Goal: Task Accomplishment & Management: Manage account settings

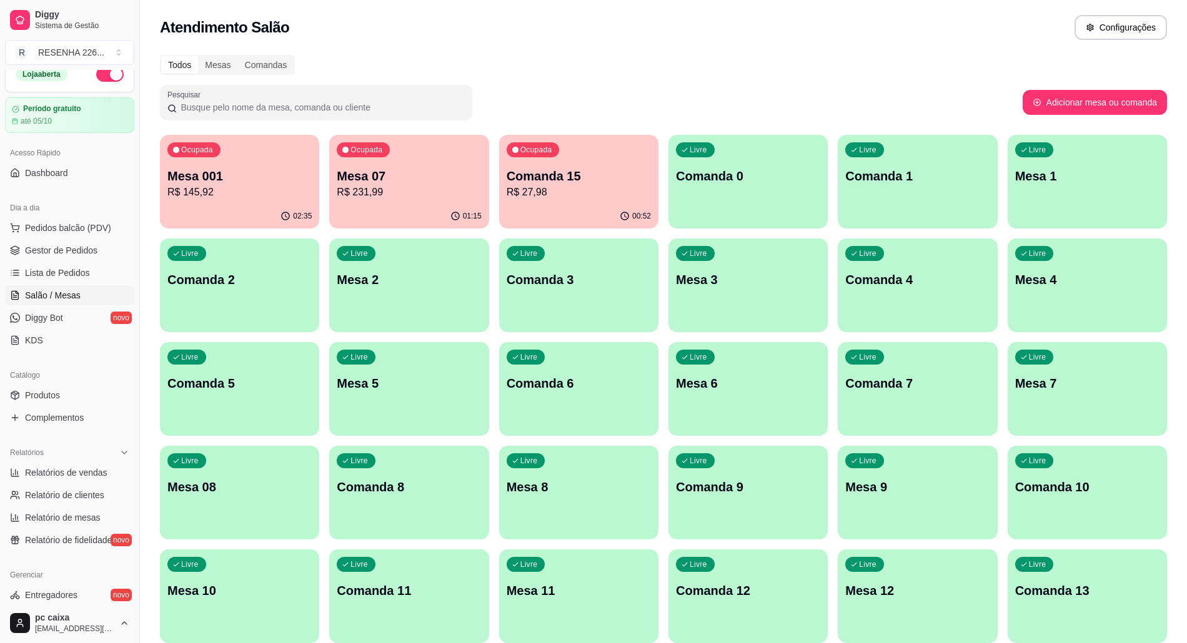
scroll to position [16, 0]
click at [78, 396] on link "Produtos" at bounding box center [69, 394] width 129 height 20
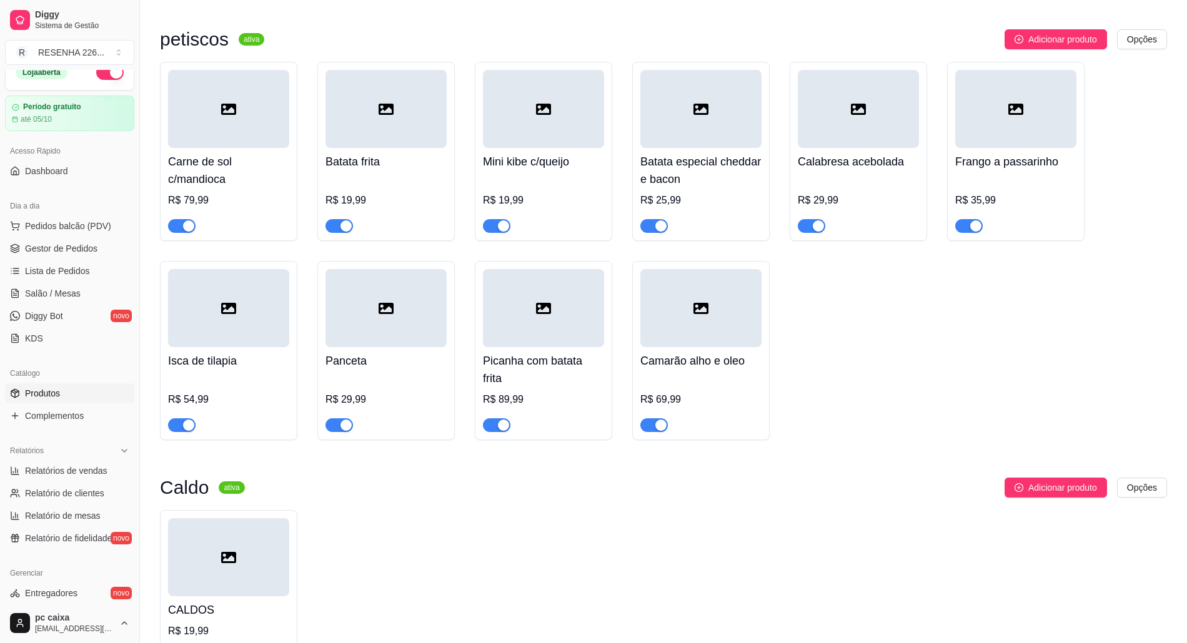
scroll to position [1582, 0]
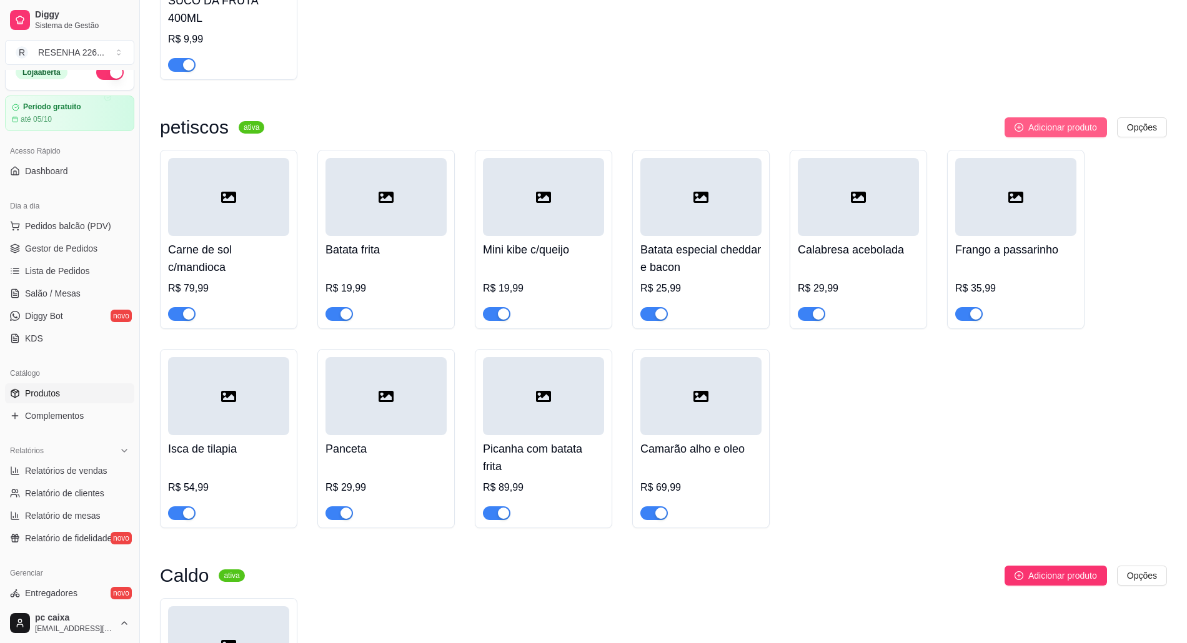
click at [1032, 134] on span "Adicionar produto" at bounding box center [1062, 128] width 69 height 14
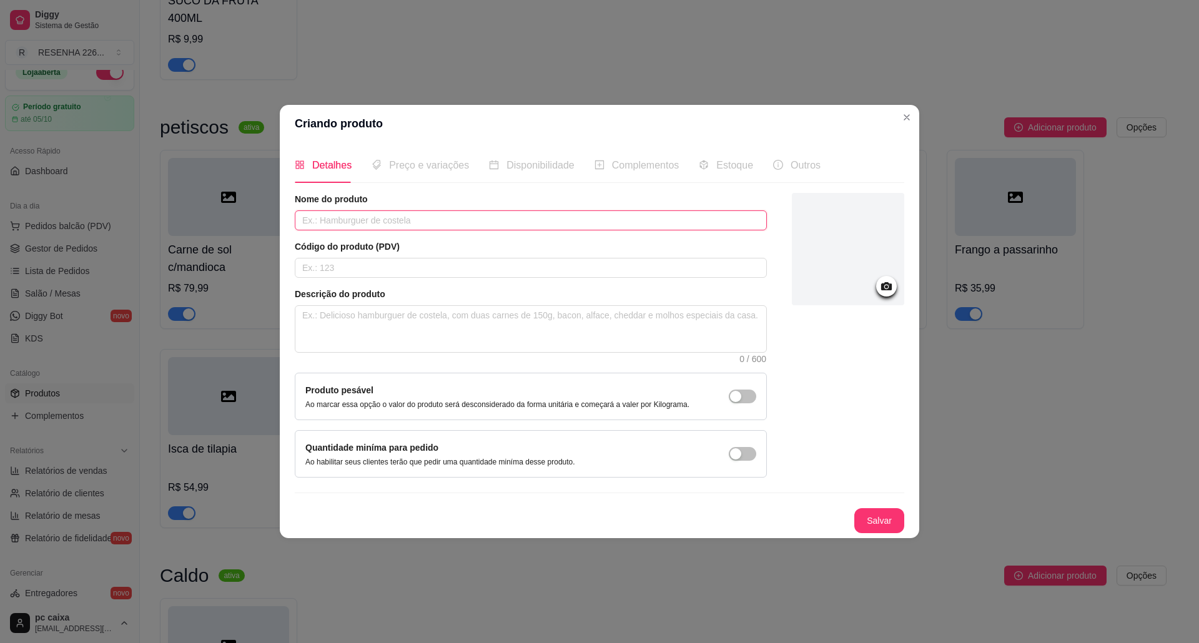
click at [472, 212] on input "text" at bounding box center [531, 221] width 472 height 20
type input "calabresa com batata"
click at [415, 149] on div "Preço e variações" at bounding box center [420, 165] width 97 height 36
click at [416, 179] on div "Preço e variações" at bounding box center [420, 165] width 97 height 36
click at [468, 276] on input "text" at bounding box center [531, 268] width 472 height 20
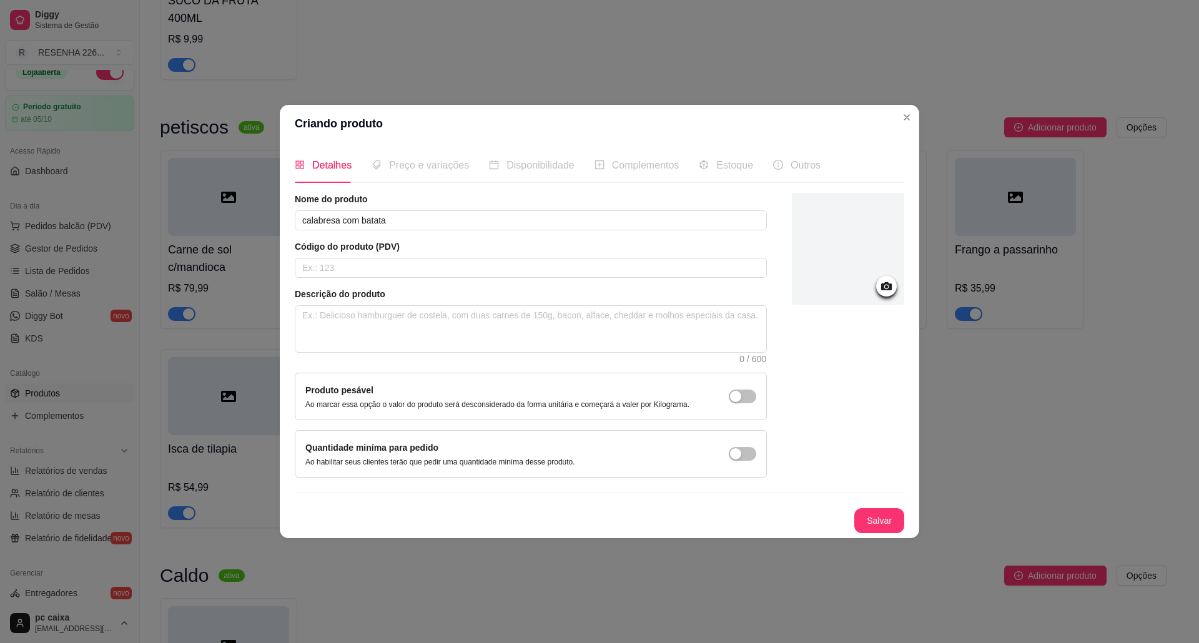
drag, startPoint x: 818, startPoint y: 415, endPoint x: 620, endPoint y: 406, distance: 198.2
click at [815, 412] on div at bounding box center [848, 335] width 112 height 285
click at [403, 163] on span "Preço e variações" at bounding box center [429, 165] width 80 height 11
click at [873, 511] on button "Salvar" at bounding box center [880, 521] width 50 height 25
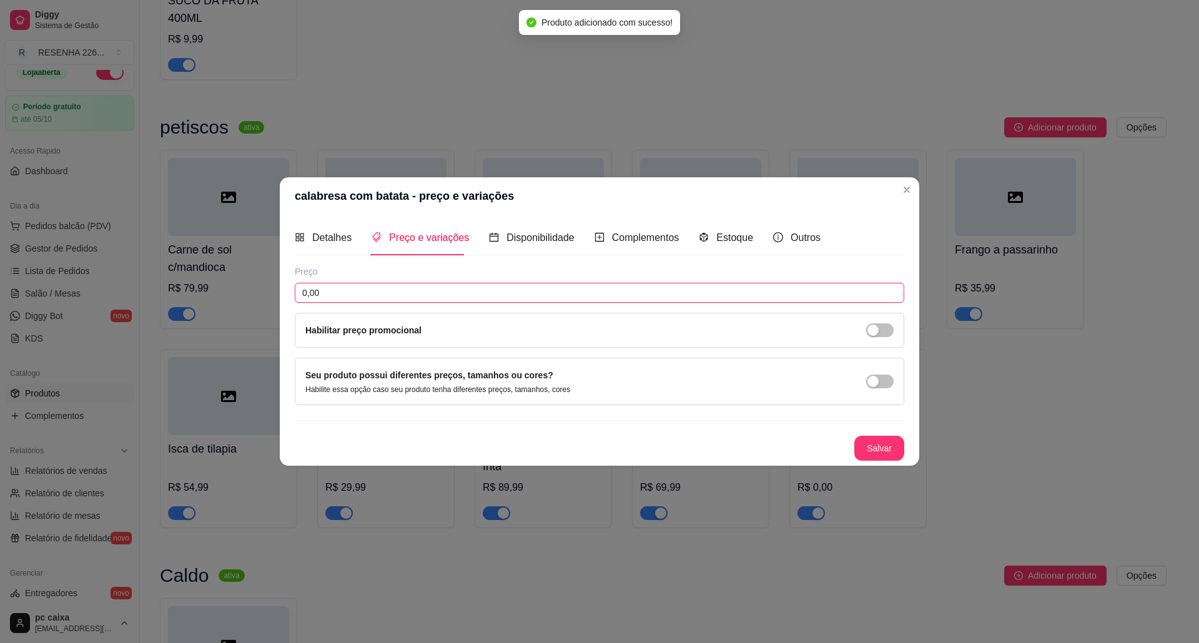
click at [504, 297] on input "0,00" at bounding box center [600, 293] width 610 height 20
type input "36,00"
click at [888, 444] on button "Salvar" at bounding box center [880, 448] width 50 height 25
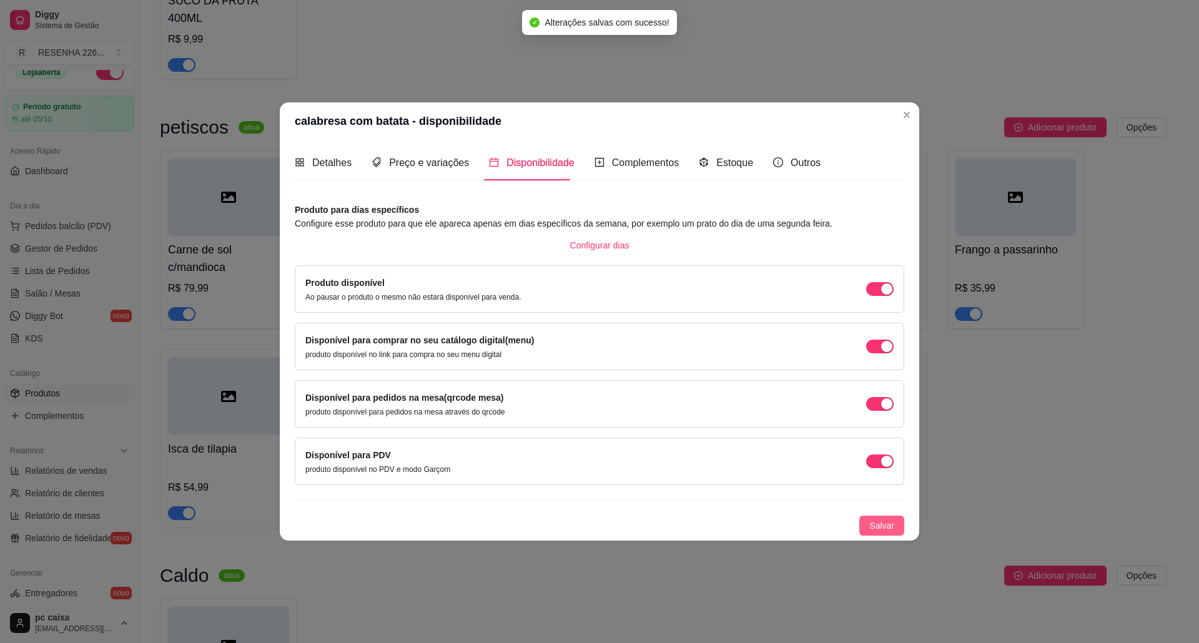
click at [880, 536] on button "Salvar" at bounding box center [882, 526] width 45 height 20
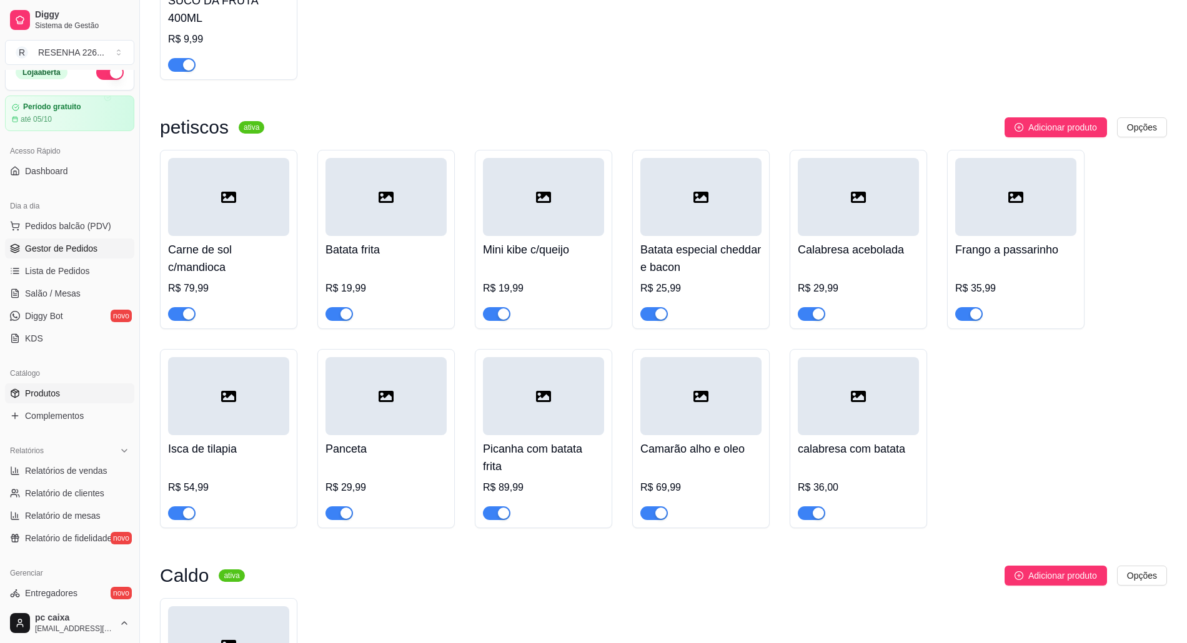
click at [93, 251] on span "Gestor de Pedidos" at bounding box center [61, 248] width 72 height 12
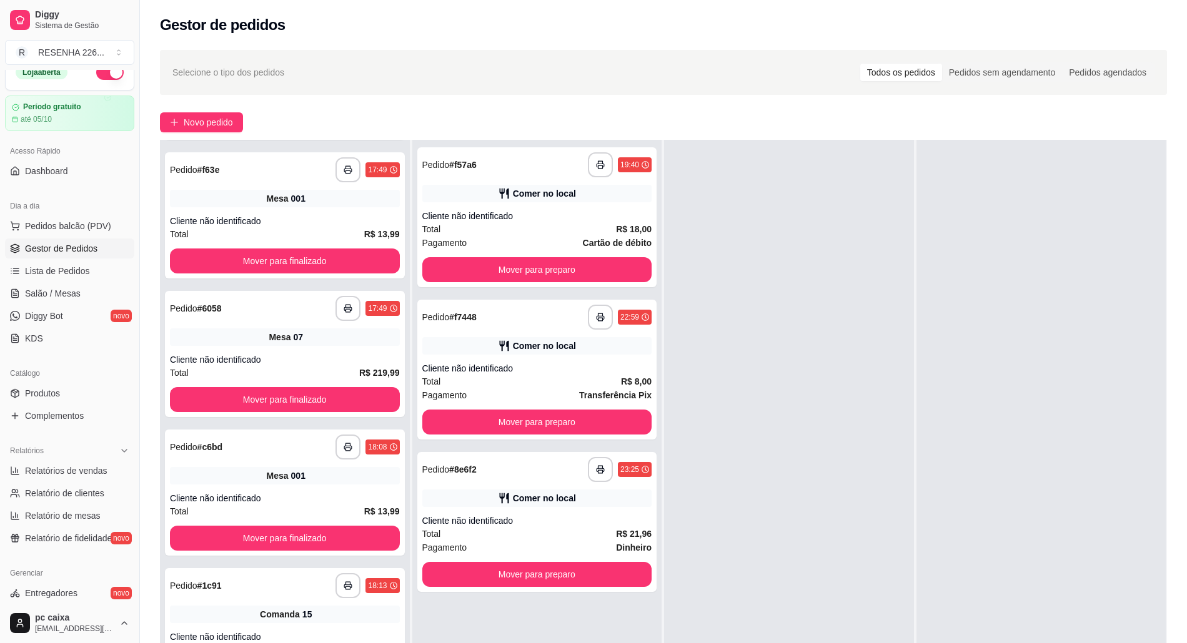
scroll to position [833, 0]
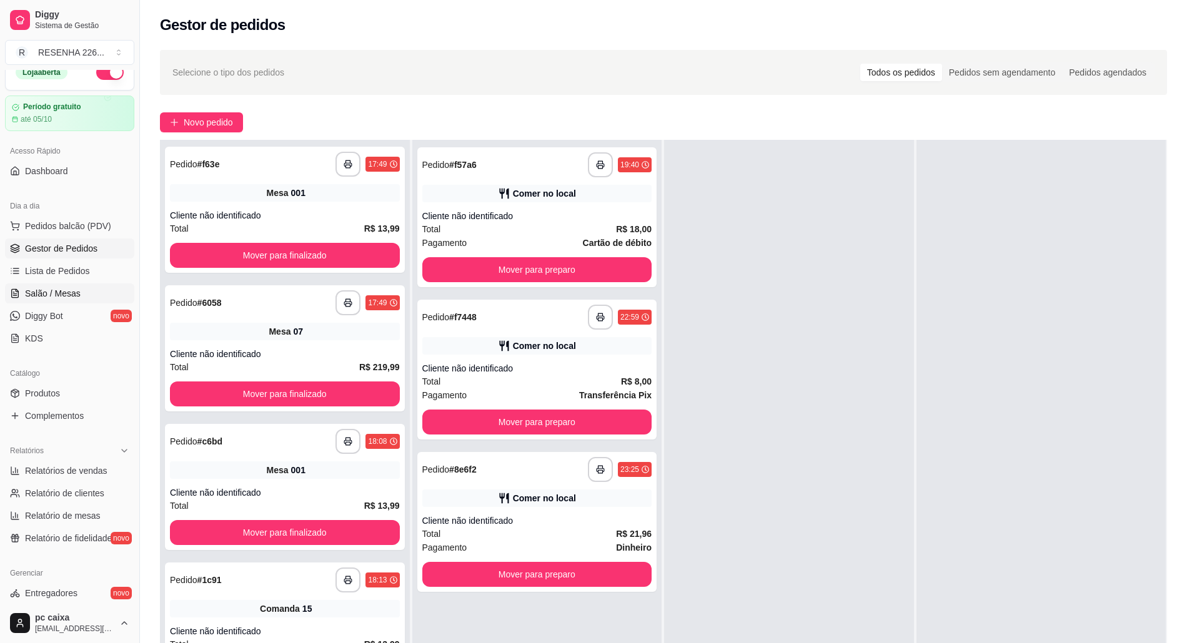
click at [63, 288] on span "Salão / Mesas" at bounding box center [53, 293] width 56 height 12
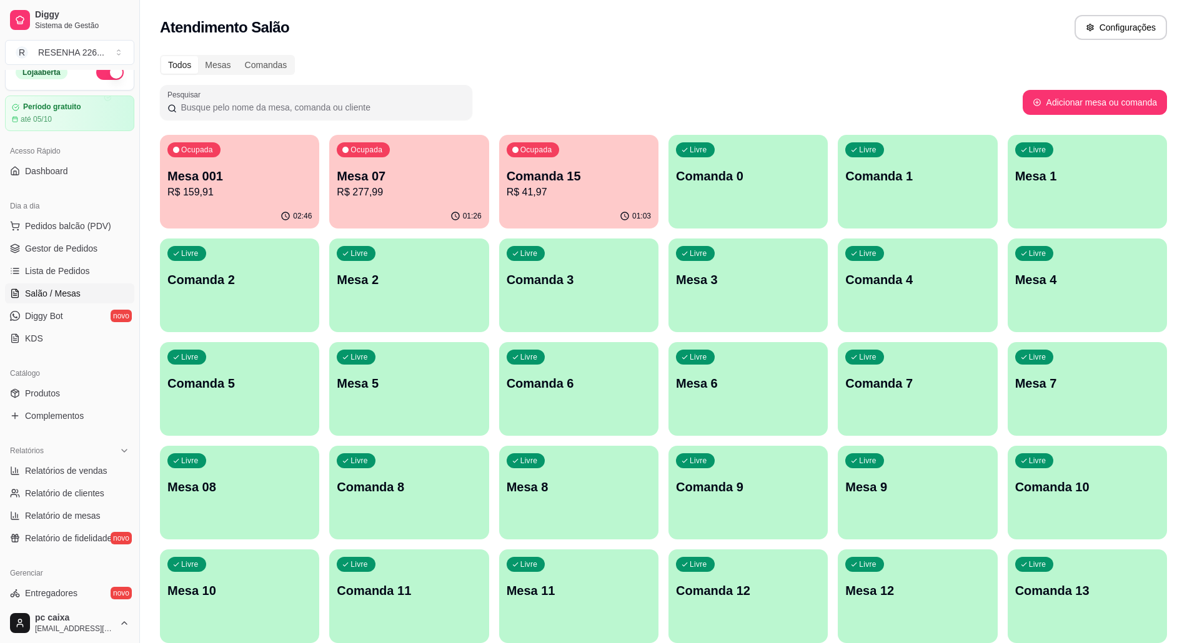
click at [388, 192] on p "R$ 277,99" at bounding box center [409, 192] width 144 height 15
click at [96, 380] on div "Catálogo" at bounding box center [69, 374] width 129 height 20
click at [78, 389] on link "Produtos" at bounding box center [69, 394] width 129 height 20
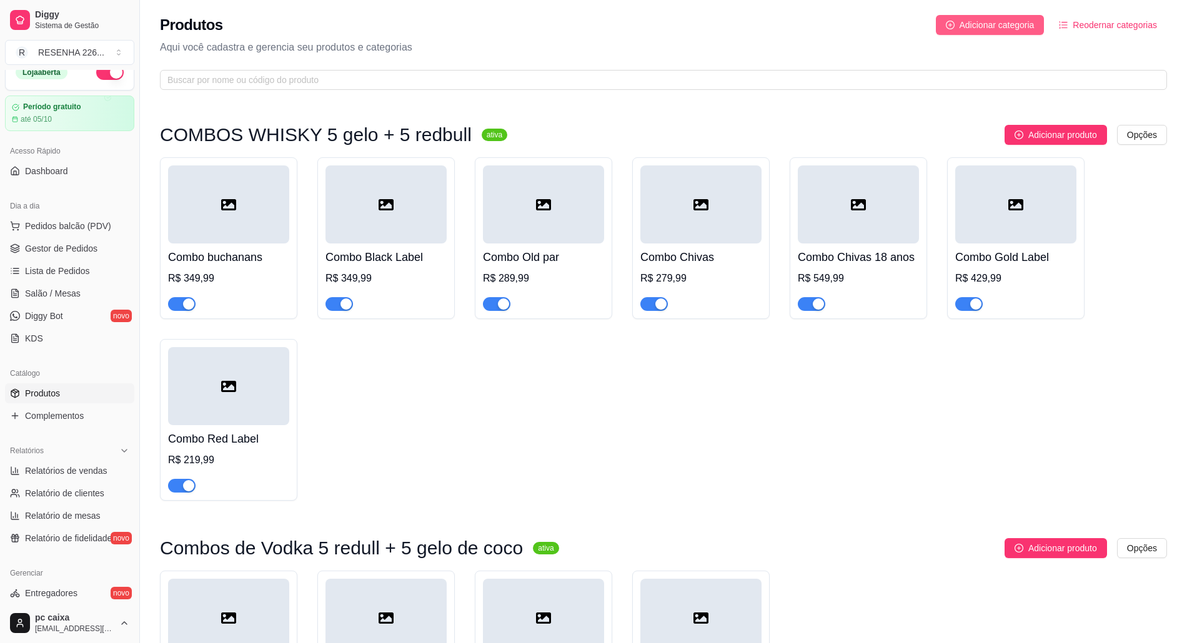
click at [1017, 21] on span "Adicionar categoria" at bounding box center [997, 25] width 75 height 14
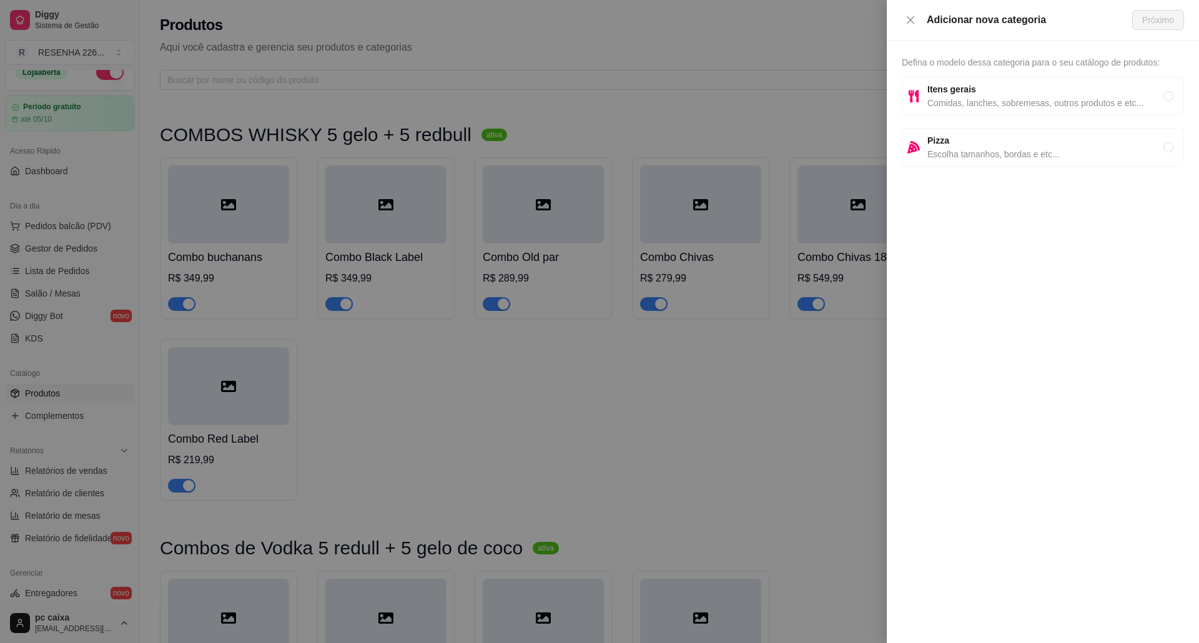
click at [1050, 104] on span "Comidas, lanches, sobremesas, outros produtos e etc..." at bounding box center [1046, 103] width 236 height 14
radio input "true"
click at [1159, 25] on span "Próximo" at bounding box center [1159, 20] width 32 height 14
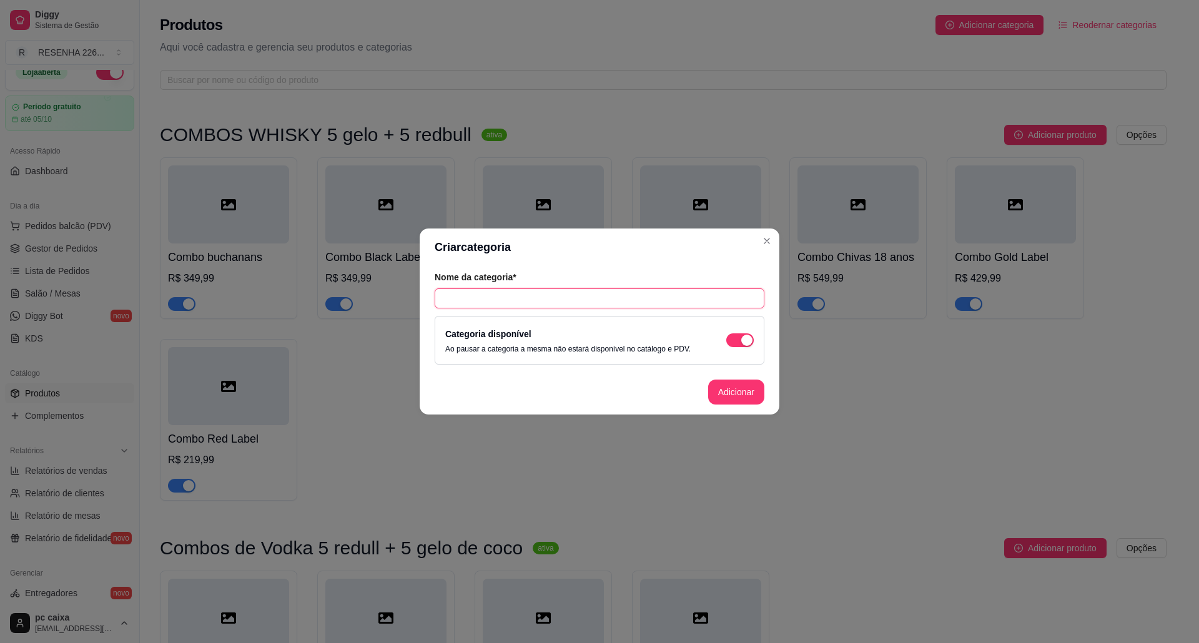
click at [700, 292] on input "text" at bounding box center [600, 299] width 330 height 20
type input "HAPPY HOUR"
click at [733, 394] on button "Adicionar" at bounding box center [736, 392] width 55 height 24
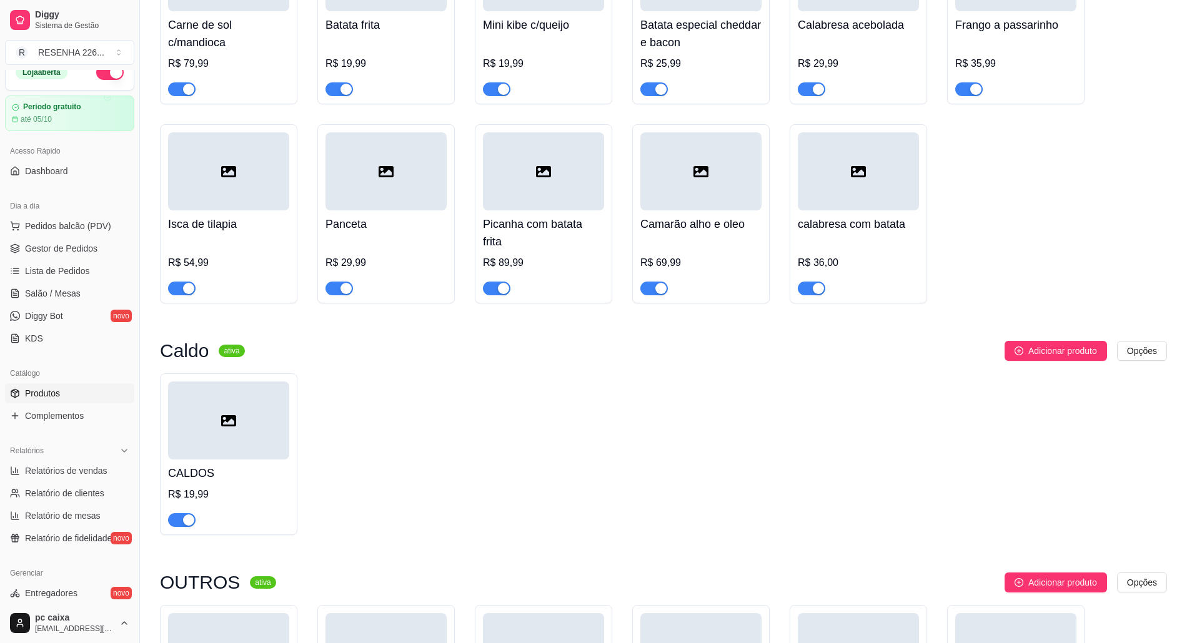
scroll to position [4863, 0]
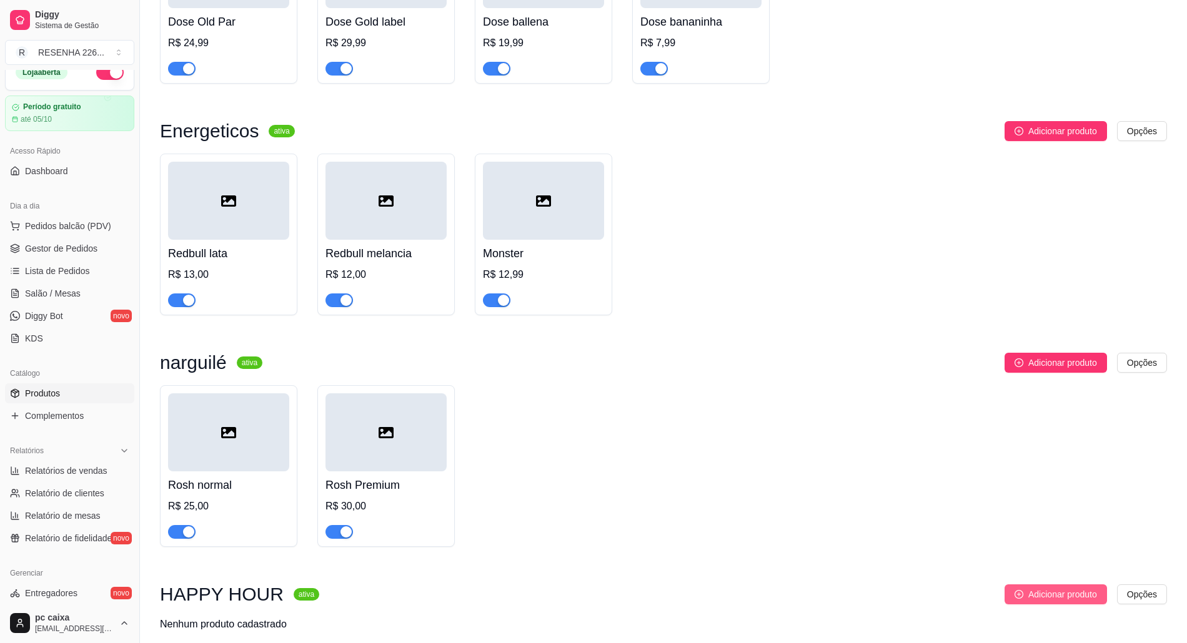
click at [1056, 588] on span "Adicionar produto" at bounding box center [1062, 595] width 69 height 14
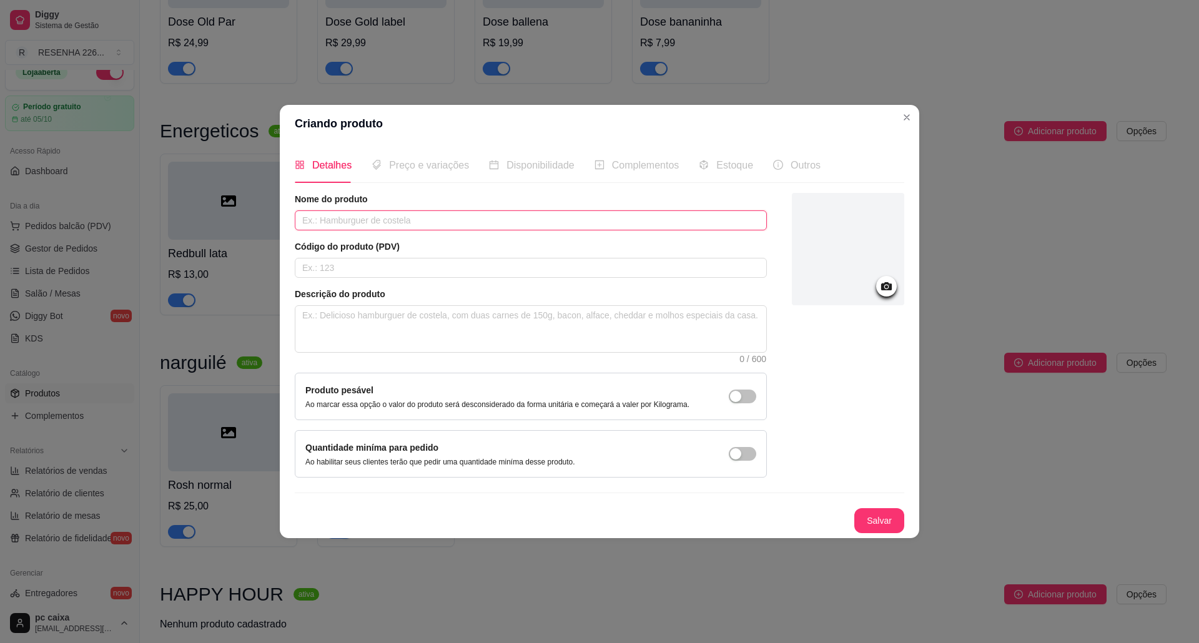
click at [408, 216] on input "text" at bounding box center [531, 221] width 472 height 20
type input "batata frita"
click at [434, 164] on span "Preço e variações" at bounding box center [429, 165] width 80 height 11
click at [870, 520] on button "Salvar" at bounding box center [880, 521] width 50 height 25
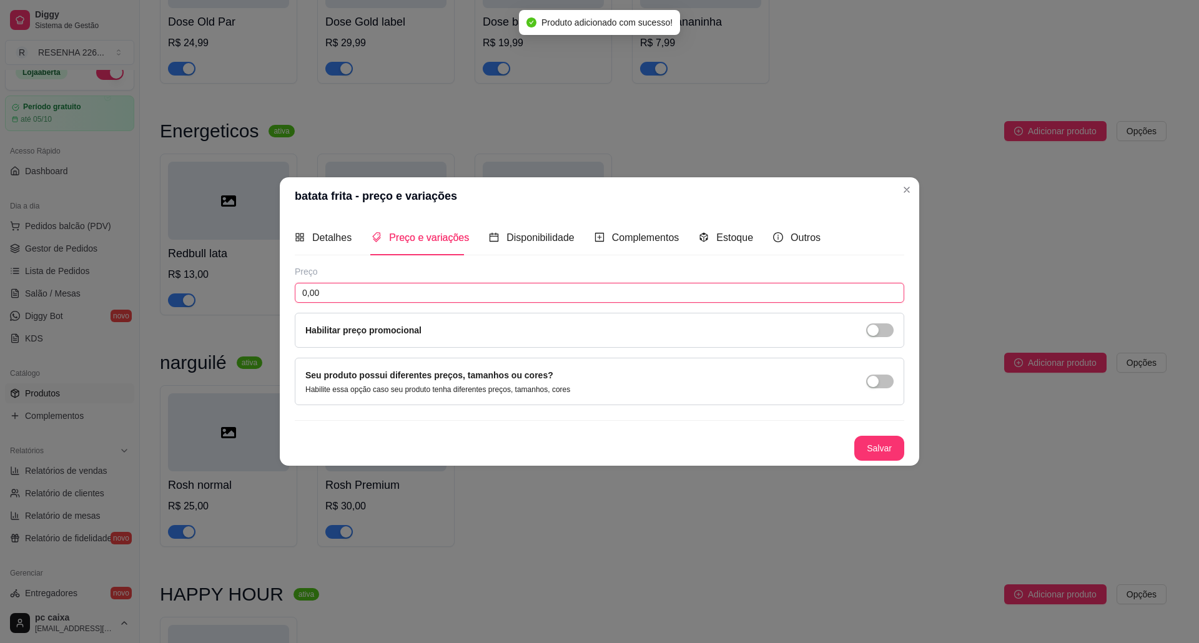
click at [583, 290] on input "0,00" at bounding box center [600, 293] width 610 height 20
type input "11,00"
click at [860, 440] on button "Salvar" at bounding box center [879, 449] width 49 height 24
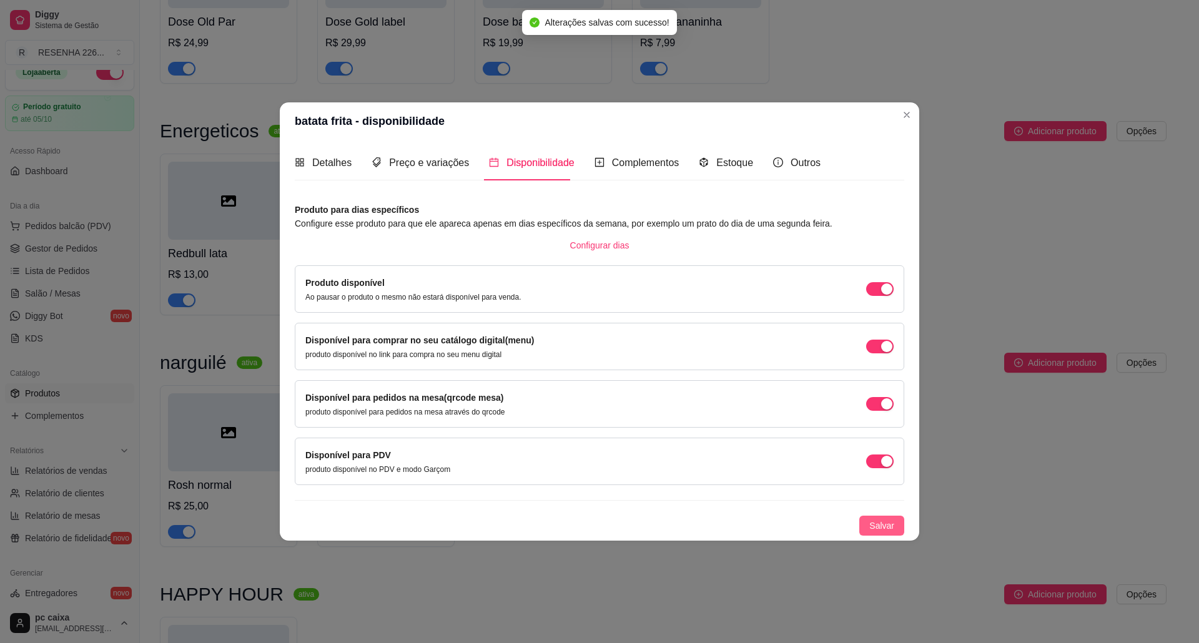
click at [886, 533] on span "Salvar" at bounding box center [882, 526] width 25 height 14
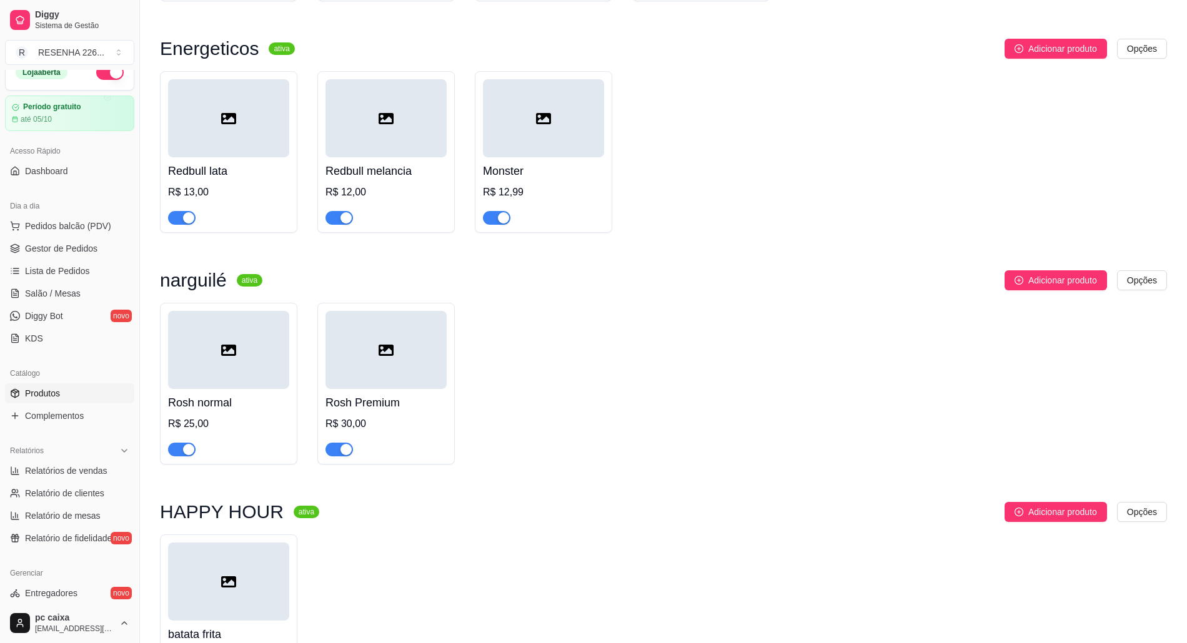
scroll to position [5011, 0]
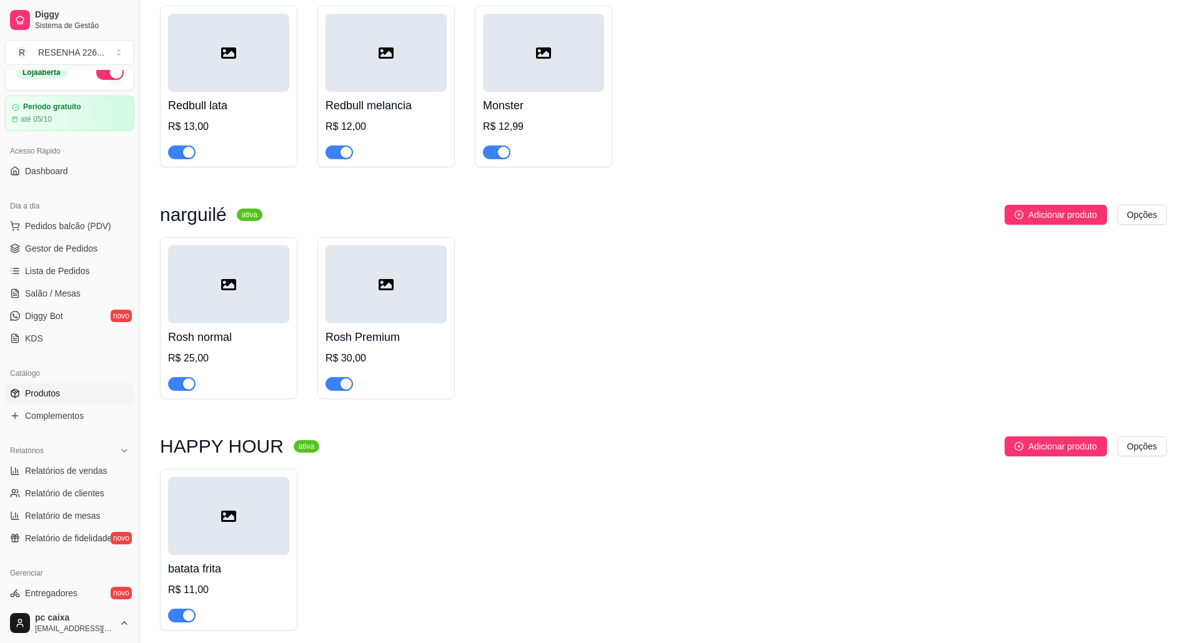
click at [195, 494] on div at bounding box center [228, 516] width 121 height 78
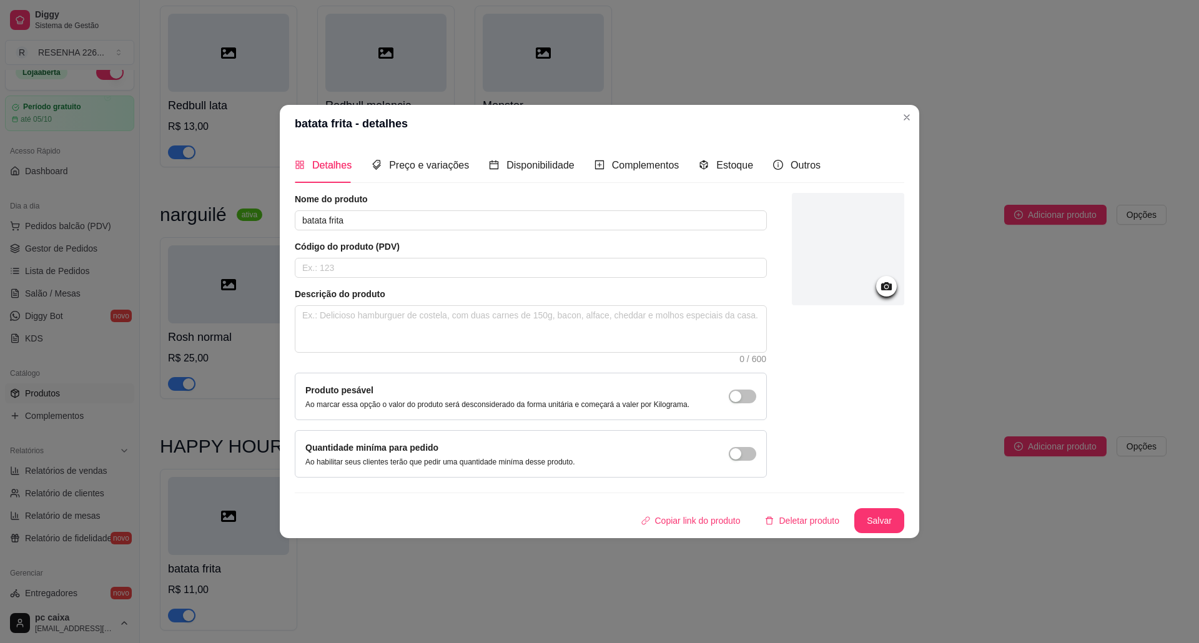
click at [434, 236] on div "Nome do produto batata frita Código do produto (PDV) Descrição do produto 0 / 6…" at bounding box center [531, 335] width 472 height 285
click at [424, 216] on input "batata frita" at bounding box center [531, 221] width 472 height 20
type input "batata frita HAPPY"
click at [876, 516] on button "Salvar" at bounding box center [879, 521] width 49 height 24
click at [882, 520] on button "Salvar" at bounding box center [879, 521] width 49 height 24
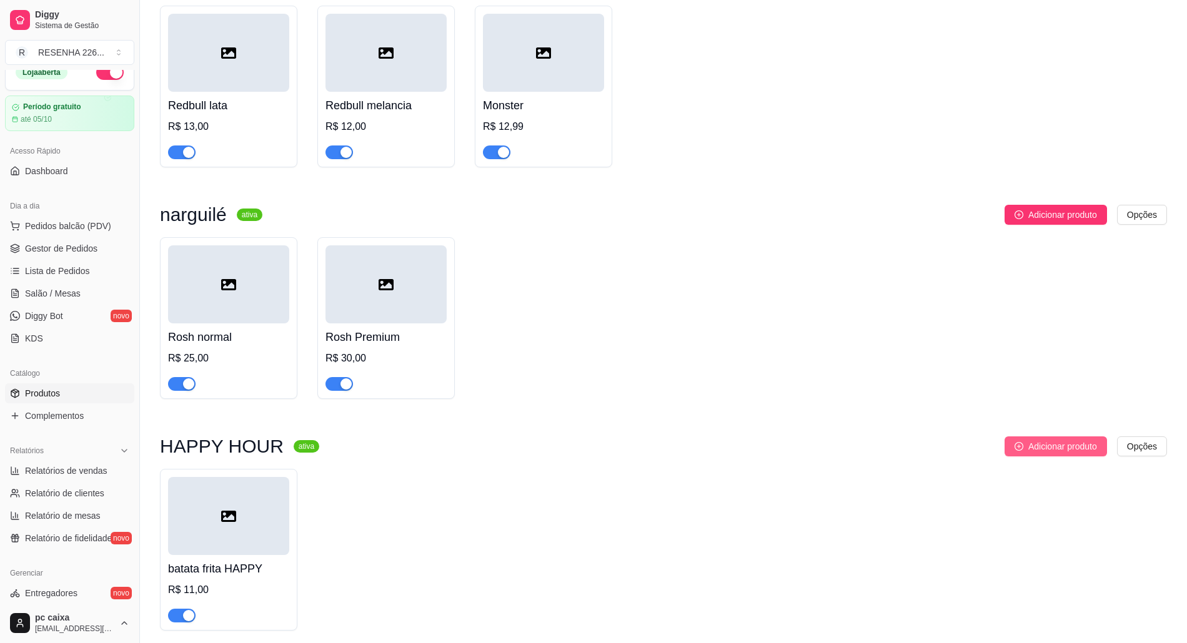
click at [1038, 440] on span "Adicionar produto" at bounding box center [1062, 447] width 69 height 14
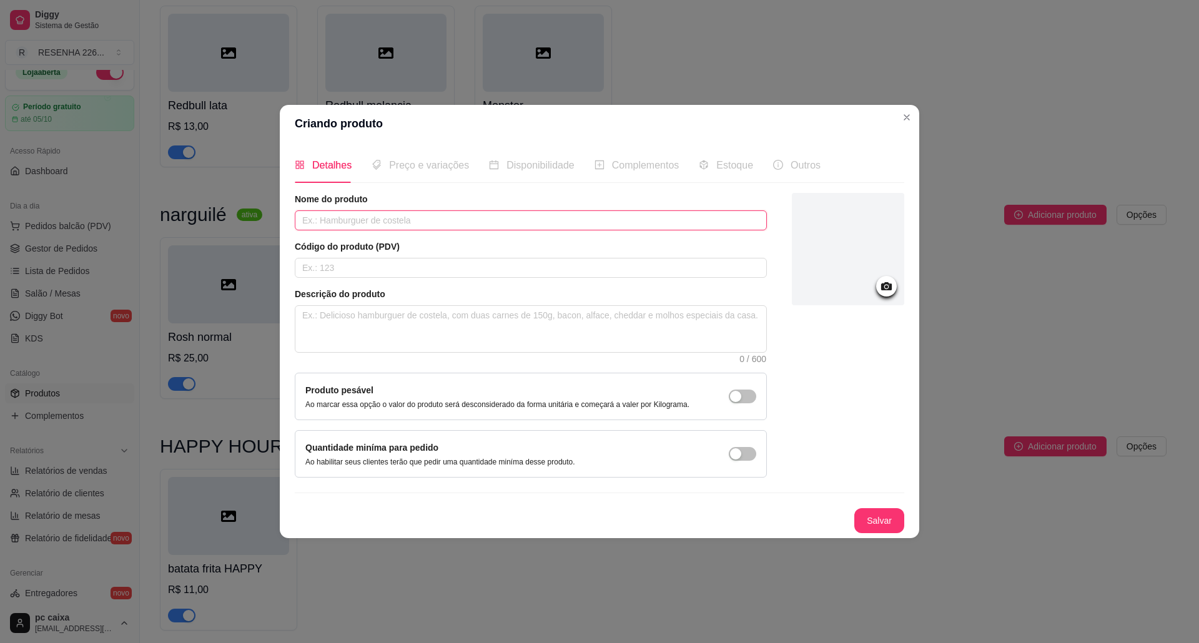
click at [563, 215] on input "text" at bounding box center [531, 221] width 472 height 20
type input "frango a passarinho HAPPY"
click at [880, 534] on div "Salvar" at bounding box center [600, 521] width 610 height 25
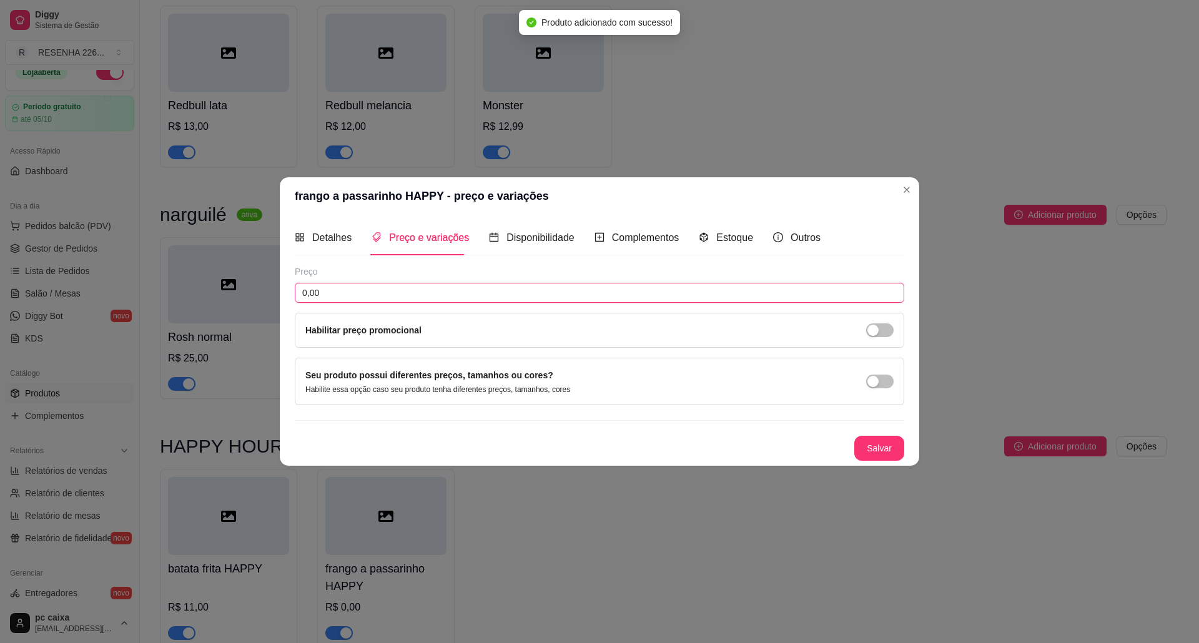
click at [473, 296] on input "0,00" at bounding box center [600, 293] width 610 height 20
type input "20,00"
click at [872, 445] on button "Salvar" at bounding box center [879, 449] width 49 height 24
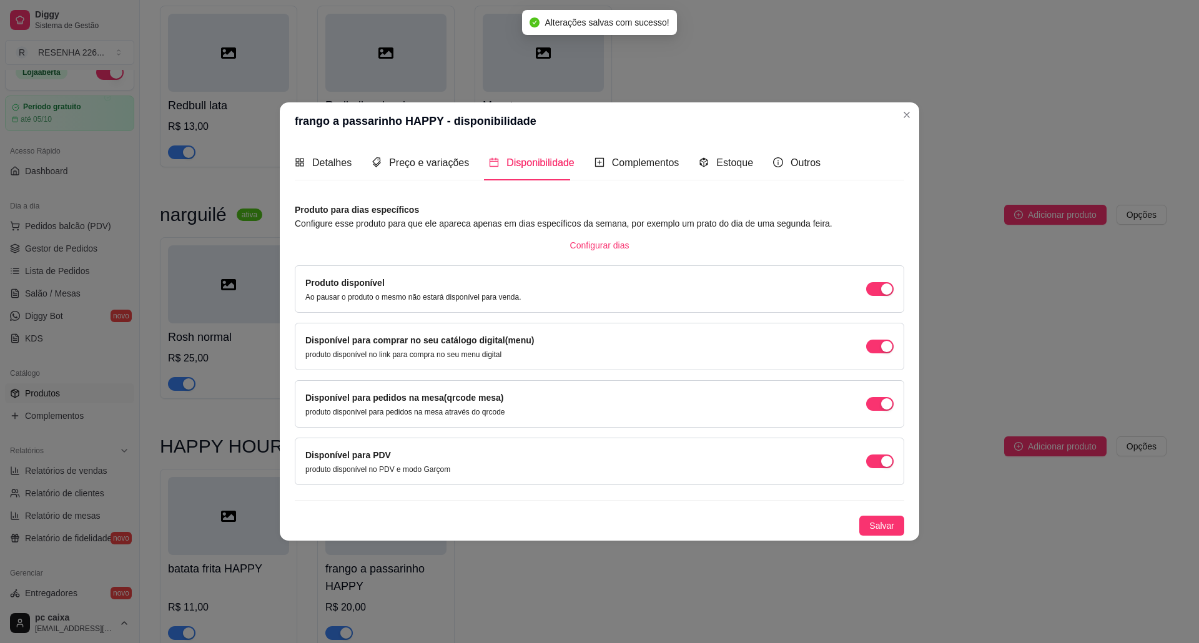
click at [815, 501] on div at bounding box center [600, 500] width 610 height 1
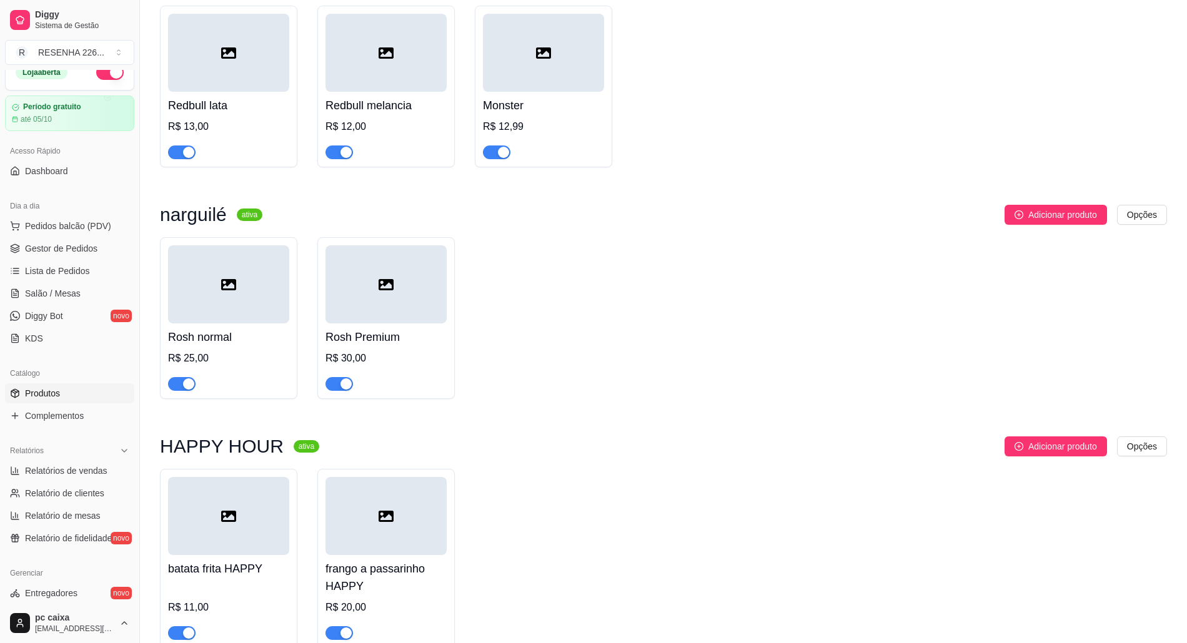
click at [887, 518] on div "batata frita HAPPY R$ 11,00 frango a passarinho HAPPY R$ 20,00" at bounding box center [663, 558] width 1007 height 179
click at [1092, 440] on span "Adicionar produto" at bounding box center [1062, 447] width 69 height 14
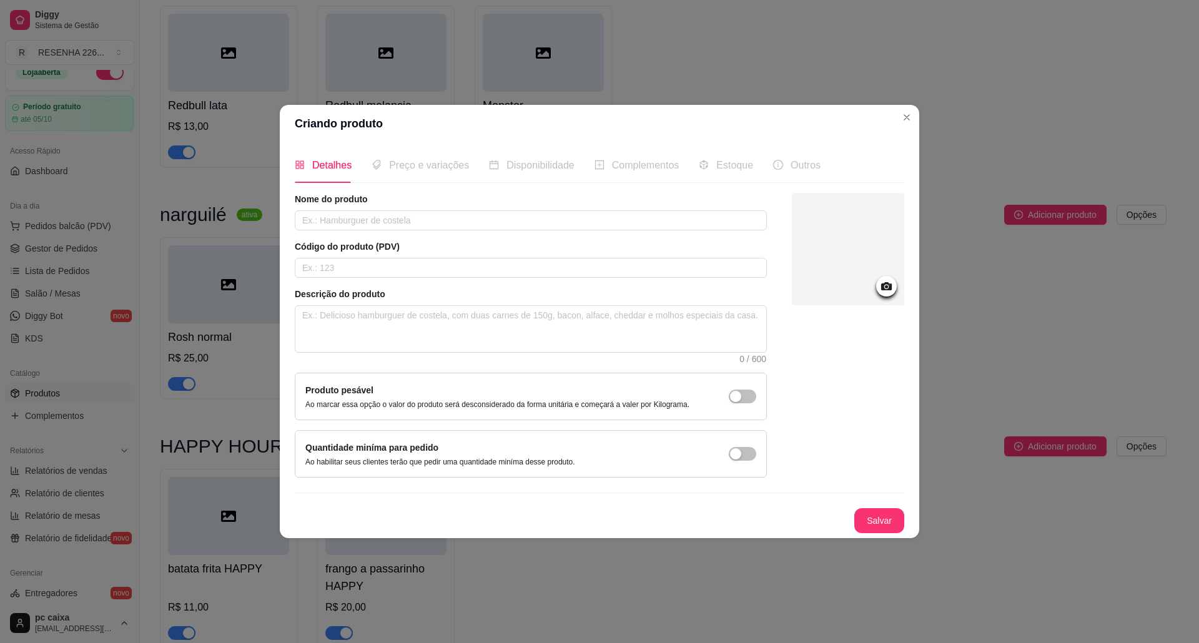
click at [670, 243] on article "Código do produto (PDV)" at bounding box center [531, 247] width 472 height 12
click at [676, 231] on div "Nome do produto Código do produto (PDV) Descrição do produto 0 / 600 Produto pe…" at bounding box center [531, 335] width 472 height 285
click at [681, 226] on input "text" at bounding box center [531, 221] width 472 height 20
type input "COZUMEL HAPPY"
click at [873, 526] on button "Salvar" at bounding box center [879, 521] width 49 height 24
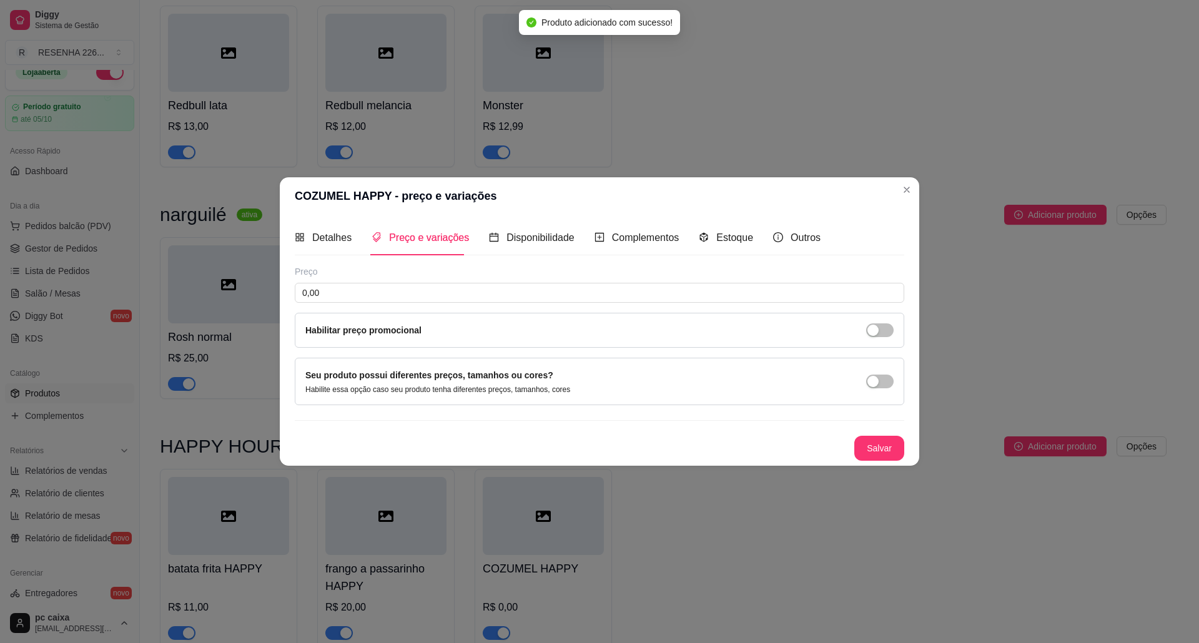
click at [685, 313] on div "Habilitar preço promocional" at bounding box center [600, 330] width 610 height 35
click at [701, 273] on div "Preço" at bounding box center [600, 272] width 610 height 12
click at [707, 284] on input "0,00" at bounding box center [600, 293] width 610 height 20
type input "15,00"
click at [885, 449] on button "Salvar" at bounding box center [880, 448] width 50 height 25
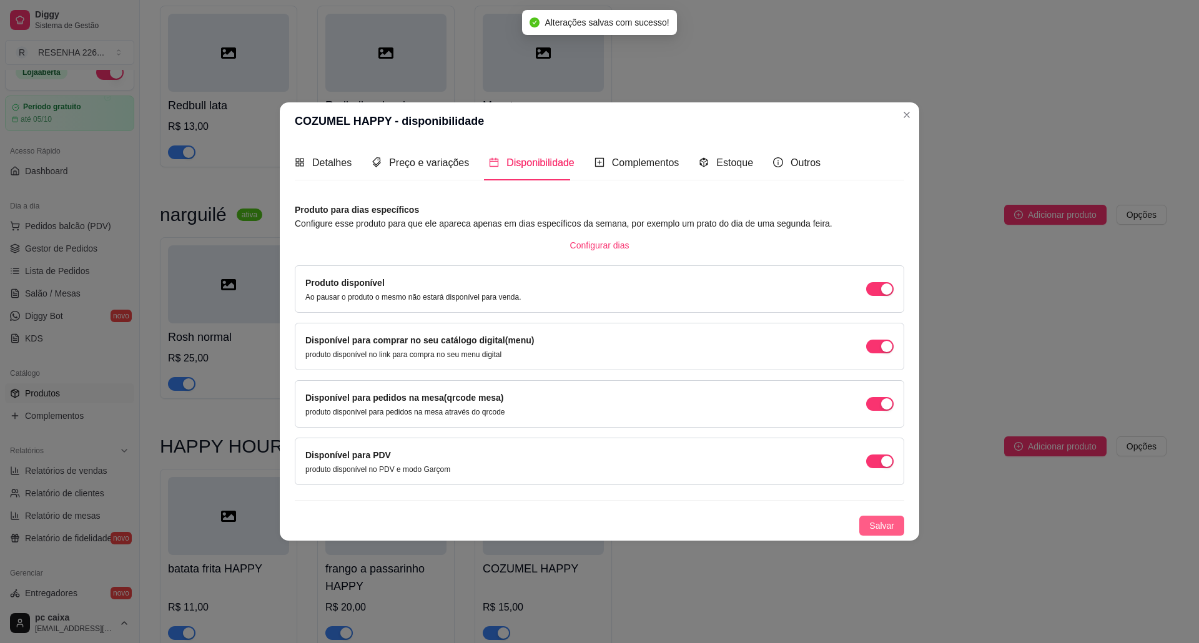
click at [898, 533] on button "Salvar" at bounding box center [882, 526] width 45 height 20
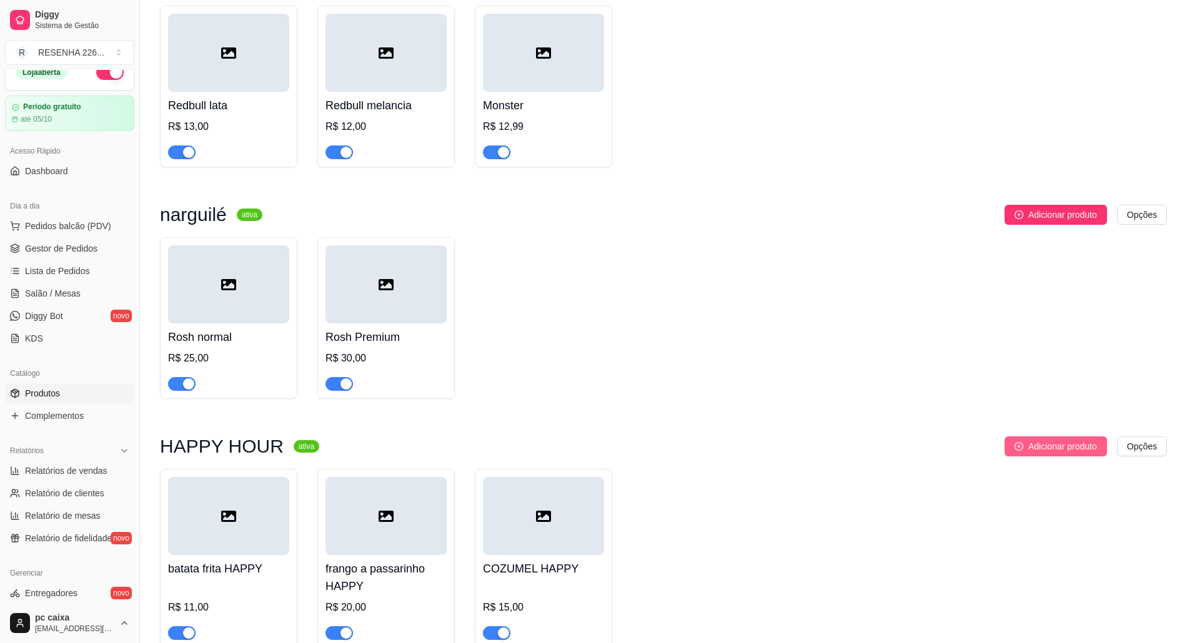
click at [1023, 437] on button "Adicionar produto" at bounding box center [1056, 447] width 102 height 20
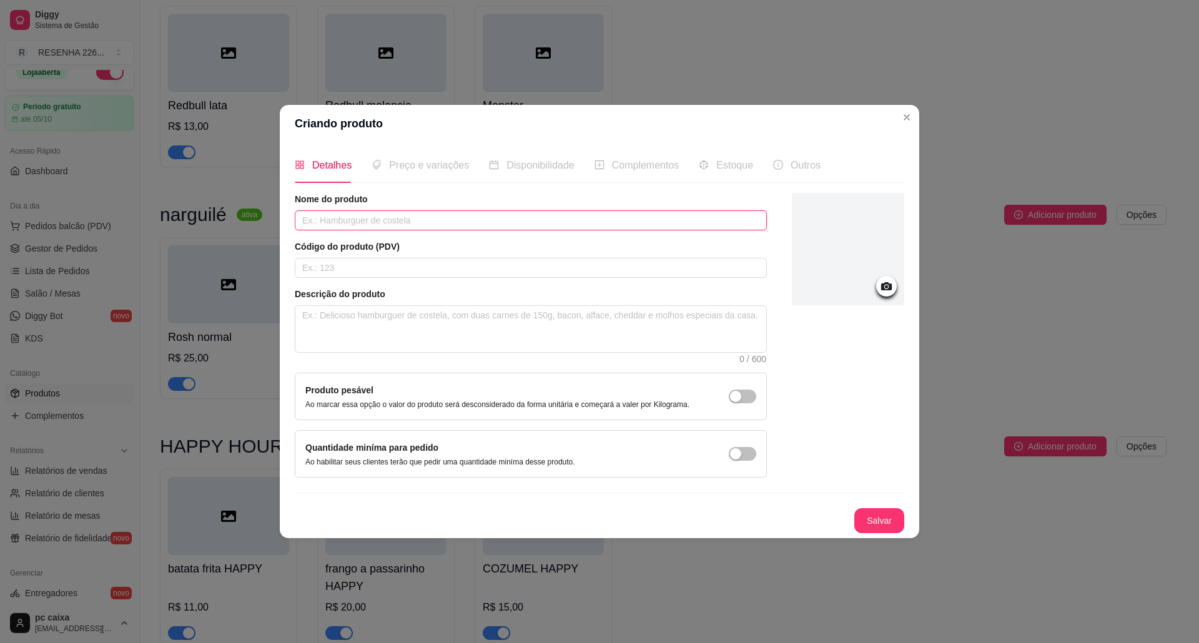
click at [653, 221] on input "text" at bounding box center [531, 221] width 472 height 20
type input "heineken happy"
drag, startPoint x: 861, startPoint y: 502, endPoint x: 865, endPoint y: 509, distance: 7.3
click at [865, 507] on div "Nome do produto heineken happy Código do produto (PDV) Descrição do produto 0 /…" at bounding box center [600, 363] width 610 height 340
click at [866, 509] on div "Nome do produto heineken happy Código do produto (PDV) Descrição do produto 0 /…" at bounding box center [600, 363] width 610 height 340
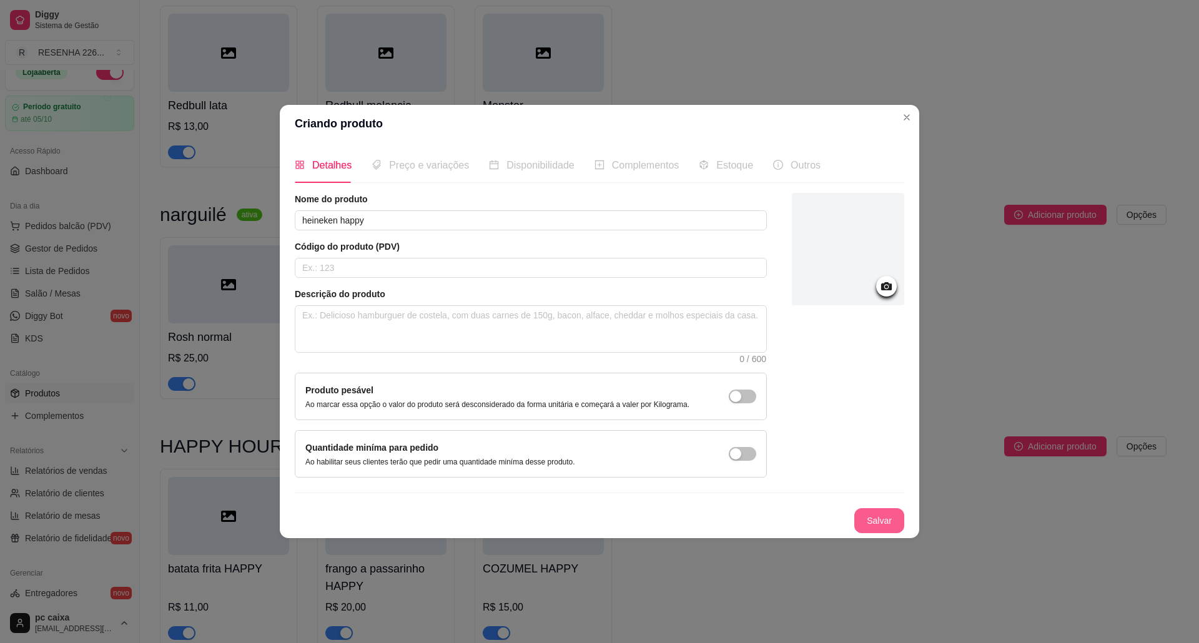
click at [867, 519] on button "Salvar" at bounding box center [880, 521] width 50 height 25
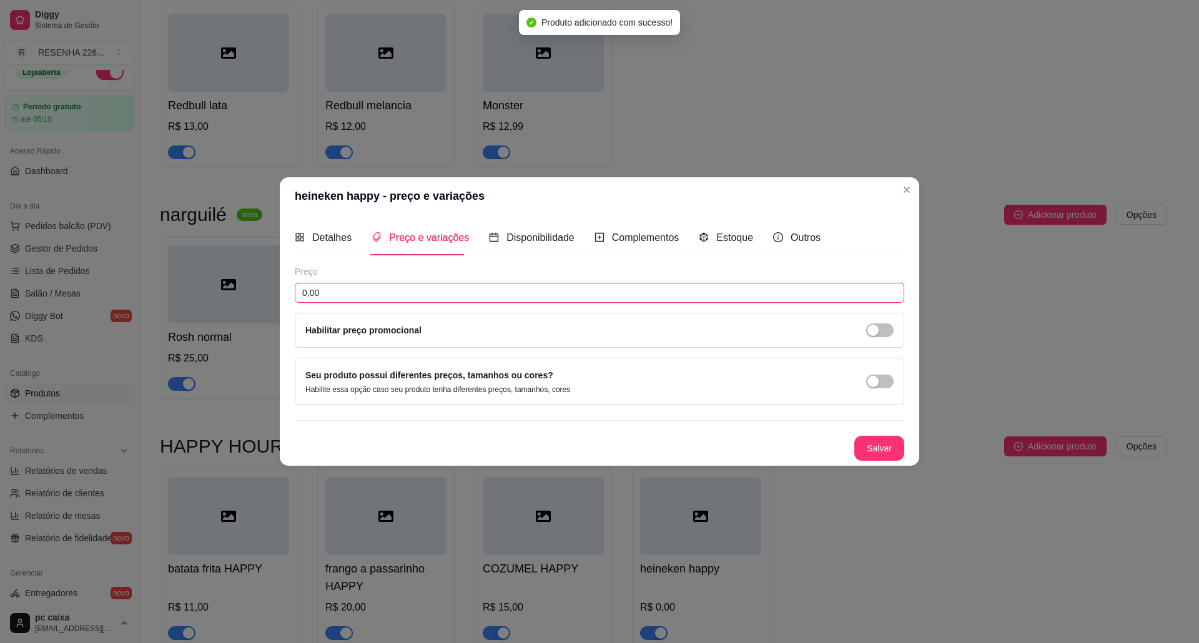
click at [389, 289] on input "0,00" at bounding box center [600, 293] width 610 height 20
type input "14,00"
click at [878, 442] on button "Salvar" at bounding box center [879, 449] width 49 height 24
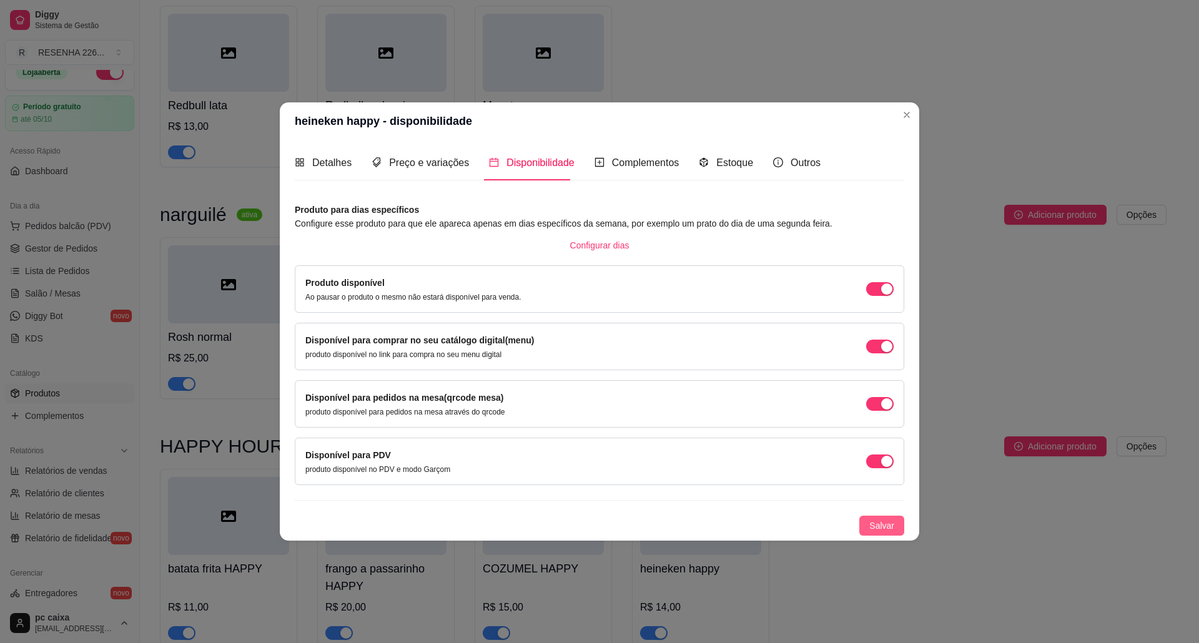
click at [896, 530] on button "Salvar" at bounding box center [882, 526] width 45 height 20
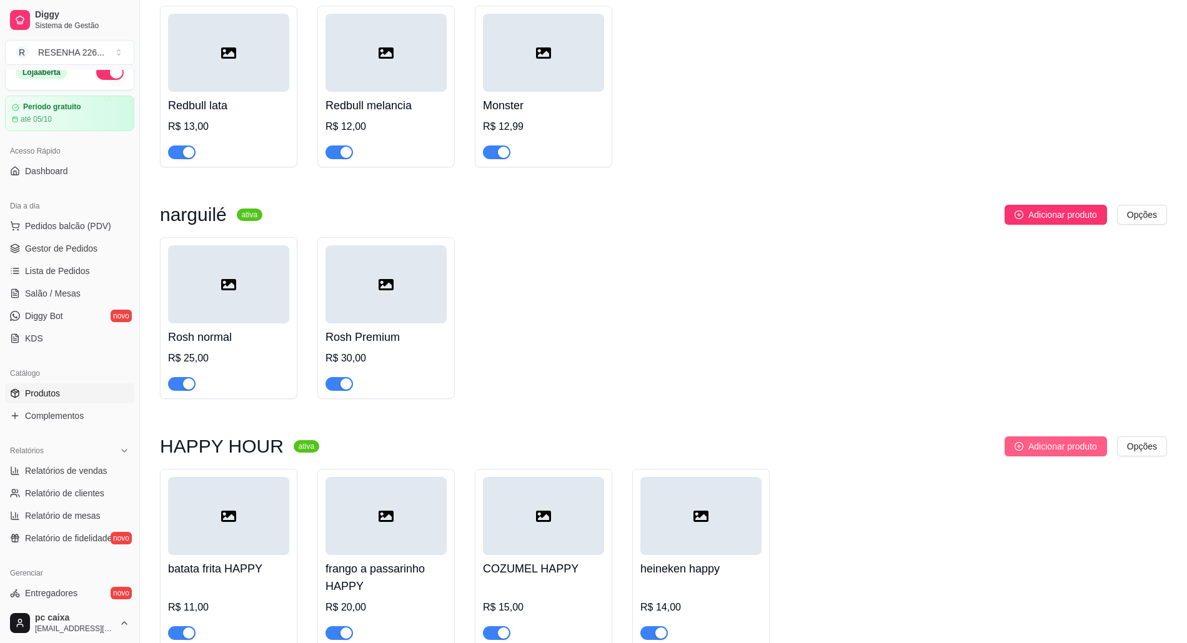
click at [1018, 442] on icon "plus-circle" at bounding box center [1019, 446] width 9 height 9
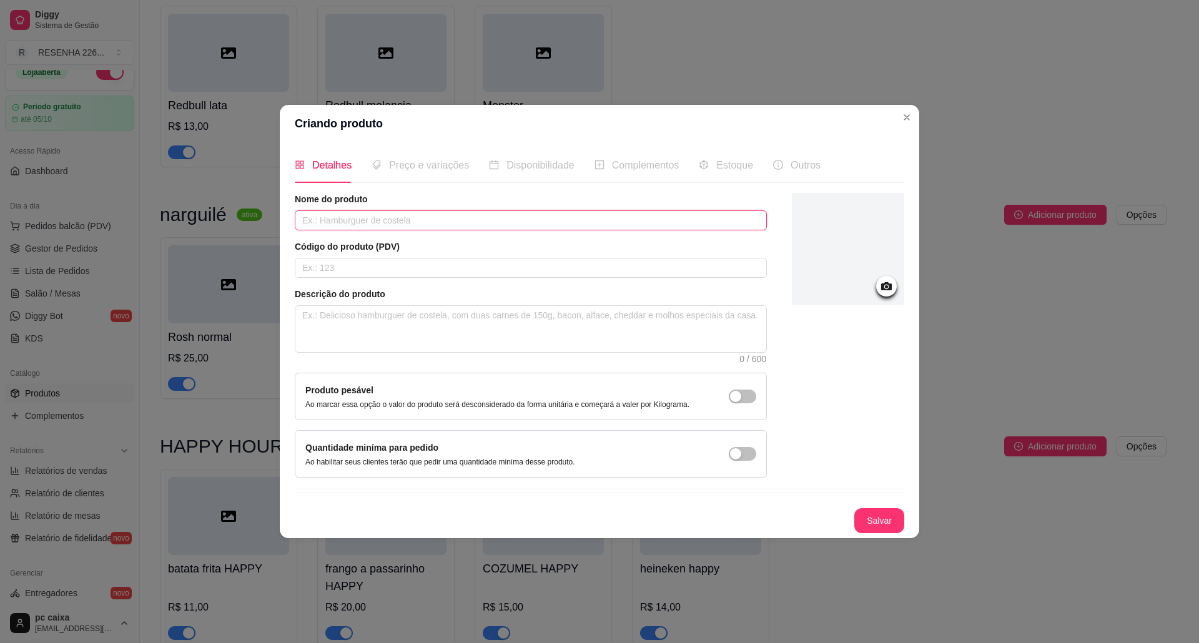
click at [545, 220] on input "text" at bounding box center [531, 221] width 472 height 20
type input "ORIGINAL HAPPY"
click at [890, 518] on button "Salvar" at bounding box center [880, 521] width 50 height 25
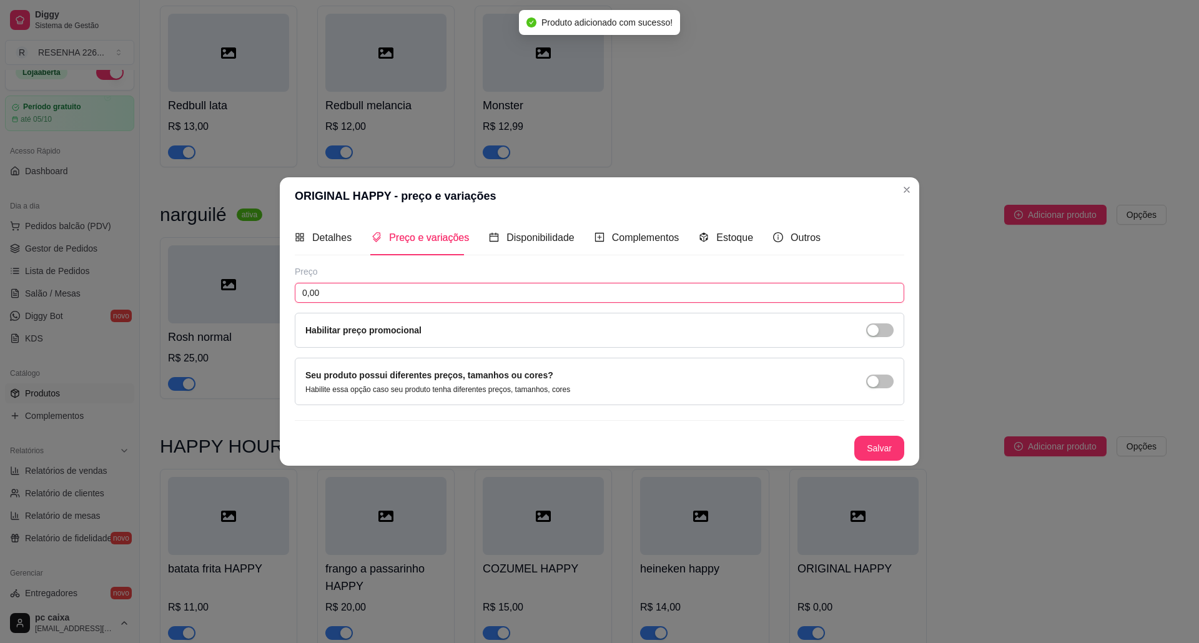
click at [405, 292] on input "0,00" at bounding box center [600, 293] width 610 height 20
type input "11,00"
click at [876, 451] on button "Salvar" at bounding box center [880, 448] width 50 height 25
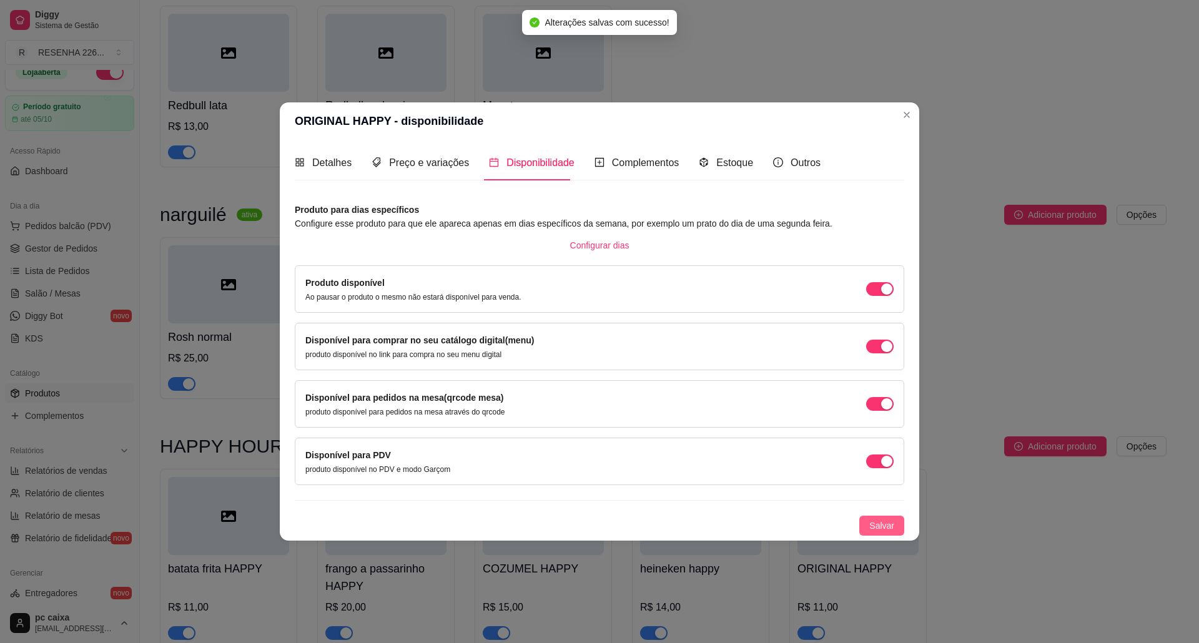
click at [888, 532] on span "Salvar" at bounding box center [882, 526] width 25 height 14
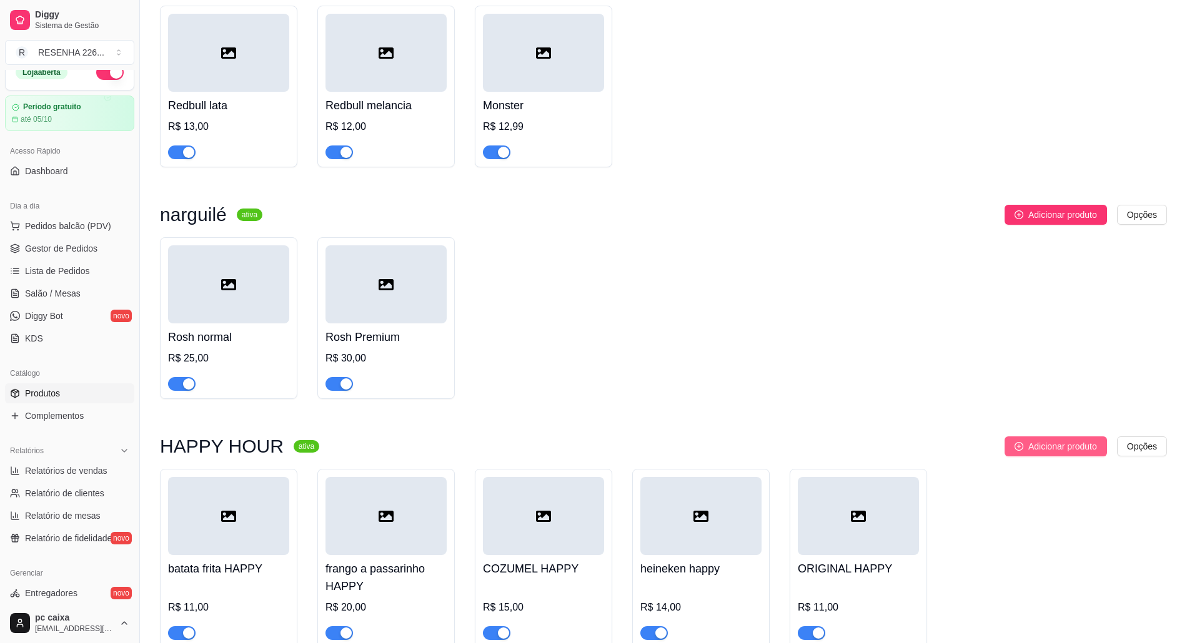
click at [1031, 440] on span "Adicionar produto" at bounding box center [1062, 447] width 69 height 14
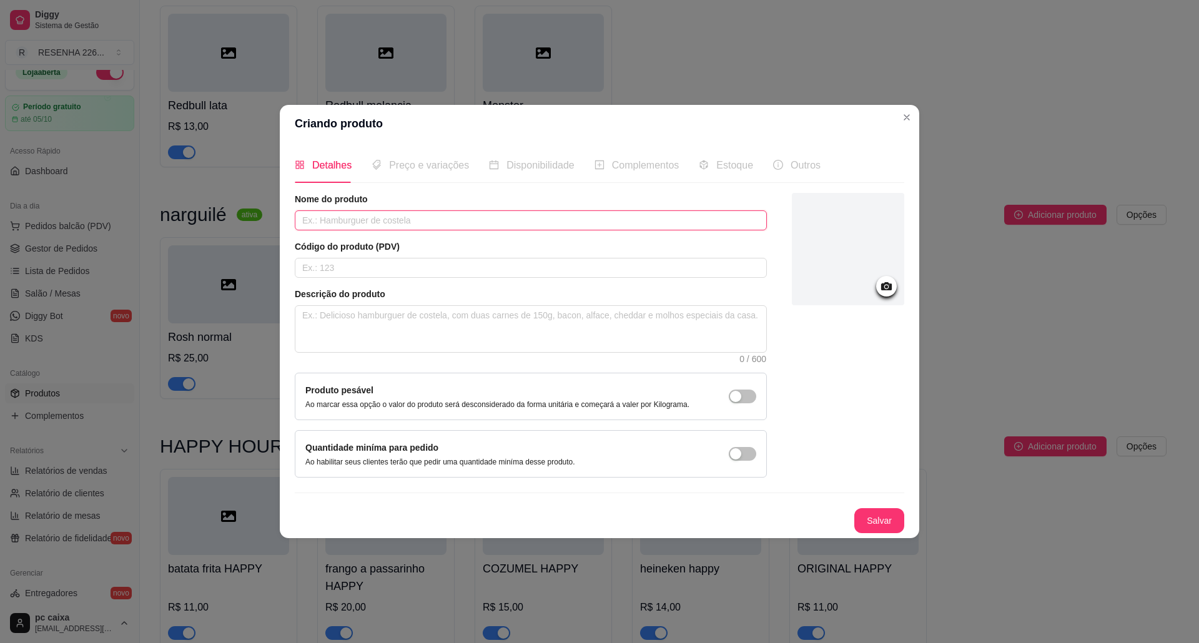
click at [359, 223] on input "text" at bounding box center [531, 221] width 472 height 20
type input "caipirinha happy"
click at [878, 515] on button "Salvar" at bounding box center [879, 521] width 49 height 24
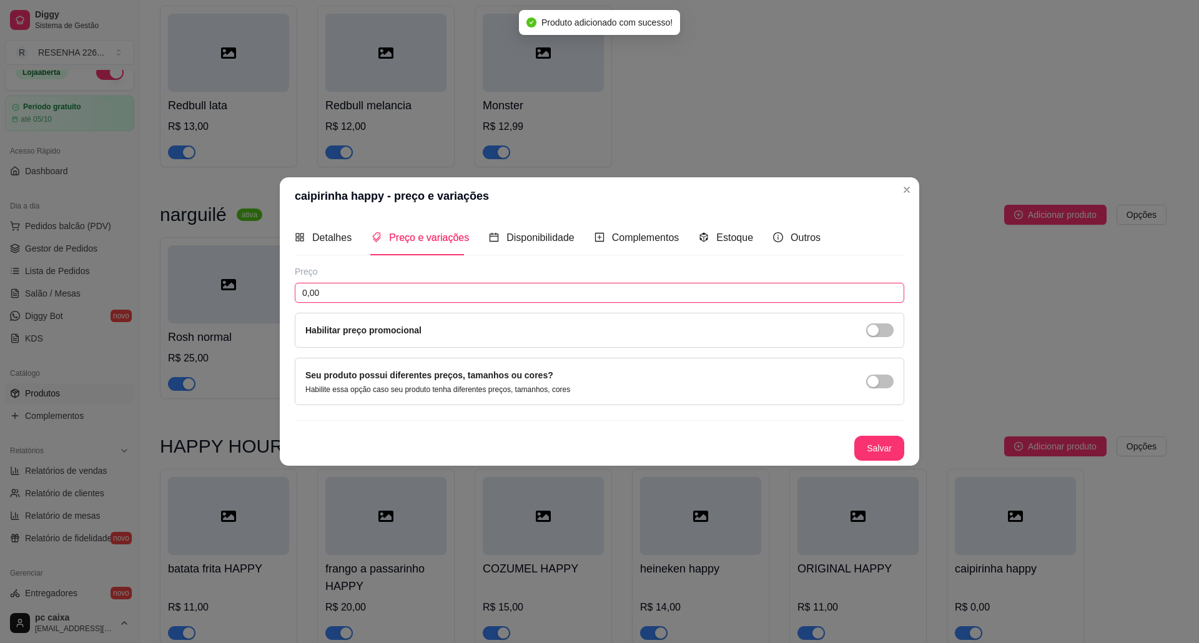
click at [595, 290] on input "0,00" at bounding box center [600, 293] width 610 height 20
type input "15,00"
click at [875, 440] on button "Salvar" at bounding box center [880, 448] width 50 height 25
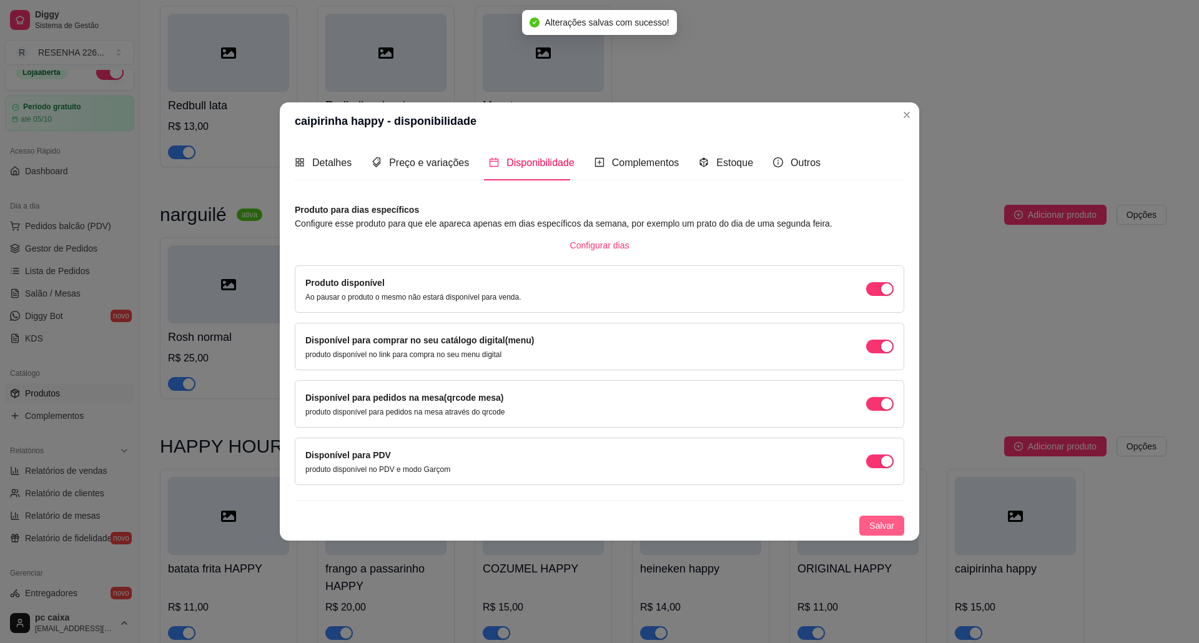
click at [878, 533] on span "Salvar" at bounding box center [882, 526] width 25 height 14
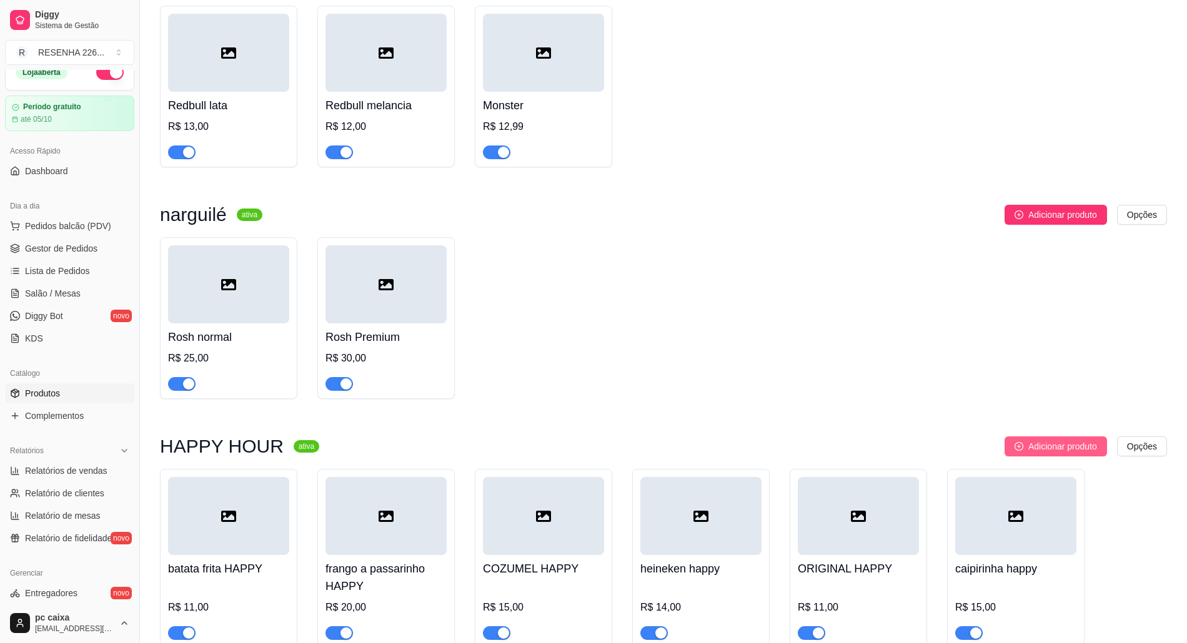
click at [1041, 440] on span "Adicionar produto" at bounding box center [1062, 447] width 69 height 14
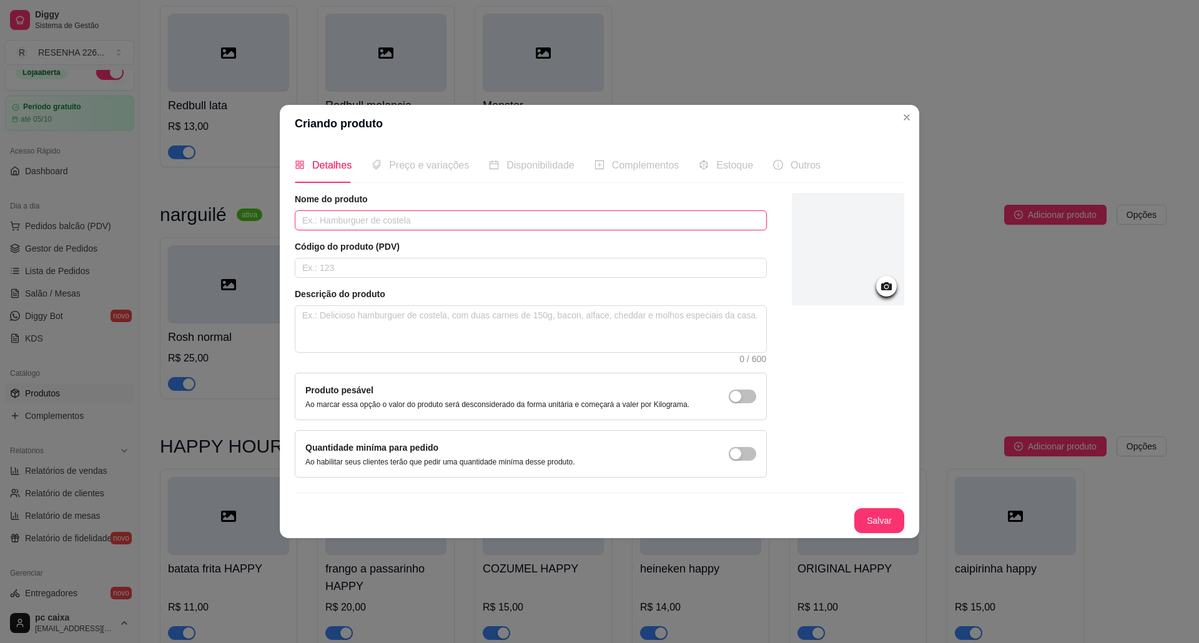
click at [535, 213] on input "text" at bounding box center [531, 221] width 472 height 20
type input "ROSH HAPPY"
click at [873, 515] on button "Salvar" at bounding box center [880, 521] width 50 height 25
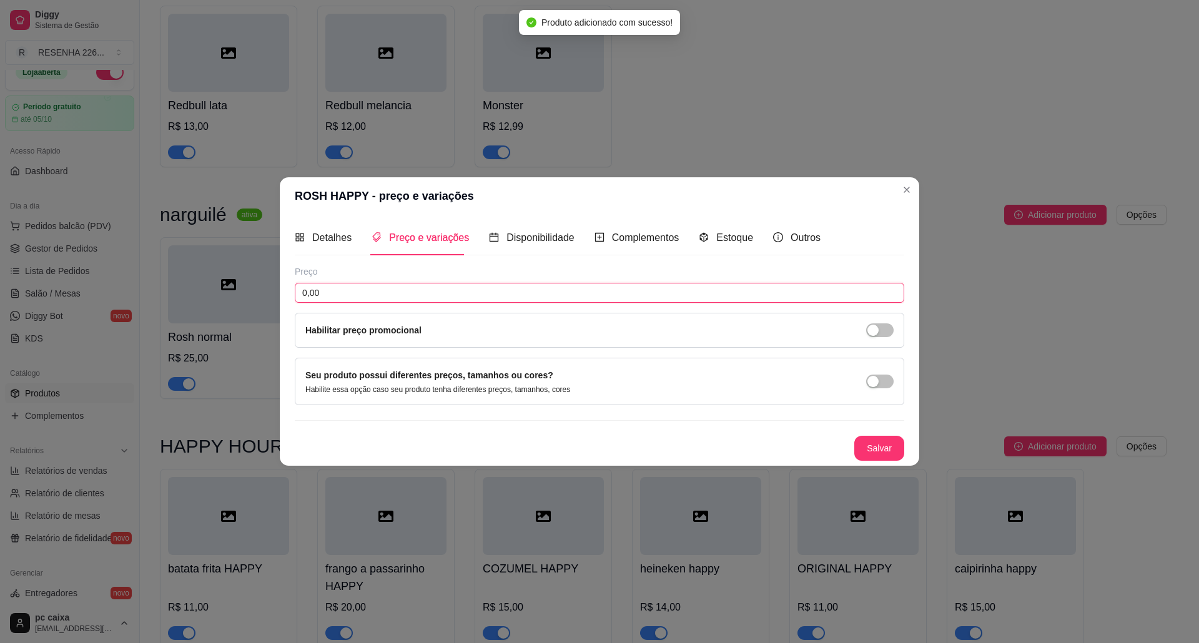
click at [469, 298] on input "0,00" at bounding box center [600, 293] width 610 height 20
type input "15,00"
click at [868, 440] on button "Salvar" at bounding box center [880, 448] width 50 height 25
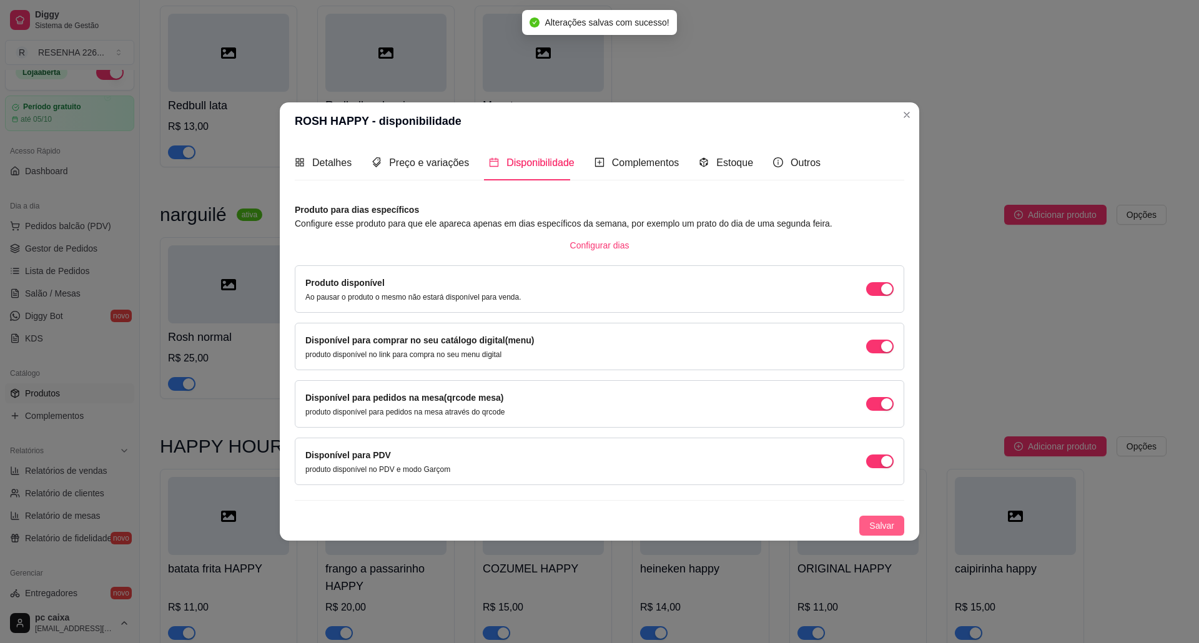
click at [878, 532] on span "Salvar" at bounding box center [882, 526] width 25 height 14
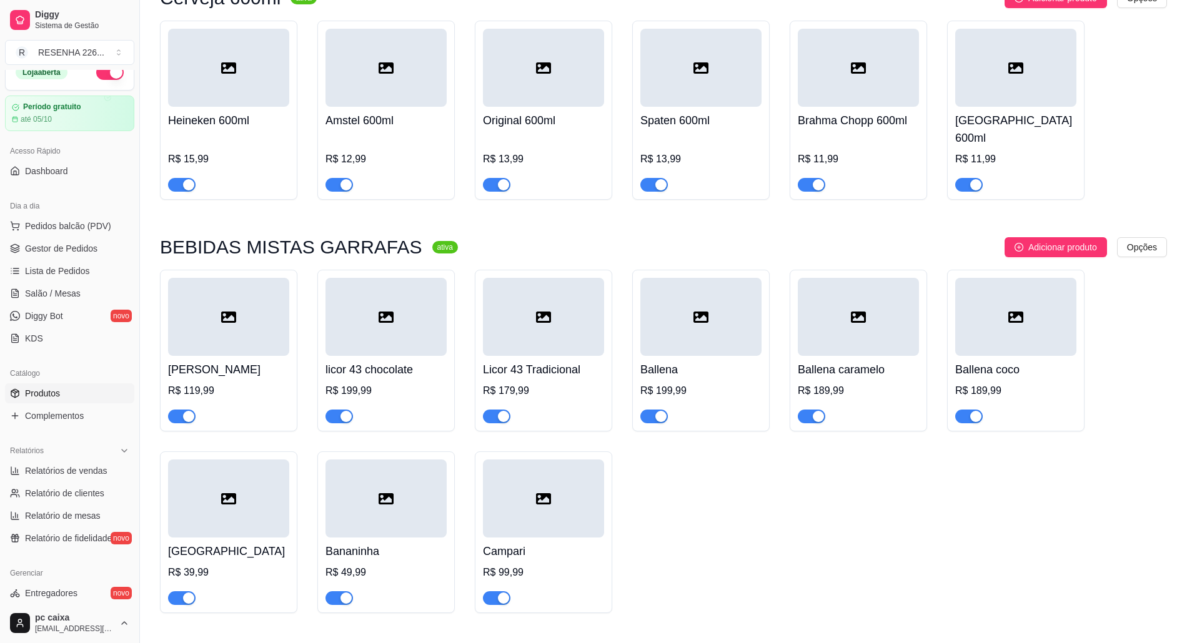
scroll to position [3129, 0]
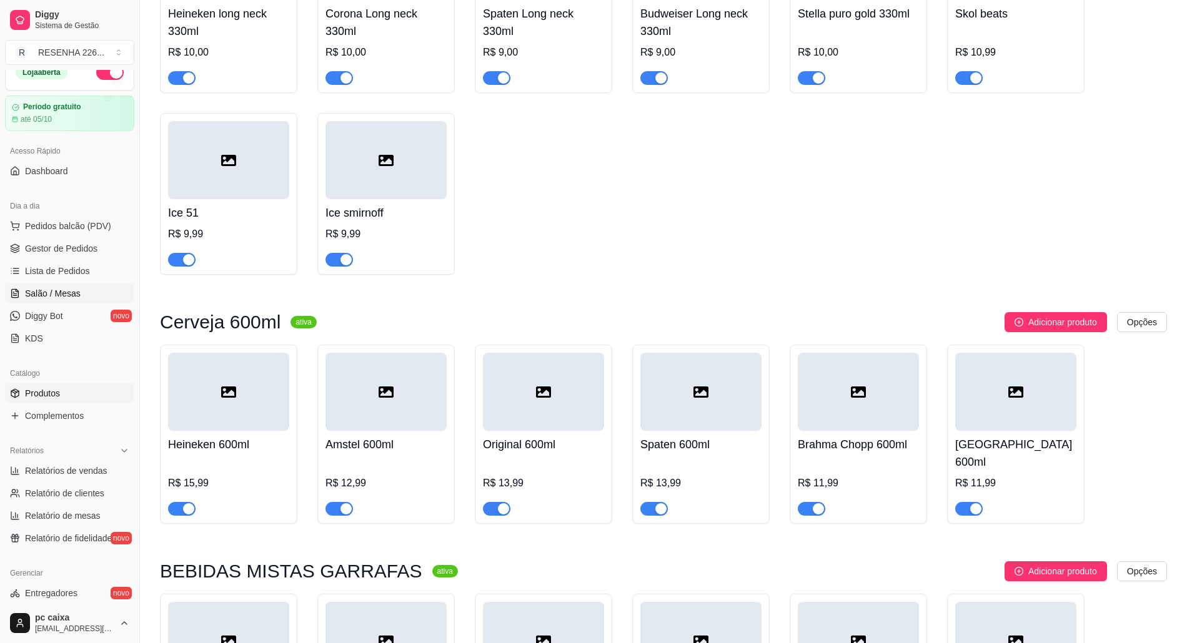
click at [78, 286] on link "Salão / Mesas" at bounding box center [69, 294] width 129 height 20
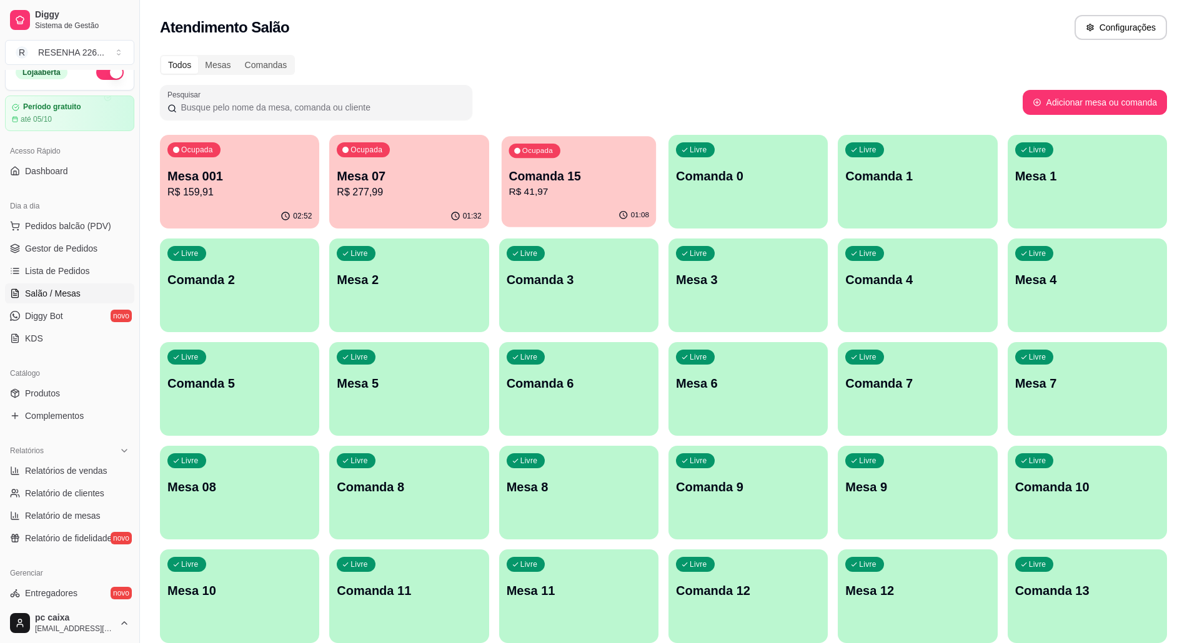
click at [536, 157] on div "Ocupada" at bounding box center [534, 151] width 51 height 14
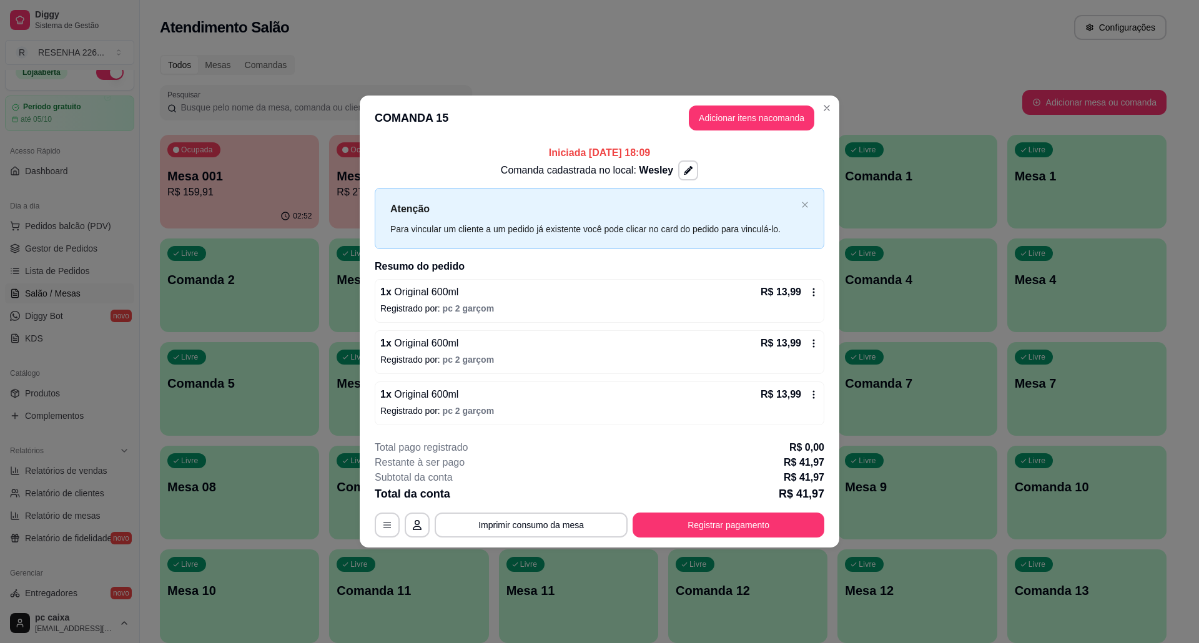
click at [815, 288] on icon at bounding box center [814, 292] width 10 height 10
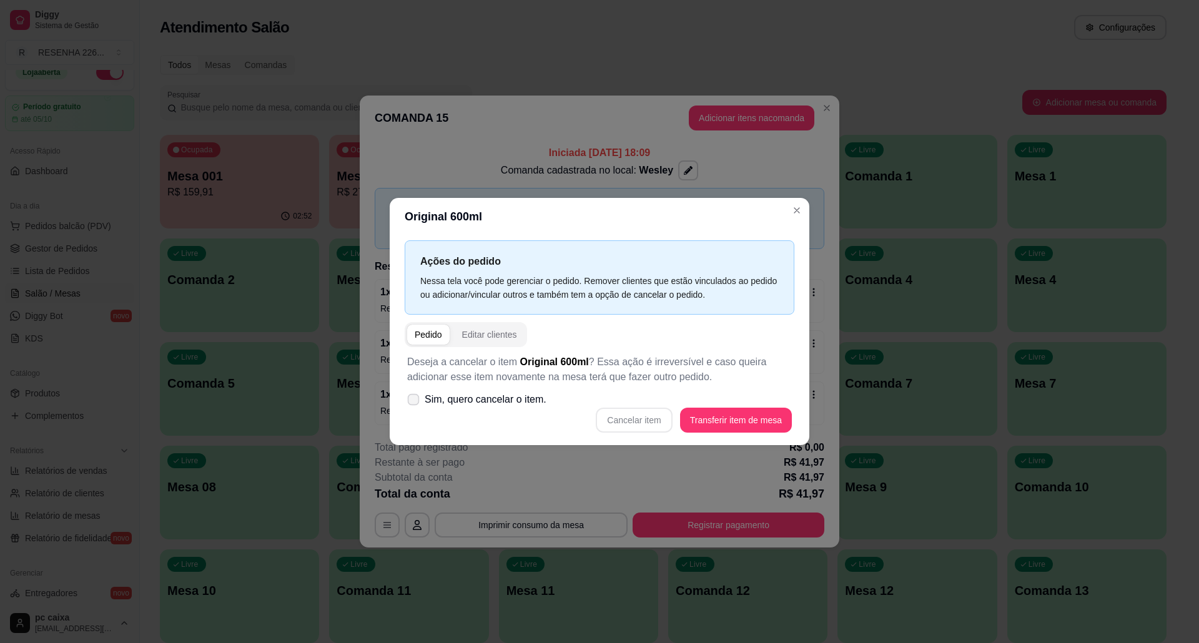
click at [525, 407] on span "Sim, quero cancelar o item." at bounding box center [486, 399] width 122 height 15
click at [415, 407] on input "Sim, quero cancelar o item." at bounding box center [411, 406] width 8 height 8
checkbox input "true"
click at [668, 415] on button "Cancelar item" at bounding box center [634, 421] width 74 height 24
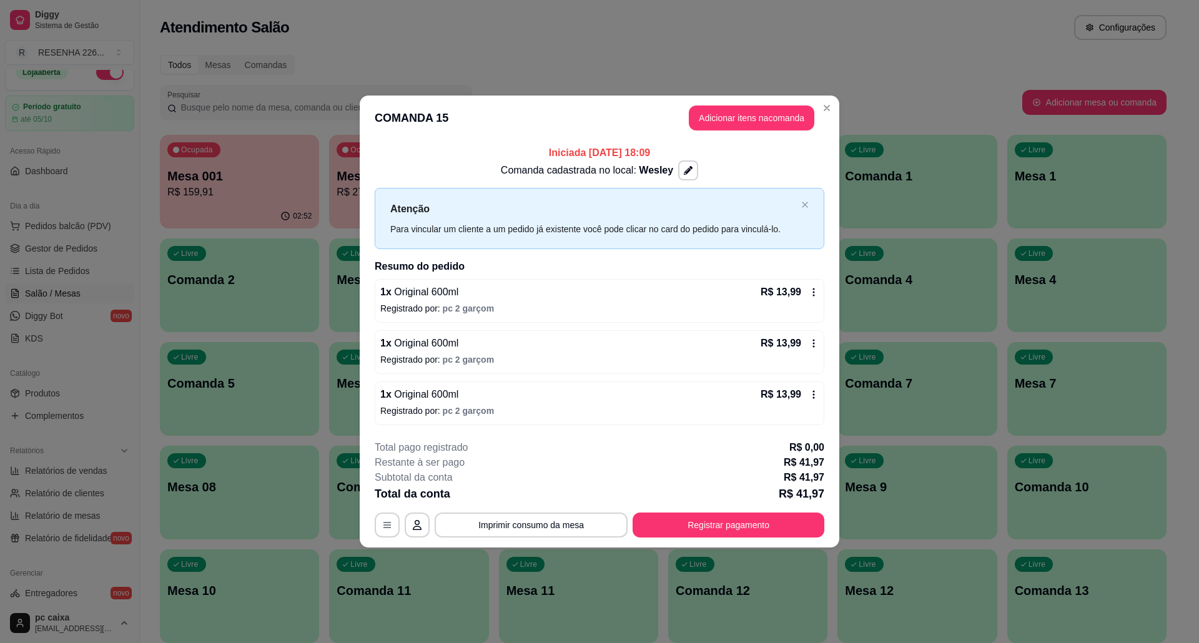
click at [810, 339] on icon at bounding box center [814, 344] width 10 height 10
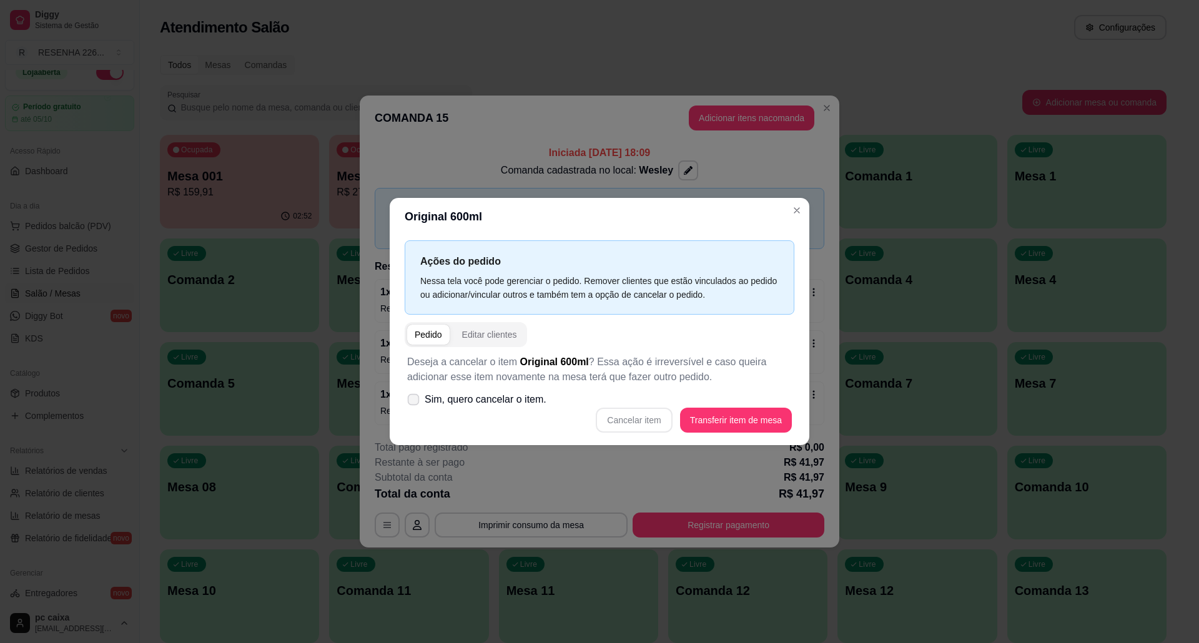
click at [544, 398] on span "Sim, quero cancelar o item." at bounding box center [486, 399] width 122 height 15
click at [415, 402] on input "Sim, quero cancelar o item." at bounding box center [411, 406] width 8 height 8
checkbox input "true"
click at [651, 419] on button "Cancelar item" at bounding box center [634, 420] width 76 height 25
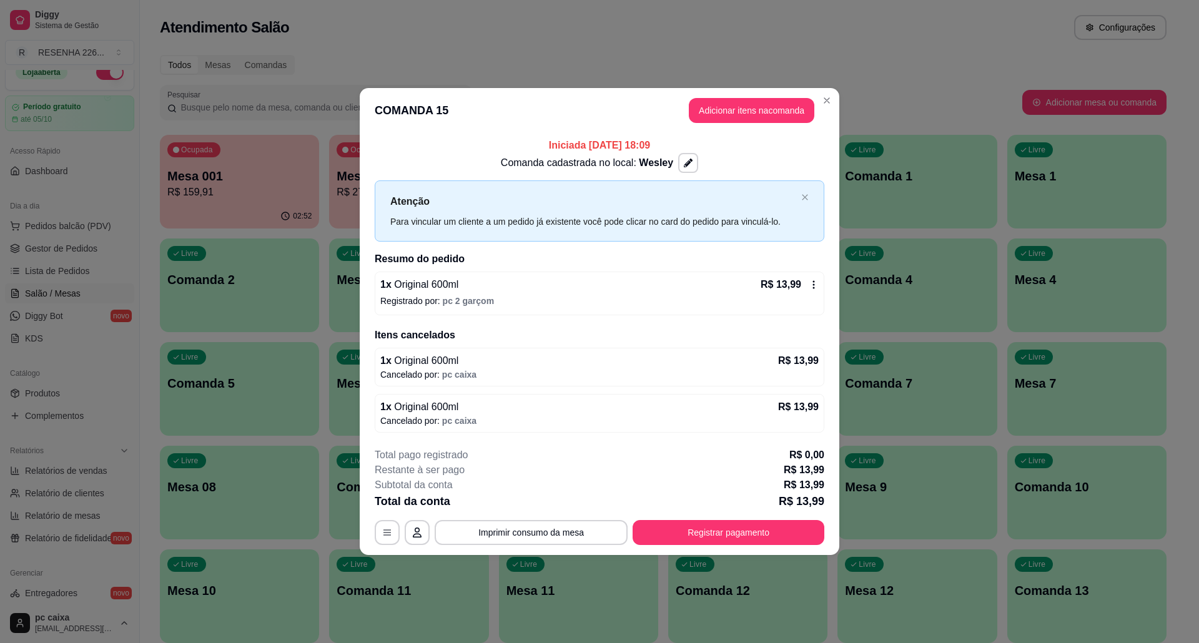
click at [810, 280] on icon at bounding box center [814, 285] width 10 height 10
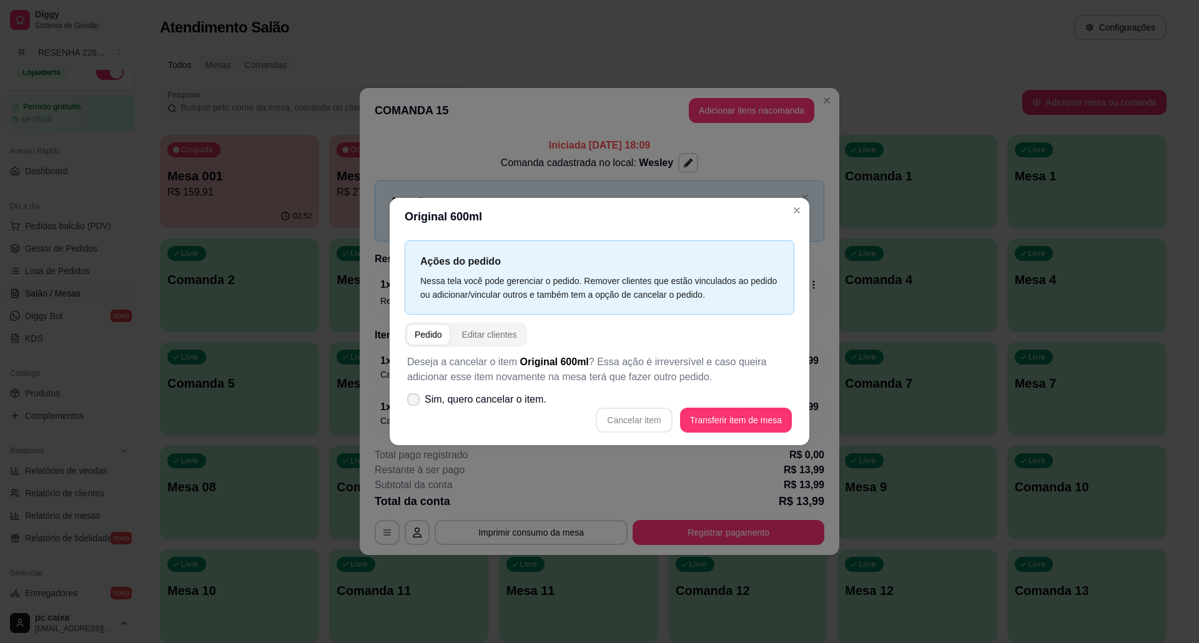
click at [524, 404] on span "Sim, quero cancelar o item." at bounding box center [486, 399] width 122 height 15
click at [415, 404] on input "Sim, quero cancelar o item." at bounding box center [411, 406] width 8 height 8
checkbox input "true"
click at [632, 419] on button "Cancelar item" at bounding box center [634, 420] width 76 height 25
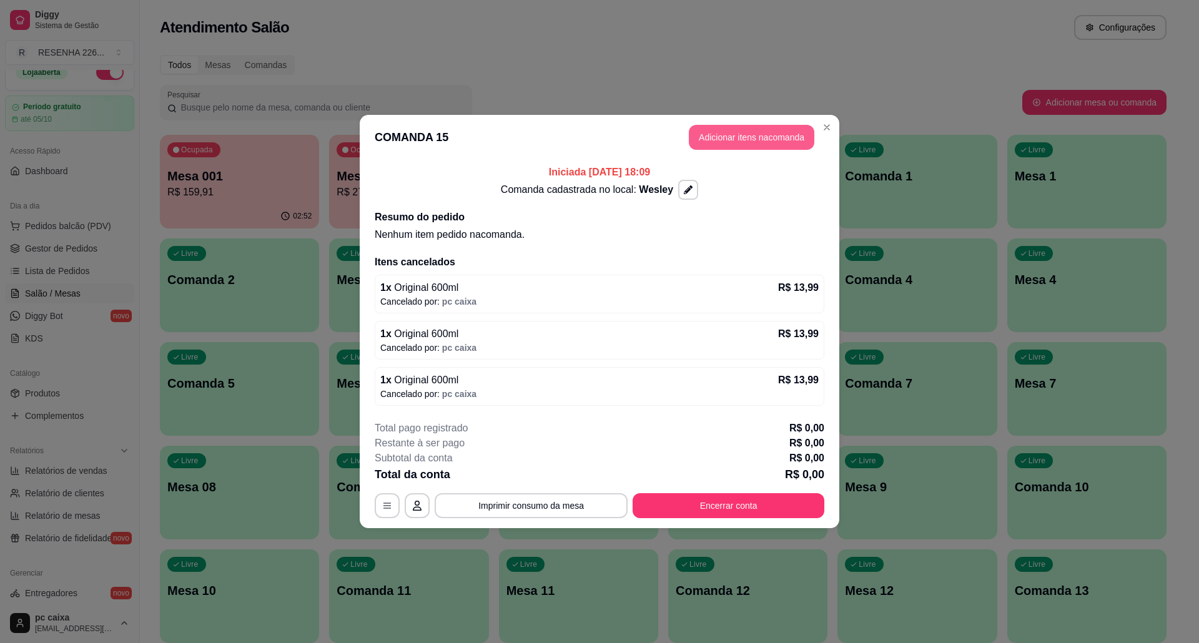
click at [725, 136] on button "Adicionar itens na comanda" at bounding box center [752, 137] width 126 height 25
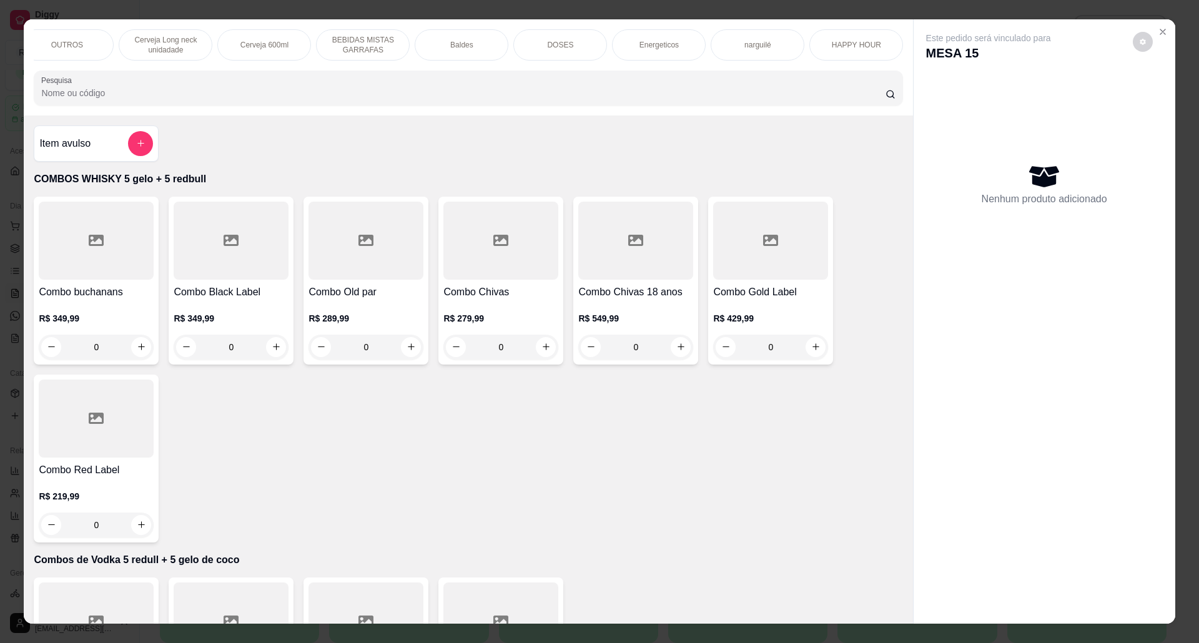
scroll to position [0, 696]
click at [848, 48] on p "HAPPY HOUR" at bounding box center [865, 45] width 49 height 10
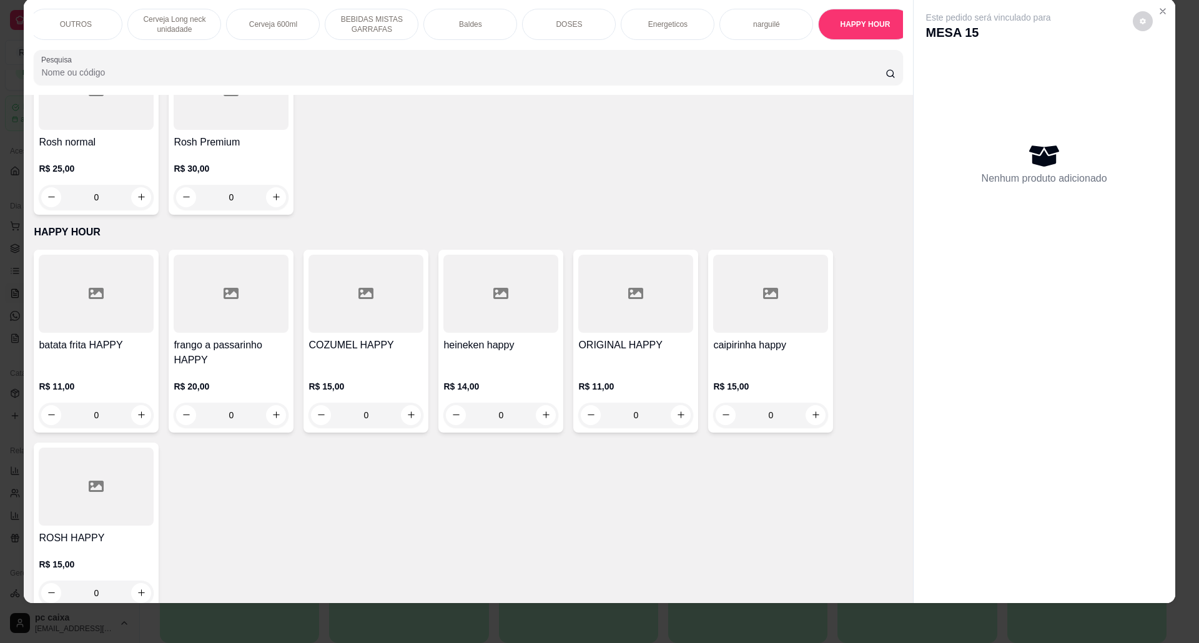
click at [630, 338] on h4 "ORIGINAL HAPPY" at bounding box center [635, 345] width 115 height 15
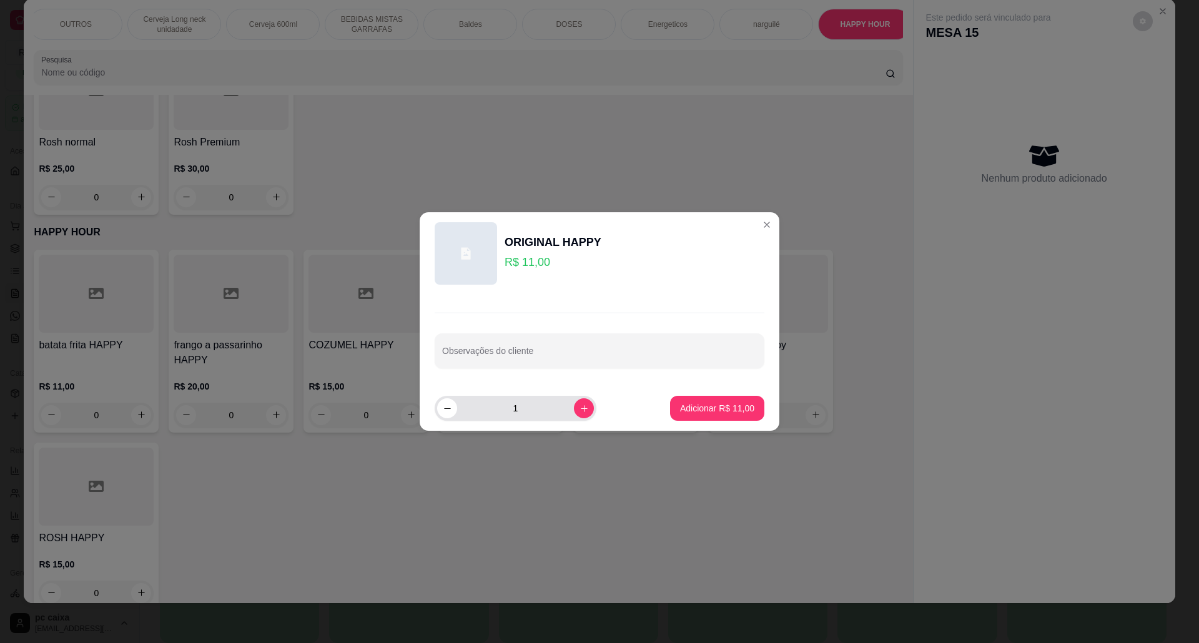
click at [581, 403] on button "increase-product-quantity" at bounding box center [584, 409] width 20 height 20
type input "3"
click at [670, 405] on button "Adicionar R$ 33,00" at bounding box center [717, 408] width 94 height 25
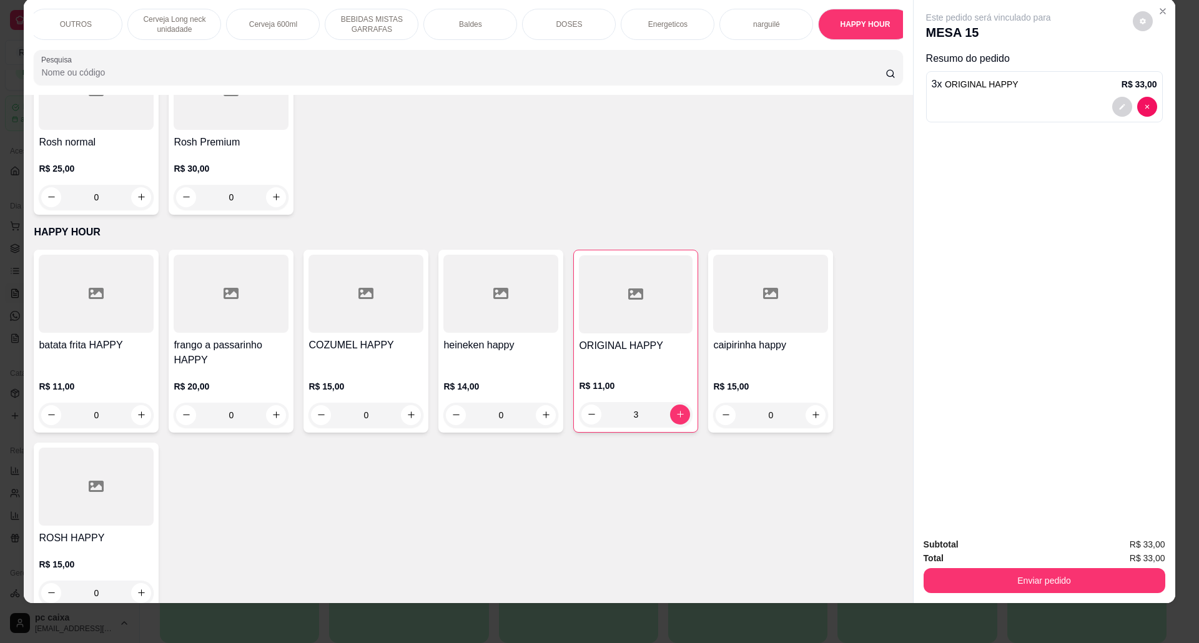
type input "3"
click at [1025, 575] on button "Enviar pedido" at bounding box center [1044, 581] width 234 height 24
click at [956, 548] on button "Não registrar e enviar pedido" at bounding box center [1002, 550] width 126 height 23
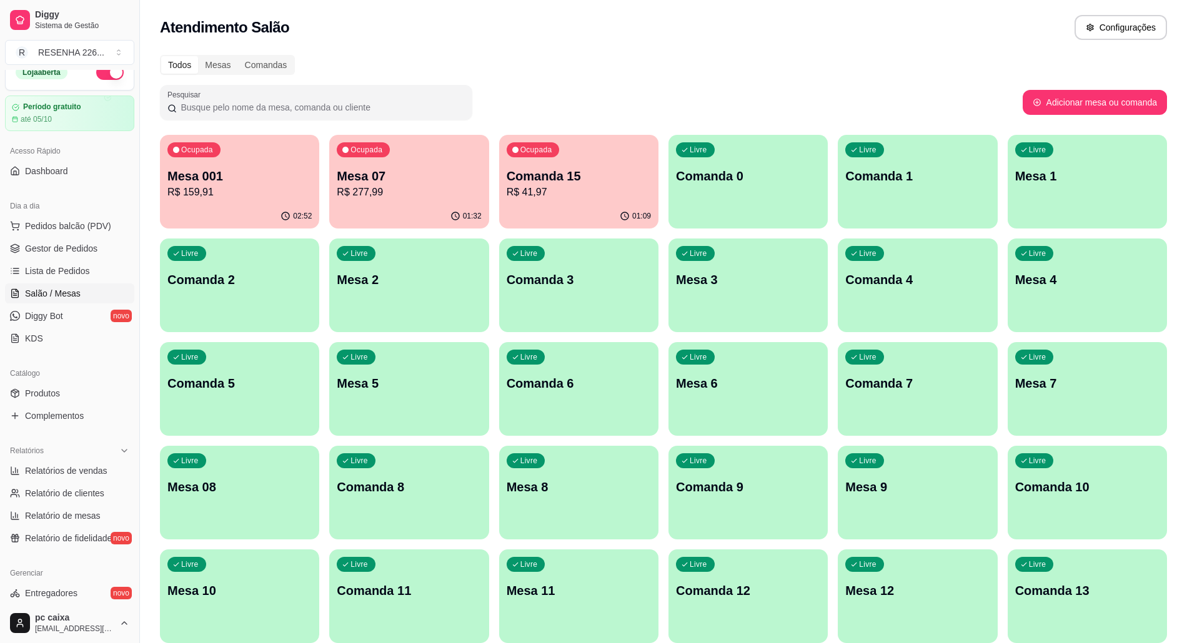
click at [576, 186] on p "R$ 41,97" at bounding box center [579, 192] width 144 height 15
click at [583, 179] on p "Comanda 15" at bounding box center [579, 175] width 144 height 17
click at [456, 193] on p "R$ 277,99" at bounding box center [409, 192] width 140 height 14
click at [210, 202] on div "Ocupada Mesa 001 R$ 159,91" at bounding box center [239, 169] width 155 height 67
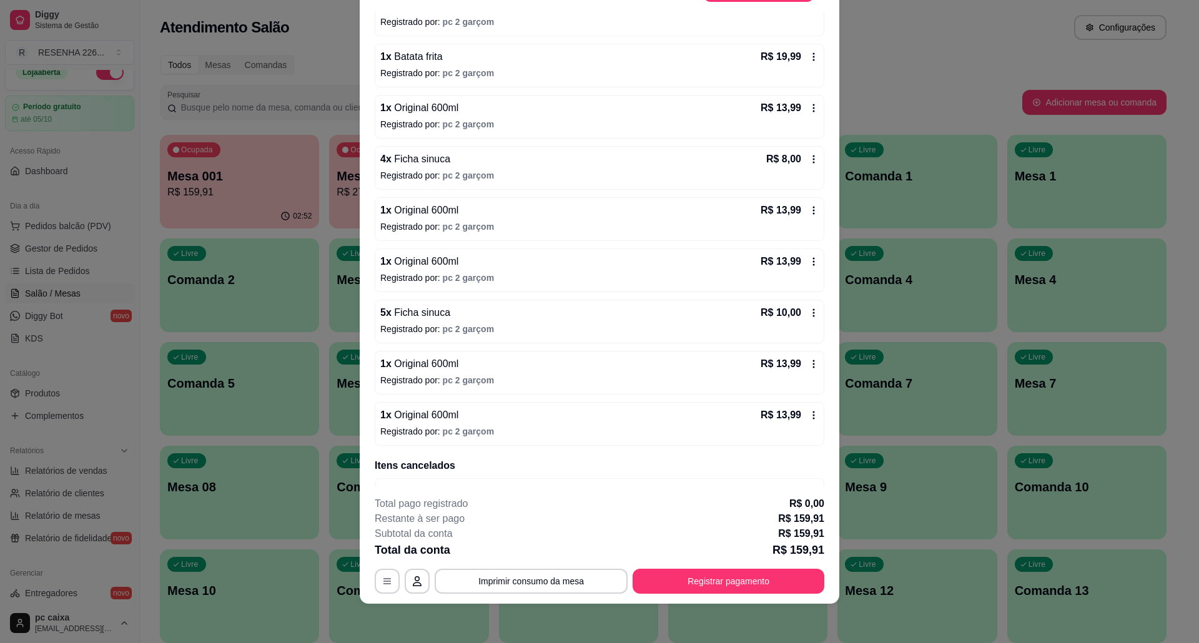
scroll to position [332, 0]
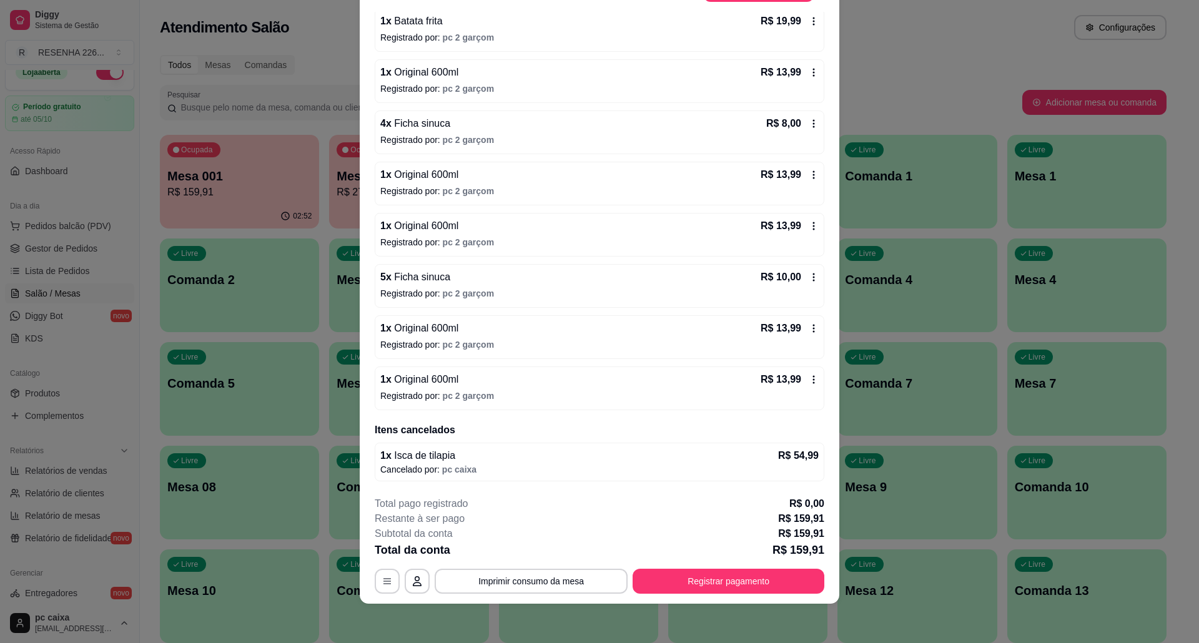
click at [802, 377] on div "1 x Original 600ml R$ 13,99 Registrado por: pc 2 garçom" at bounding box center [600, 389] width 450 height 44
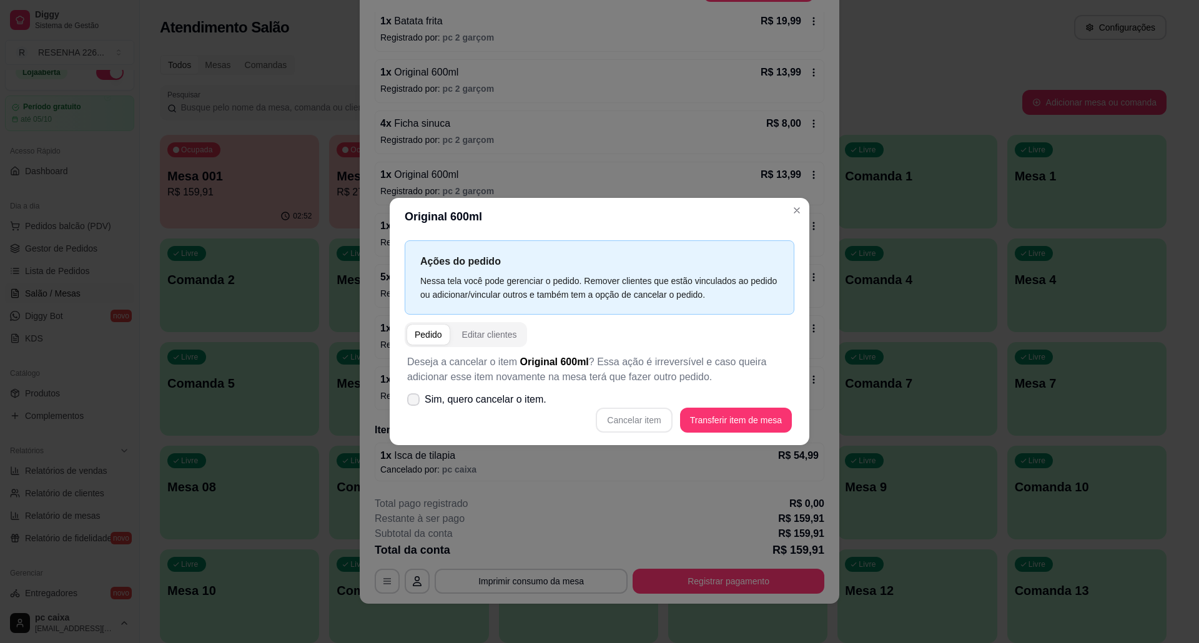
click at [509, 400] on span "Sim, quero cancelar o item." at bounding box center [486, 399] width 122 height 15
click at [415, 402] on input "Sim, quero cancelar o item." at bounding box center [411, 406] width 8 height 8
checkbox input "true"
click at [630, 409] on button "Cancelar item" at bounding box center [634, 421] width 74 height 24
click at [643, 425] on button "Cancelar item" at bounding box center [634, 420] width 76 height 25
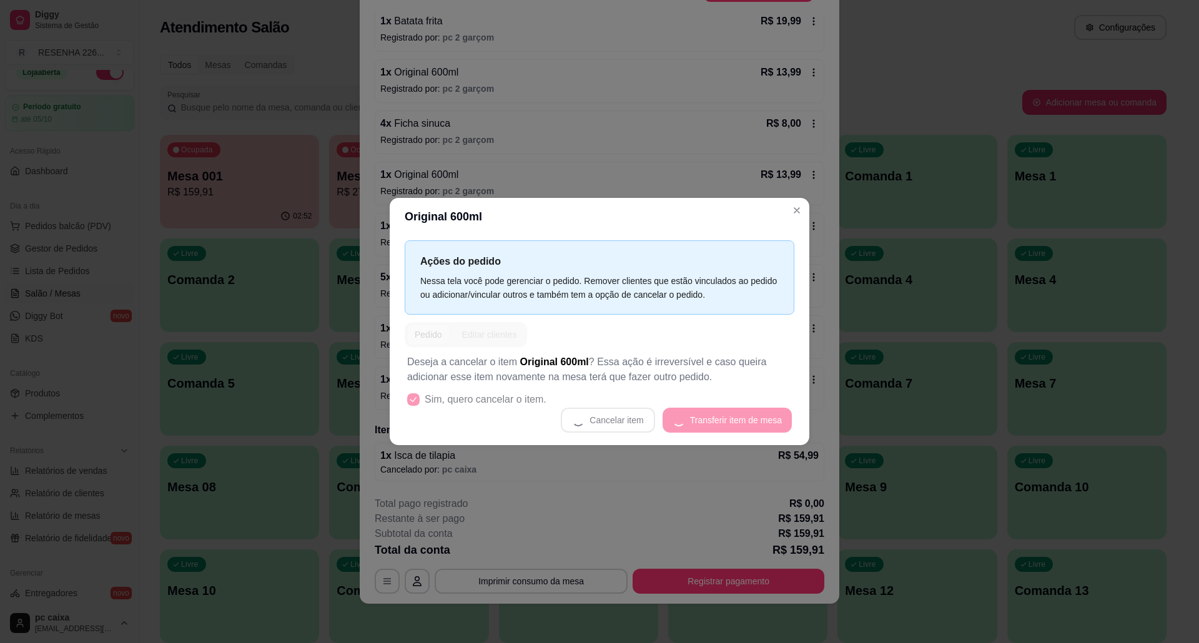
scroll to position [327, 0]
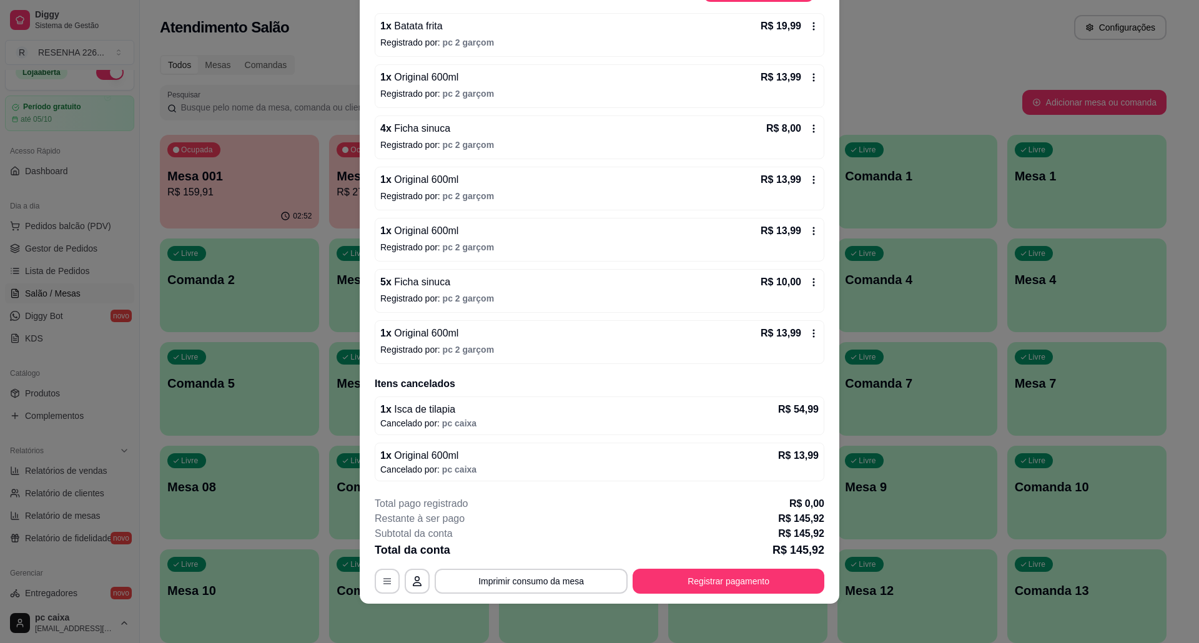
click at [795, 324] on div "1 x Original 600ml R$ 13,99 Registrado por: pc 2 garçom" at bounding box center [600, 342] width 450 height 44
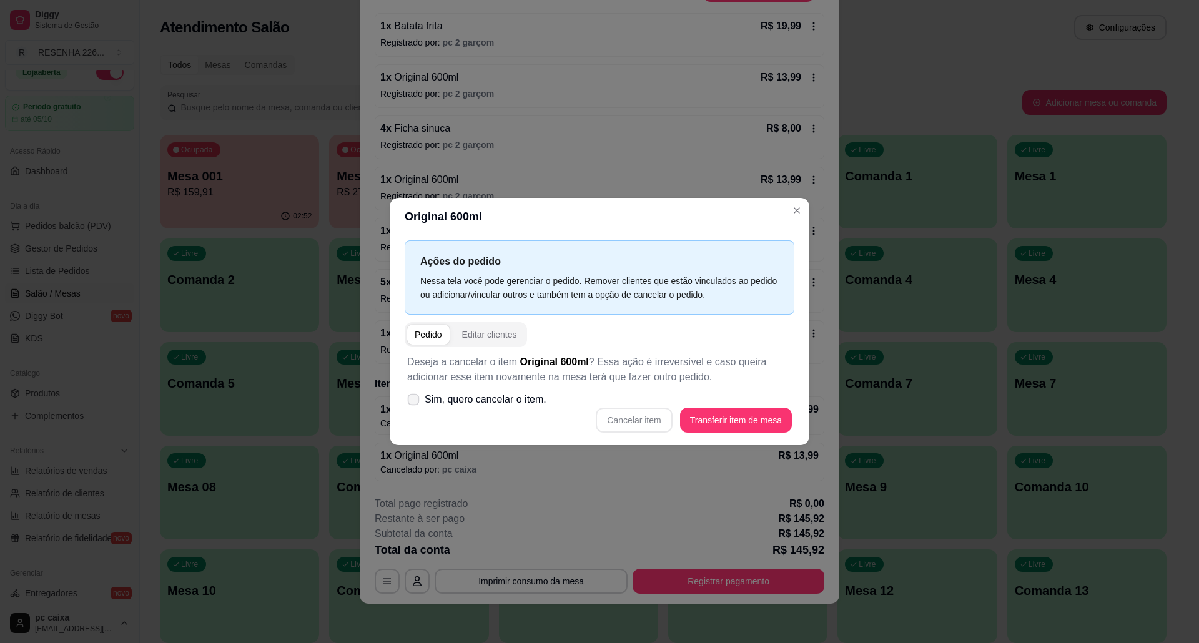
click at [485, 395] on span "Sim, quero cancelar o item." at bounding box center [486, 399] width 122 height 15
click at [415, 402] on input "Sim, quero cancelar o item." at bounding box center [411, 406] width 8 height 8
checkbox input "true"
click at [633, 407] on div "Deseja a cancelar o item Original 600ml ? Essa ação é irreversível e caso queir…" at bounding box center [600, 393] width 390 height 93
click at [635, 415] on button "Cancelar item" at bounding box center [634, 420] width 76 height 25
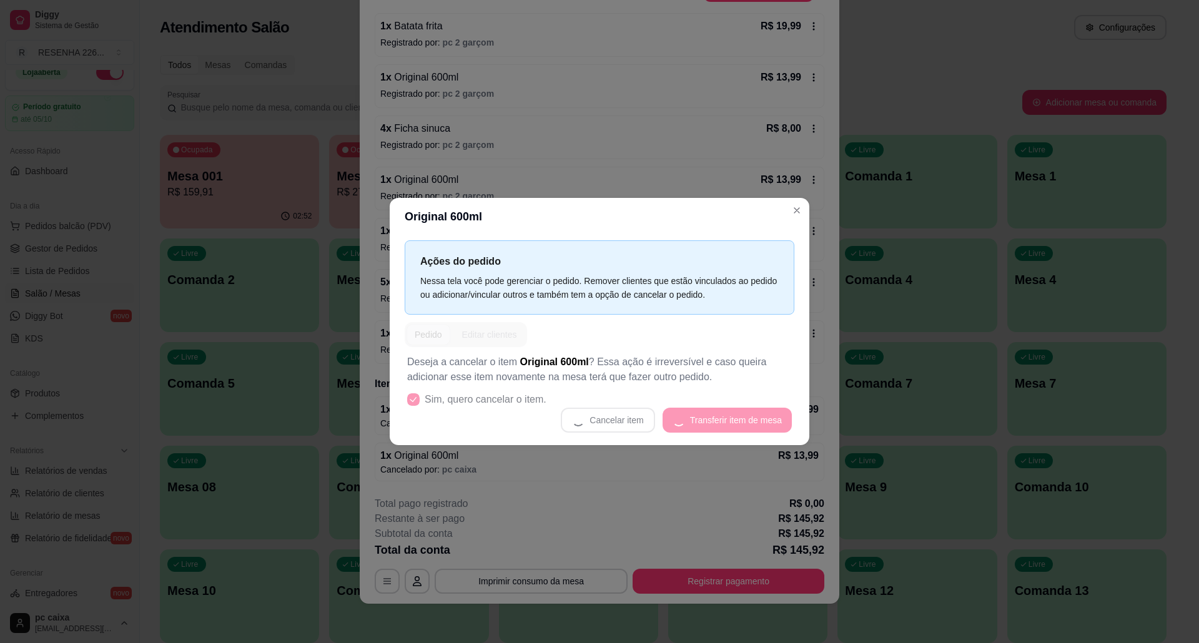
scroll to position [322, 0]
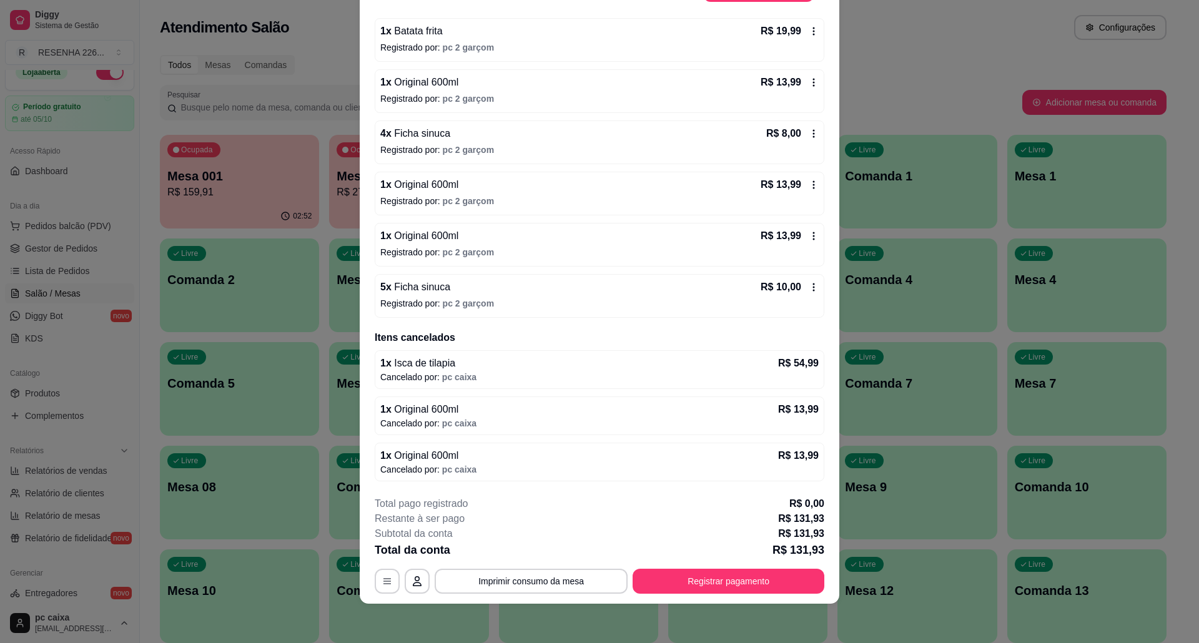
click at [809, 233] on icon at bounding box center [814, 236] width 10 height 10
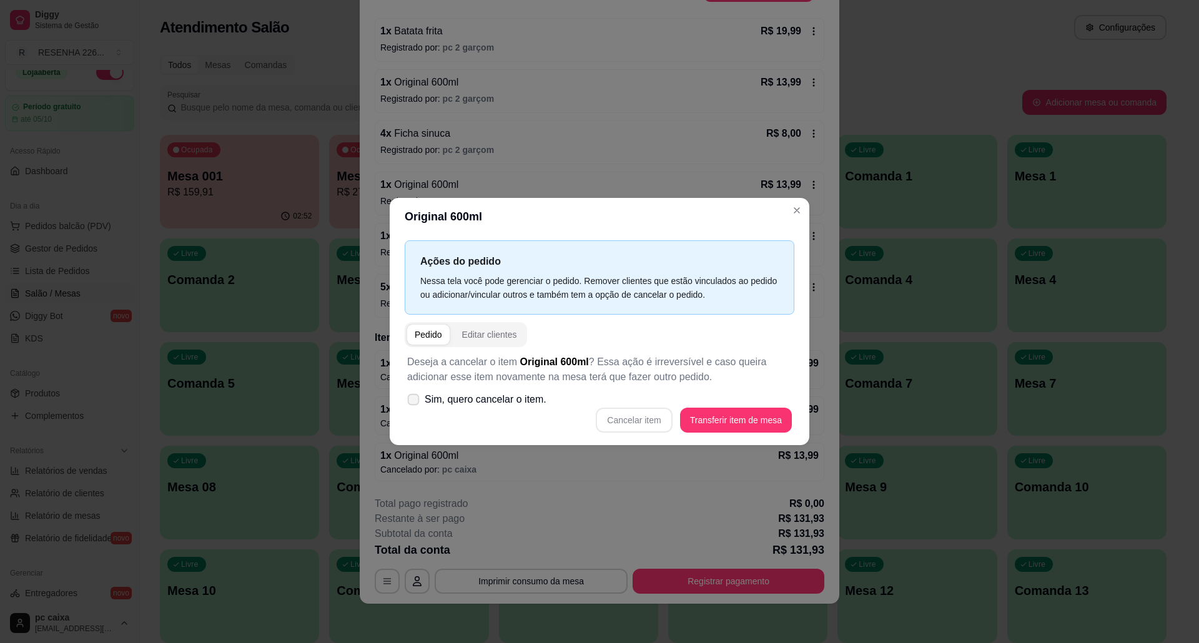
click at [500, 393] on span "Sim, quero cancelar o item." at bounding box center [486, 399] width 122 height 15
click at [415, 402] on input "Sim, quero cancelar o item." at bounding box center [411, 406] width 8 height 8
checkbox input "true"
click at [628, 416] on button "Cancelar item" at bounding box center [634, 420] width 76 height 25
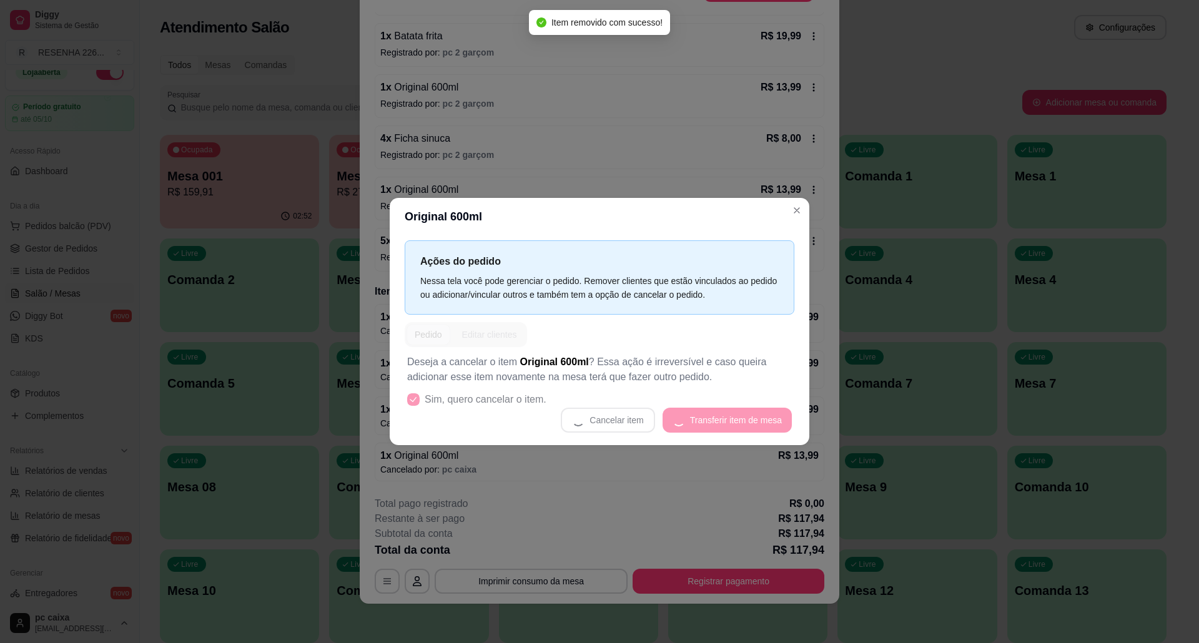
scroll to position [317, 0]
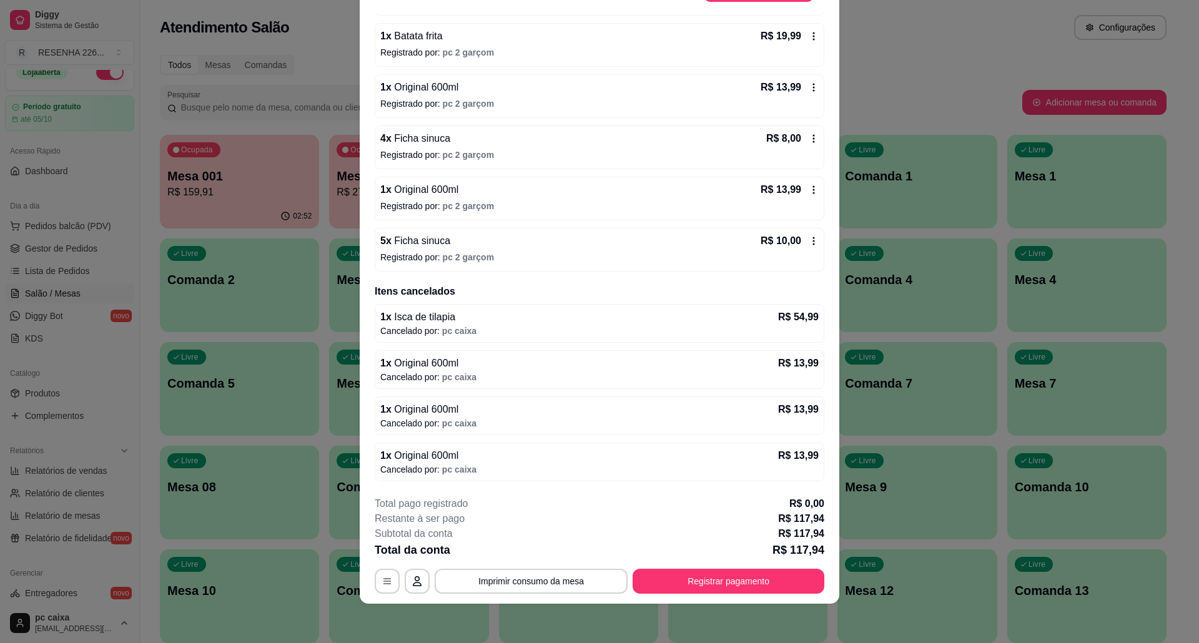
drag, startPoint x: 785, startPoint y: 184, endPoint x: 795, endPoint y: 185, distance: 10.1
click at [795, 185] on div "R$ 13,99" at bounding box center [790, 189] width 58 height 15
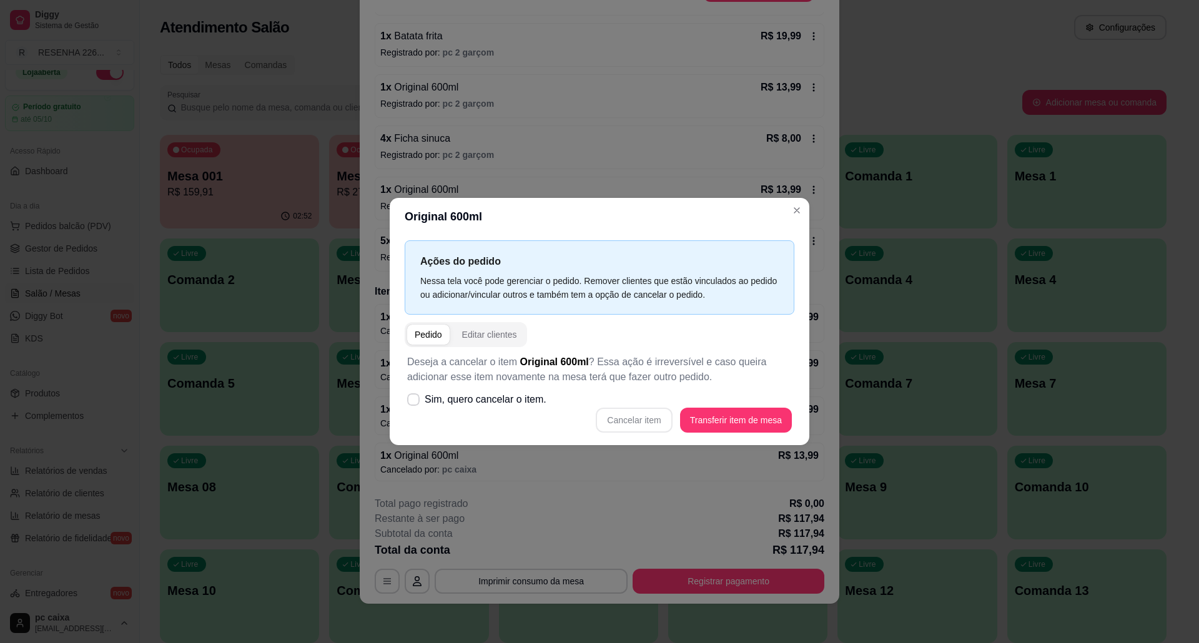
drag, startPoint x: 445, startPoint y: 415, endPoint x: 450, endPoint y: 405, distance: 11.5
click at [448, 407] on div "Deseja a cancelar o item Original 600ml ? Essa ação é irreversível e caso queir…" at bounding box center [600, 393] width 390 height 93
click at [450, 405] on span "Sim, quero cancelar o item." at bounding box center [486, 399] width 122 height 15
click at [415, 405] on input "Sim, quero cancelar o item." at bounding box center [411, 406] width 8 height 8
checkbox input "true"
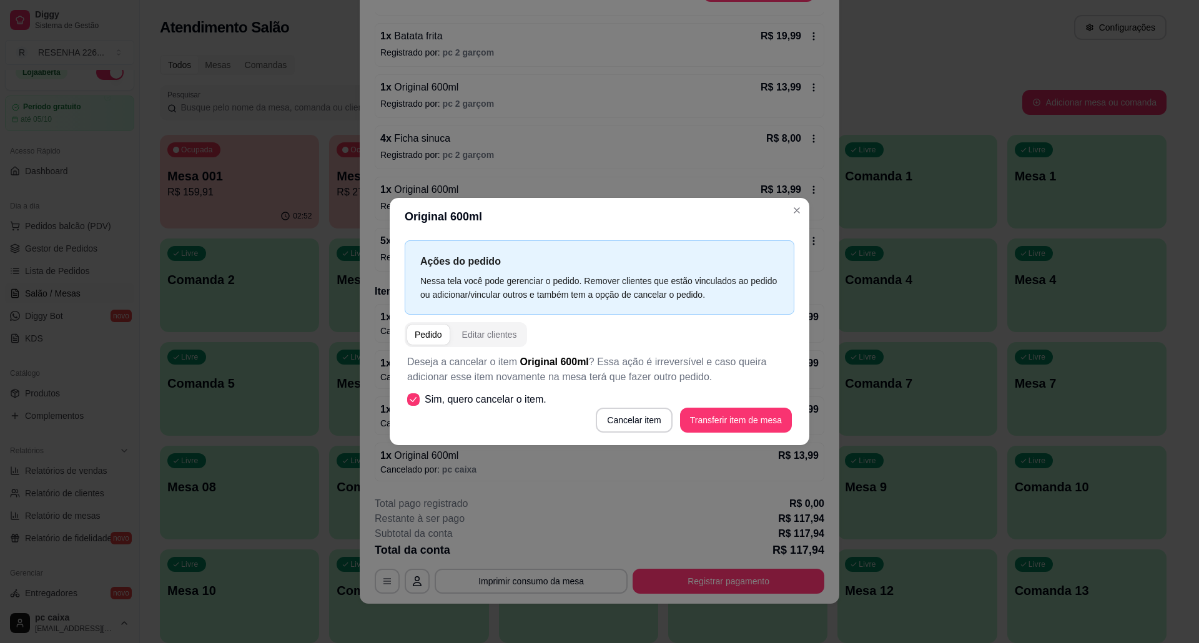
click at [645, 412] on button "Cancelar item" at bounding box center [634, 420] width 76 height 25
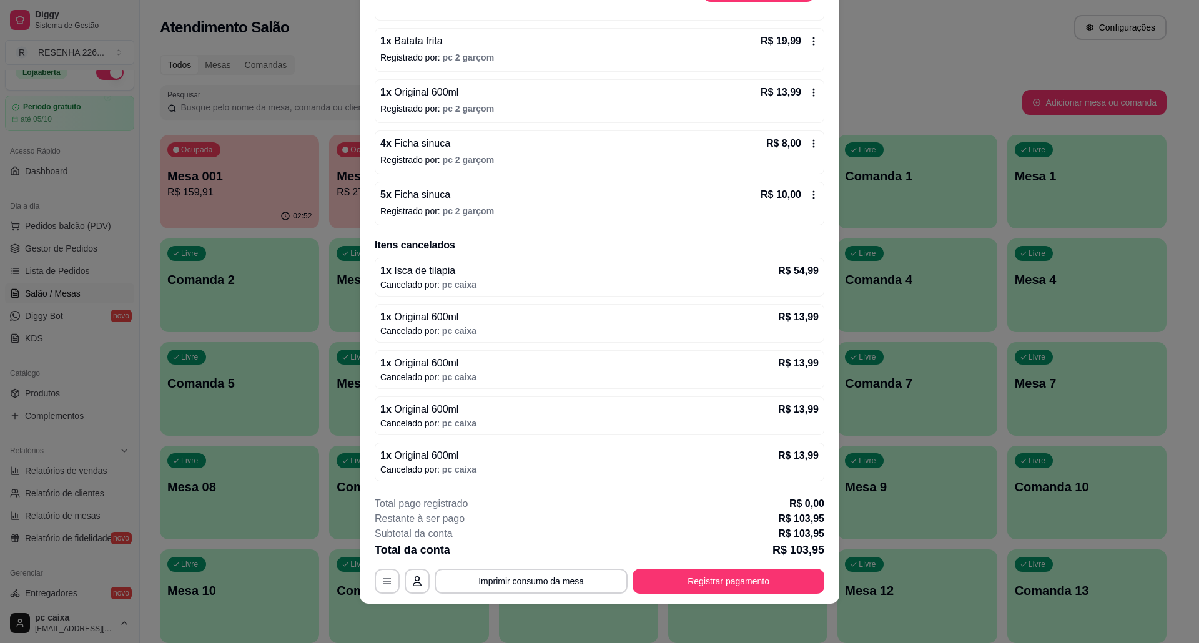
click at [788, 87] on div "R$ 13,99" at bounding box center [790, 92] width 58 height 15
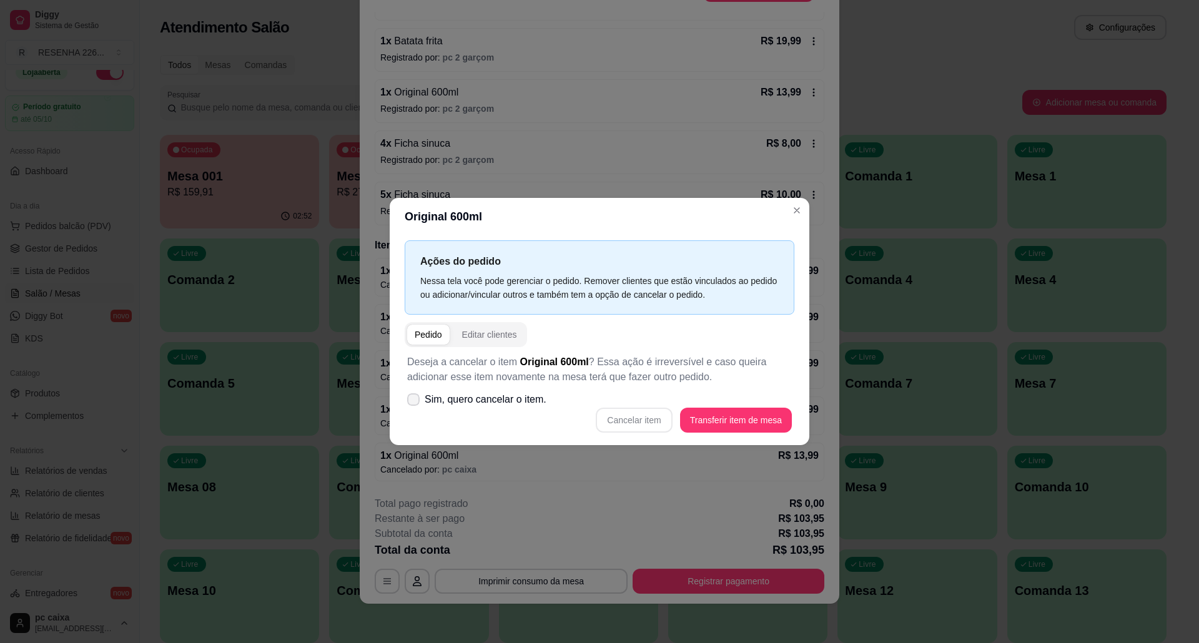
click at [443, 403] on span "Sim, quero cancelar o item." at bounding box center [486, 399] width 122 height 15
click at [415, 403] on input "Sim, quero cancelar o item." at bounding box center [411, 406] width 8 height 8
checkbox input "true"
click at [613, 420] on button "Cancelar item" at bounding box center [634, 421] width 74 height 24
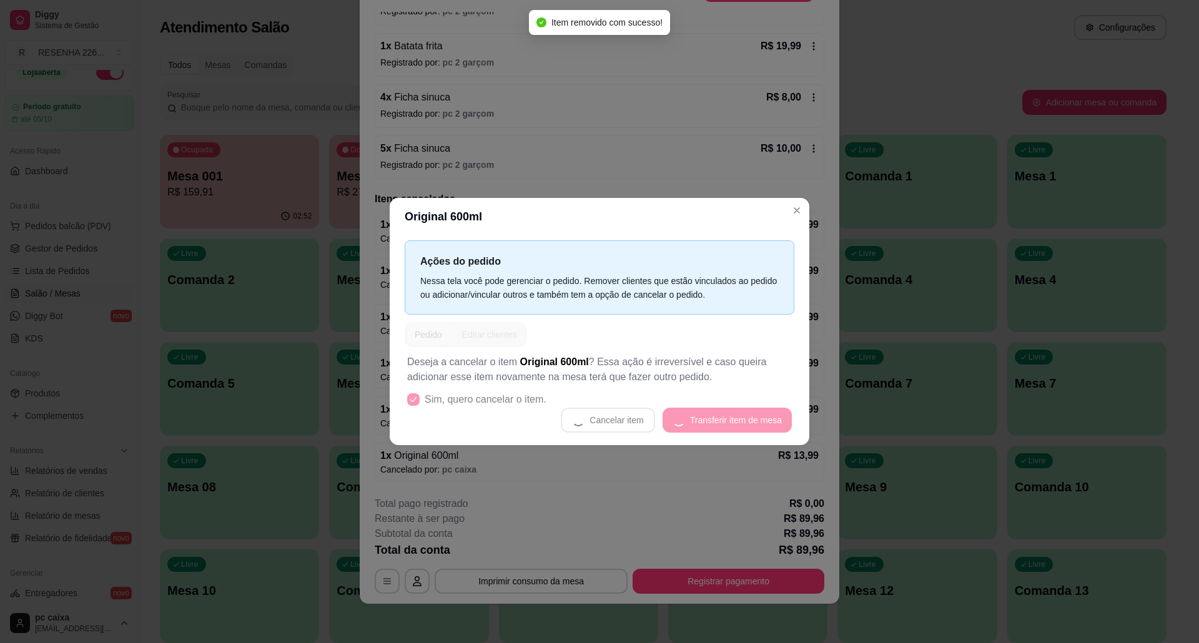
click at [607, 445] on div "Ações do pedido Nessa tela você pode gerenciar o pedido. Remover clientes que e…" at bounding box center [600, 341] width 420 height 210
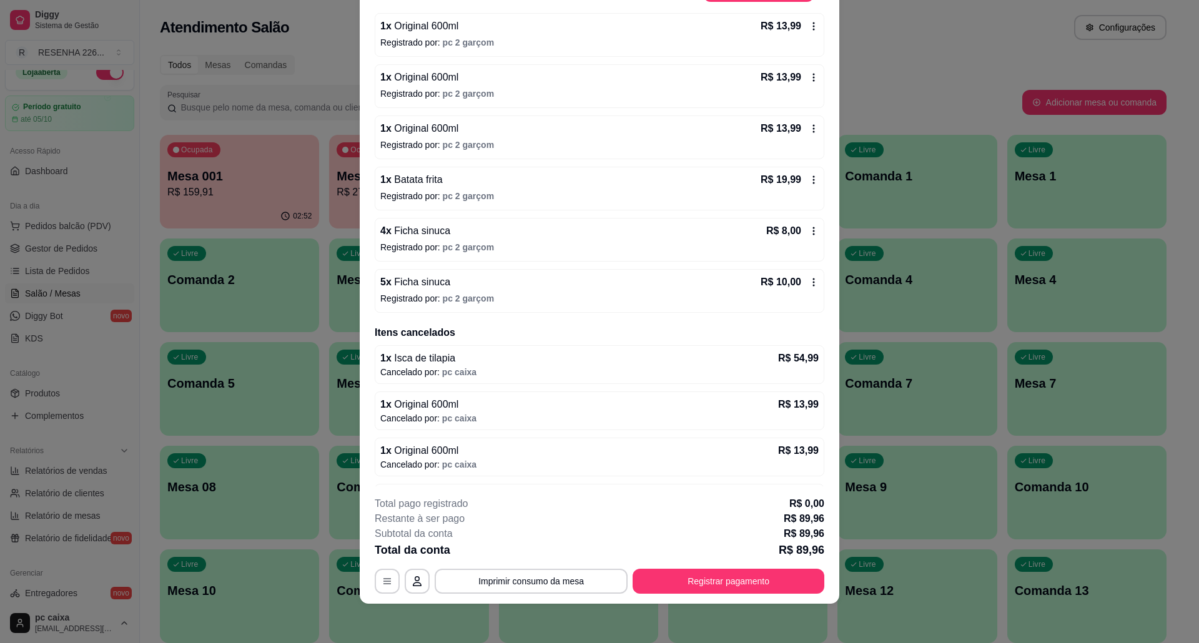
scroll to position [141, 0]
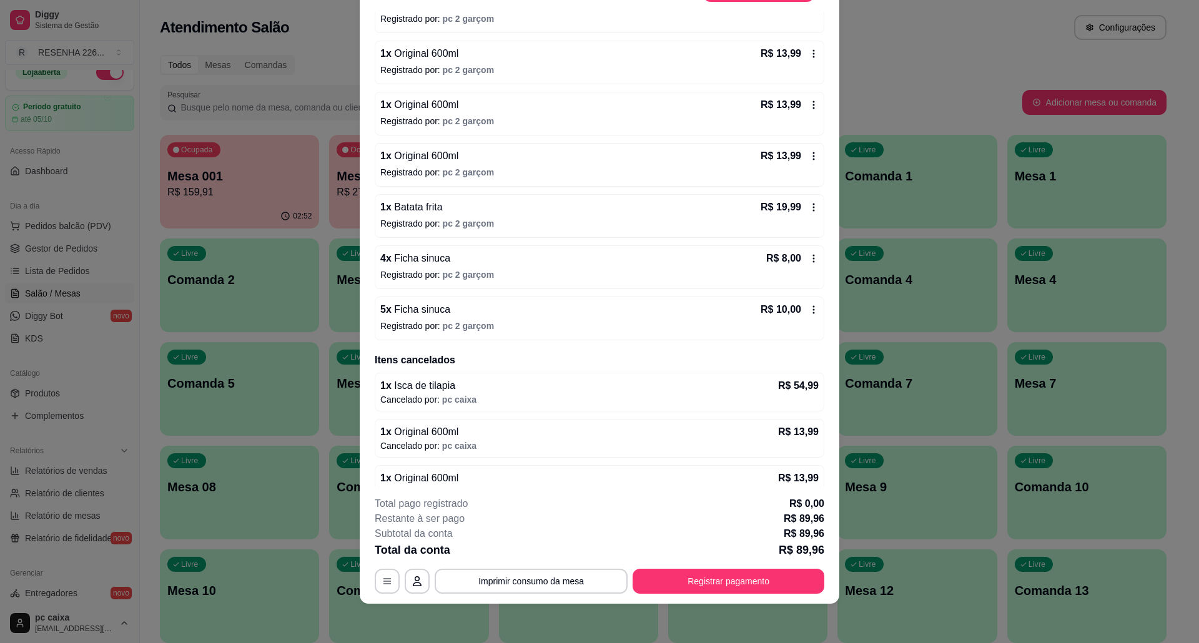
click at [795, 151] on div "R$ 13,99" at bounding box center [790, 156] width 58 height 15
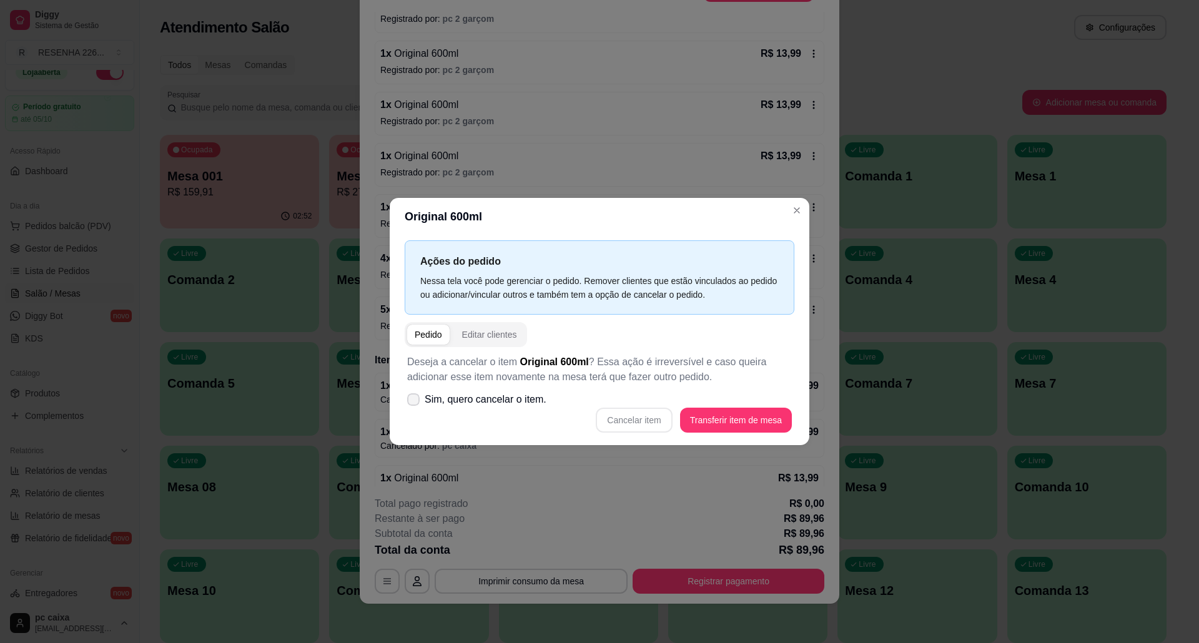
click at [498, 393] on span "Sim, quero cancelar o item." at bounding box center [486, 399] width 122 height 15
click at [415, 402] on input "Sim, quero cancelar o item." at bounding box center [411, 406] width 8 height 8
checkbox input "true"
click at [621, 417] on button "Cancelar item" at bounding box center [634, 421] width 74 height 24
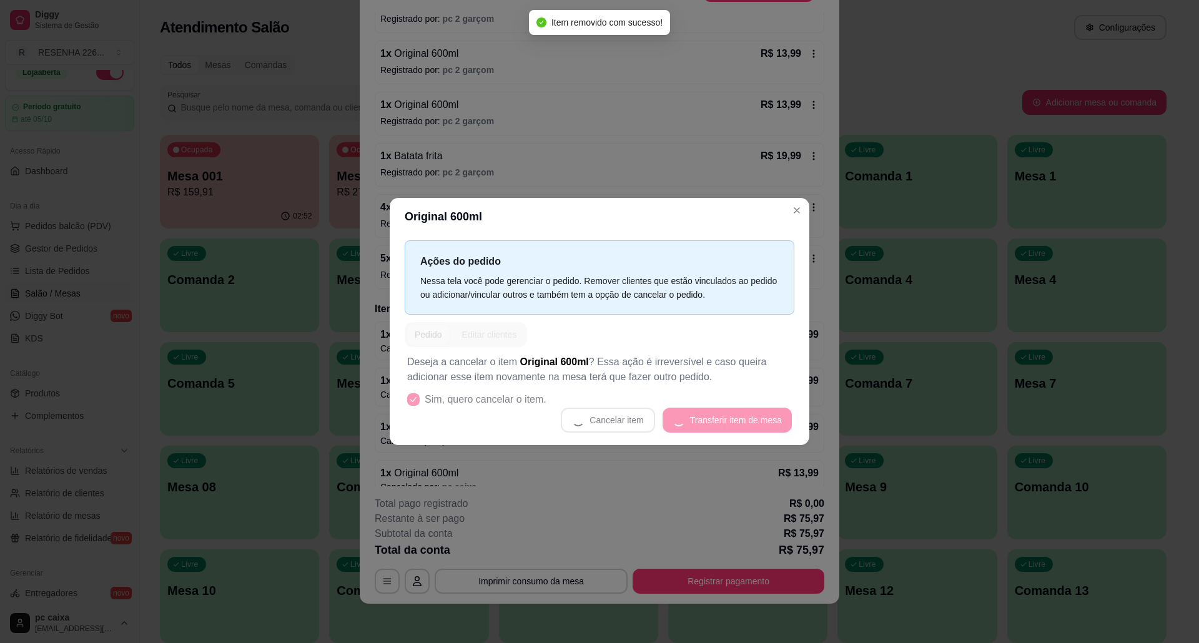
click at [590, 435] on div "Deseja a cancelar o item Original 600ml ? Essa ação é irreversível e caso queir…" at bounding box center [600, 393] width 390 height 93
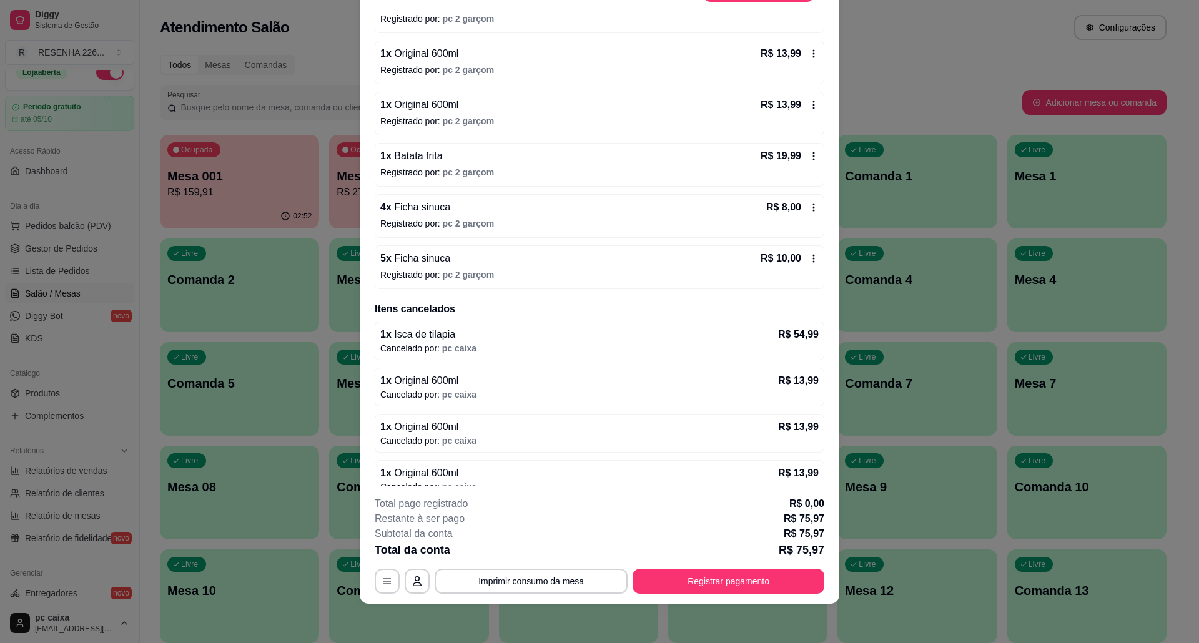
click at [792, 99] on div "R$ 13,99" at bounding box center [790, 104] width 58 height 15
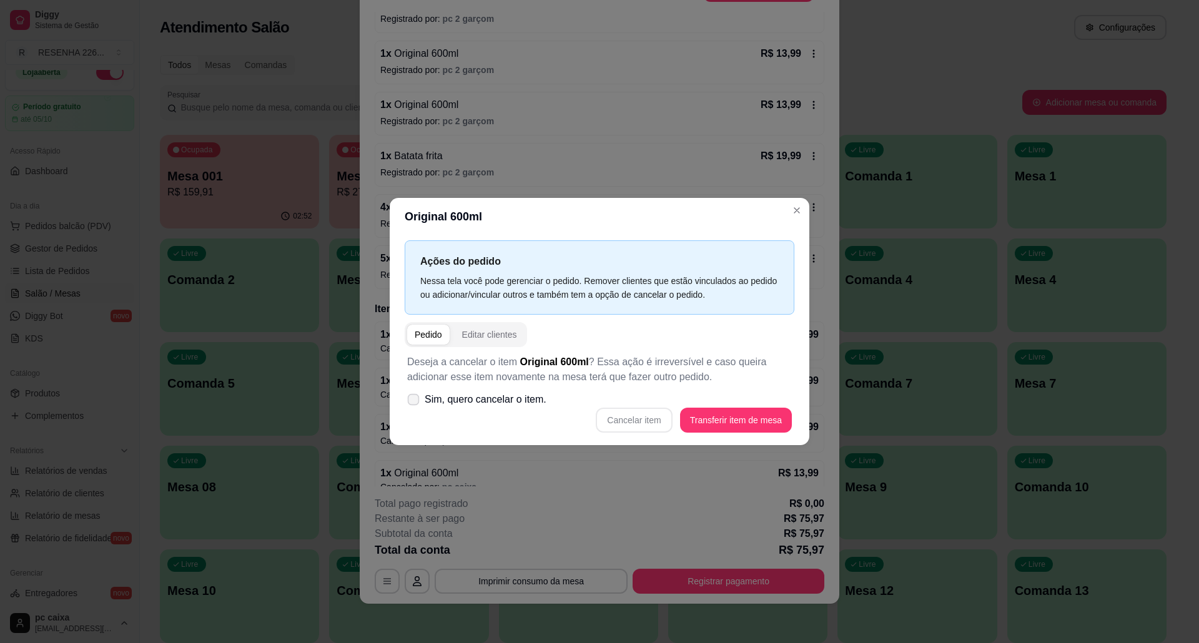
click at [537, 397] on span "Sim, quero cancelar o item." at bounding box center [486, 399] width 122 height 15
click at [415, 402] on input "Sim, quero cancelar o item." at bounding box center [411, 406] width 8 height 8
checkbox input "true"
click at [642, 416] on button "Cancelar item" at bounding box center [634, 421] width 74 height 24
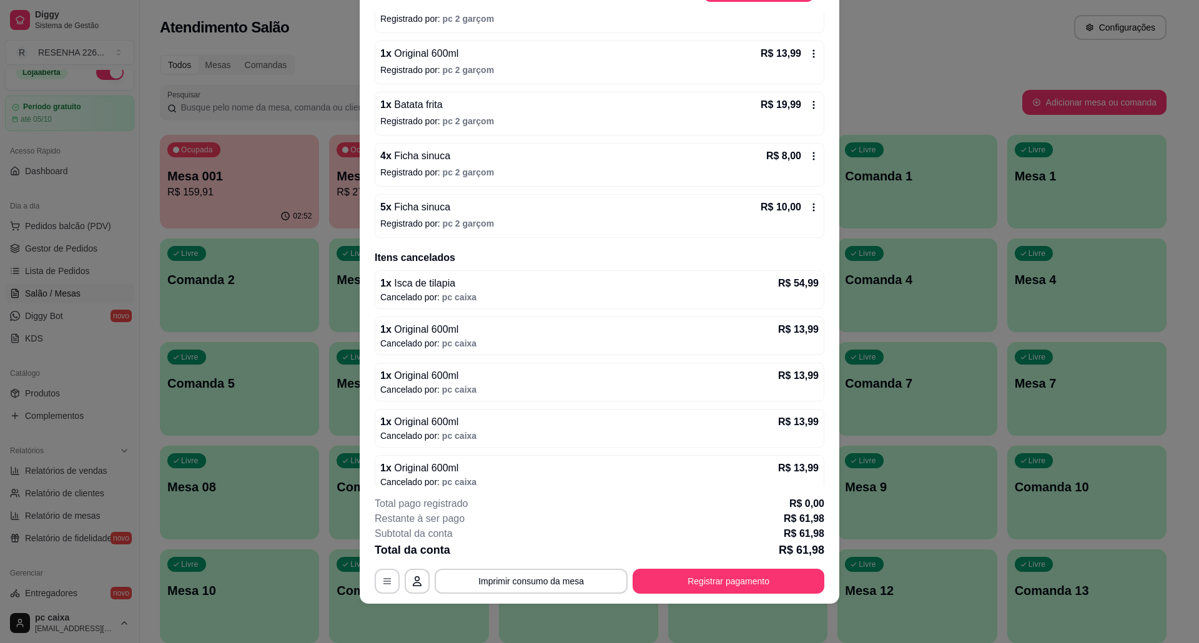
click at [786, 56] on div "R$ 13,99" at bounding box center [790, 53] width 58 height 15
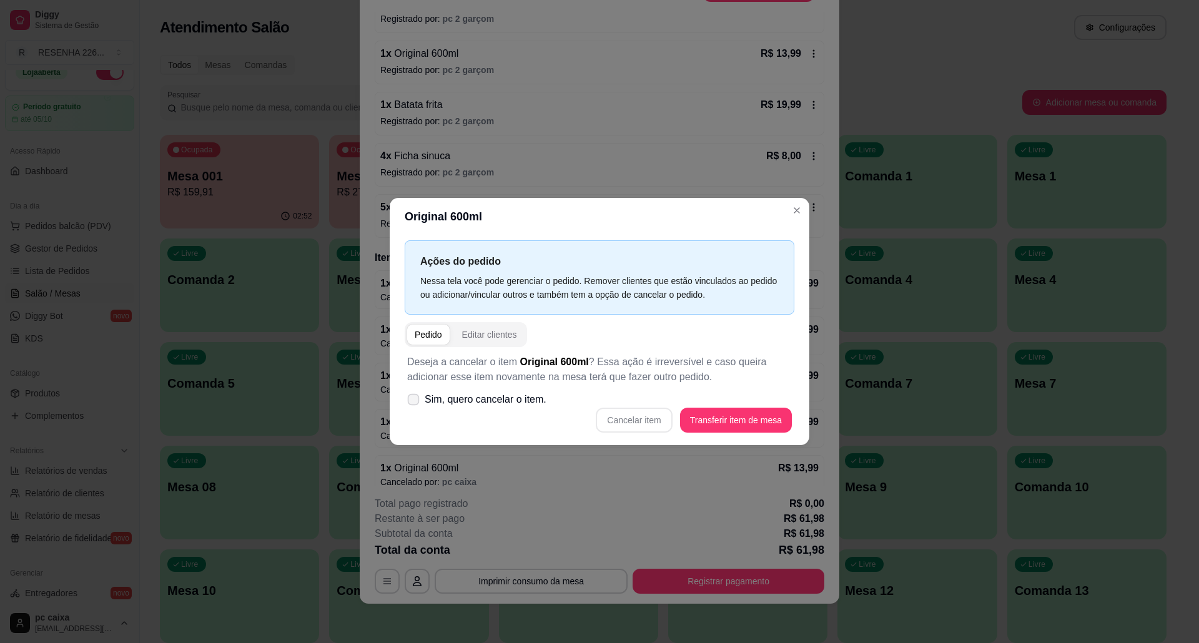
click at [439, 395] on span "Sim, quero cancelar o item." at bounding box center [486, 399] width 122 height 15
click at [415, 402] on input "Sim, quero cancelar o item." at bounding box center [411, 406] width 8 height 8
checkbox input "true"
click at [613, 422] on button "Cancelar item" at bounding box center [634, 421] width 74 height 24
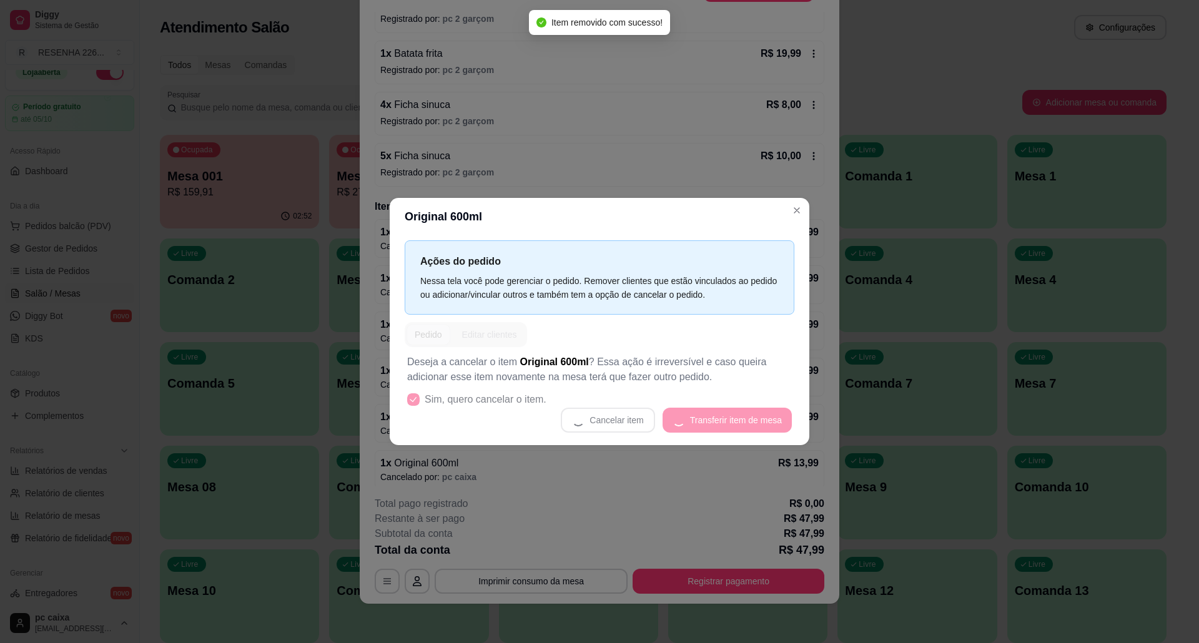
click at [590, 444] on div "Ações do pedido Nessa tela você pode gerenciar o pedido. Remover clientes que e…" at bounding box center [600, 341] width 420 height 210
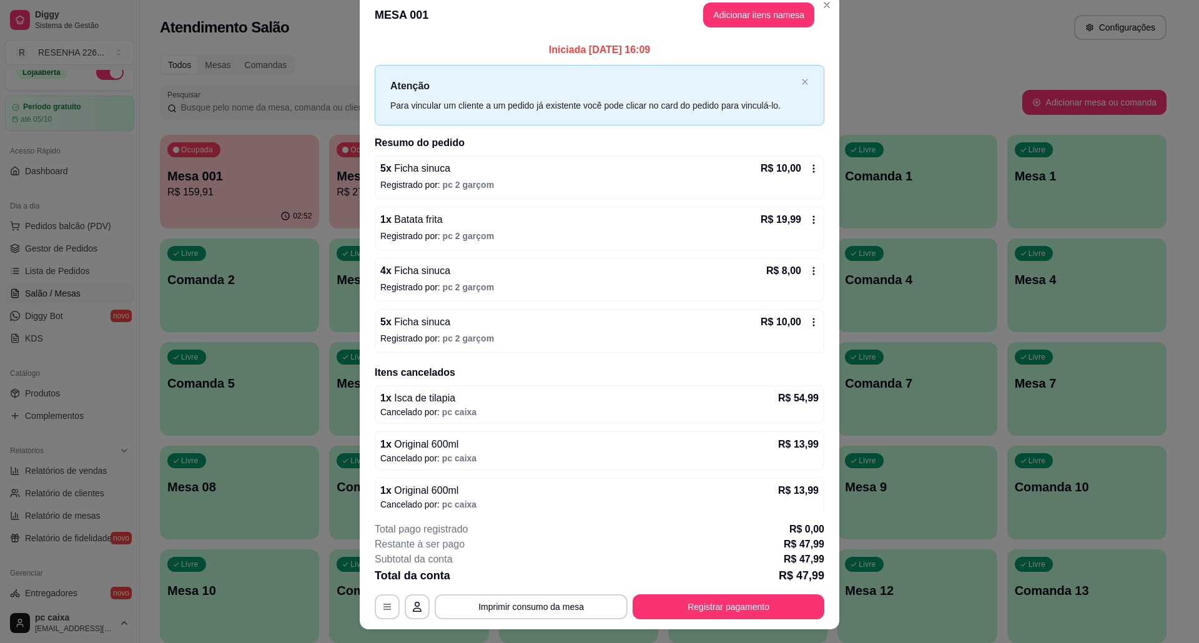
scroll to position [0, 0]
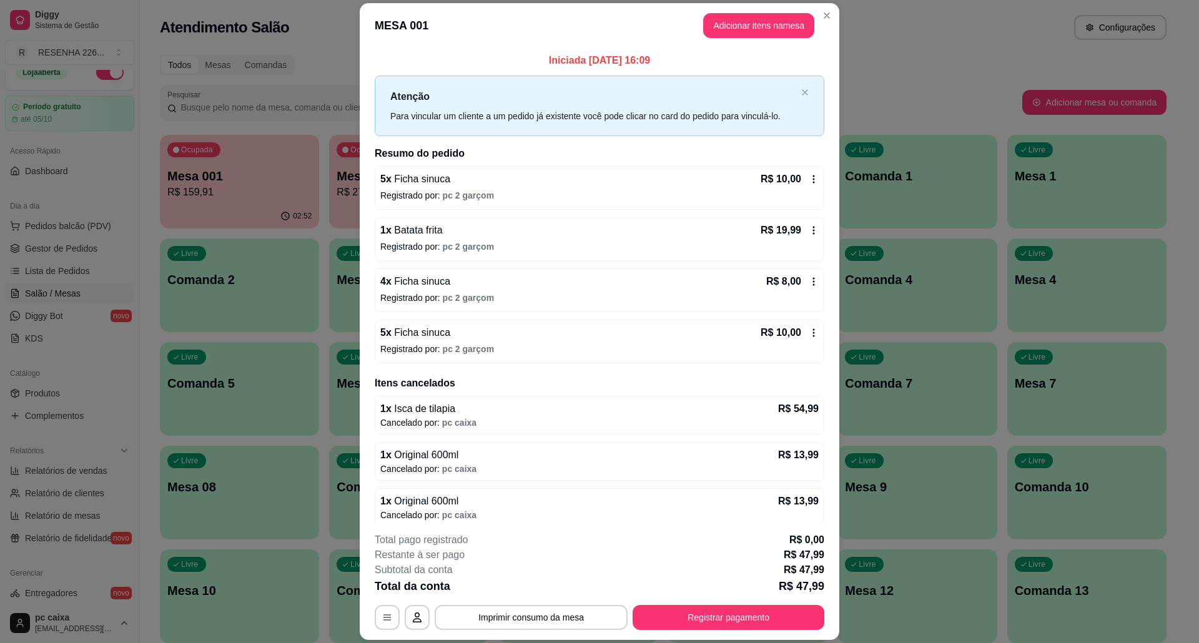
click at [748, 40] on header "MESA 001 Adicionar itens na mesa" at bounding box center [600, 25] width 480 height 45
click at [740, 21] on button "Adicionar itens na mesa" at bounding box center [758, 26] width 107 height 24
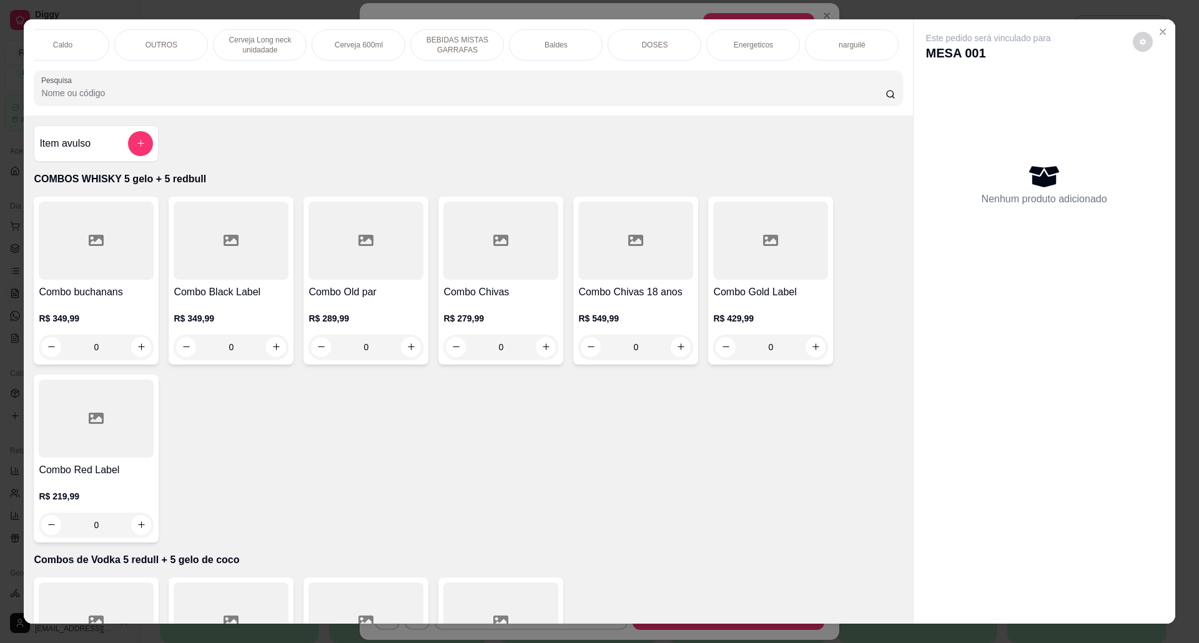
scroll to position [0, 705]
click at [838, 36] on div "HAPPY HOUR" at bounding box center [857, 44] width 94 height 31
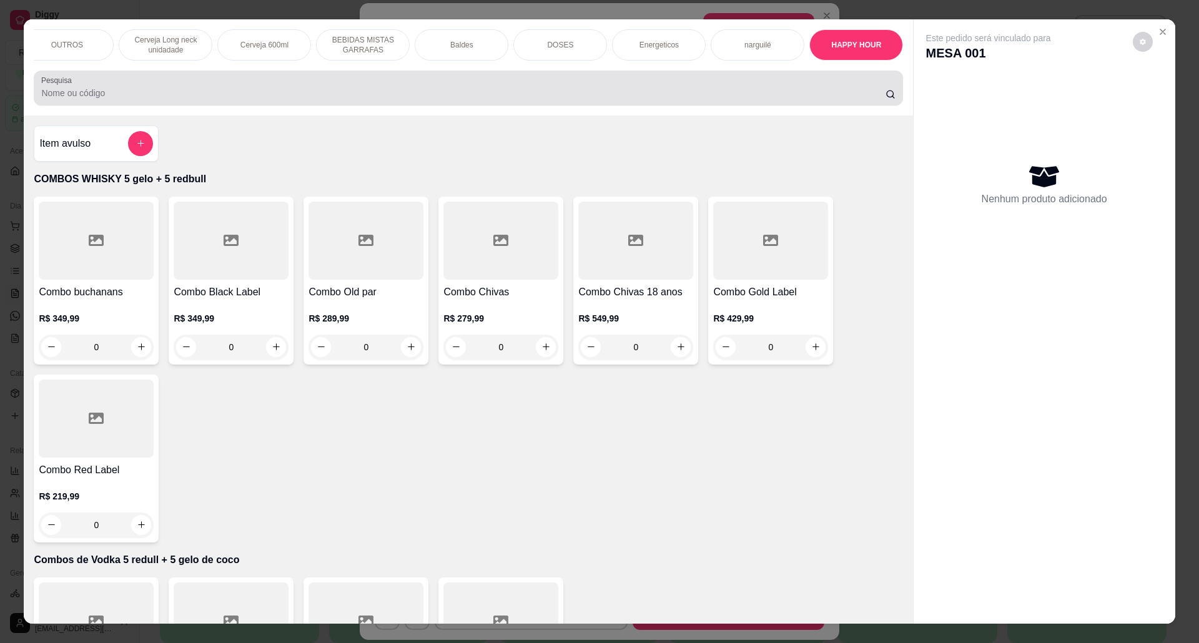
scroll to position [21, 0]
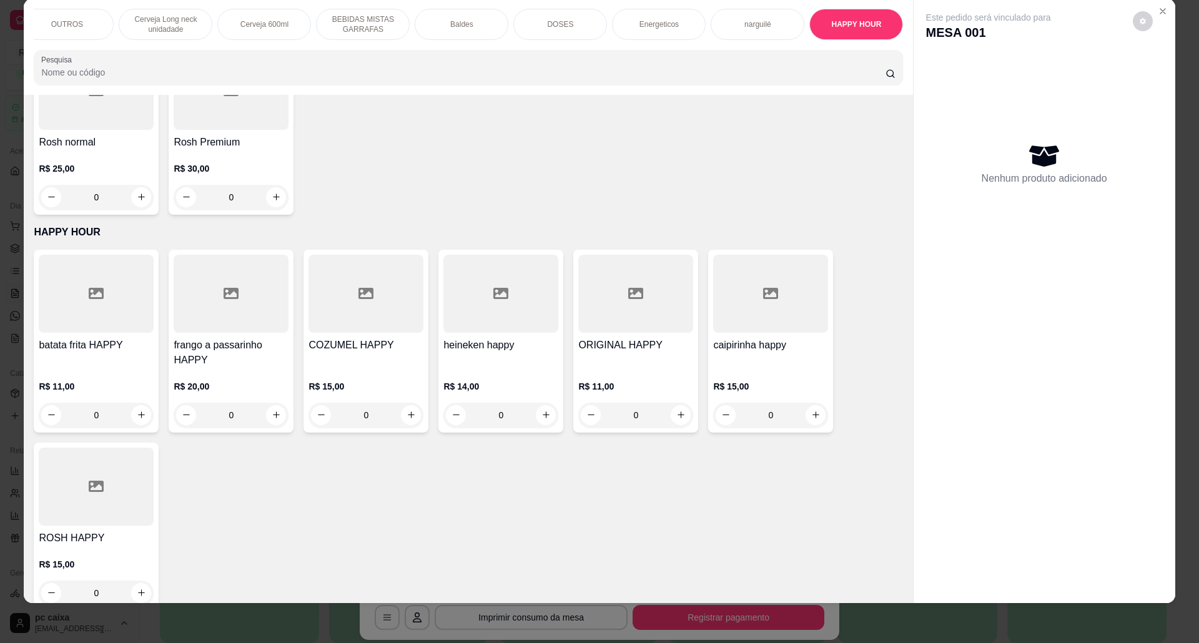
click at [635, 294] on div at bounding box center [635, 294] width 115 height 78
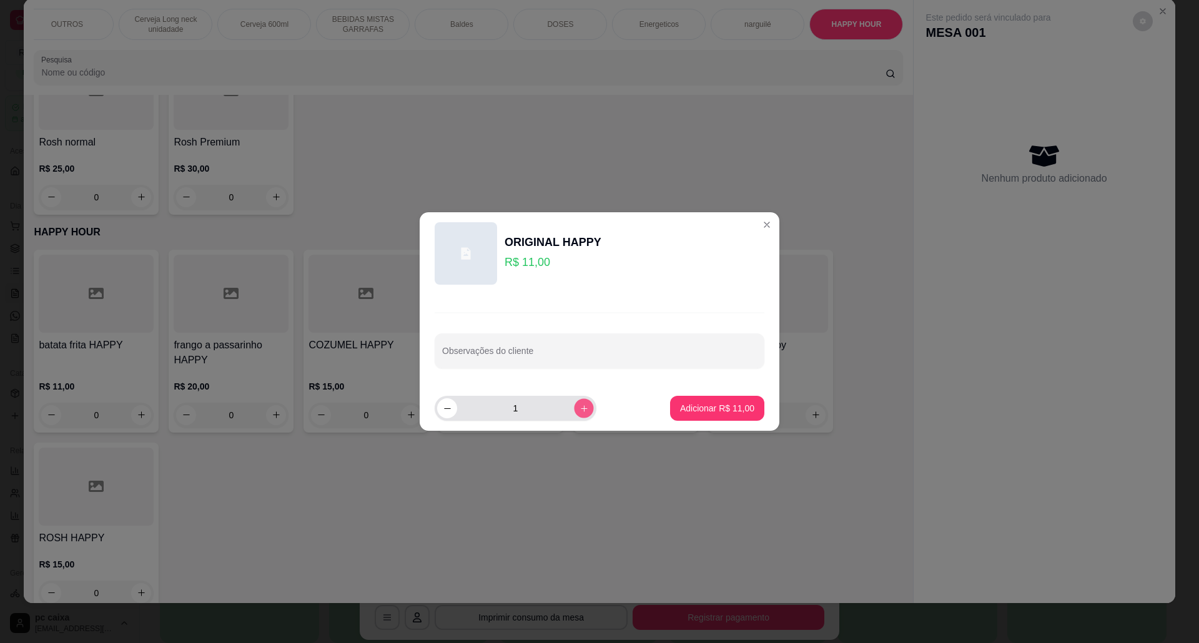
click at [574, 403] on button "increase-product-quantity" at bounding box center [583, 408] width 19 height 19
click at [574, 404] on button "increase-product-quantity" at bounding box center [583, 408] width 19 height 19
click at [574, 405] on button "increase-product-quantity" at bounding box center [584, 409] width 20 height 20
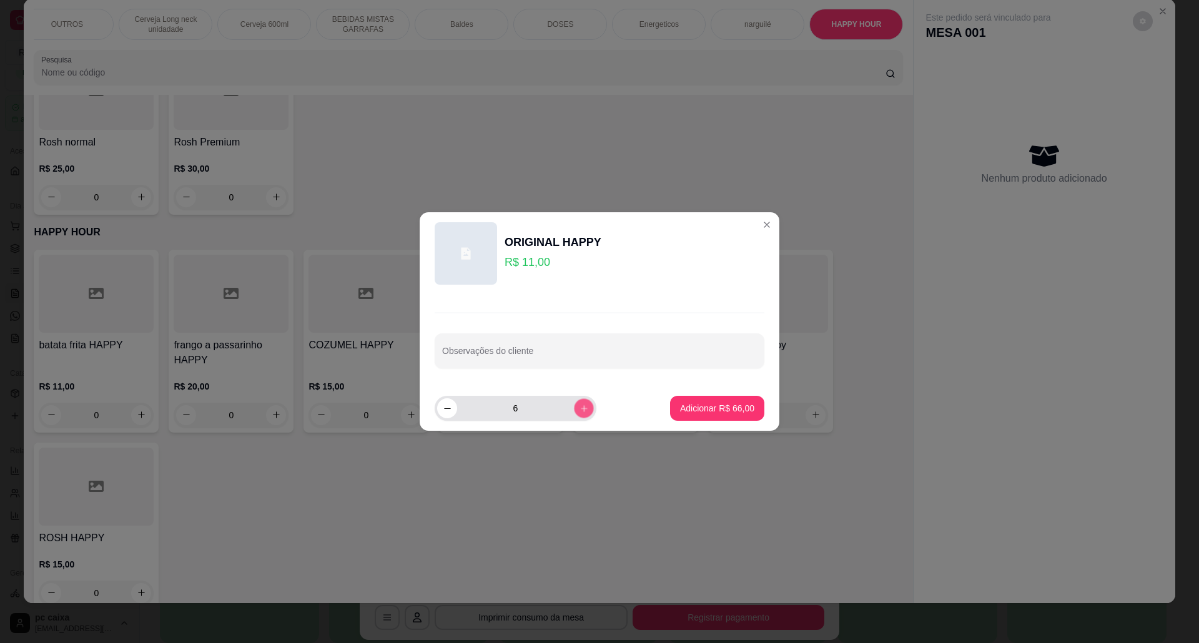
click at [580, 405] on icon "increase-product-quantity" at bounding box center [584, 408] width 9 height 9
type input "8"
click at [683, 404] on p "Adicionar R$ 88,00" at bounding box center [718, 408] width 72 height 12
type input "8"
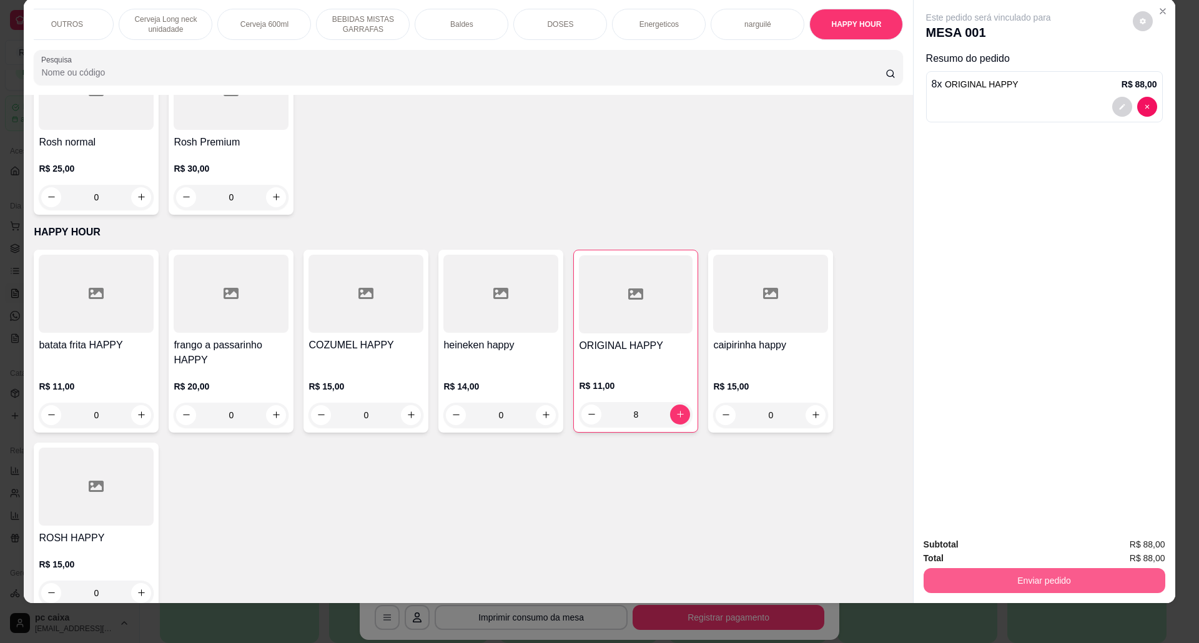
click at [1051, 578] on button "Enviar pedido" at bounding box center [1045, 580] width 242 height 25
click at [988, 548] on button "Não registrar e enviar pedido" at bounding box center [1002, 551] width 130 height 24
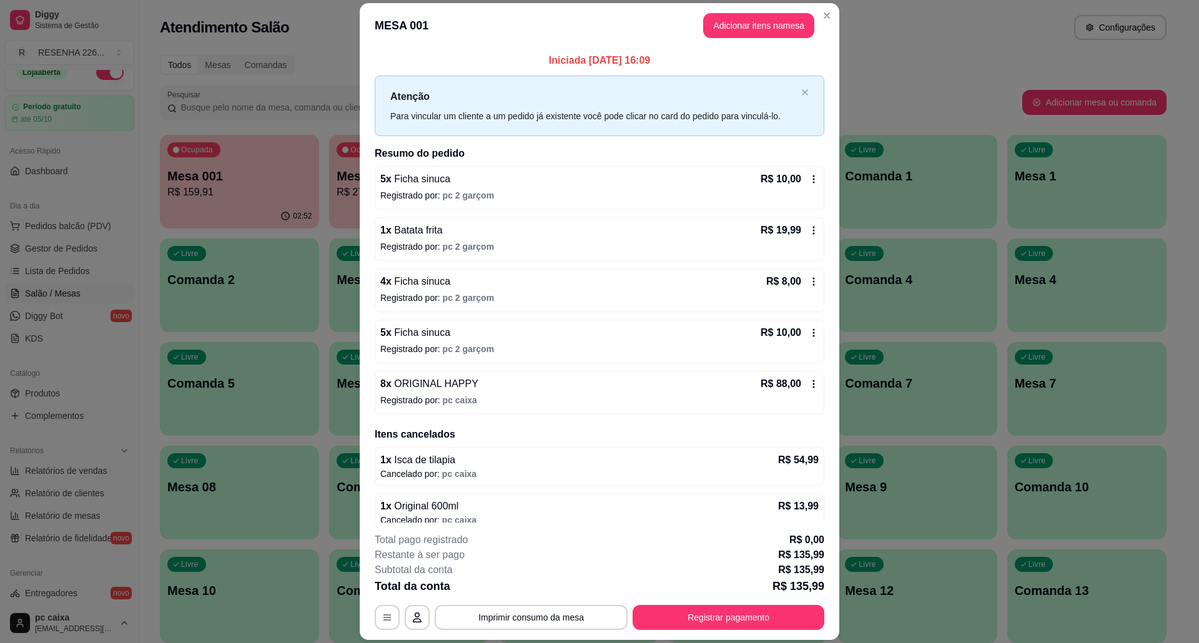
click at [793, 225] on div "R$ 19,99" at bounding box center [790, 230] width 58 height 15
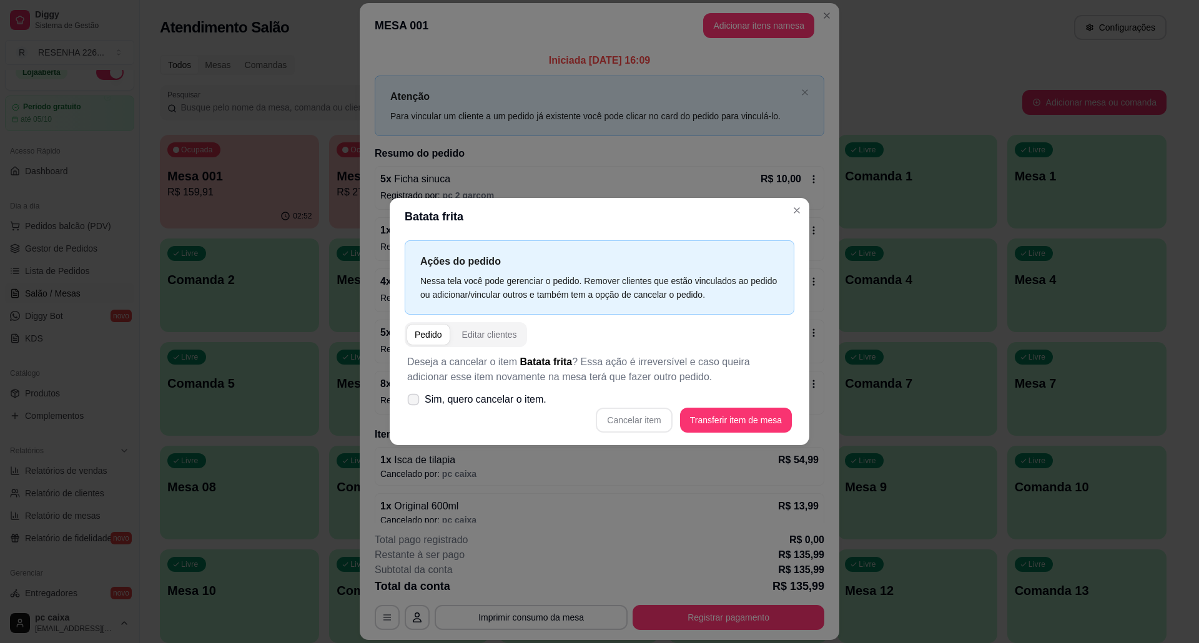
click at [505, 405] on span "Sim, quero cancelar o item." at bounding box center [486, 399] width 122 height 15
click at [415, 405] on input "Sim, quero cancelar o item." at bounding box center [411, 406] width 8 height 8
checkbox input "true"
click at [652, 417] on button "Cancelar item" at bounding box center [634, 420] width 76 height 25
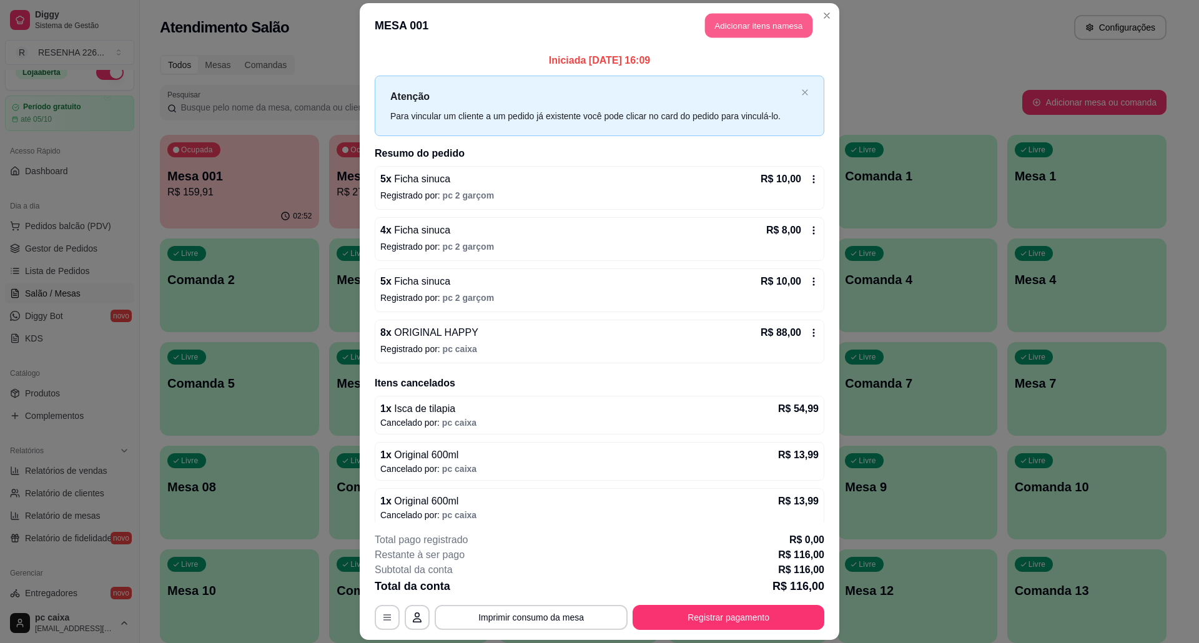
click at [752, 14] on button "Adicionar itens na mesa" at bounding box center [758, 26] width 107 height 24
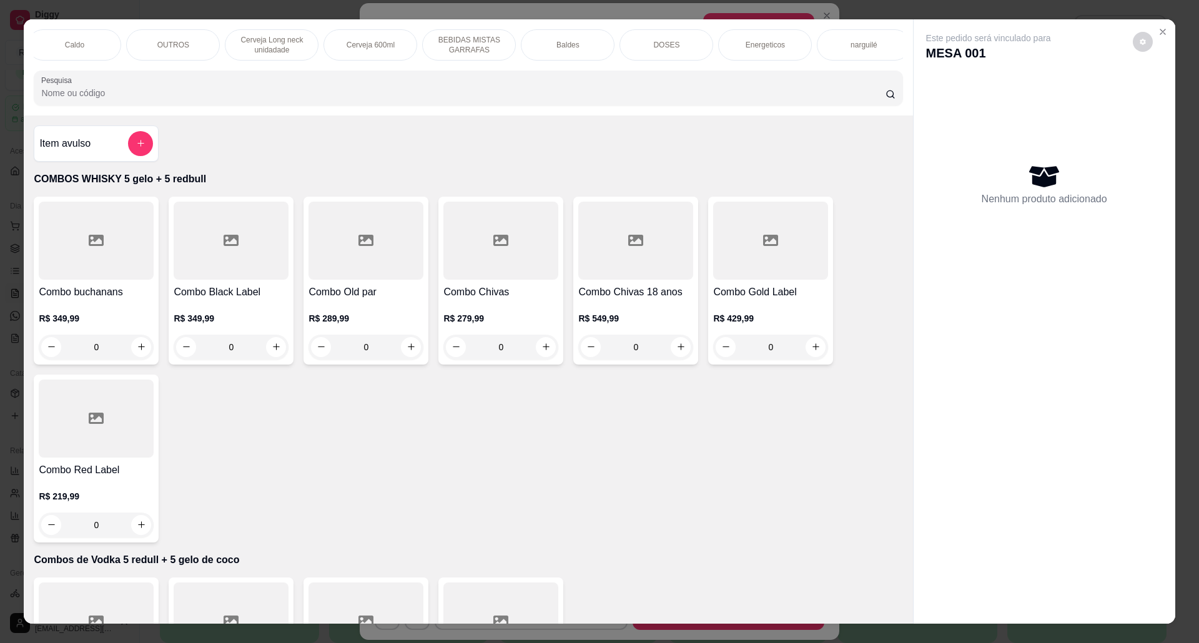
scroll to position [0, 705]
click at [832, 31] on div "HAPPY HOUR" at bounding box center [857, 44] width 94 height 31
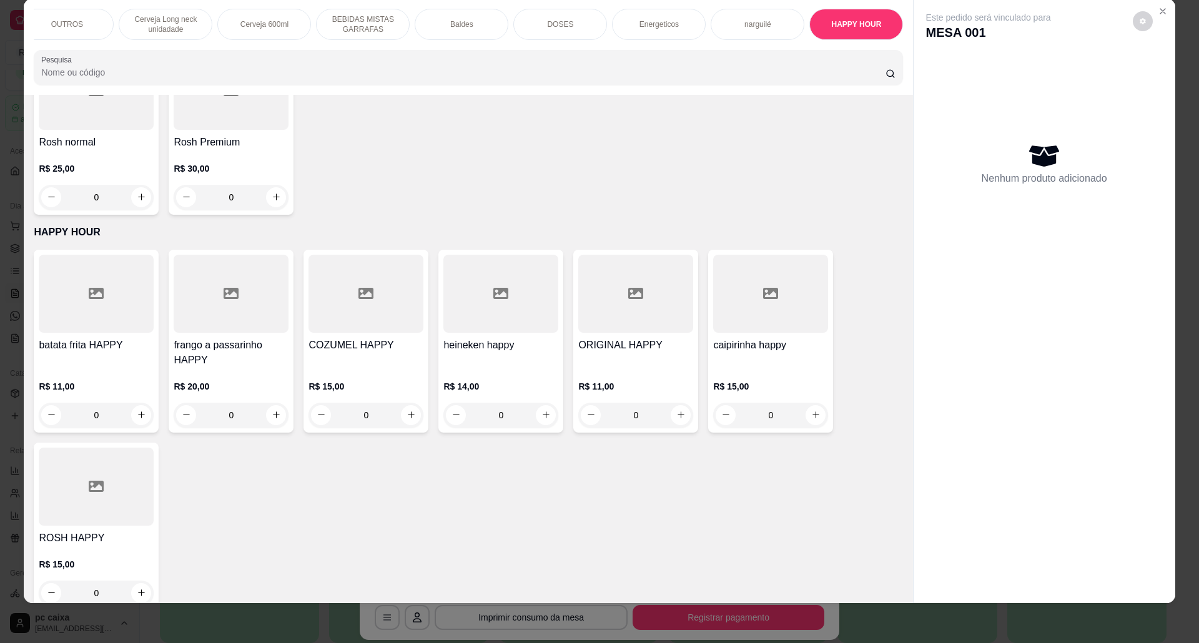
click at [122, 368] on div "R$ 11,00 0" at bounding box center [96, 398] width 115 height 60
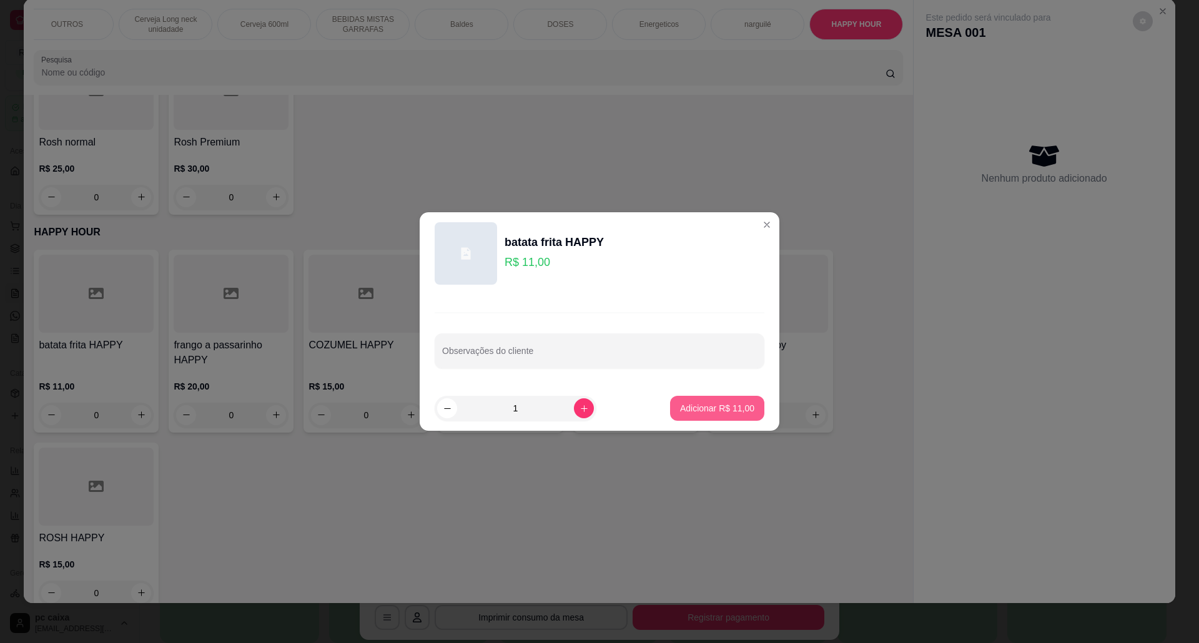
click at [676, 401] on button "Adicionar R$ 11,00" at bounding box center [717, 408] width 94 height 25
type input "1"
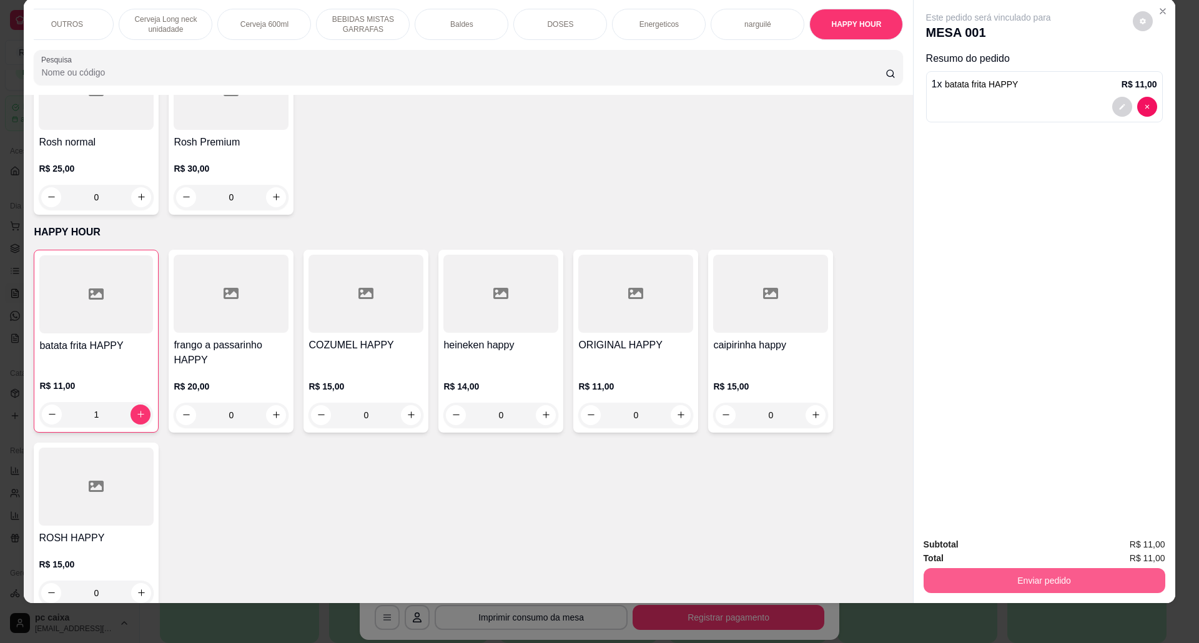
click at [942, 570] on button "Enviar pedido" at bounding box center [1045, 580] width 242 height 25
click at [970, 550] on button "Não registrar e enviar pedido" at bounding box center [1002, 550] width 126 height 23
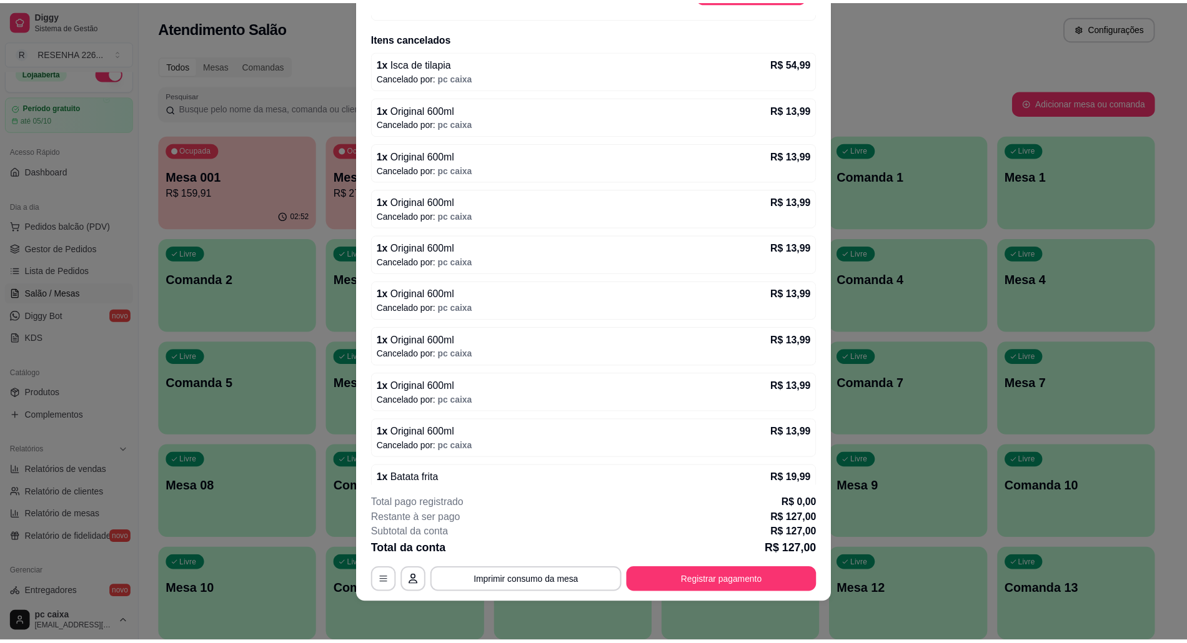
scroll to position [390, 0]
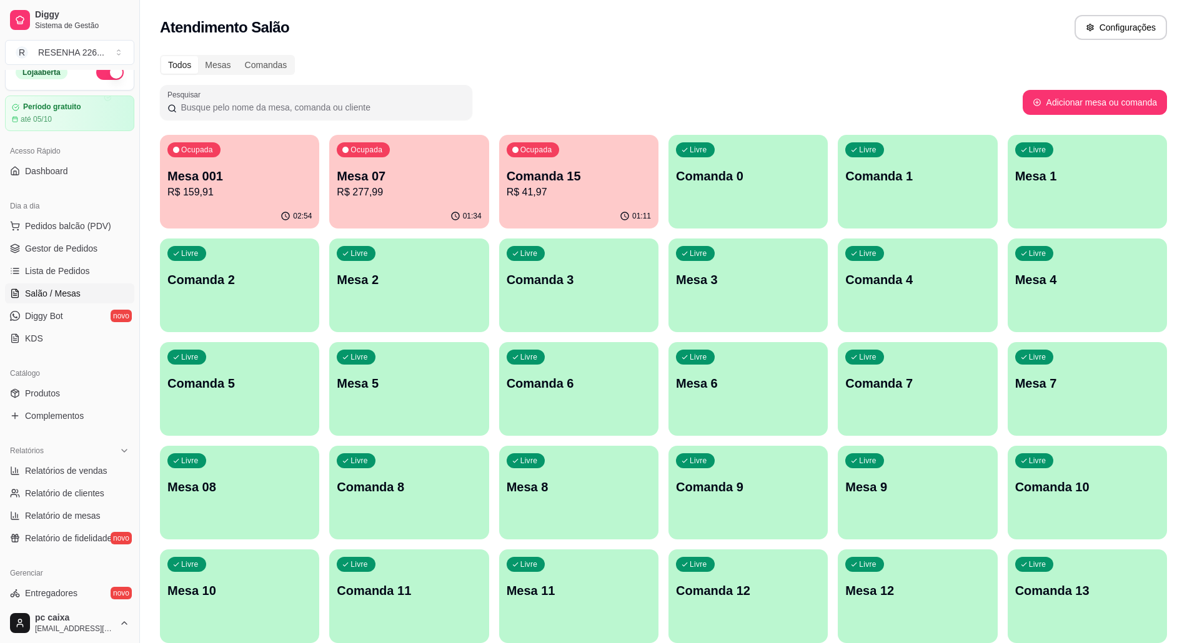
click at [360, 188] on p "R$ 277,99" at bounding box center [409, 192] width 144 height 15
click at [515, 187] on p "R$ 33,00" at bounding box center [579, 192] width 140 height 14
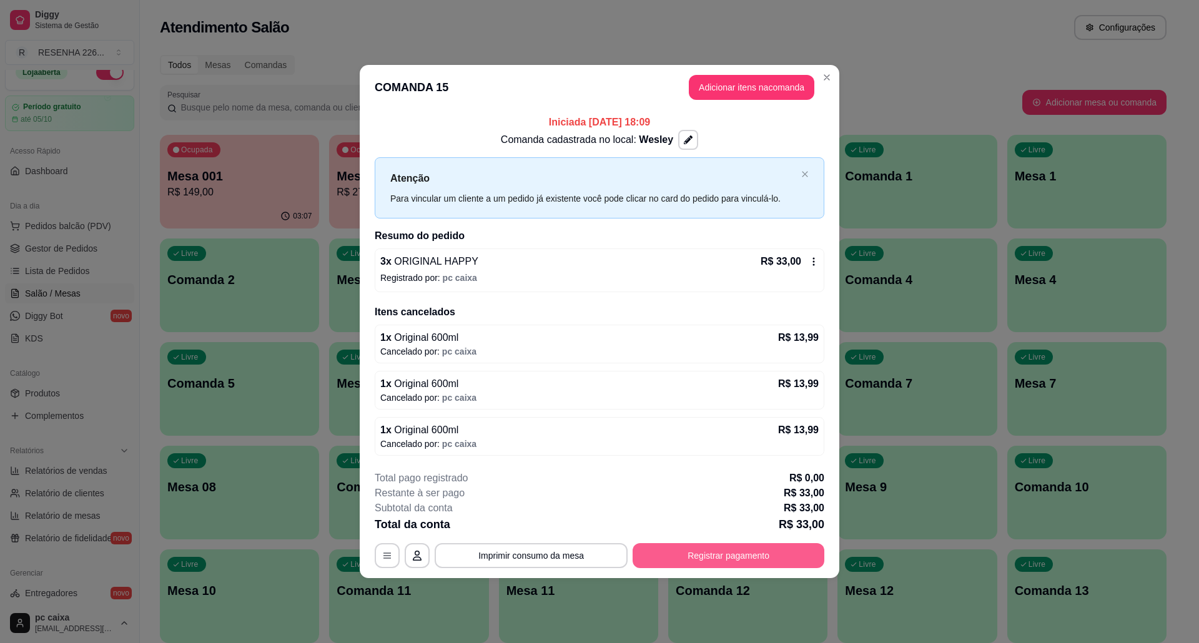
click at [692, 555] on button "Registrar pagamento" at bounding box center [729, 556] width 192 height 25
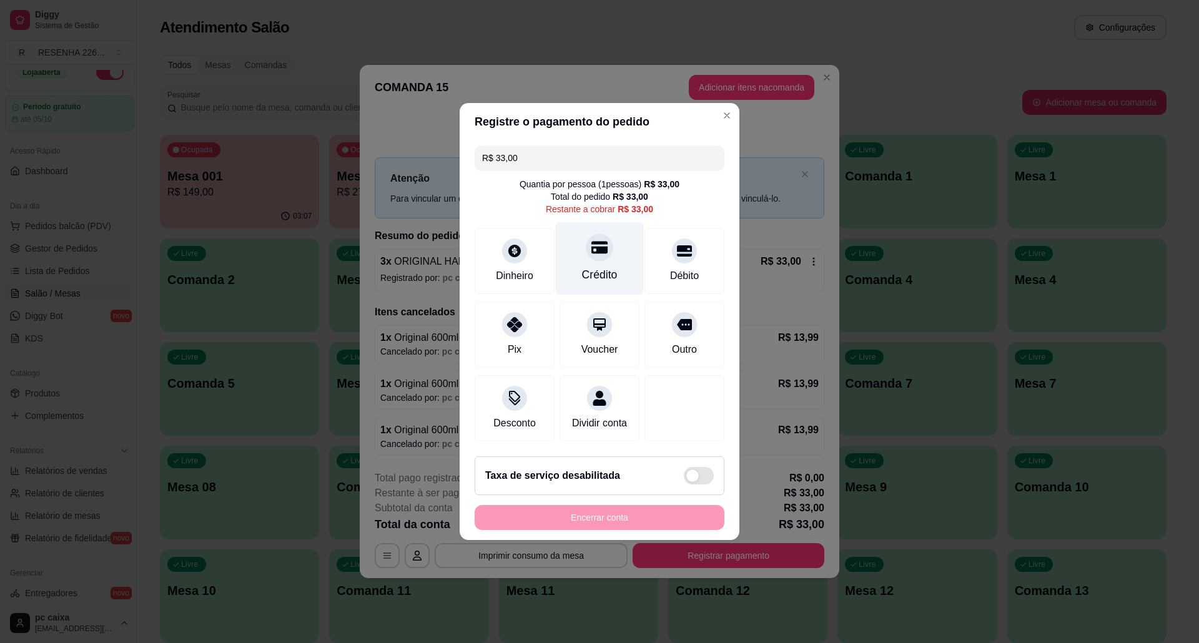
click at [588, 250] on div at bounding box center [599, 247] width 27 height 27
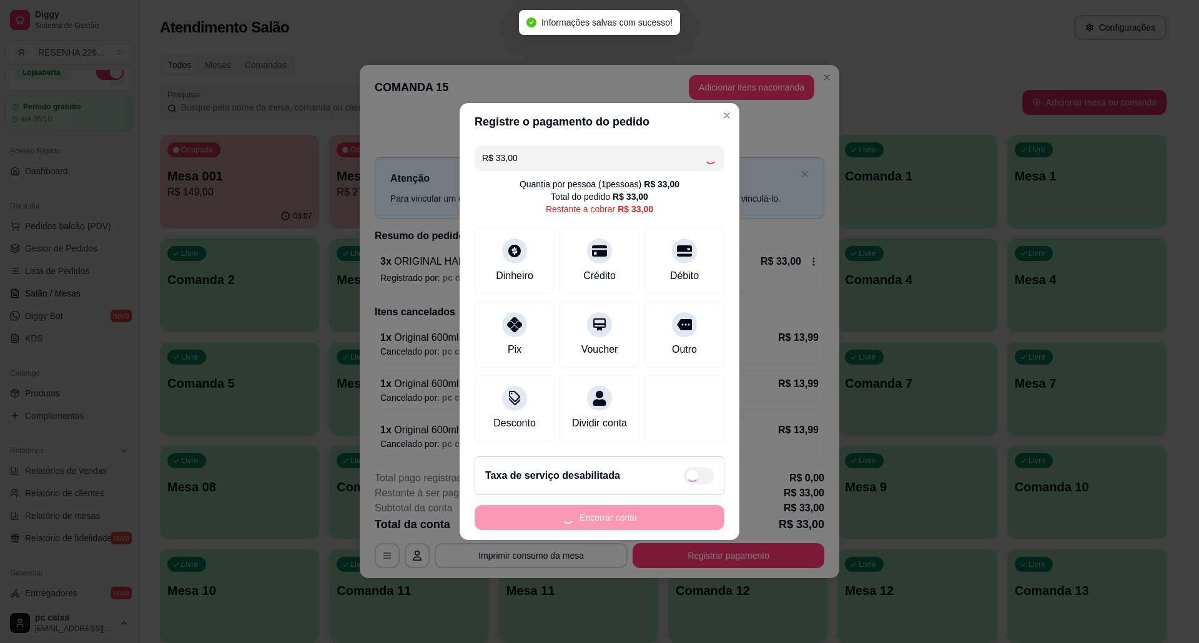
type input "R$ 0,00"
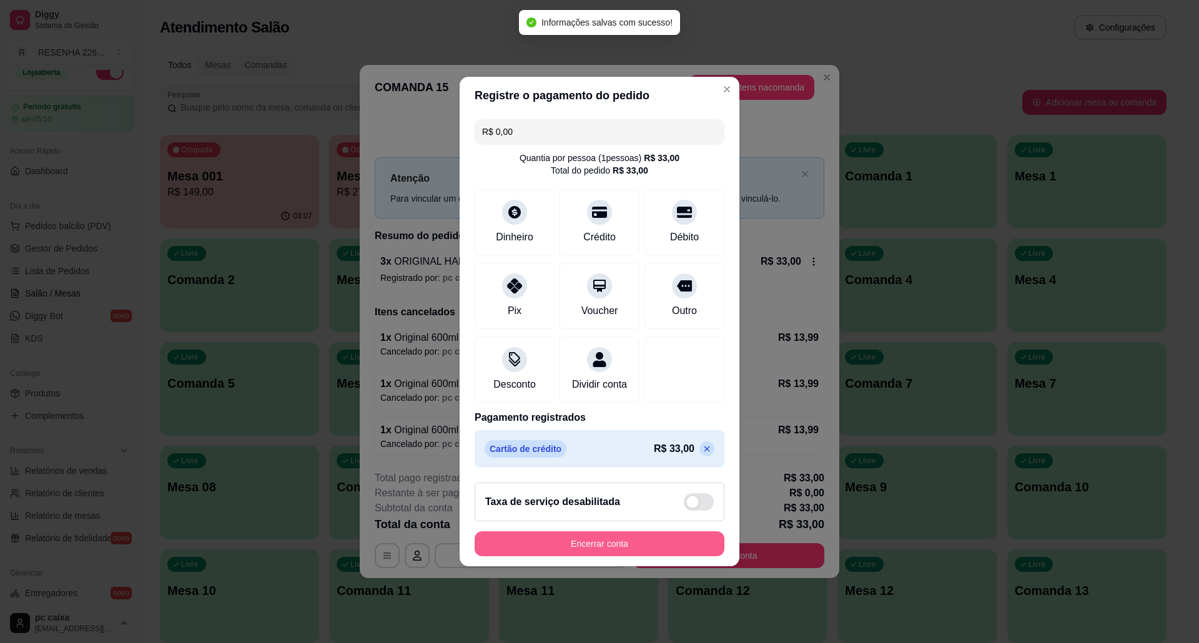
click at [641, 554] on button "Encerrar conta" at bounding box center [600, 544] width 250 height 25
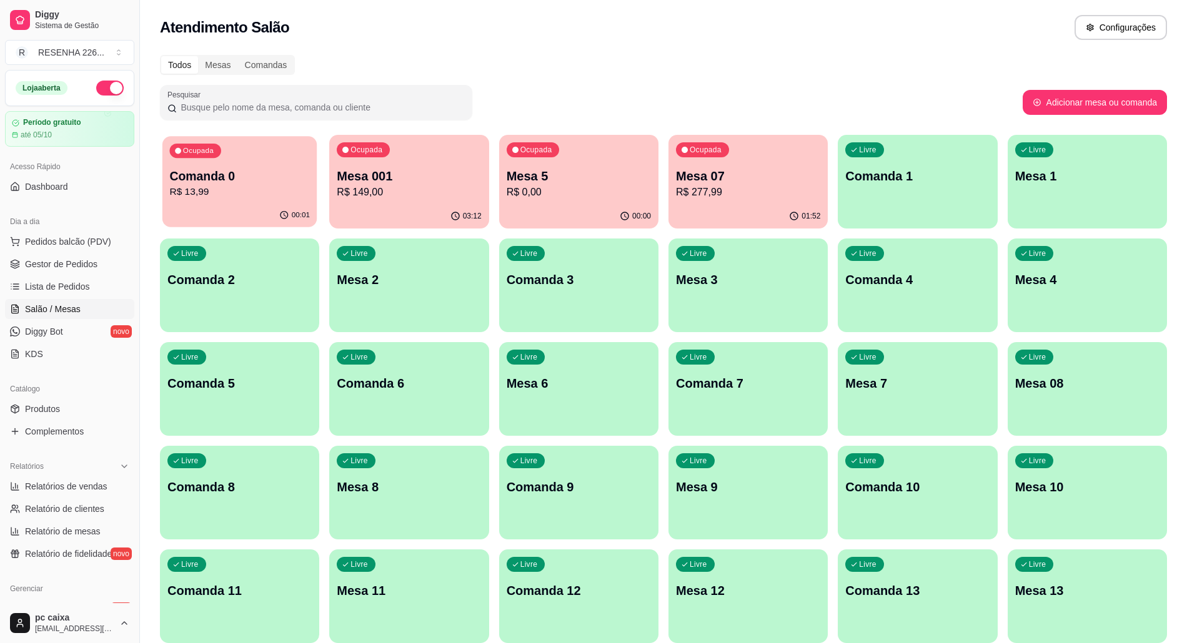
click at [277, 175] on p "Comanda 0" at bounding box center [239, 176] width 140 height 17
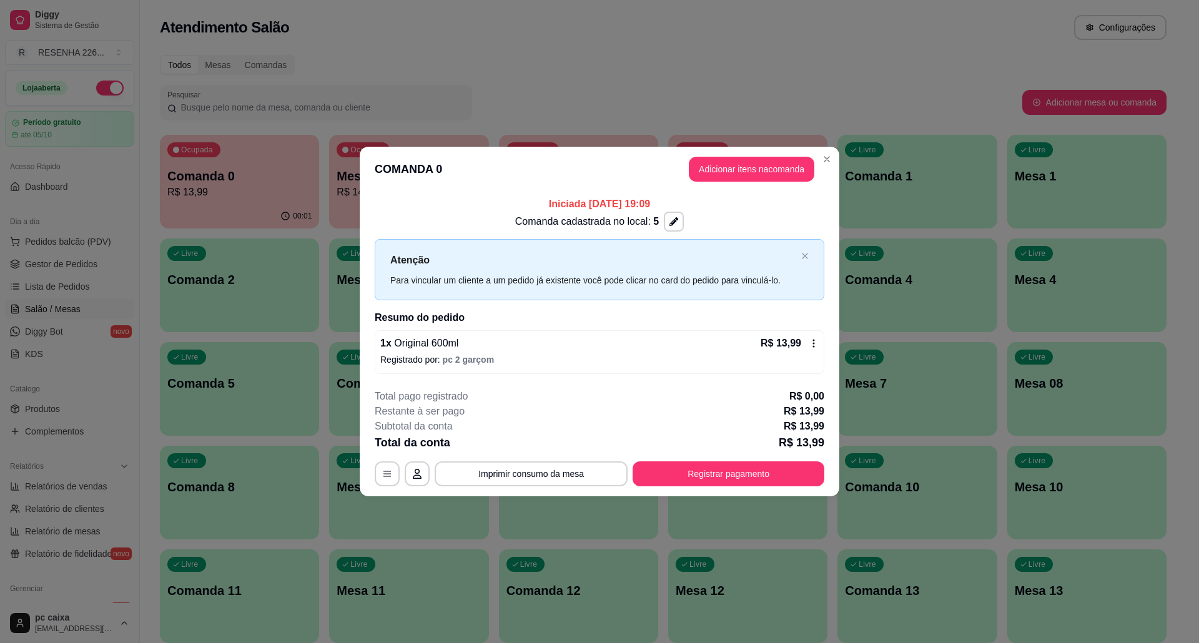
click at [812, 339] on icon at bounding box center [814, 344] width 10 height 10
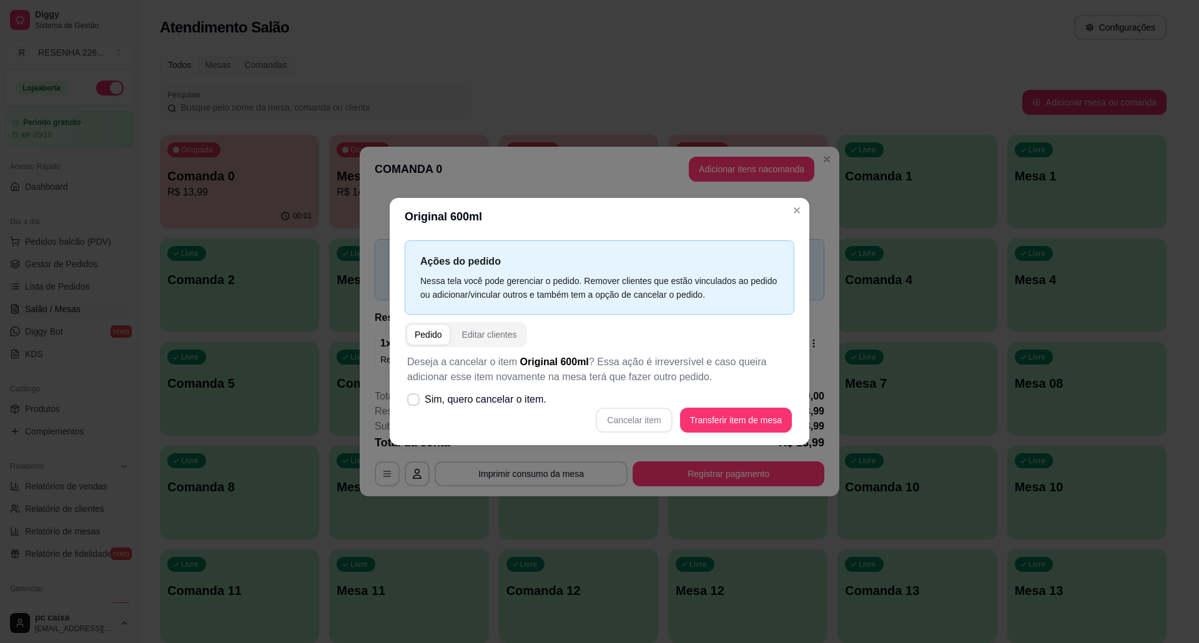
click at [645, 399] on div "Deseja a cancelar o item Original 600ml ? Essa ação é irreversível e caso queir…" at bounding box center [600, 393] width 390 height 93
click at [530, 390] on label "Sim, quero cancelar o item." at bounding box center [476, 399] width 149 height 25
click at [415, 402] on input "Sim, quero cancelar o item." at bounding box center [411, 406] width 8 height 8
checkbox input "true"
click at [621, 419] on button "Cancelar item" at bounding box center [634, 421] width 74 height 24
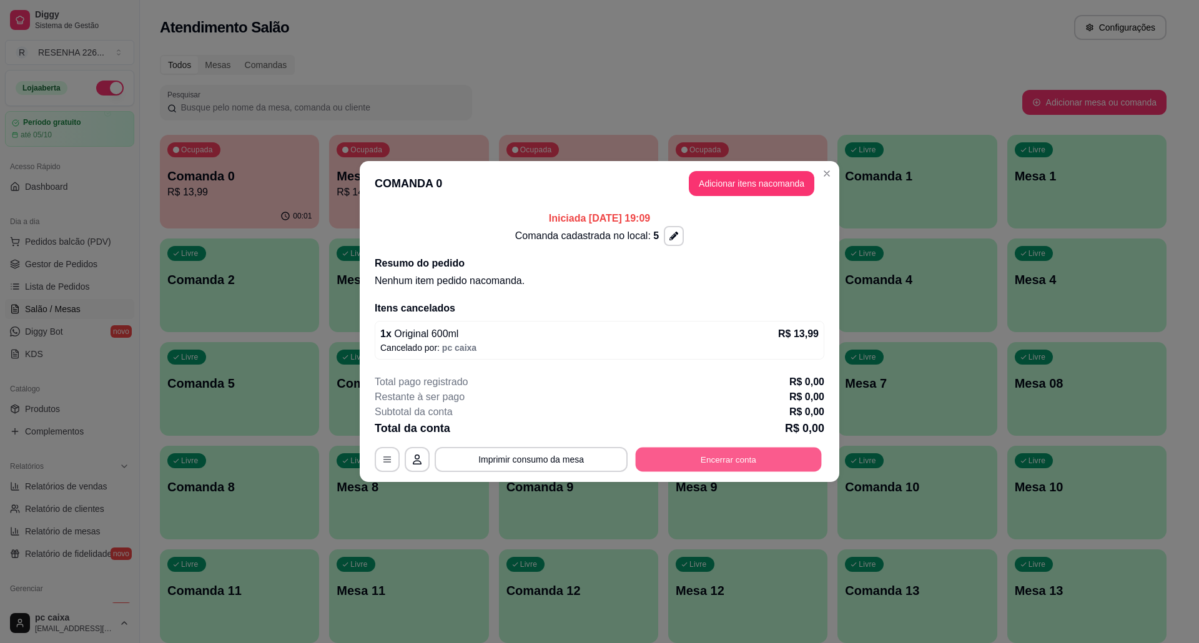
click at [742, 452] on button "Encerrar conta" at bounding box center [729, 460] width 186 height 24
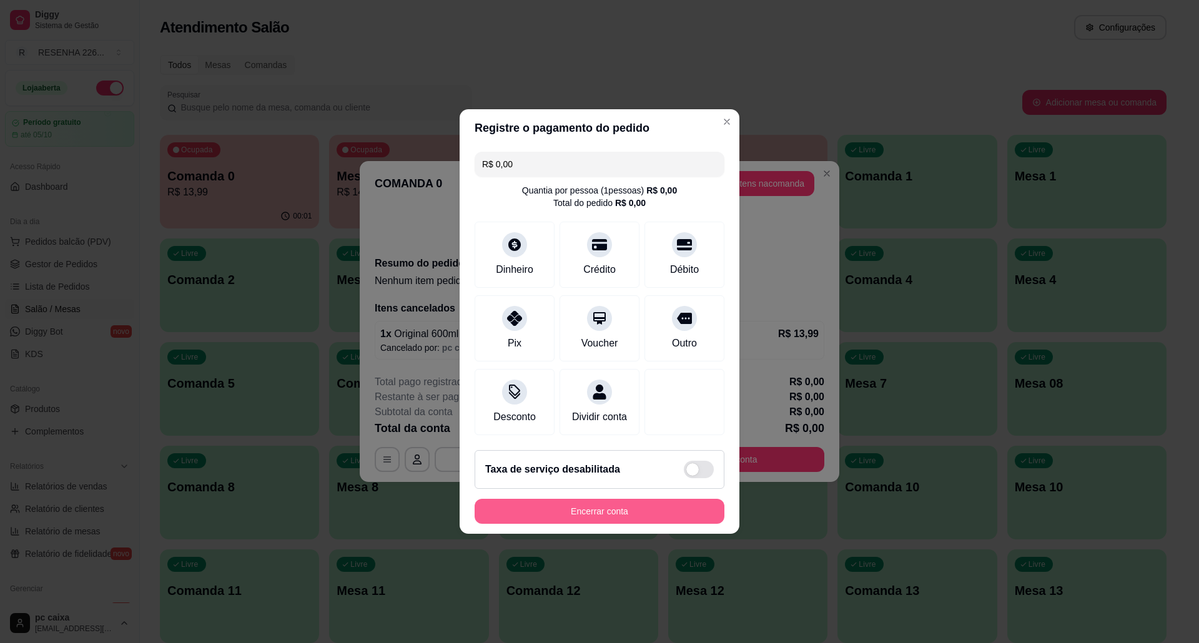
click at [651, 515] on button "Encerrar conta" at bounding box center [600, 511] width 250 height 25
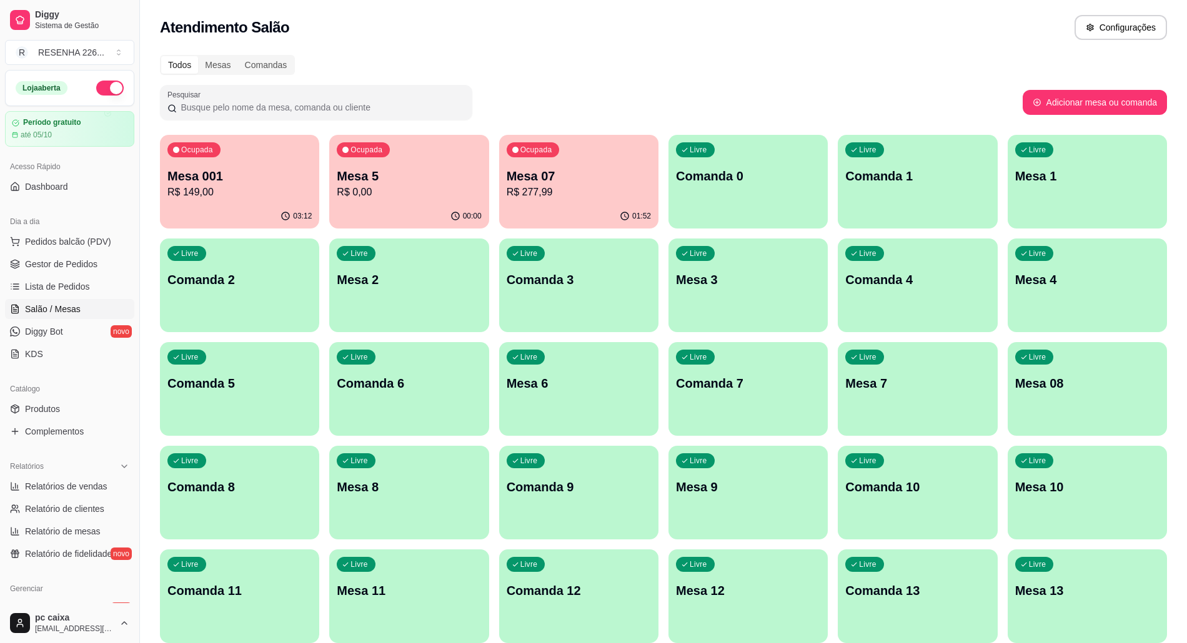
click at [447, 194] on p "R$ 0,00" at bounding box center [409, 192] width 144 height 15
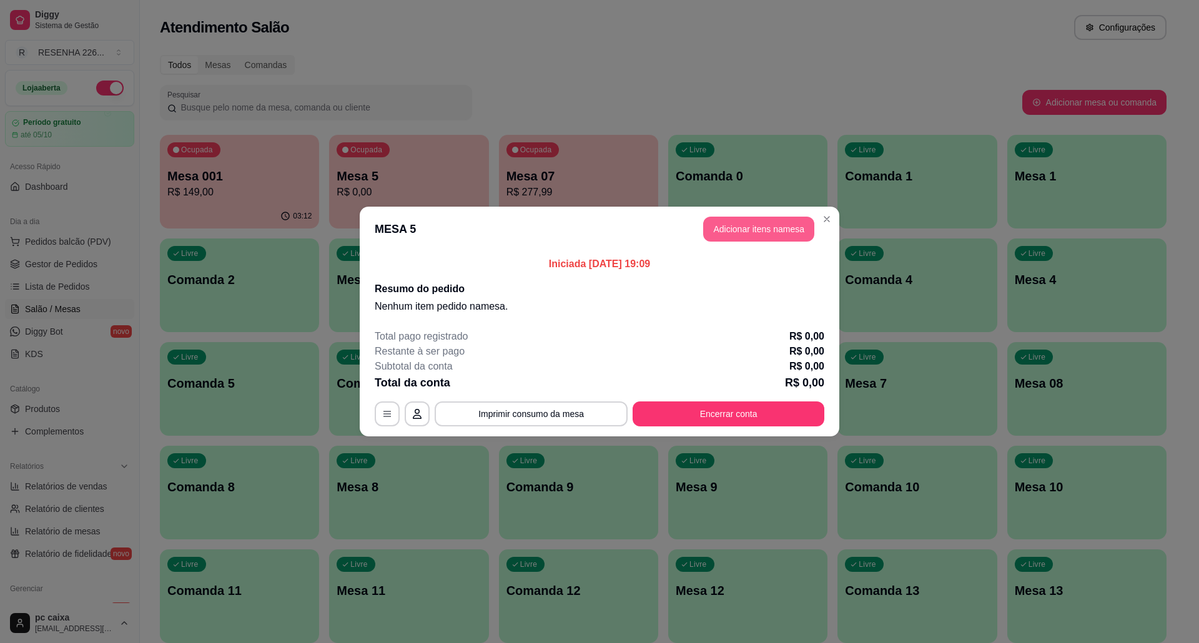
click at [757, 227] on button "Adicionar itens na mesa" at bounding box center [758, 229] width 111 height 25
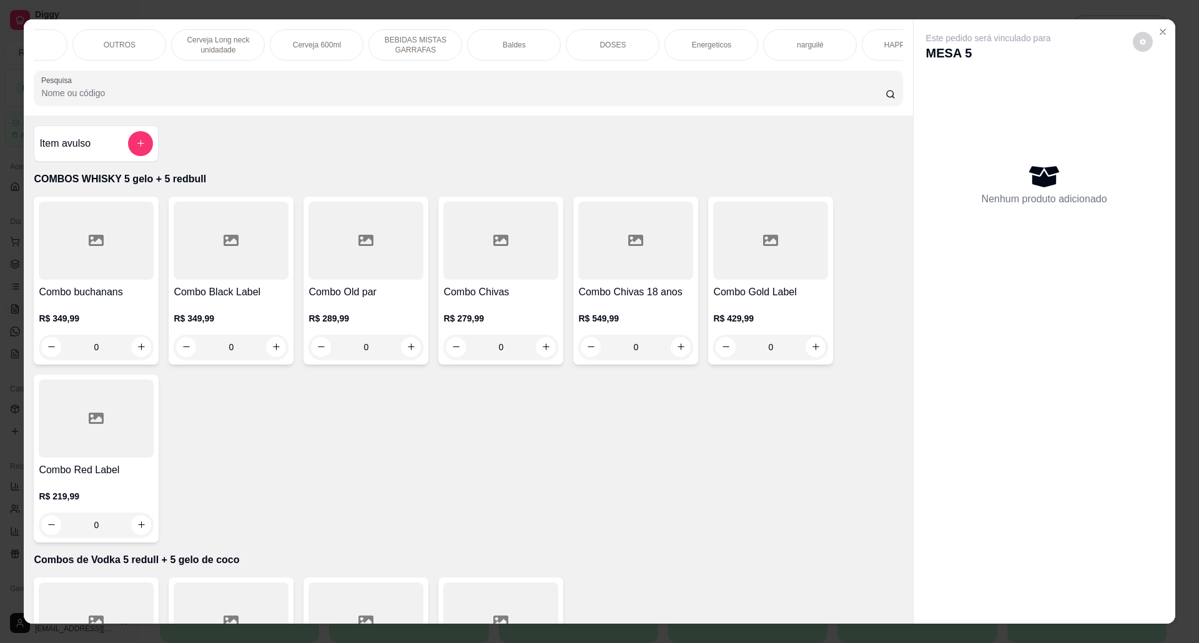
scroll to position [0, 705]
click at [858, 46] on p "HAPPY HOUR" at bounding box center [856, 45] width 49 height 10
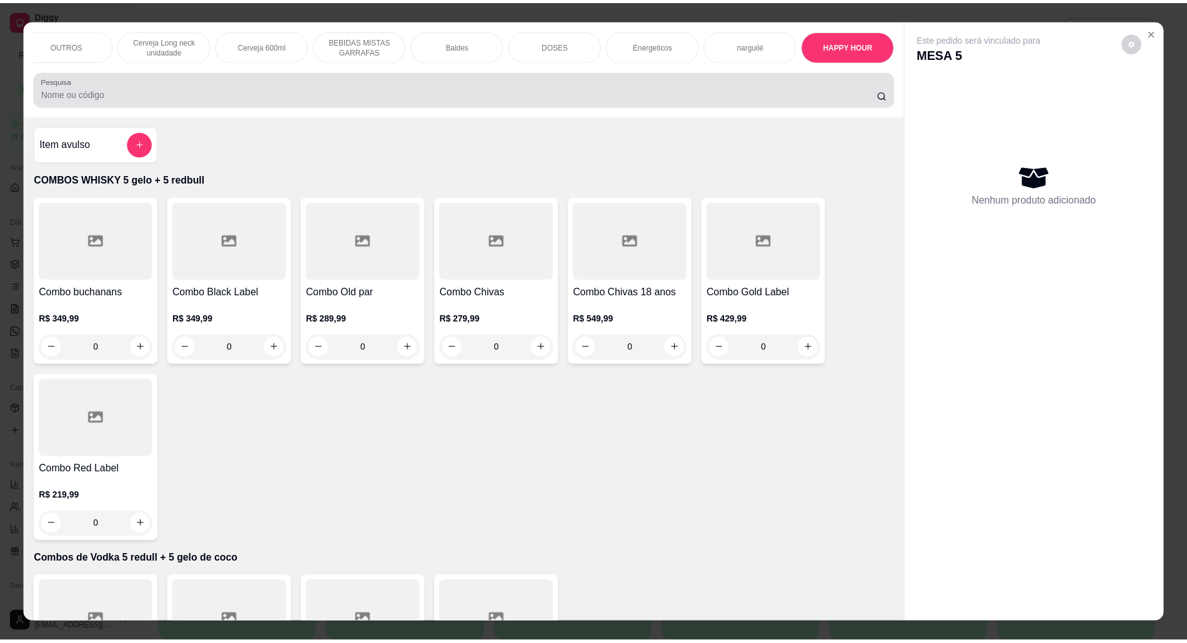
scroll to position [21, 0]
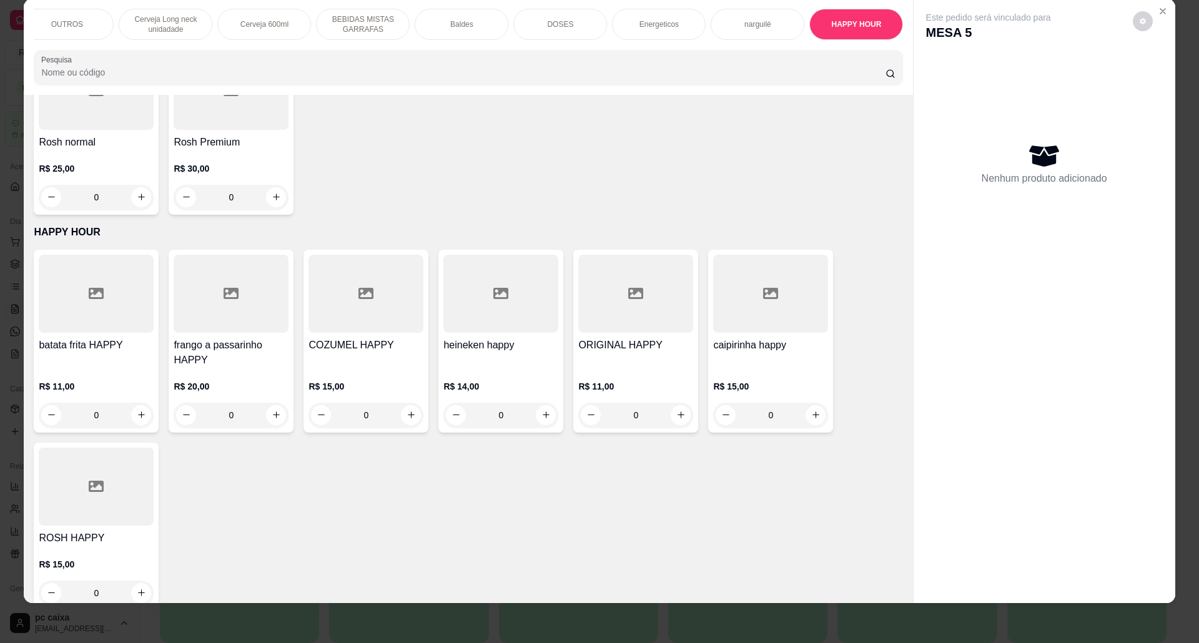
click at [638, 313] on div at bounding box center [635, 294] width 115 height 78
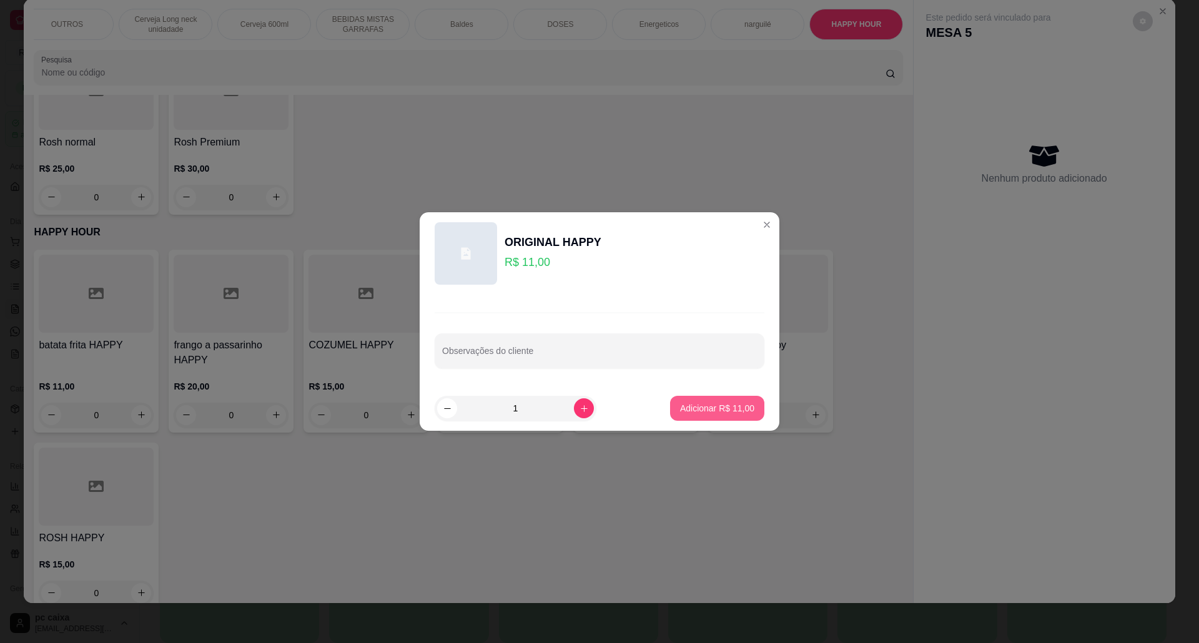
click at [688, 400] on button "Adicionar R$ 11,00" at bounding box center [717, 408] width 94 height 25
type input "1"
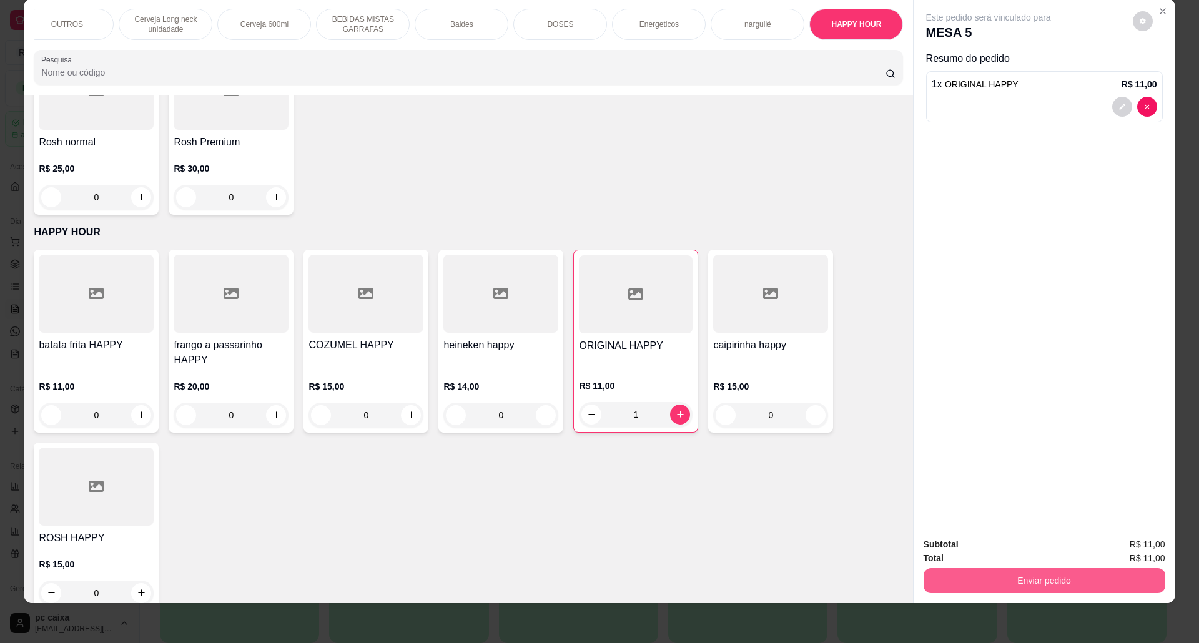
click at [987, 583] on button "Enviar pedido" at bounding box center [1045, 580] width 242 height 25
click at [995, 549] on button "Não registrar e enviar pedido" at bounding box center [1002, 550] width 126 height 23
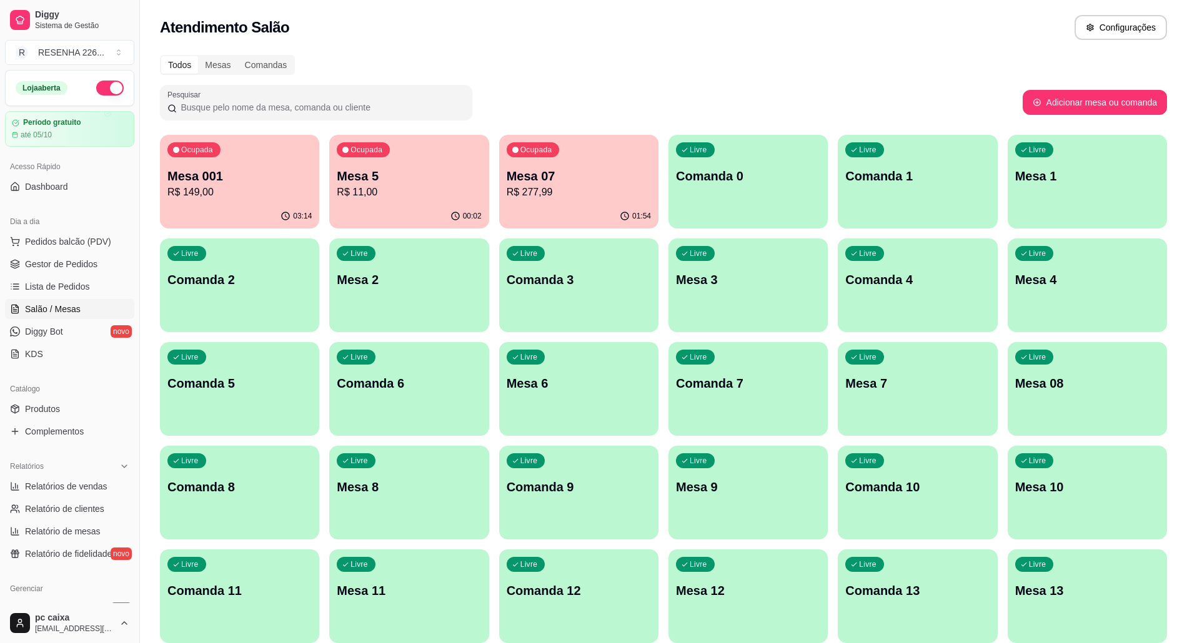
click at [405, 175] on p "Mesa 5" at bounding box center [409, 175] width 144 height 17
click at [285, 172] on p "Mesa 001" at bounding box center [239, 175] width 144 height 17
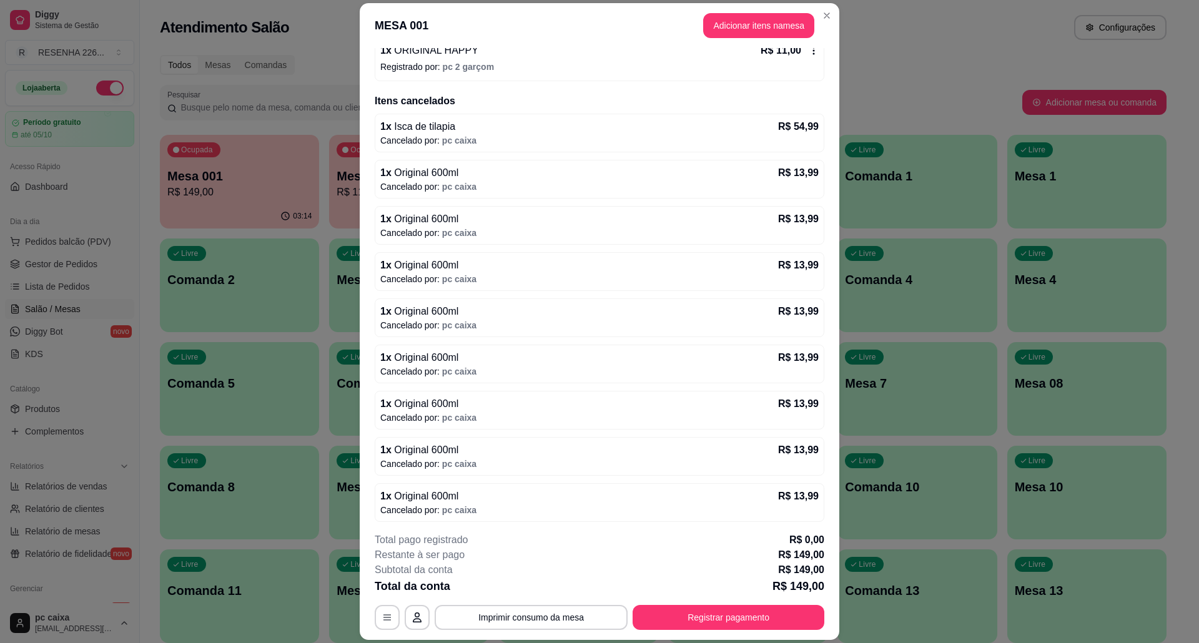
scroll to position [494, 0]
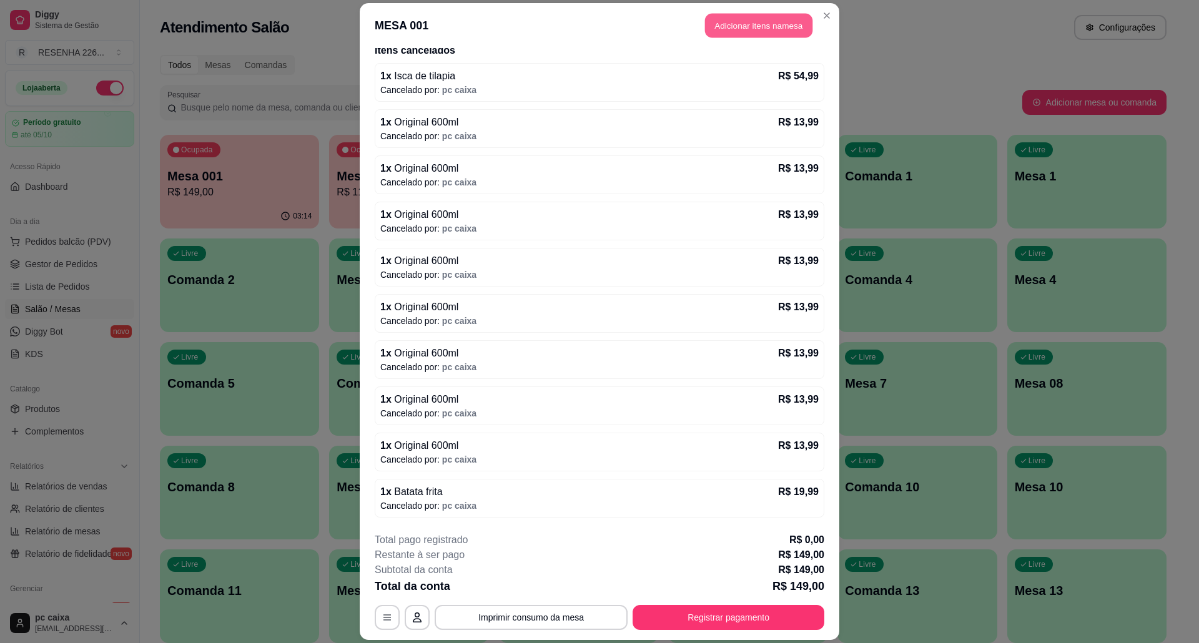
click at [718, 26] on button "Adicionar itens na mesa" at bounding box center [758, 26] width 107 height 24
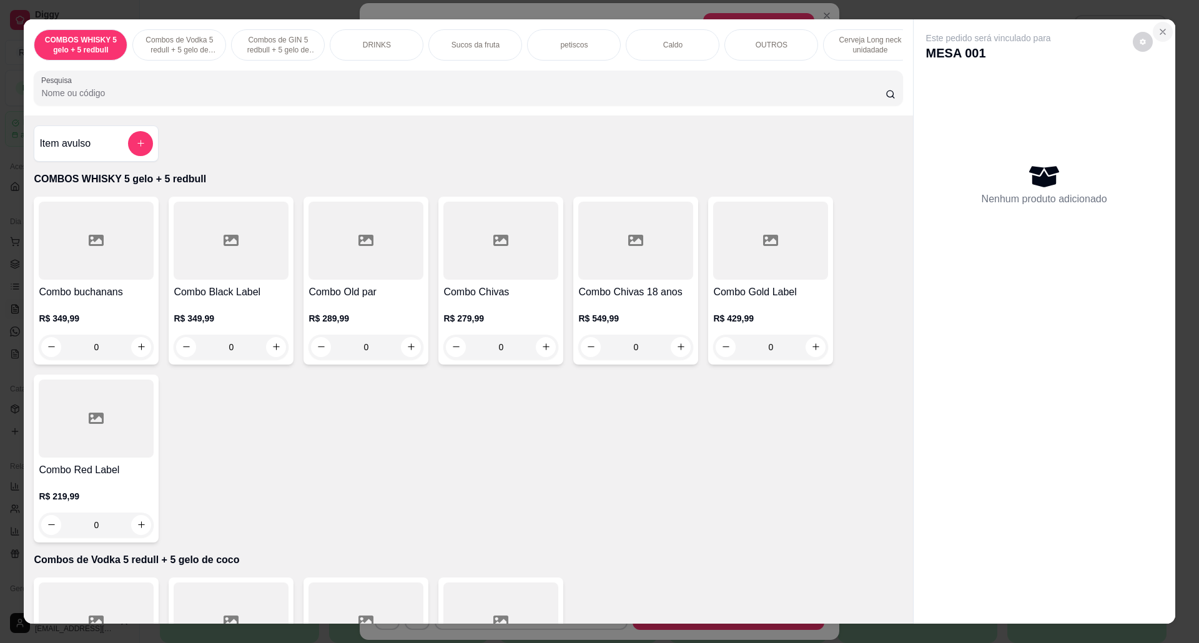
click at [1158, 30] on icon "Close" at bounding box center [1163, 32] width 10 height 10
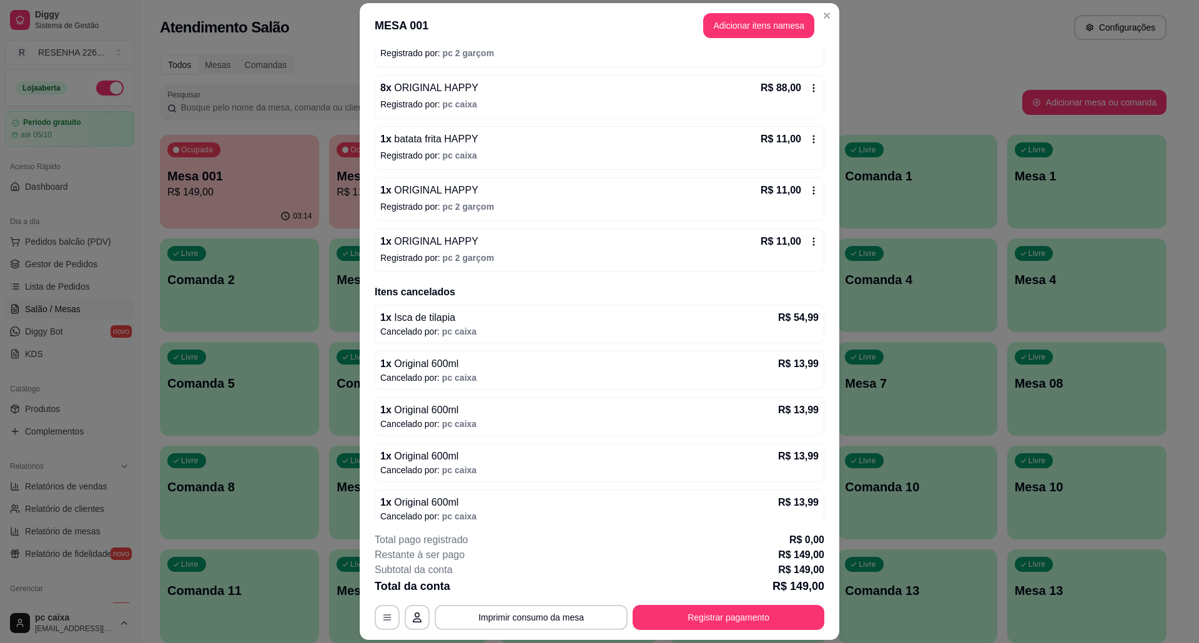
scroll to position [244, 0]
click at [753, 22] on button "Adicionar itens na mesa" at bounding box center [758, 25] width 111 height 25
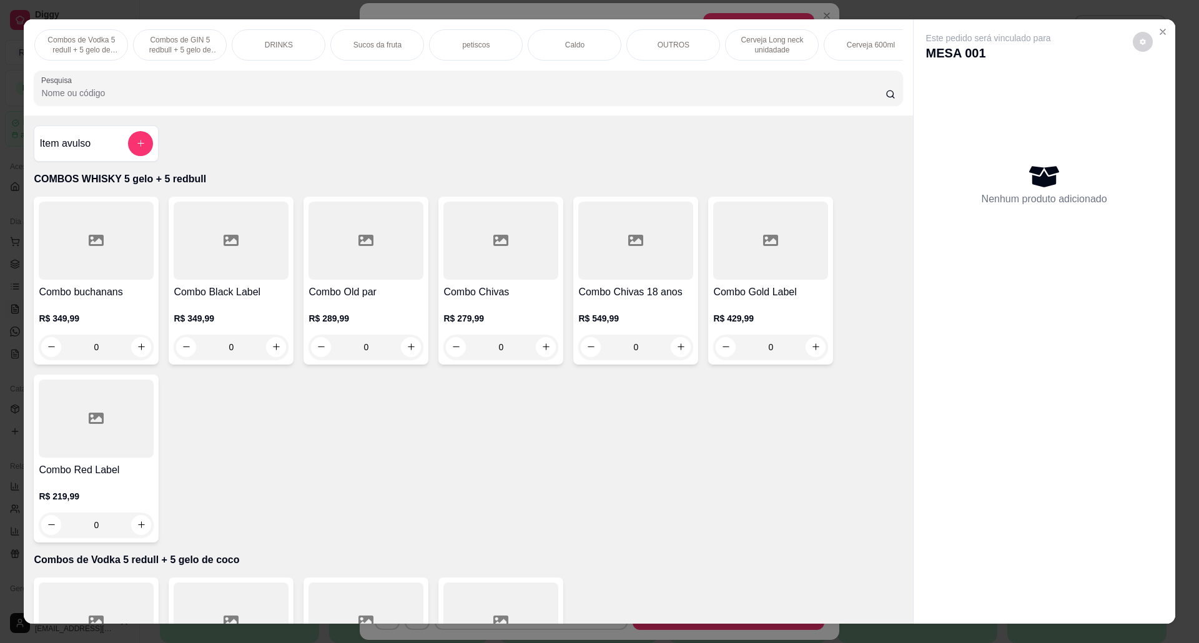
scroll to position [0, 279]
click at [288, 39] on div "petiscos" at bounding box center [296, 44] width 94 height 31
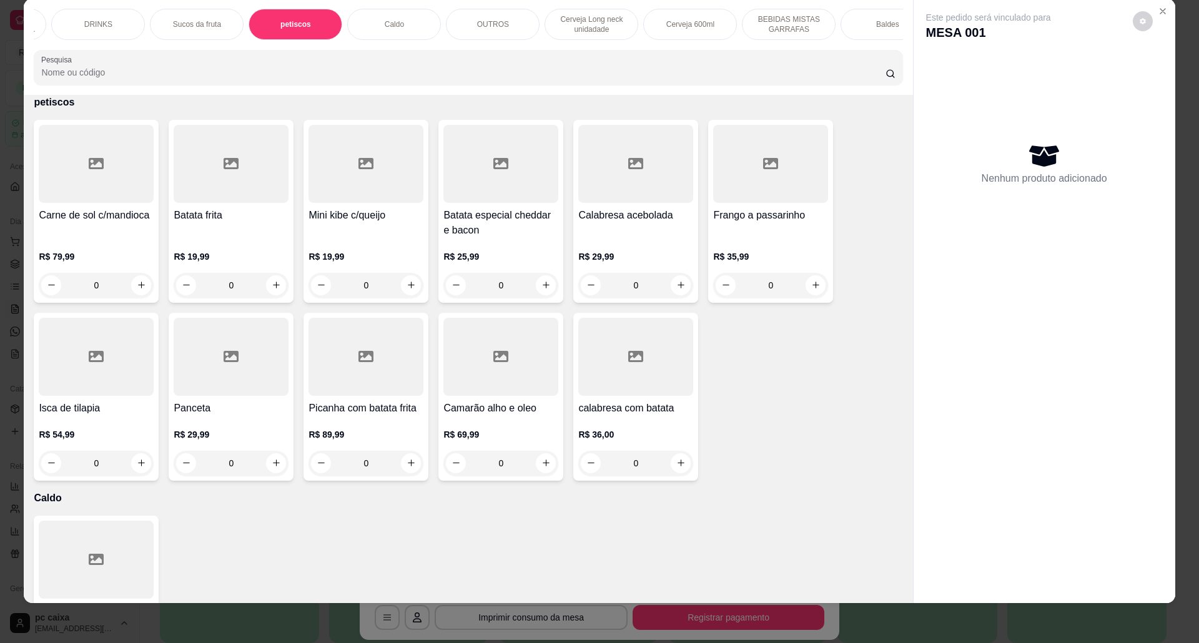
click at [491, 391] on div at bounding box center [501, 357] width 115 height 78
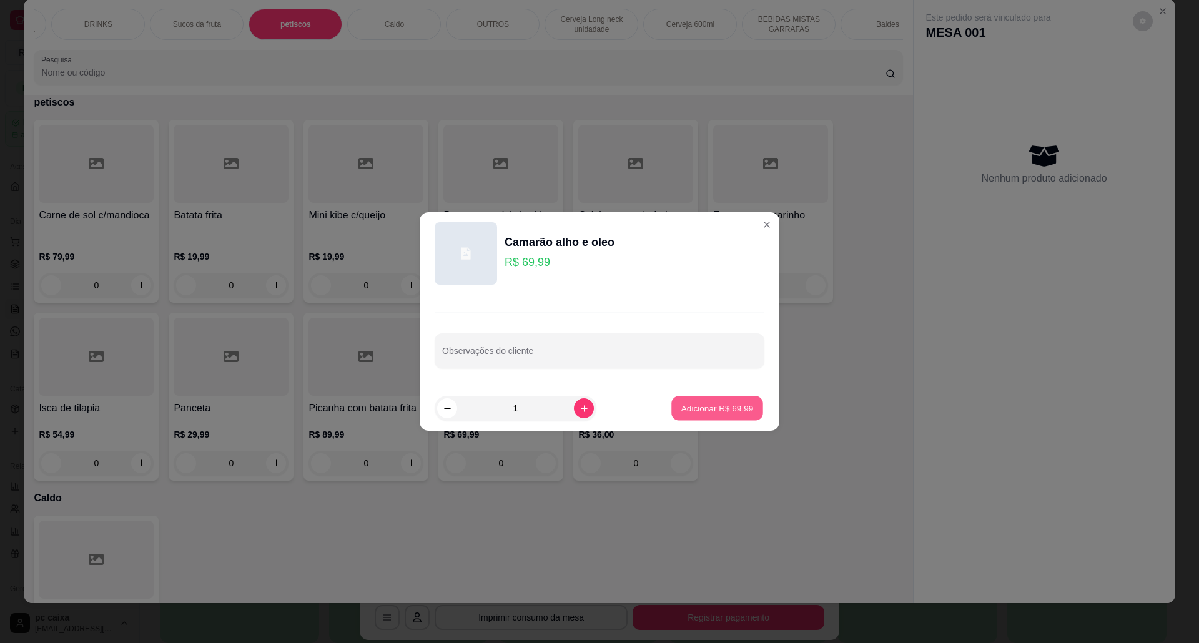
click at [712, 415] on button "Adicionar R$ 69,99" at bounding box center [718, 409] width 92 height 24
type input "1"
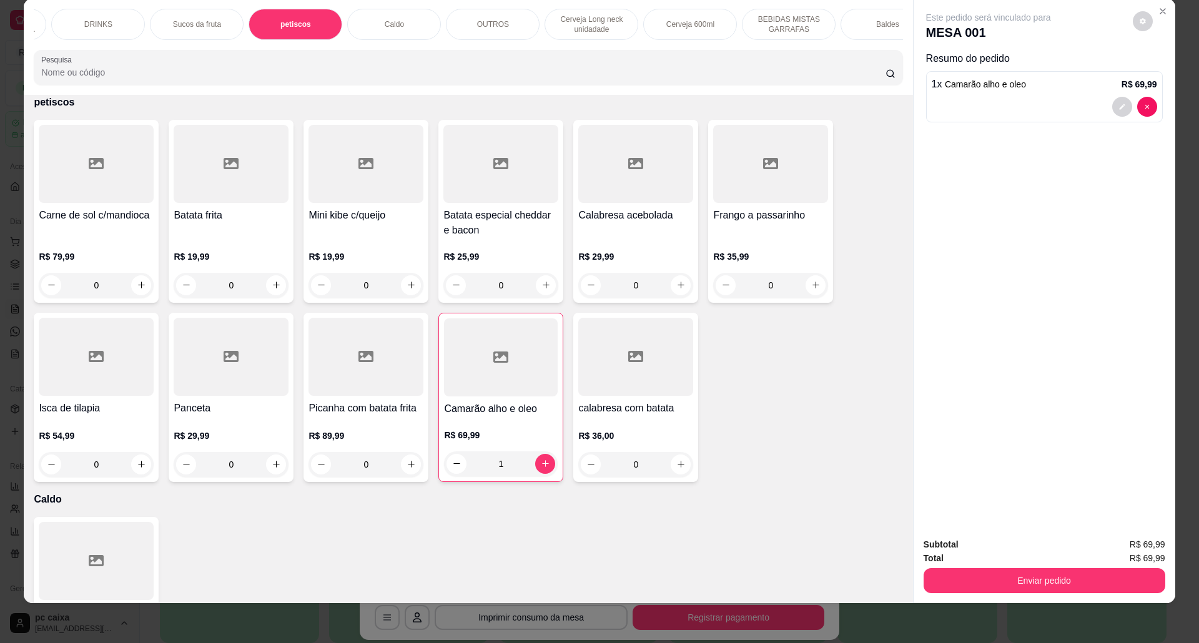
click at [1032, 573] on button "Enviar pedido" at bounding box center [1045, 580] width 242 height 25
click at [1008, 540] on button "Não registrar e enviar pedido" at bounding box center [1002, 550] width 126 height 23
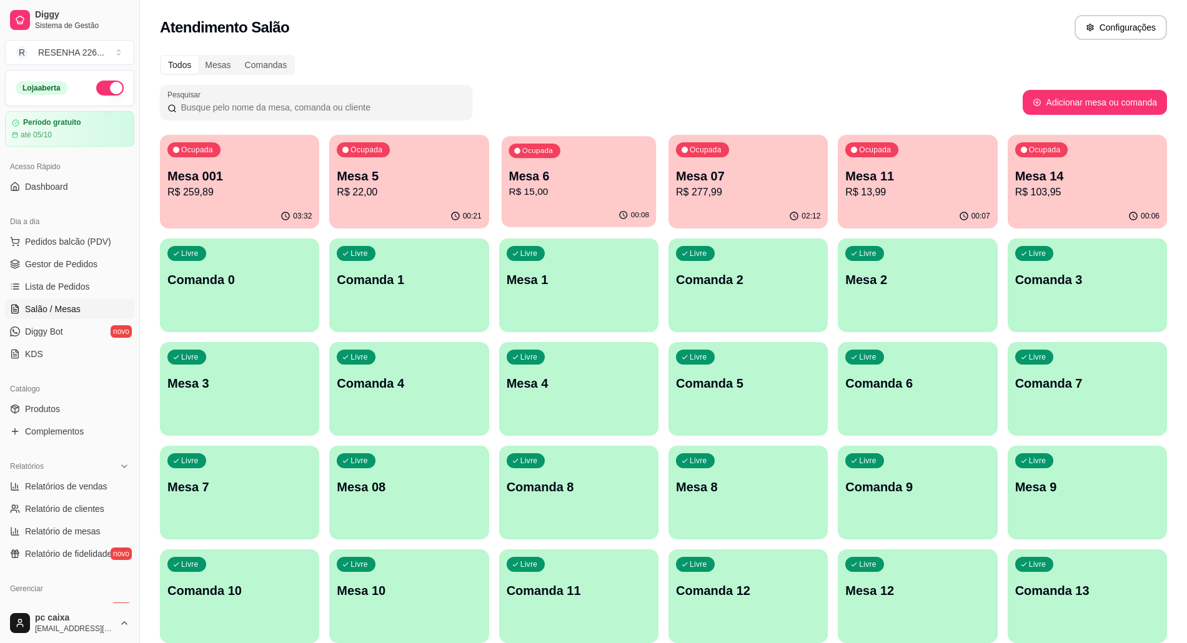
click at [552, 196] on p "R$ 15,00" at bounding box center [579, 192] width 140 height 14
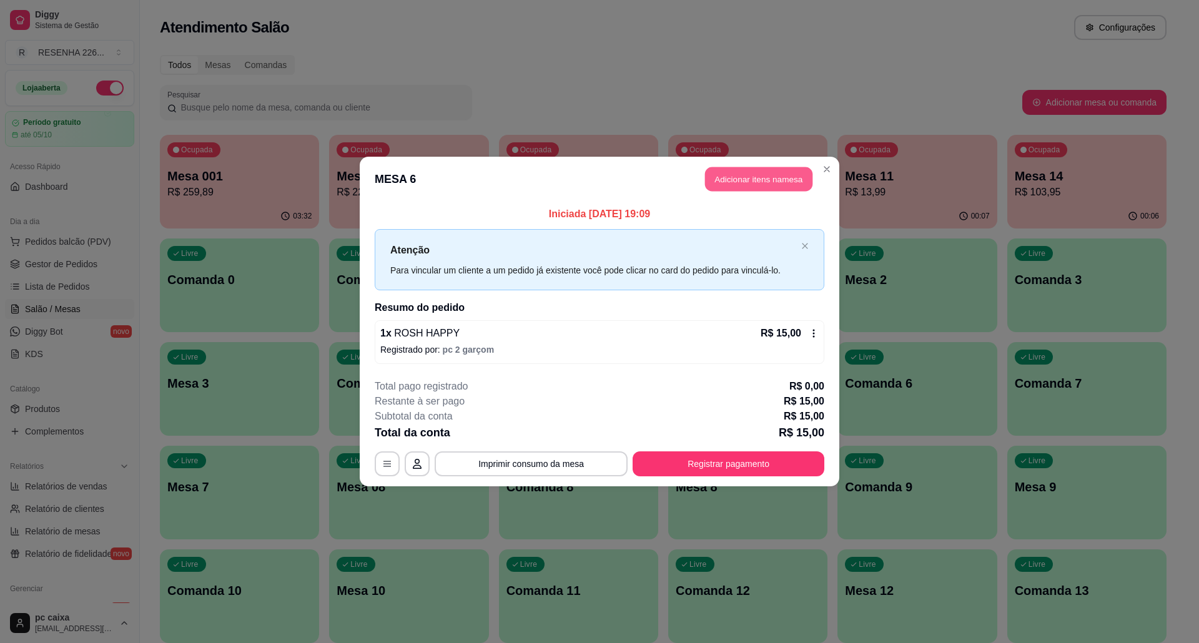
click at [763, 174] on button "Adicionar itens na mesa" at bounding box center [758, 179] width 107 height 24
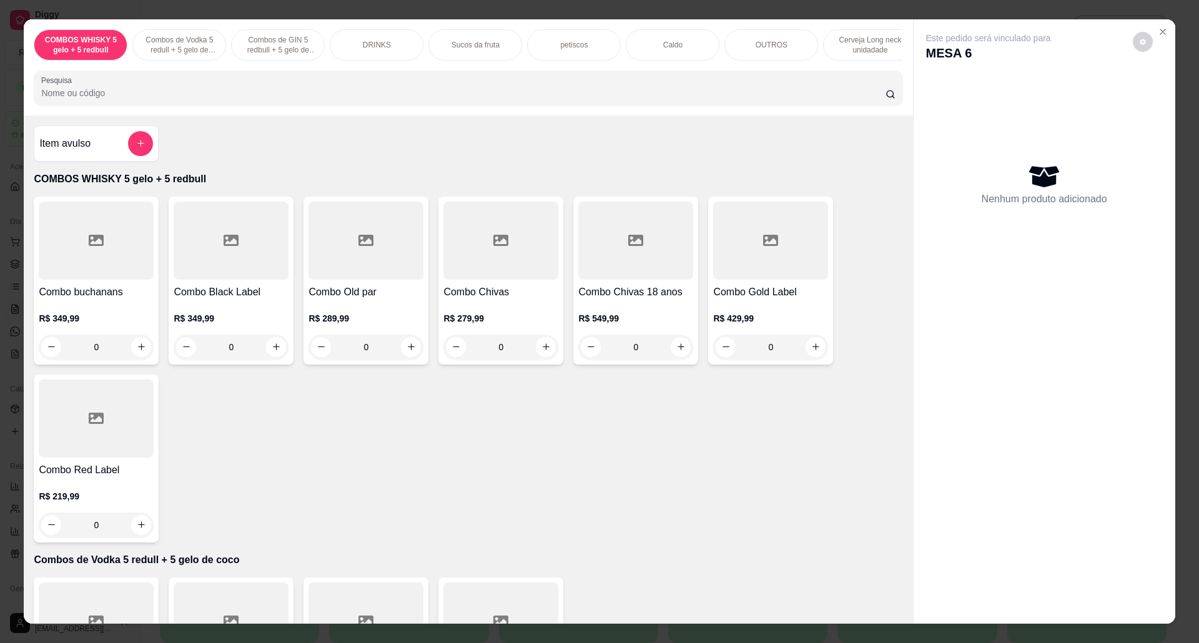
scroll to position [0, 93]
click at [284, 51] on div "DRINKS" at bounding box center [284, 44] width 94 height 31
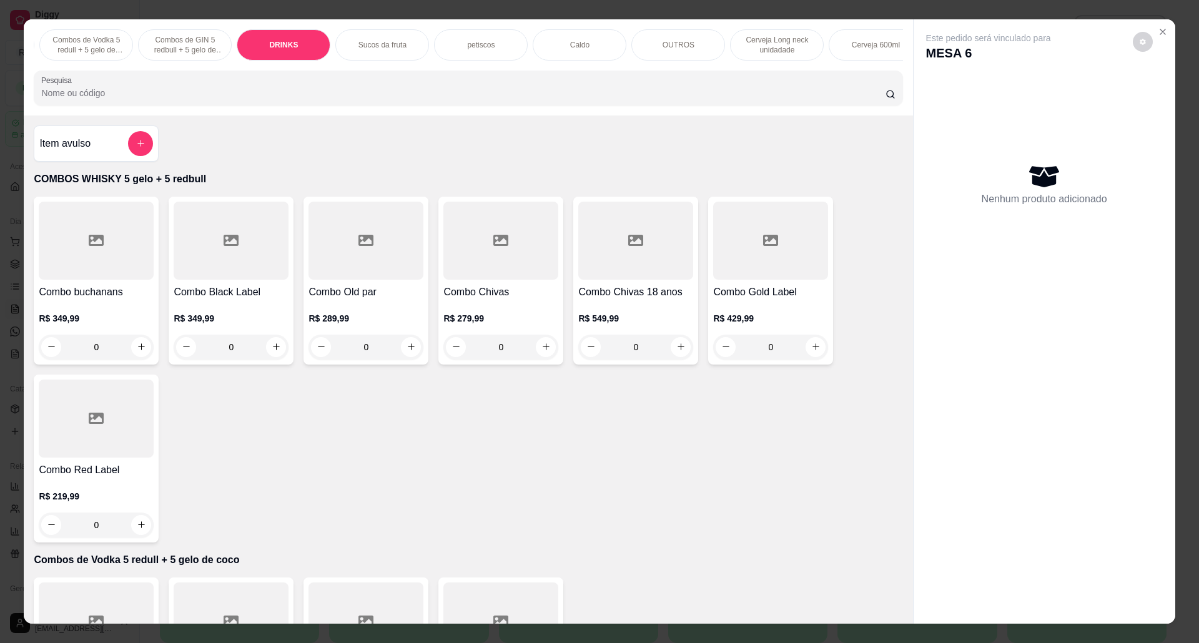
scroll to position [21, 0]
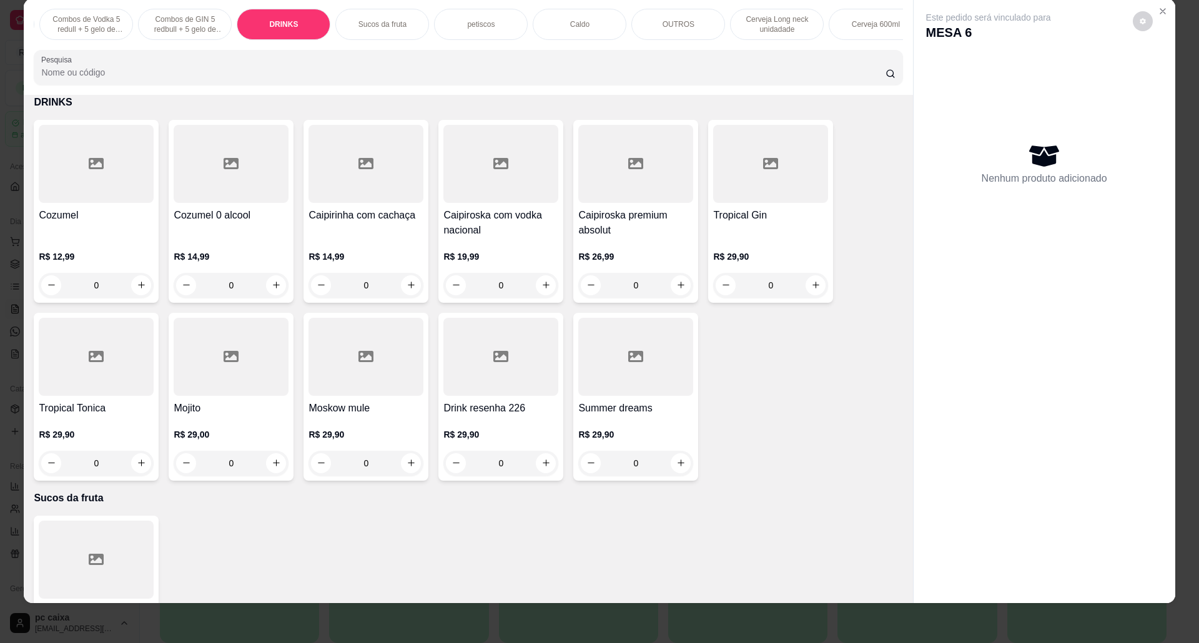
click at [755, 223] on h4 "Tropical Gin" at bounding box center [770, 215] width 115 height 15
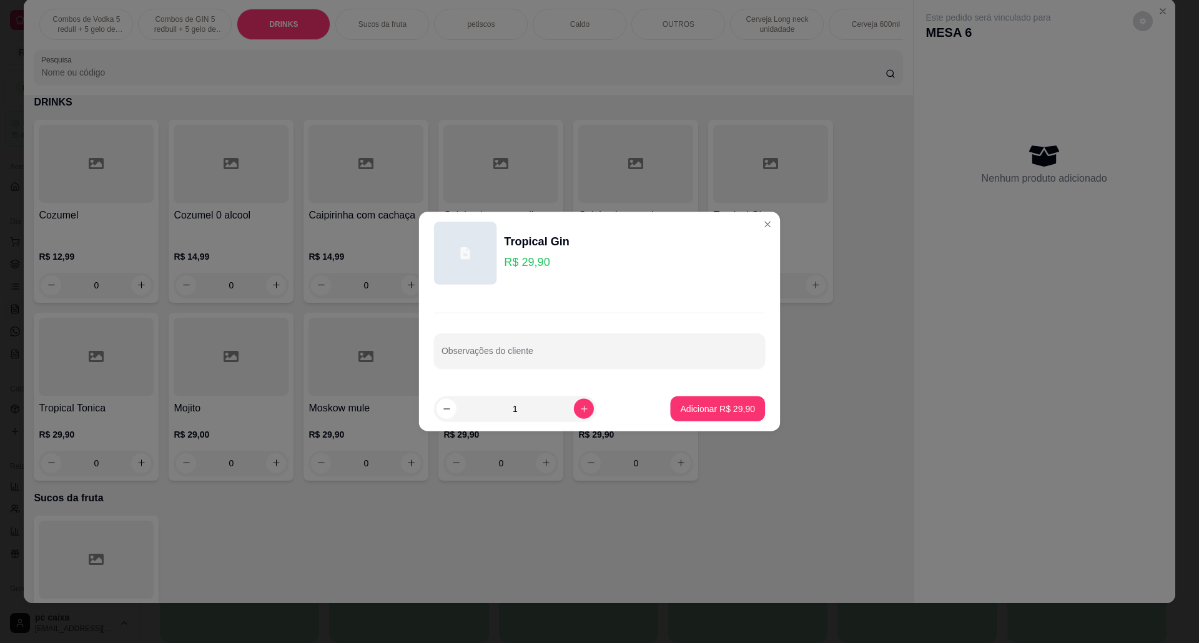
click at [763, 254] on header "Tropical Gin R$ 29,90" at bounding box center [599, 253] width 361 height 83
click at [695, 405] on p "Adicionar R$ 29,90" at bounding box center [718, 408] width 72 height 12
type input "1"
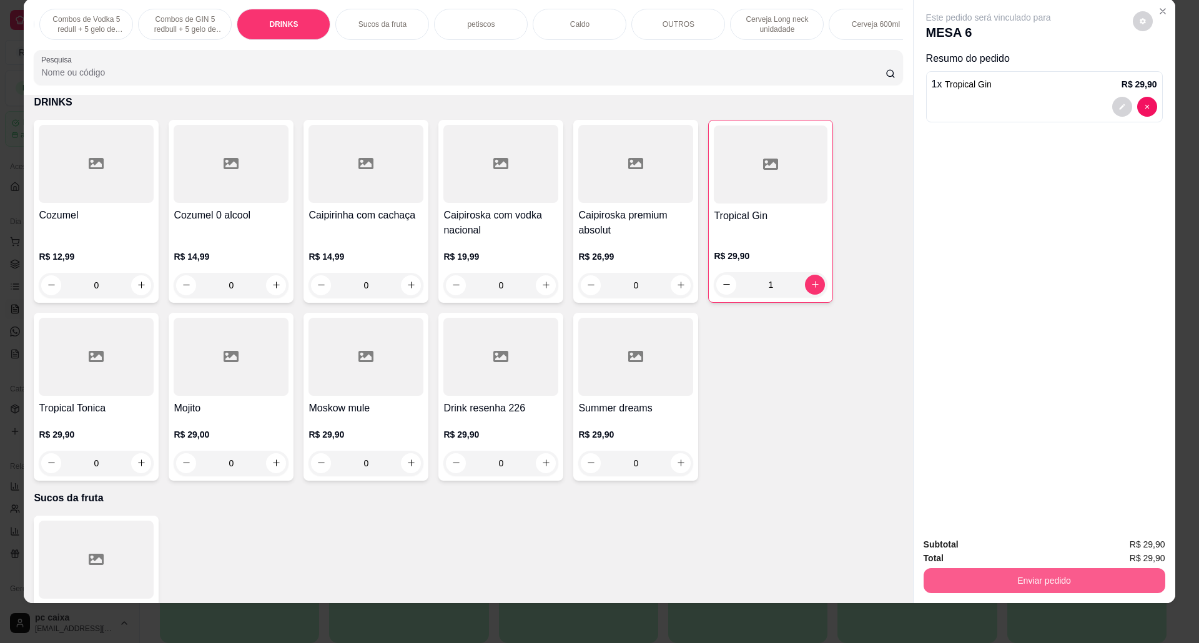
click at [1011, 583] on button "Enviar pedido" at bounding box center [1045, 580] width 242 height 25
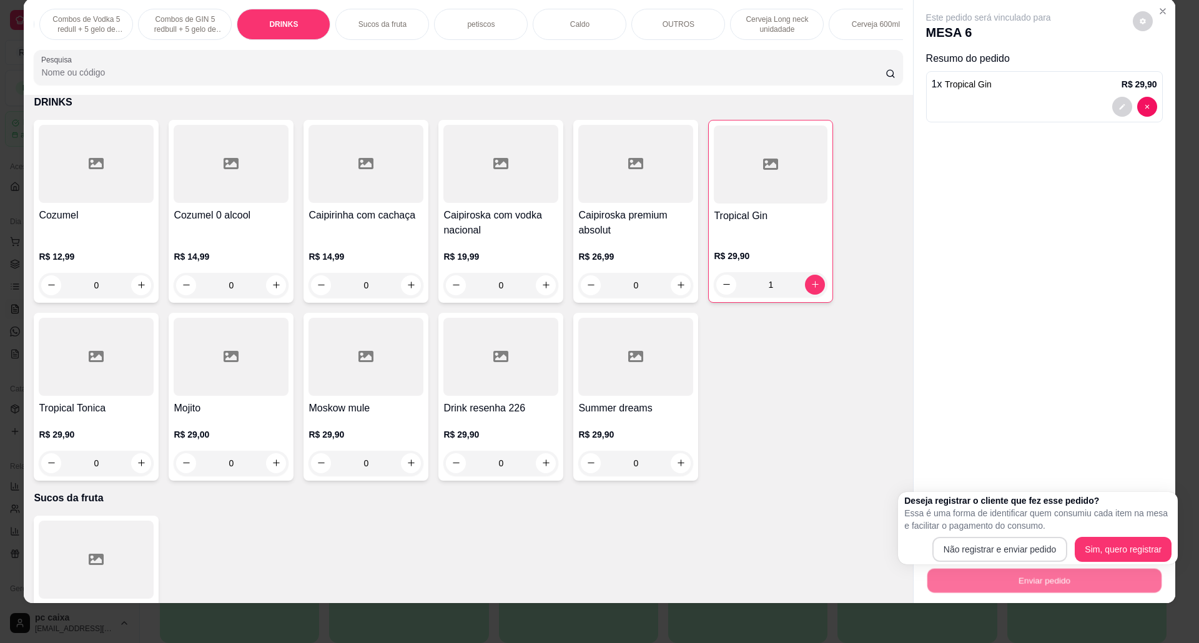
click at [990, 537] on div "Não registrar e enviar pedido Sim, quero registrar" at bounding box center [1038, 549] width 267 height 25
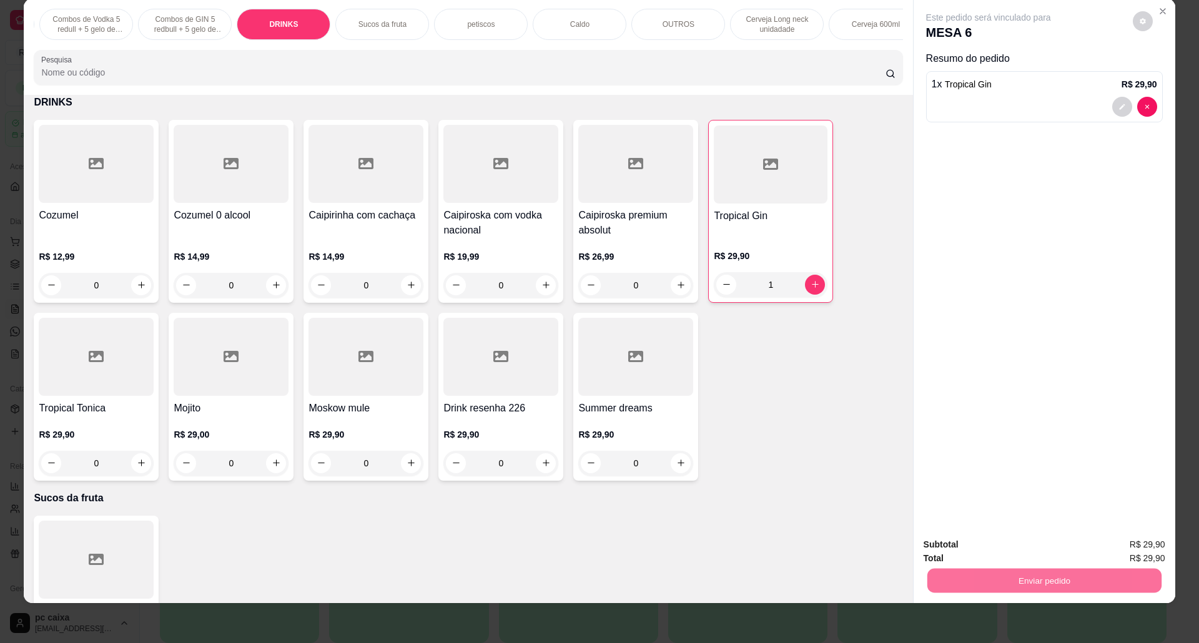
click at [991, 549] on button "Não registrar e enviar pedido" at bounding box center [1002, 551] width 130 height 24
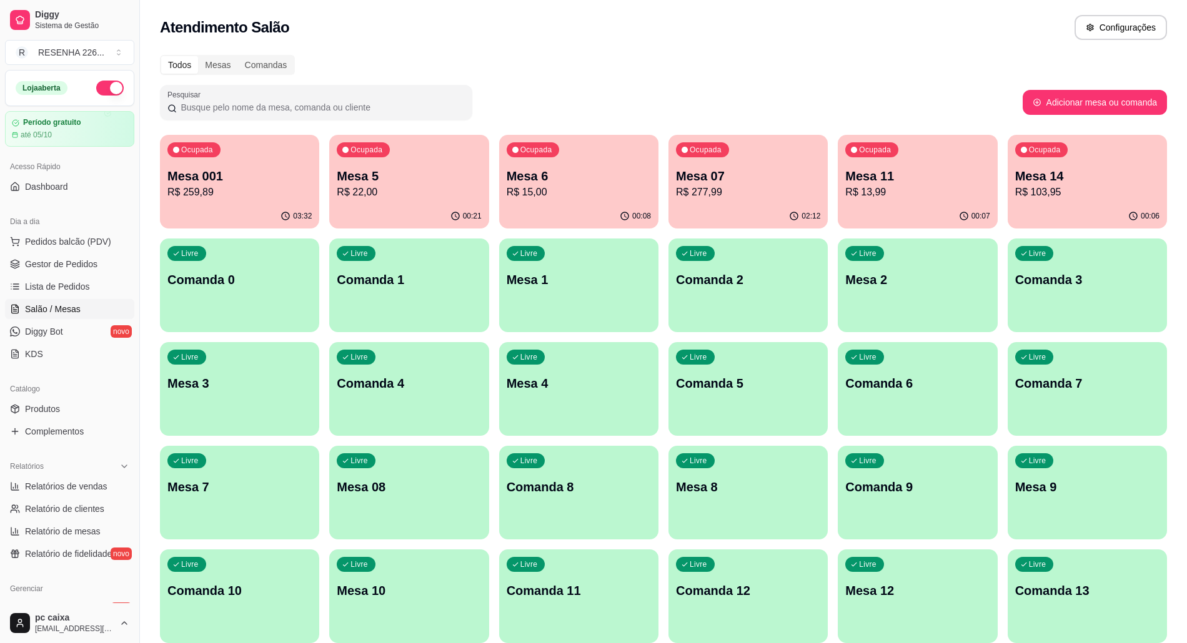
click at [702, 176] on p "Mesa 07" at bounding box center [748, 175] width 144 height 17
click at [587, 191] on p "R$ 15,00" at bounding box center [579, 192] width 144 height 15
click at [587, 64] on div "Todos Mesas Comandas" at bounding box center [663, 65] width 1007 height 20
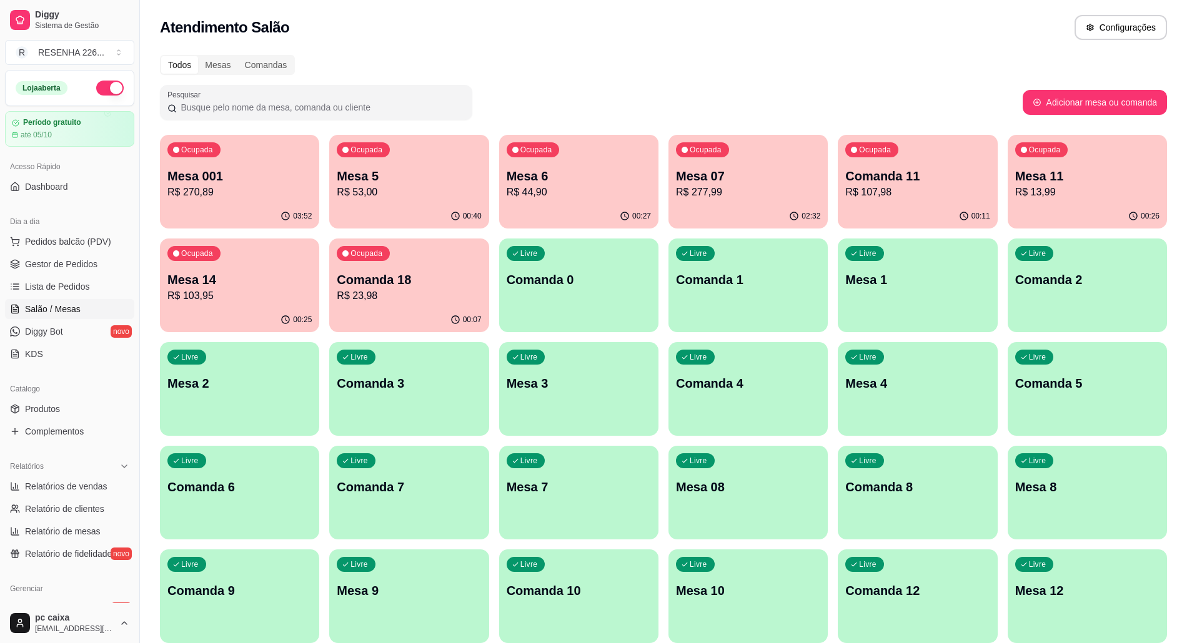
click at [885, 174] on p "Comanda 11" at bounding box center [917, 175] width 144 height 17
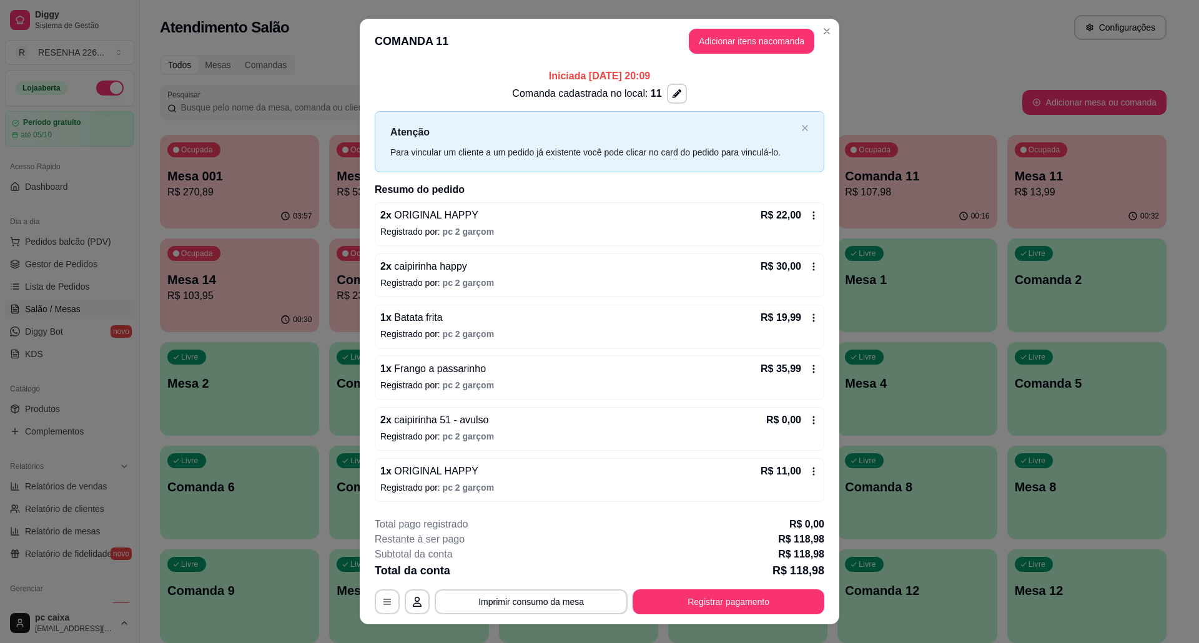
scroll to position [22, 0]
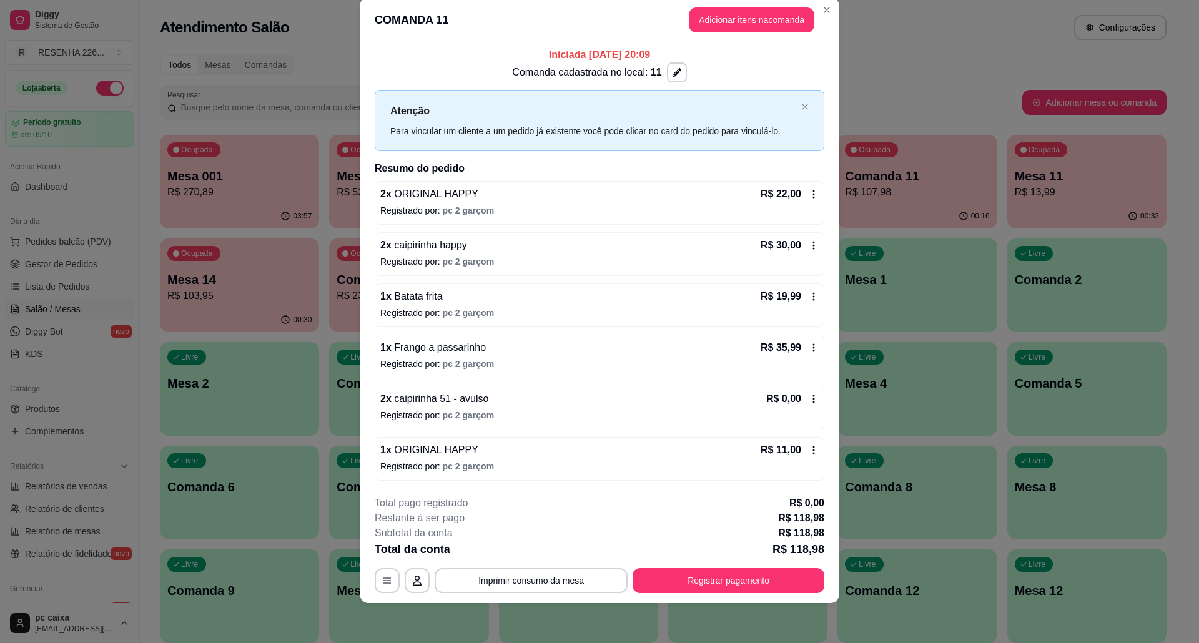
click at [800, 403] on div "R$ 0,00" at bounding box center [793, 399] width 52 height 15
click at [809, 395] on icon at bounding box center [814, 399] width 10 height 10
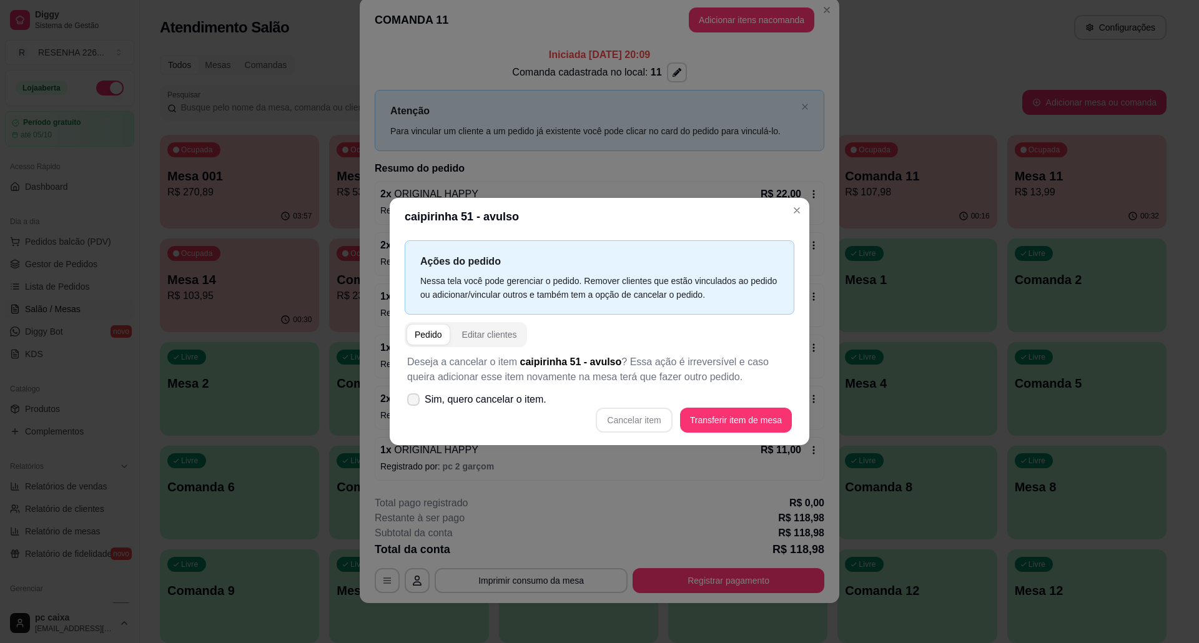
click at [506, 407] on span "Sim, quero cancelar o item." at bounding box center [486, 399] width 122 height 15
click at [415, 407] on input "Sim, quero cancelar o item." at bounding box center [411, 406] width 8 height 8
checkbox input "true"
click at [631, 418] on button "Cancelar item" at bounding box center [634, 420] width 76 height 25
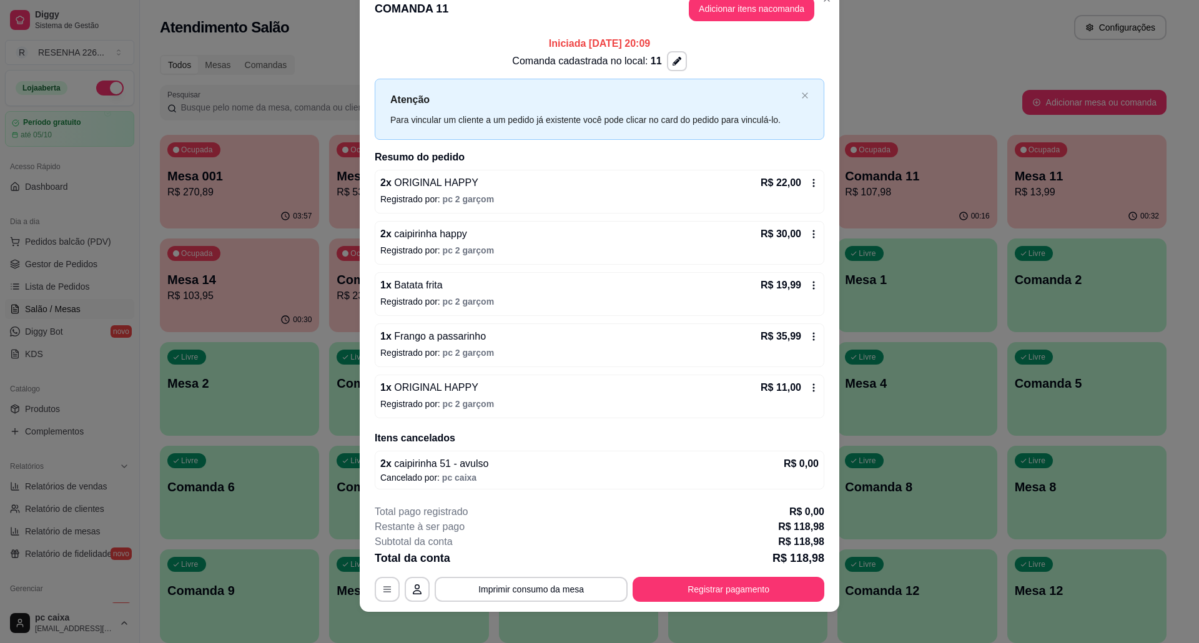
scroll to position [32, 0]
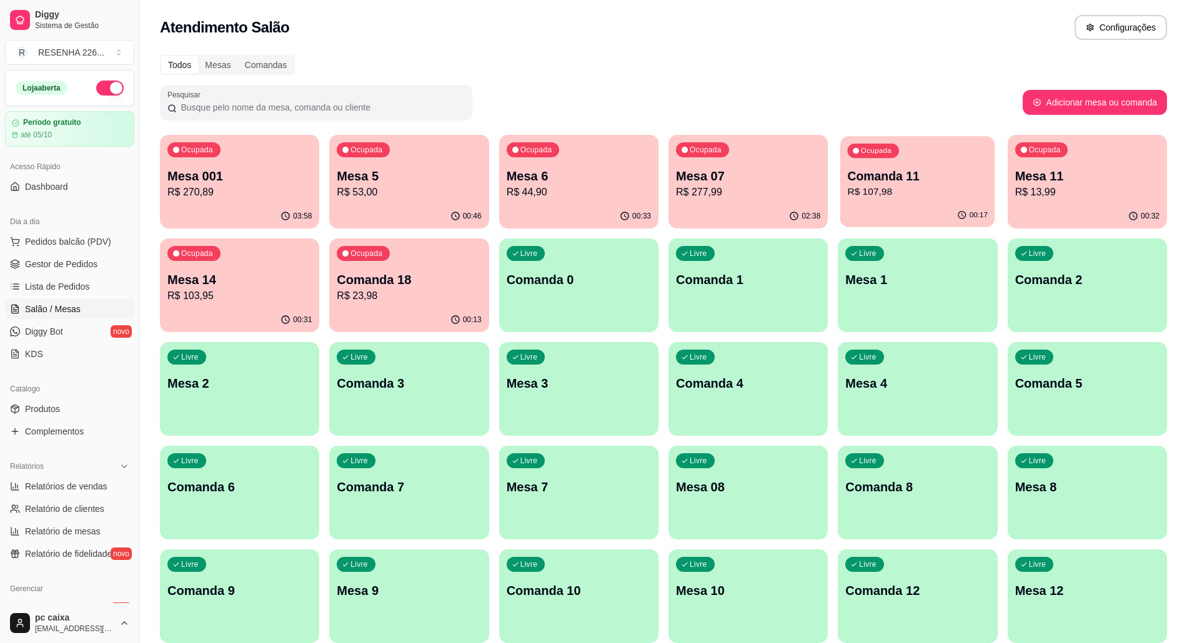
click at [908, 175] on p "Comanda 11" at bounding box center [918, 176] width 140 height 17
click at [768, 186] on p "R$ 277,99" at bounding box center [748, 192] width 144 height 15
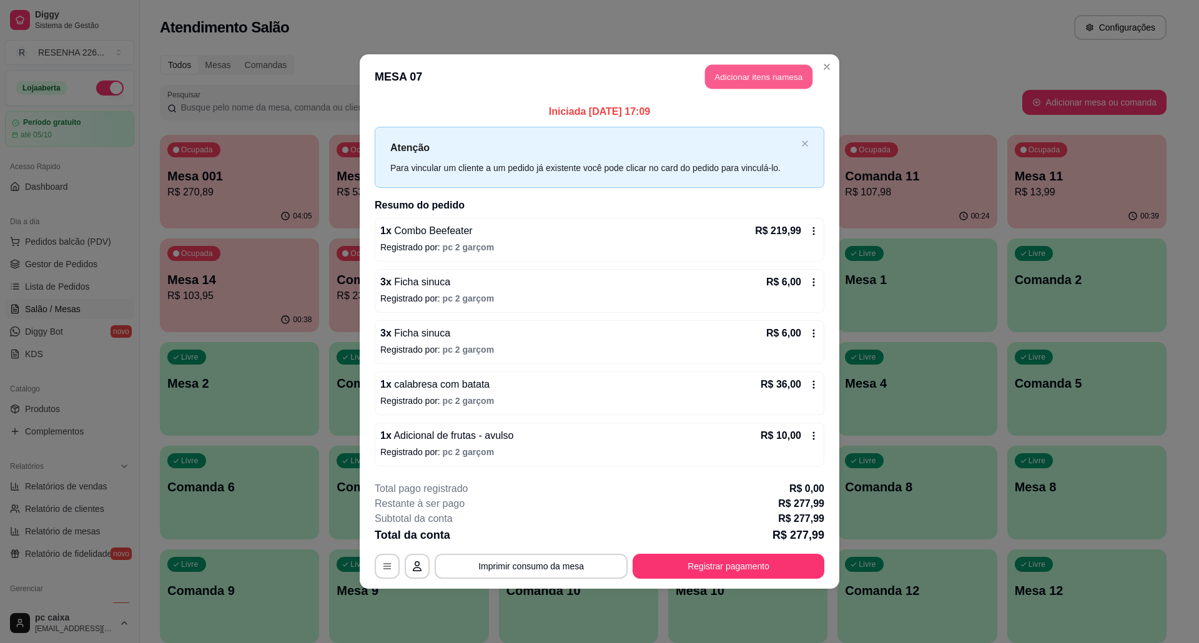
click at [737, 76] on button "Adicionar itens na mesa" at bounding box center [758, 77] width 107 height 24
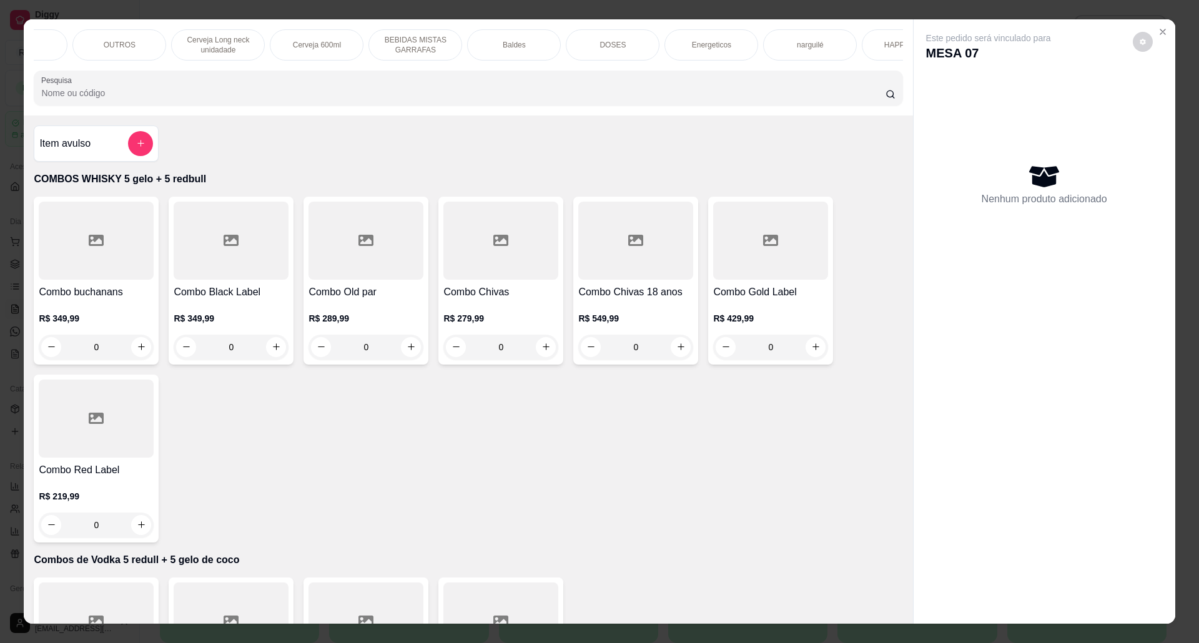
scroll to position [0, 686]
click at [665, 38] on div "Energeticos" at bounding box center [678, 44] width 94 height 31
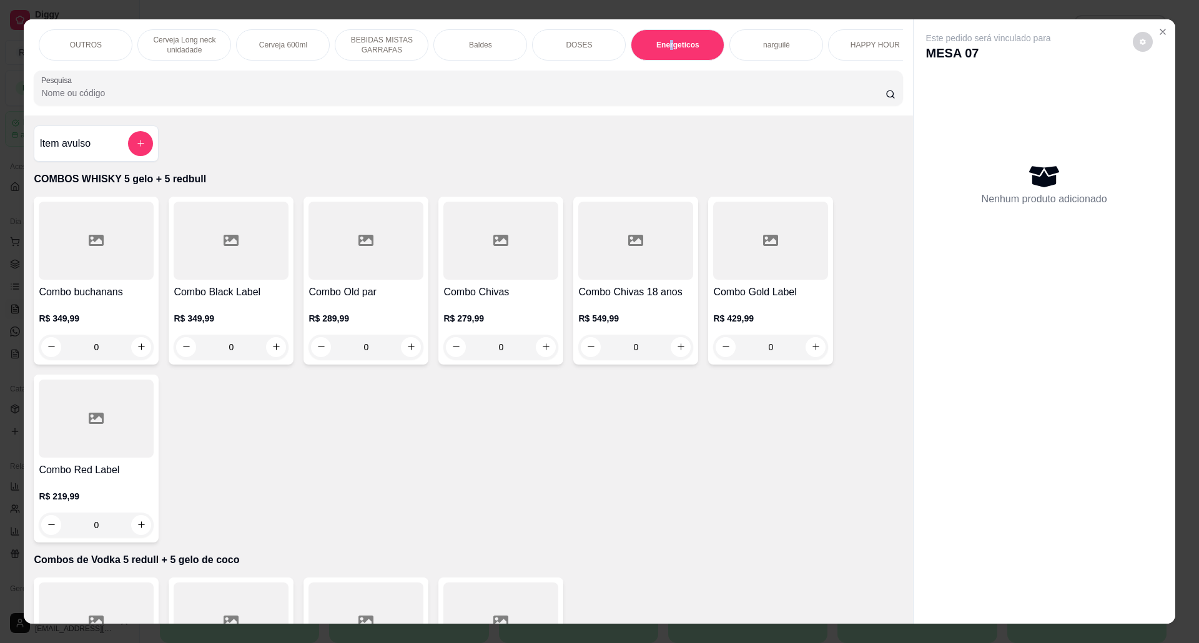
scroll to position [21, 0]
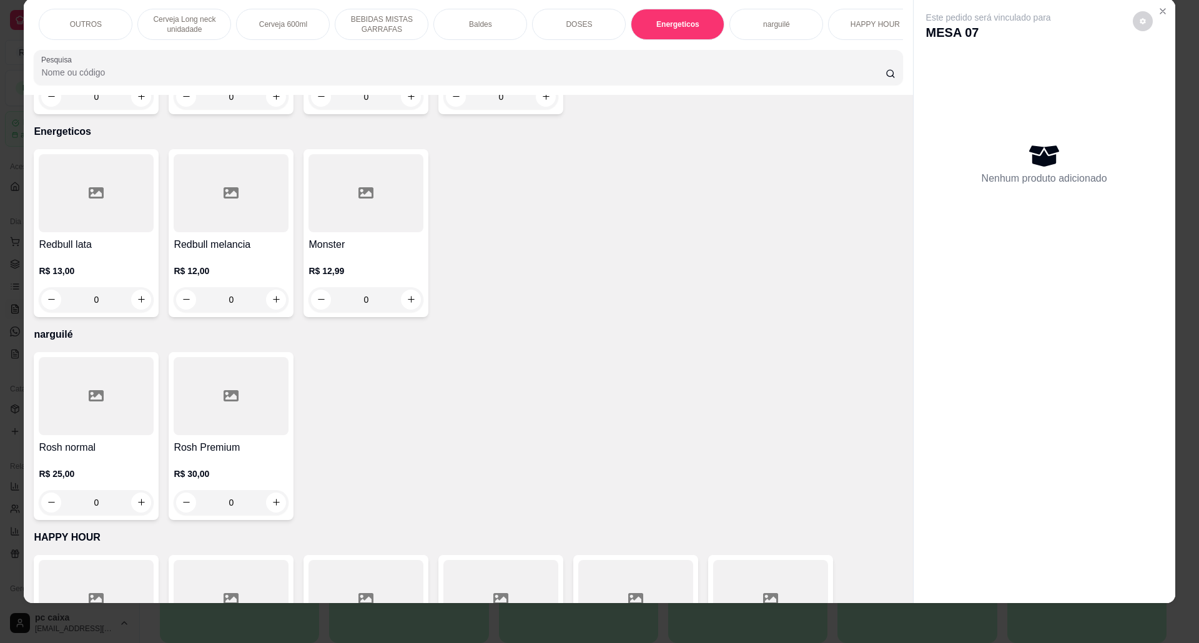
click at [122, 237] on h4 "Redbull lata" at bounding box center [96, 244] width 115 height 15
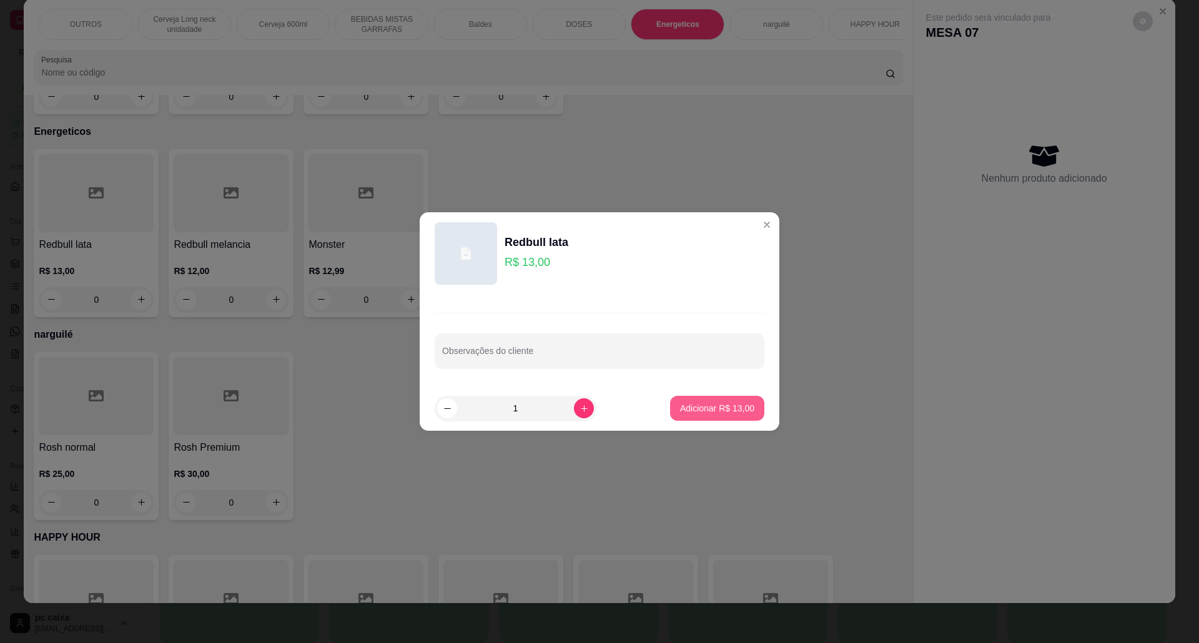
click at [690, 384] on div "Observações do cliente" at bounding box center [600, 340] width 360 height 91
click at [688, 407] on p "Adicionar R$ 13,00" at bounding box center [717, 408] width 74 height 12
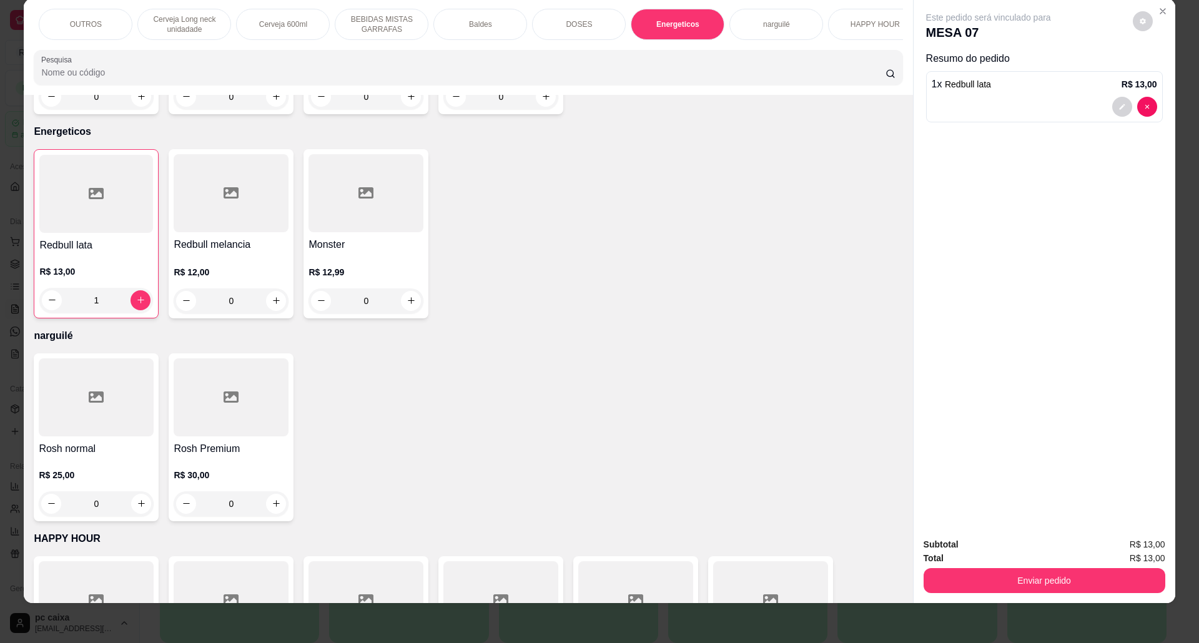
type input "1"
click at [960, 568] on div "Enviar pedido" at bounding box center [1045, 579] width 242 height 28
click at [960, 576] on button "Enviar pedido" at bounding box center [1045, 580] width 242 height 25
click at [956, 545] on button "Não registrar e enviar pedido" at bounding box center [1002, 550] width 126 height 23
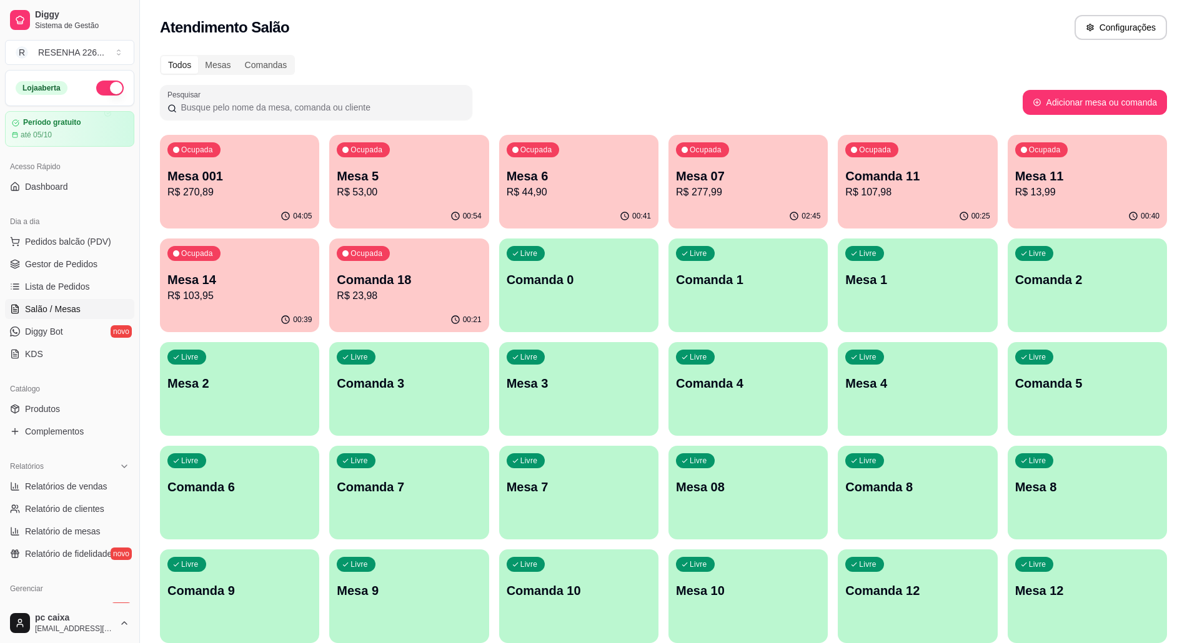
click at [1128, 171] on p "Mesa 11" at bounding box center [1087, 175] width 144 height 17
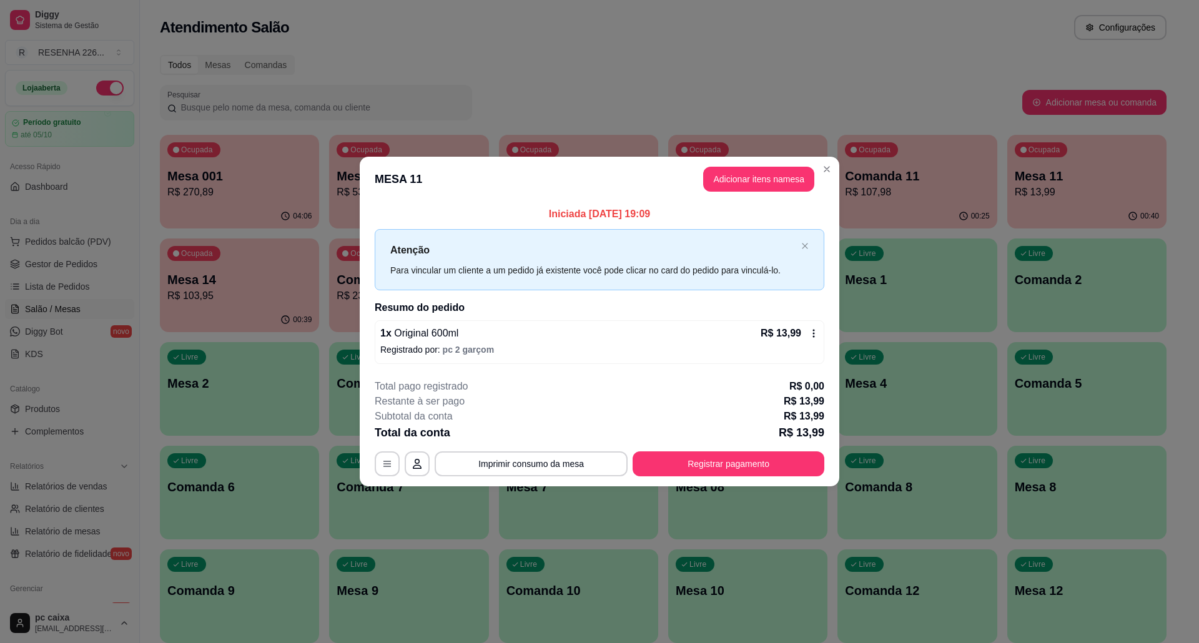
click at [808, 337] on div "R$ 13,99" at bounding box center [790, 333] width 58 height 15
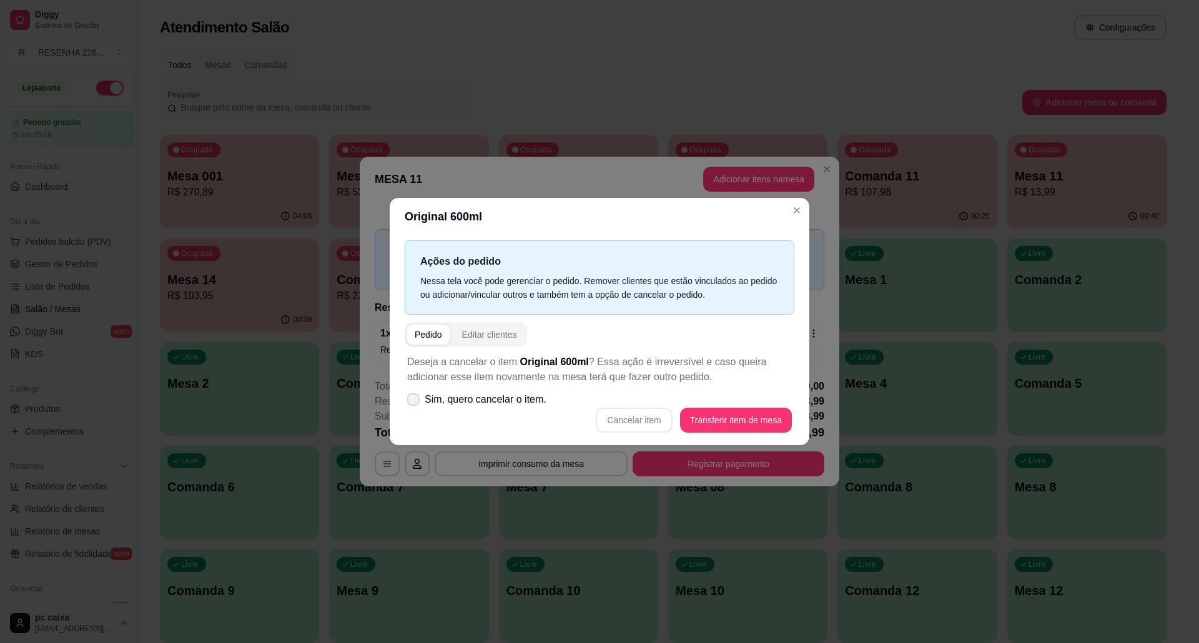
click at [457, 400] on span "Sim, quero cancelar o item." at bounding box center [486, 399] width 122 height 15
click at [415, 402] on input "Sim, quero cancelar o item." at bounding box center [411, 406] width 8 height 8
checkbox input "true"
click at [645, 411] on button "Cancelar item" at bounding box center [634, 420] width 76 height 25
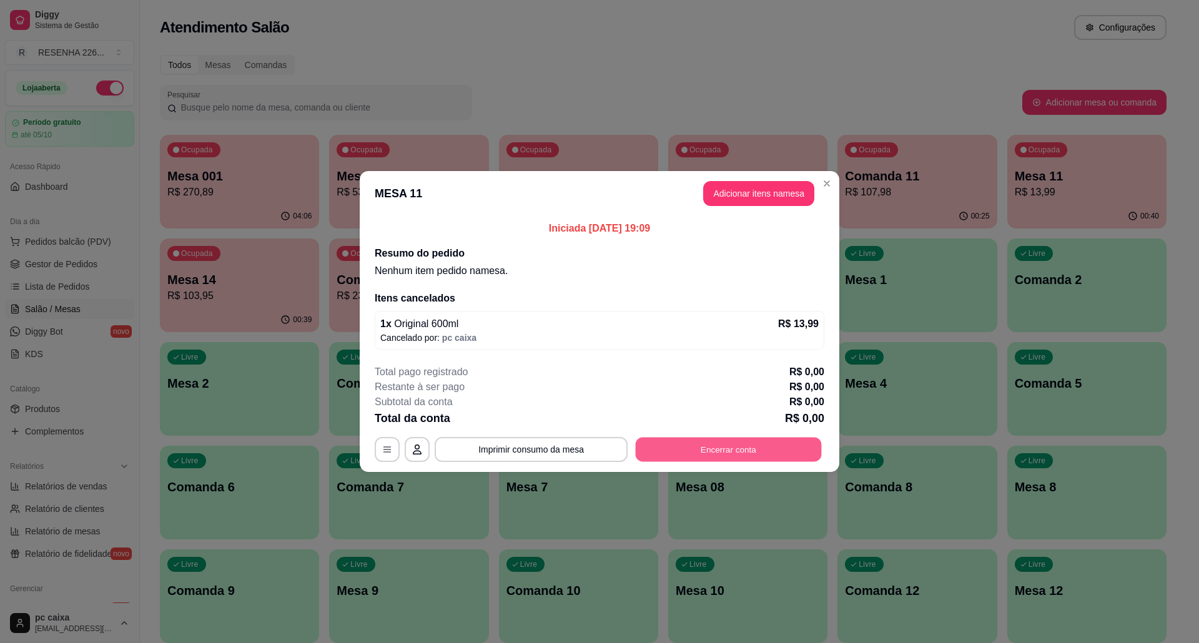
click at [730, 450] on button "Encerrar conta" at bounding box center [729, 450] width 186 height 24
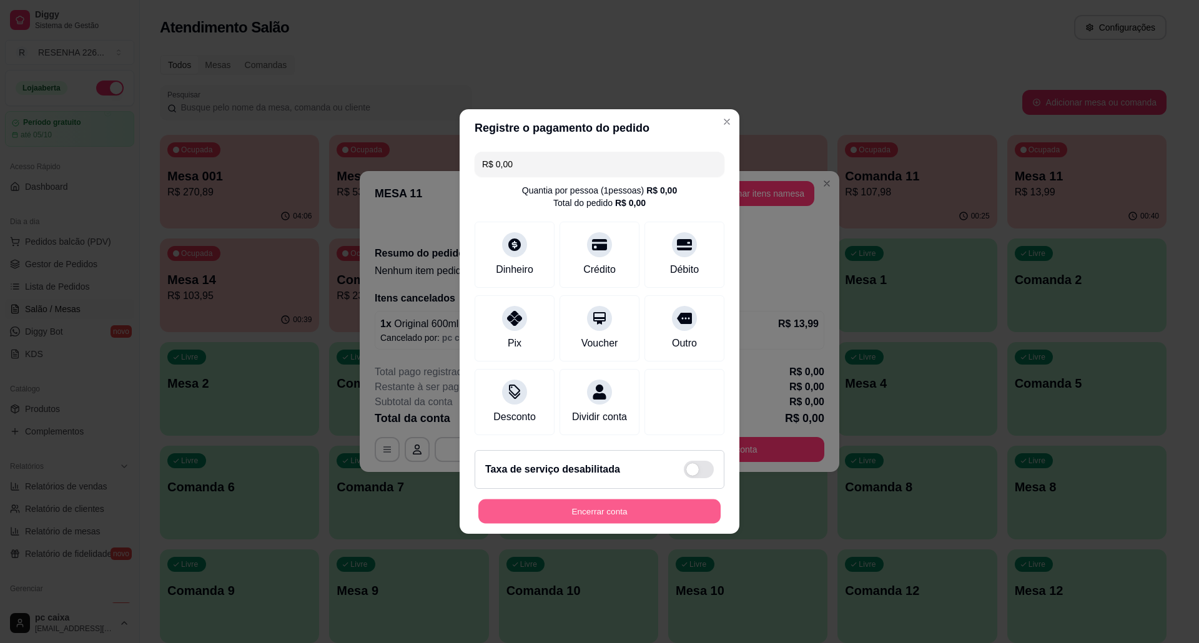
click at [595, 515] on button "Encerrar conta" at bounding box center [600, 512] width 242 height 24
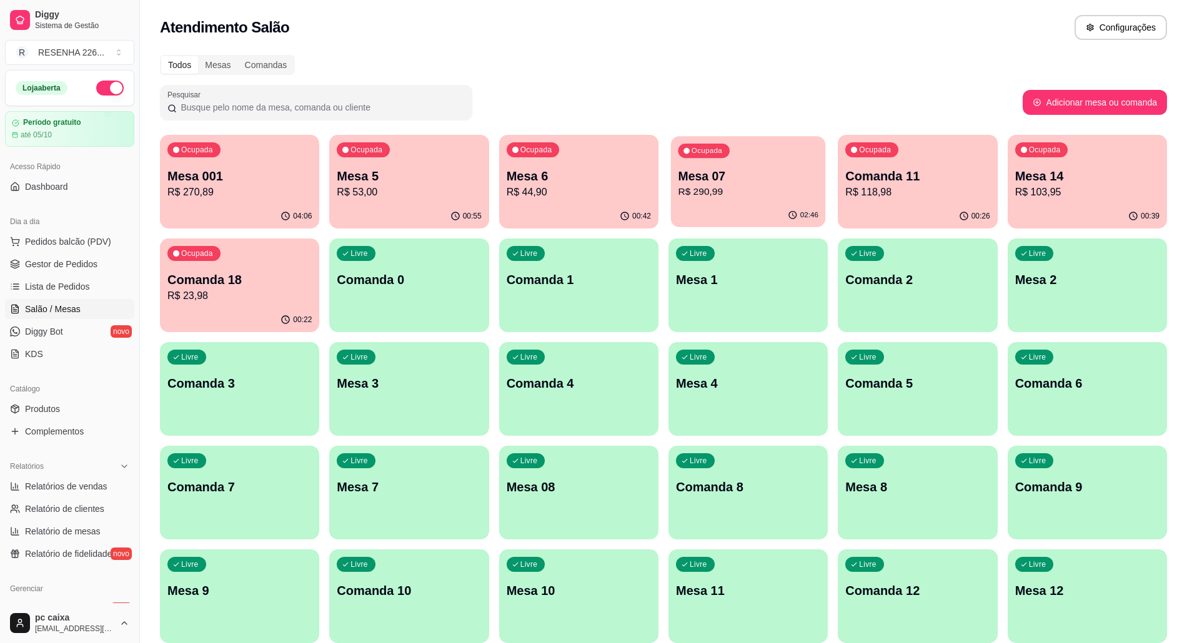
click at [743, 193] on p "R$ 290,99" at bounding box center [748, 192] width 140 height 14
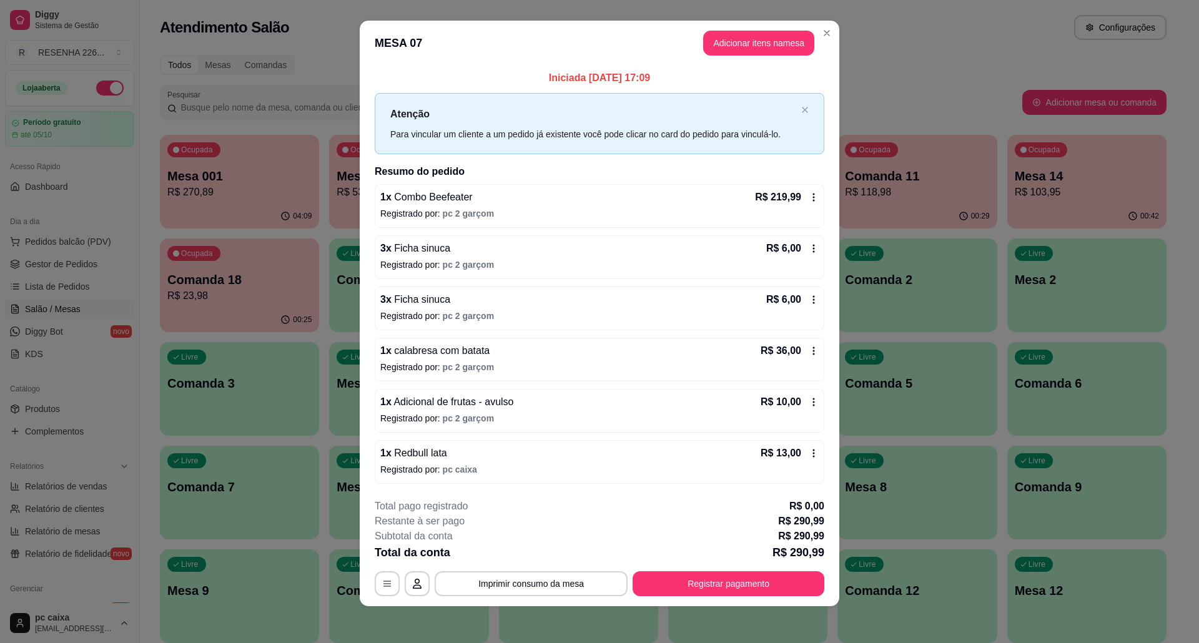
scroll to position [12, 0]
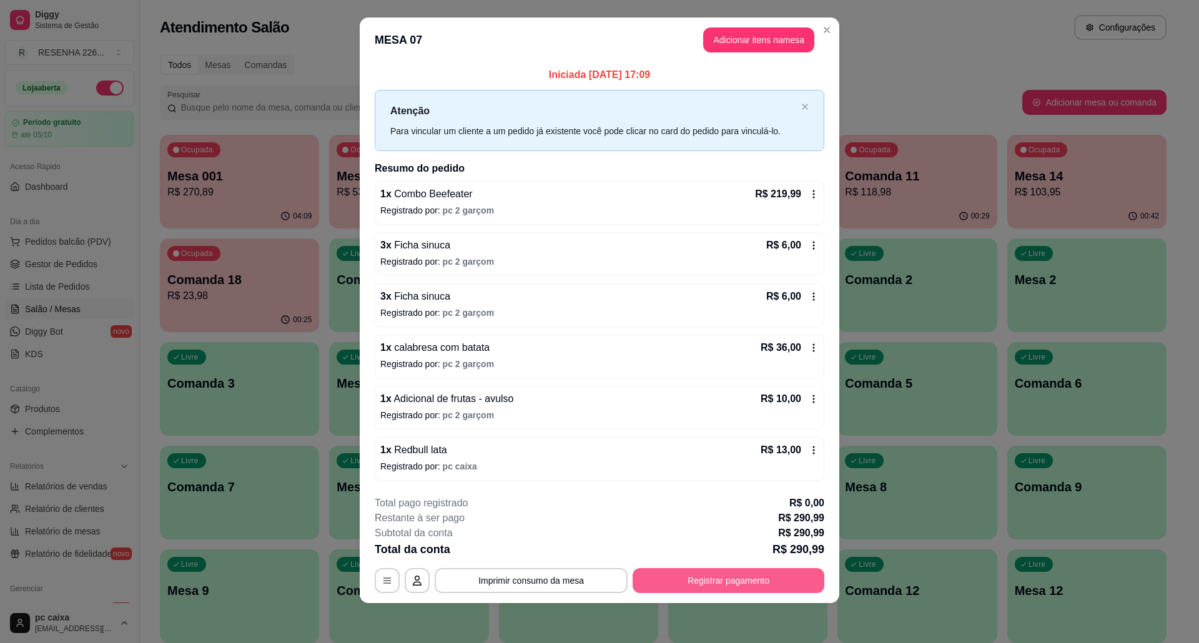
click at [693, 573] on button "Registrar pagamento" at bounding box center [729, 580] width 192 height 25
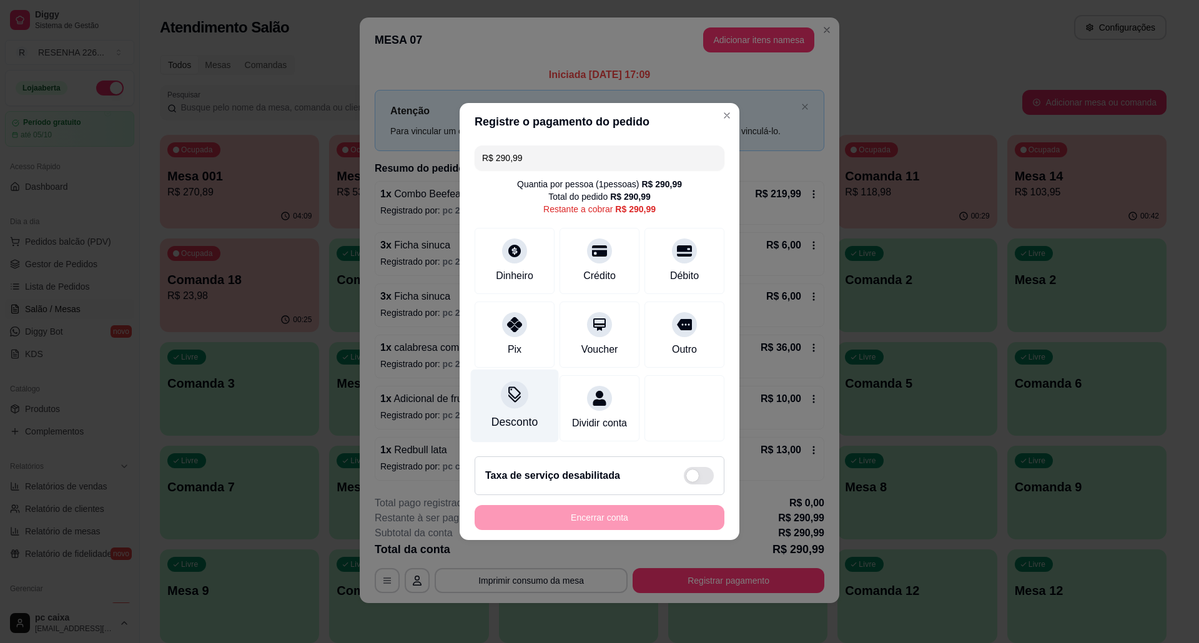
click at [516, 405] on div "Desconto" at bounding box center [515, 406] width 88 height 73
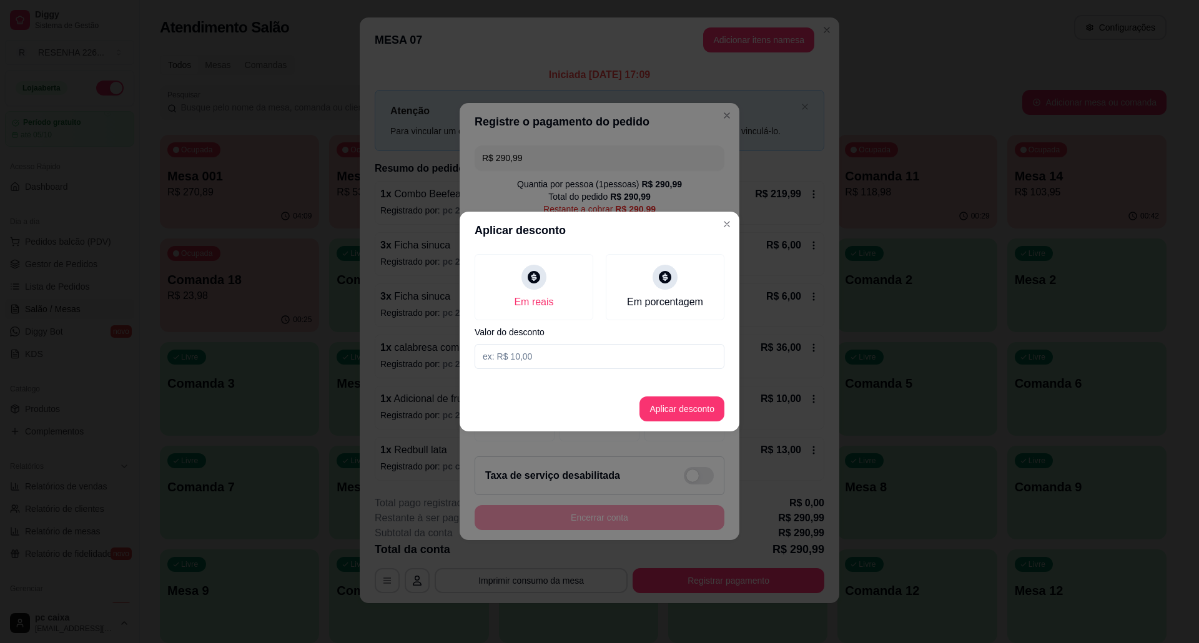
click at [578, 349] on input at bounding box center [600, 356] width 250 height 25
type input "20,00"
click at [700, 410] on button "Aplicar desconto" at bounding box center [682, 409] width 85 height 25
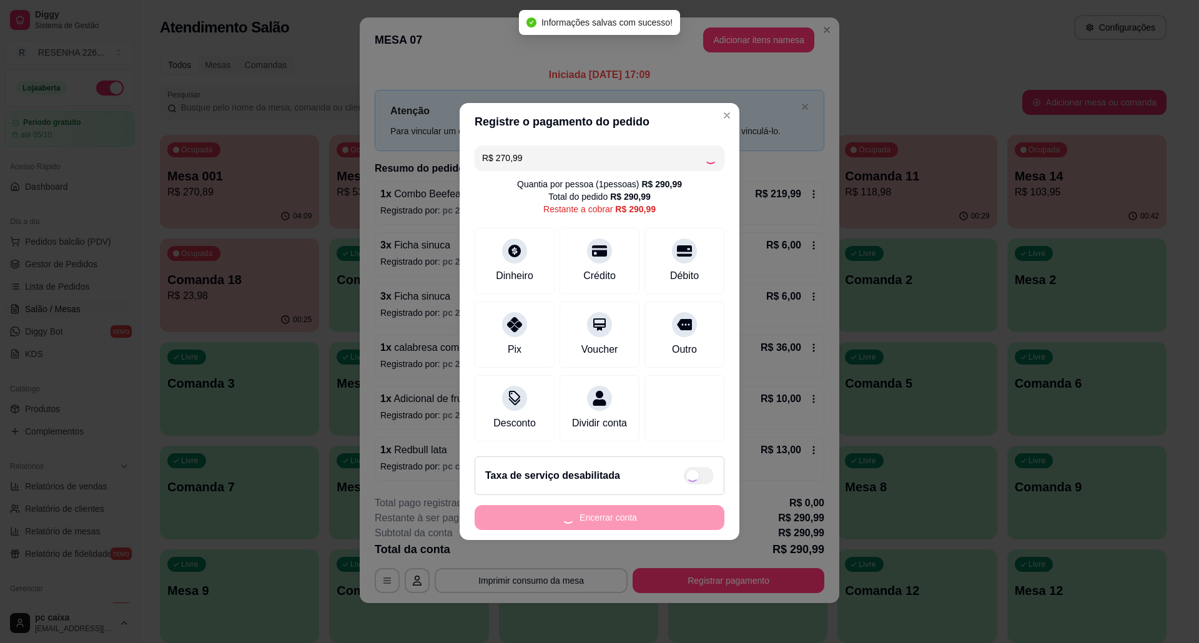
scroll to position [5, 0]
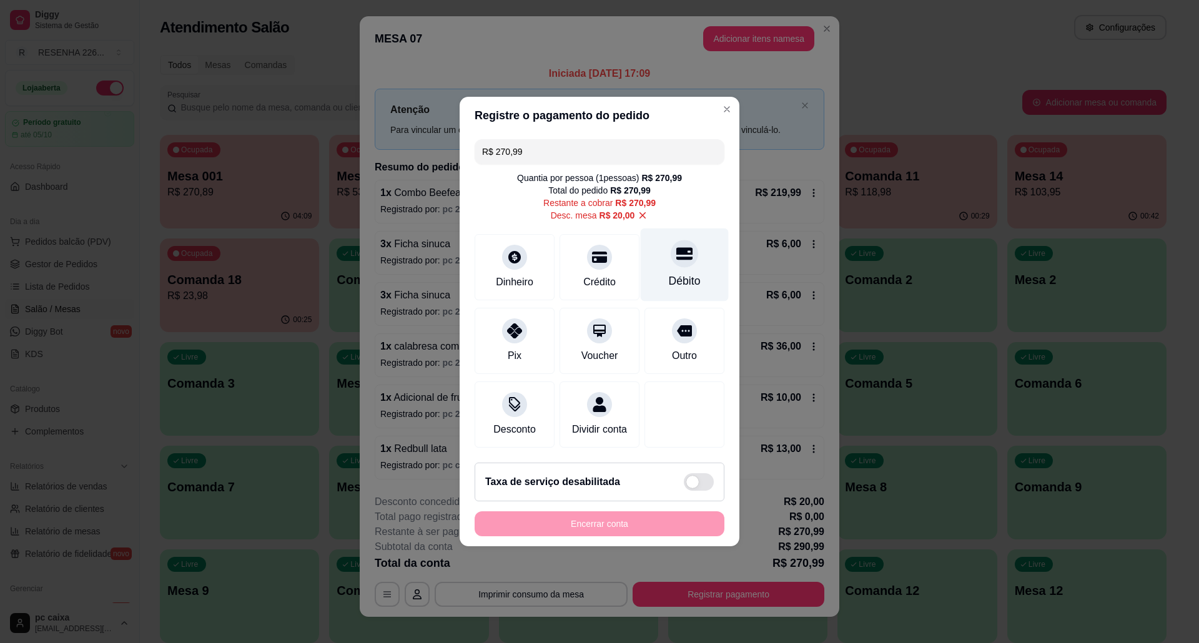
click at [680, 261] on div "Débito" at bounding box center [685, 265] width 88 height 73
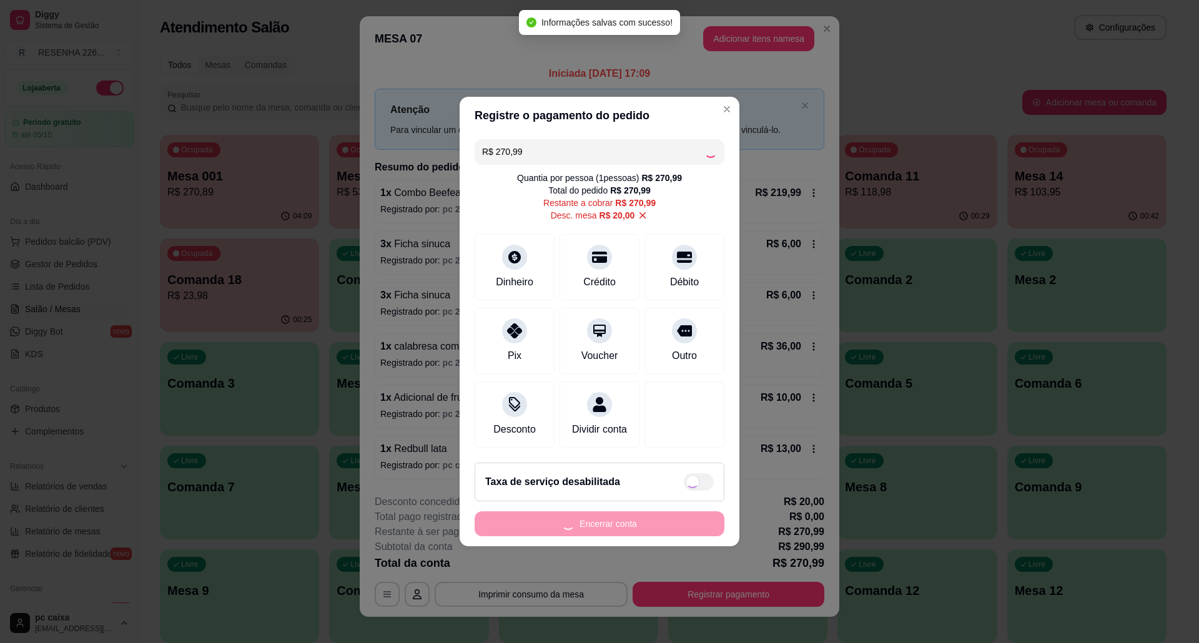
type input "R$ 0,00"
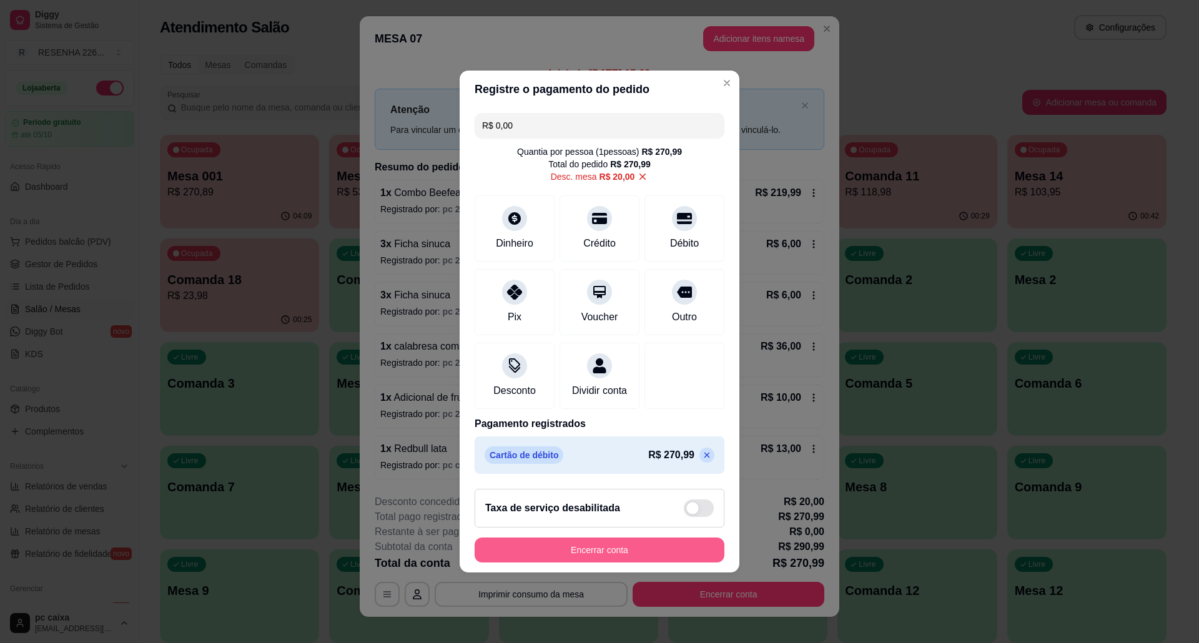
click at [593, 552] on button "Encerrar conta" at bounding box center [600, 550] width 250 height 25
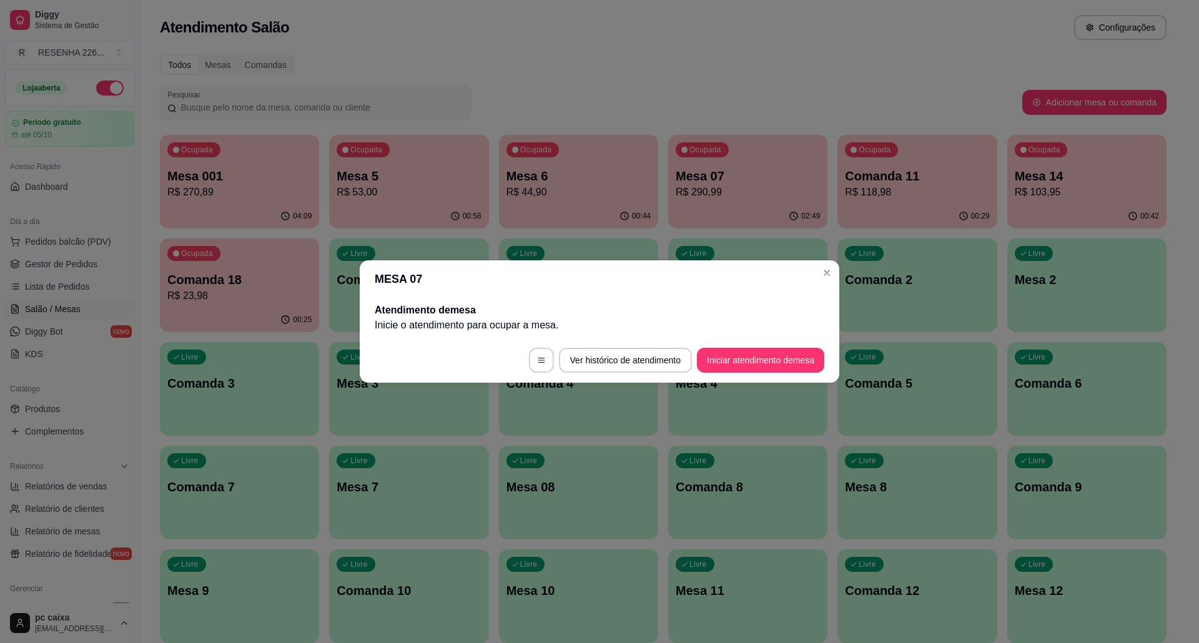
scroll to position [0, 0]
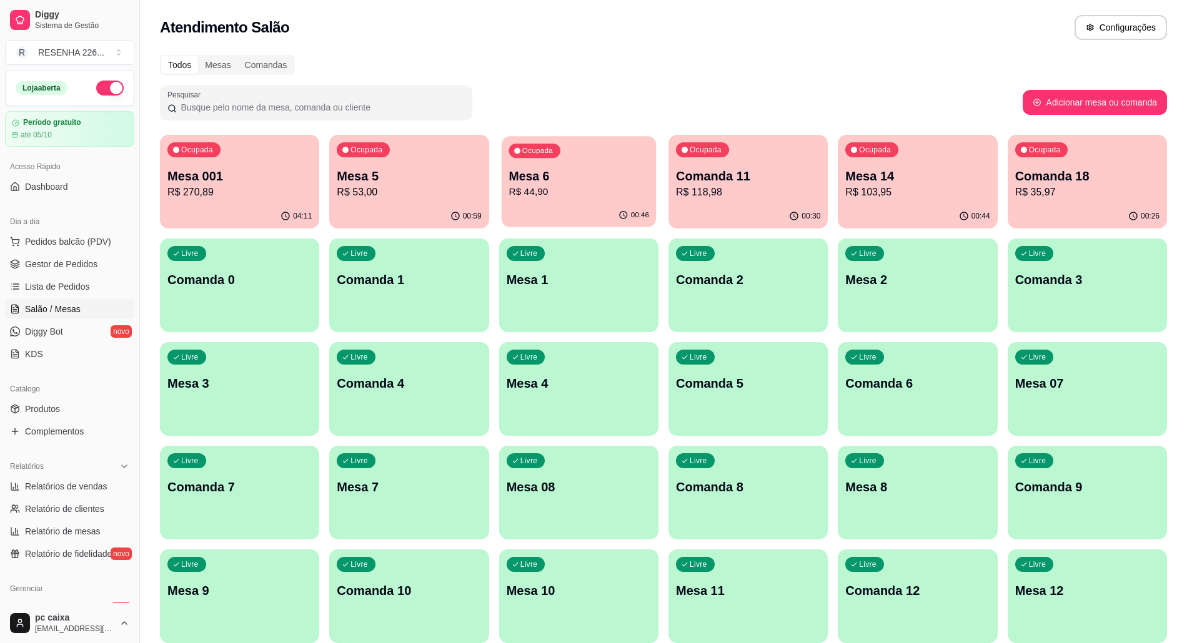
click at [539, 181] on p "Mesa 6" at bounding box center [579, 176] width 140 height 17
click at [725, 179] on p "Comanda 11" at bounding box center [748, 175] width 144 height 17
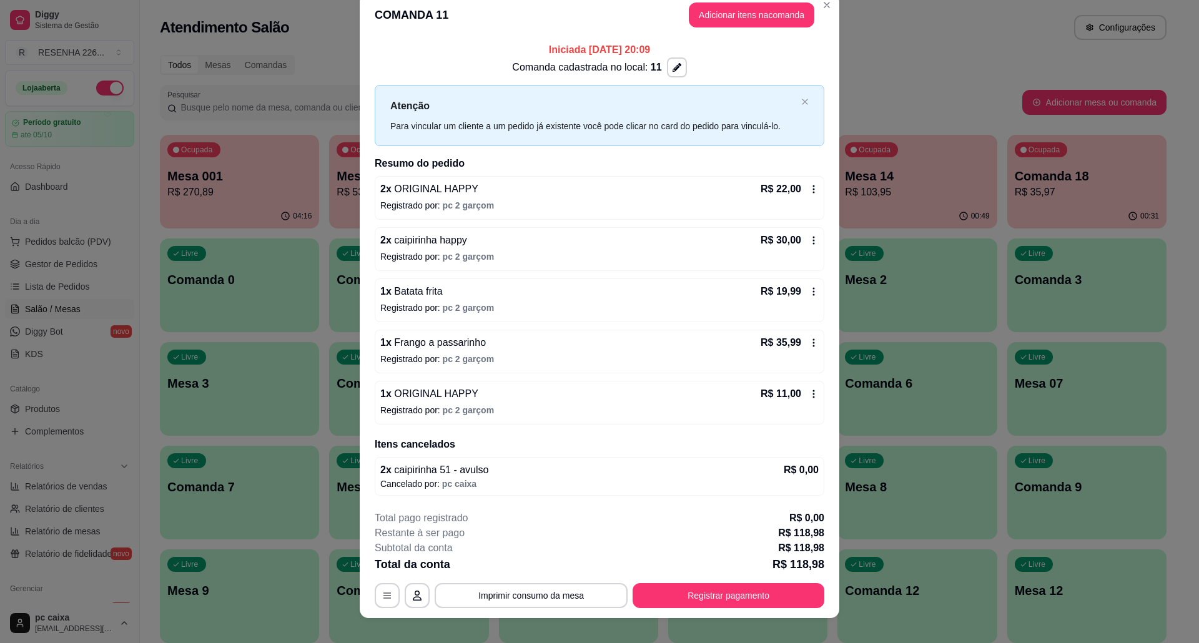
scroll to position [32, 0]
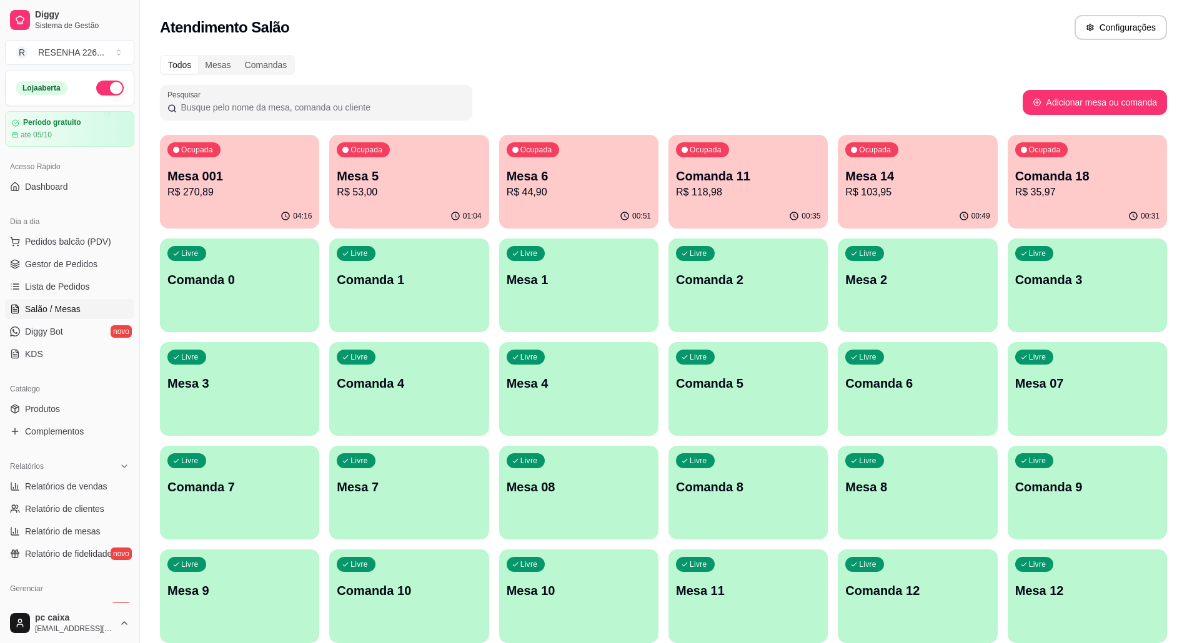
click at [396, 166] on div "Ocupada Mesa 5 R$ 53,00" at bounding box center [408, 169] width 159 height 69
click at [927, 184] on div "Mesa 14 R$ 103,95" at bounding box center [917, 183] width 144 height 32
click at [913, 206] on div "00:49" at bounding box center [917, 216] width 159 height 24
click at [1072, 191] on p "R$ 35,97" at bounding box center [1087, 192] width 144 height 15
click at [419, 206] on div "01:05" at bounding box center [409, 216] width 155 height 24
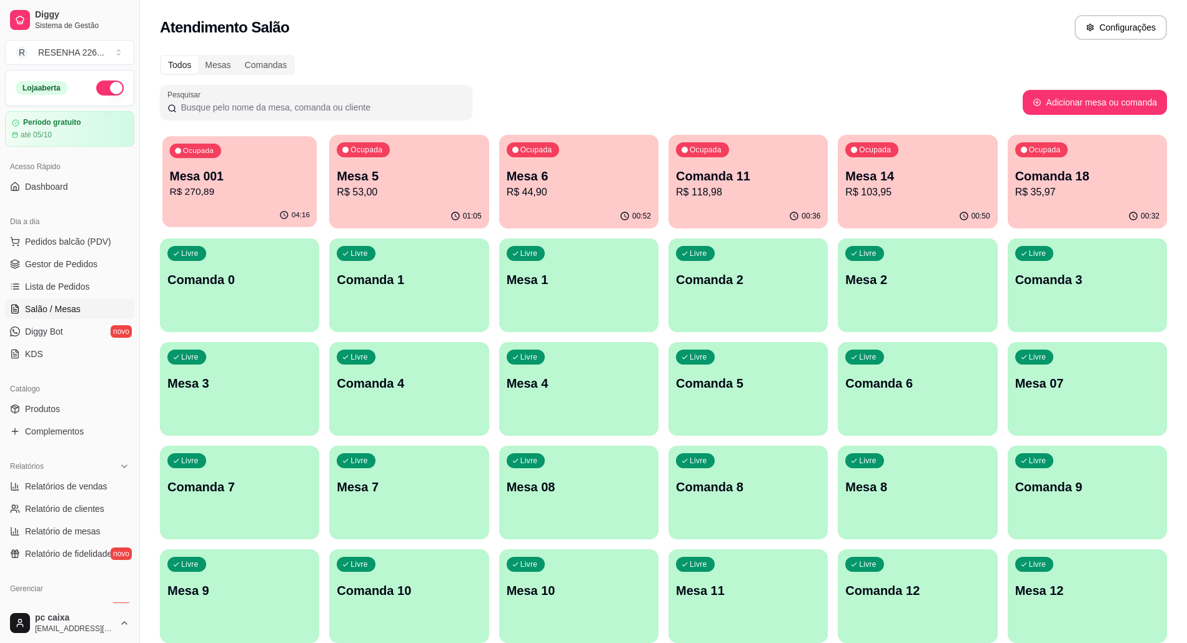
click at [253, 200] on div "Ocupada Mesa 001 R$ 270,89" at bounding box center [239, 169] width 155 height 67
click at [406, 172] on p "Mesa 5" at bounding box center [409, 175] width 144 height 17
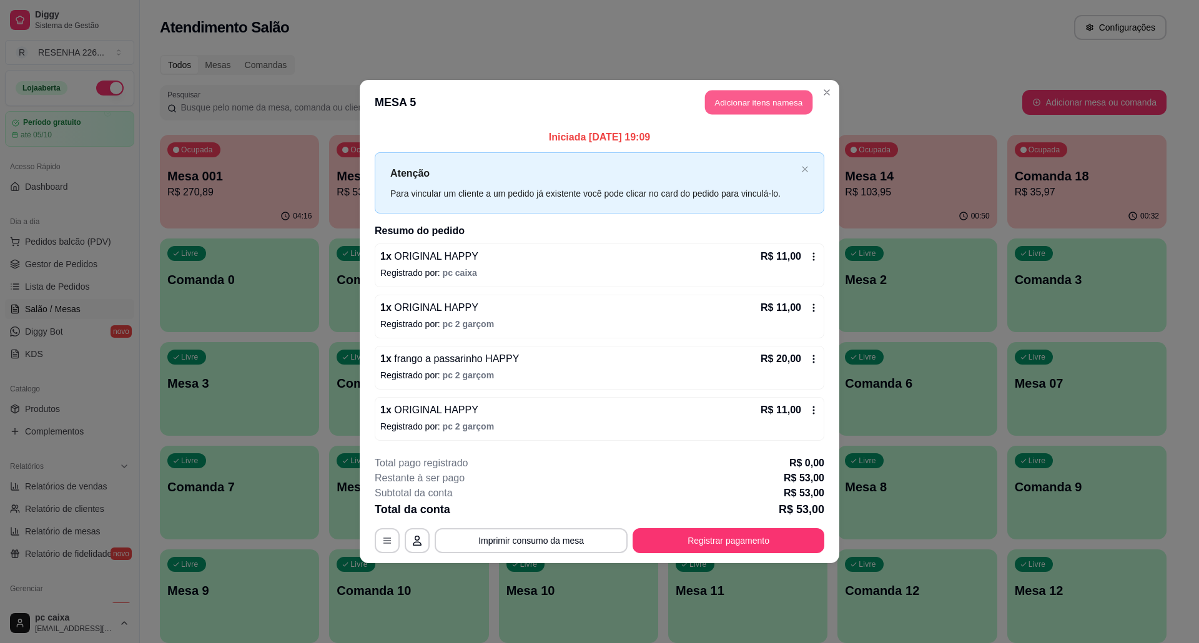
click at [765, 101] on button "Adicionar itens na mesa" at bounding box center [758, 103] width 107 height 24
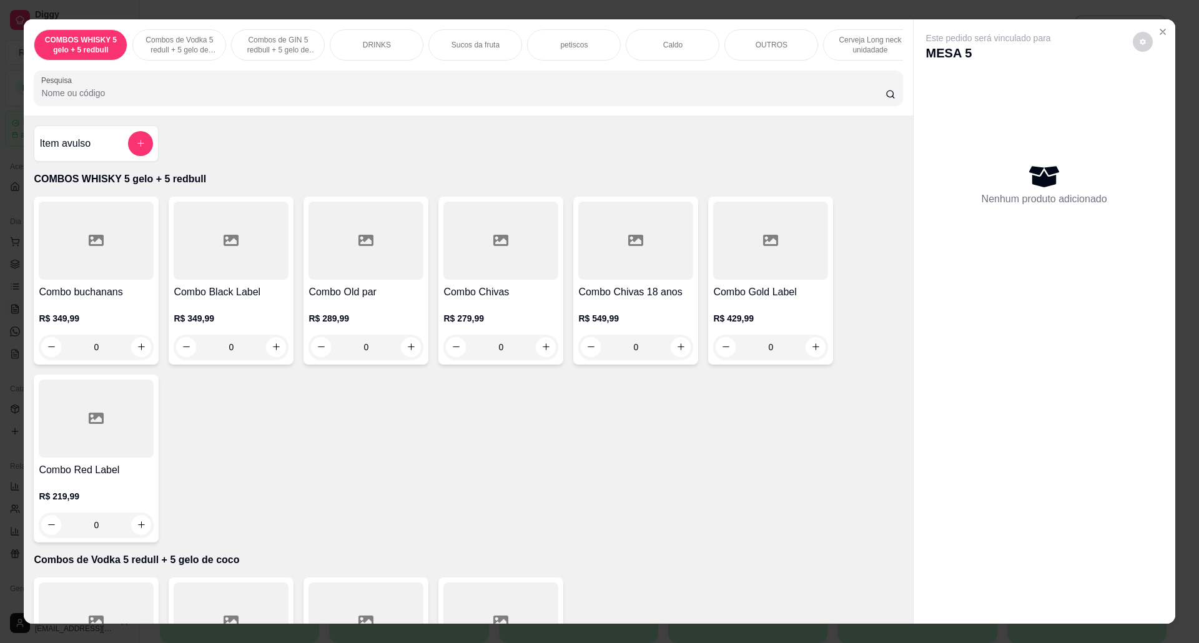
scroll to position [0, 705]
click at [600, 58] on div "COMBOS WHISKY 5 gelo + 5 redbull Combos de Vodka 5 redull + 5 gelo de coco Comb…" at bounding box center [468, 44] width 869 height 31
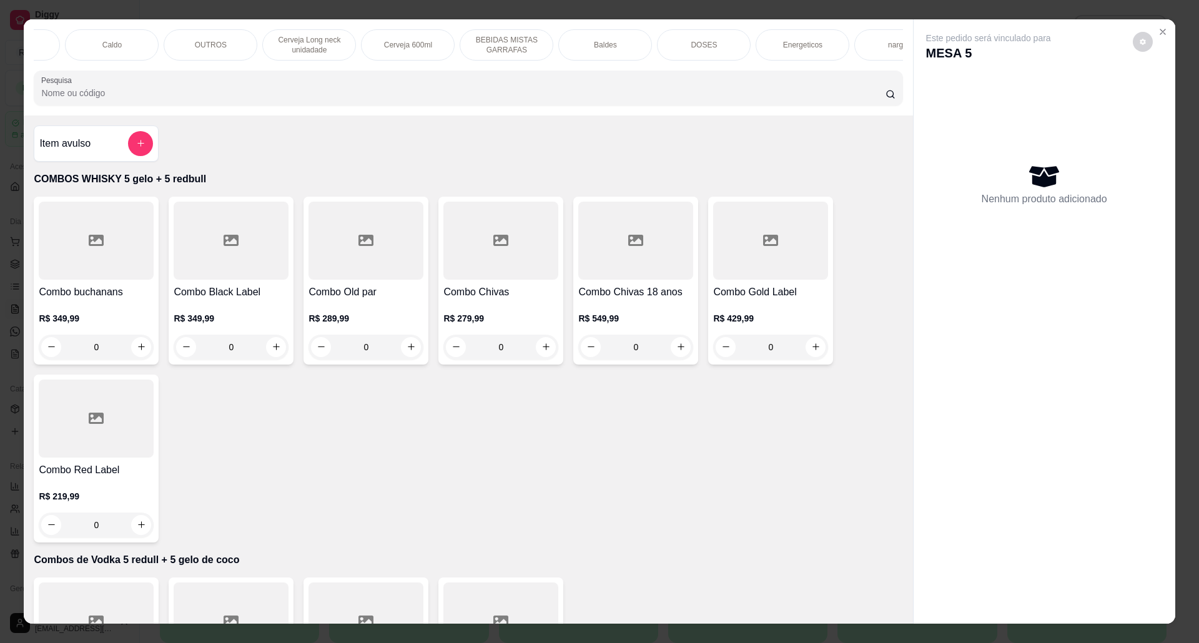
scroll to position [0, 559]
click at [221, 48] on p "OUTROS" at bounding box center [213, 45] width 32 height 10
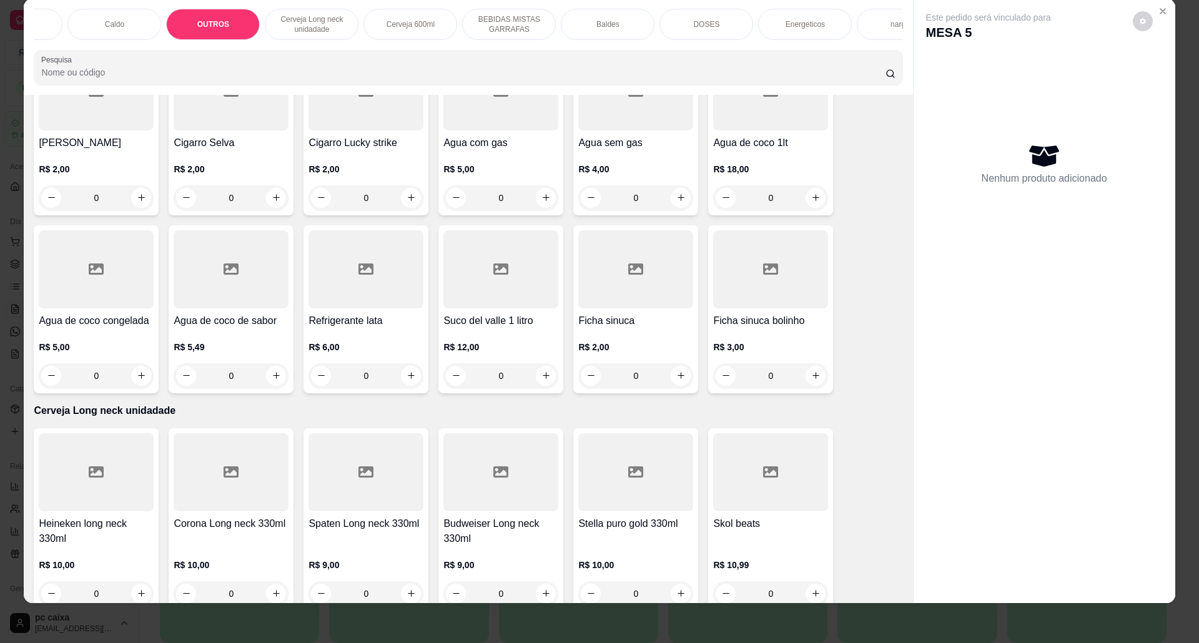
scroll to position [2390, 0]
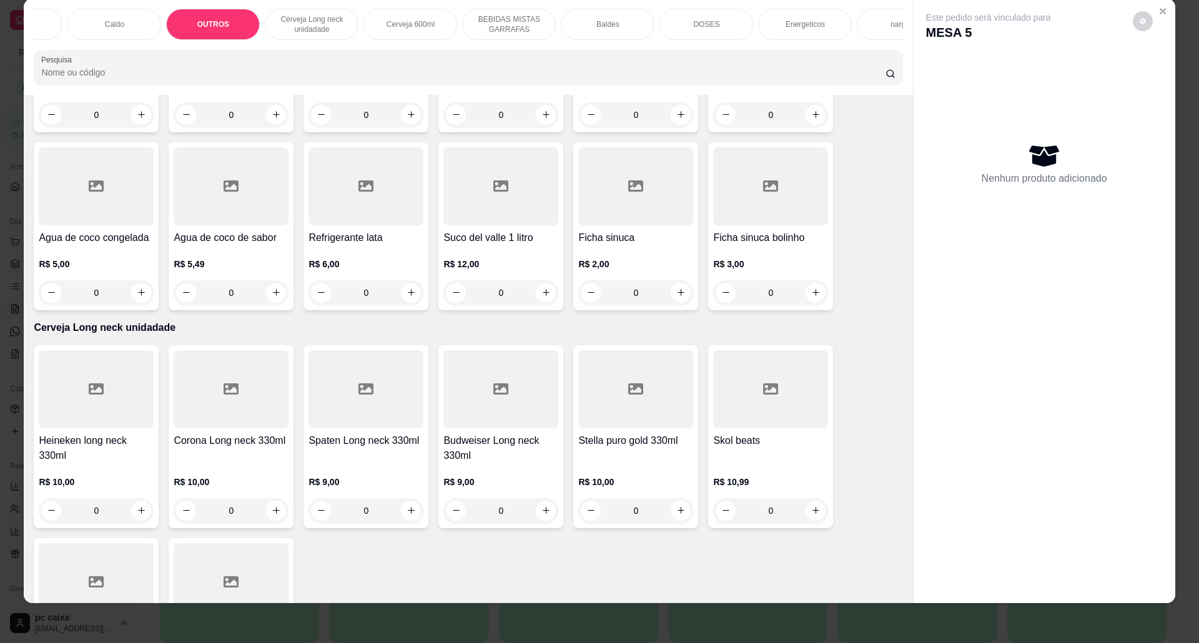
click at [630, 246] on h4 "Ficha sinuca" at bounding box center [635, 238] width 115 height 15
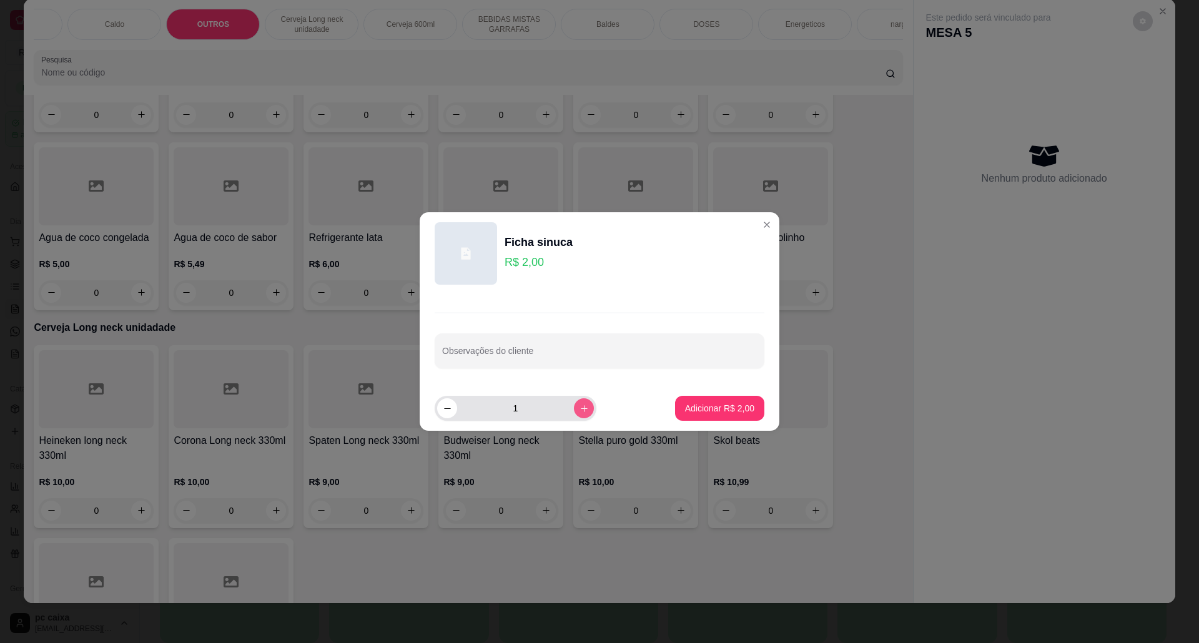
click at [583, 404] on button "increase-product-quantity" at bounding box center [584, 409] width 20 height 20
click at [583, 404] on button "increase-product-quantity" at bounding box center [583, 408] width 19 height 19
click at [583, 404] on button "increase-product-quantity" at bounding box center [584, 409] width 20 height 20
type input "5"
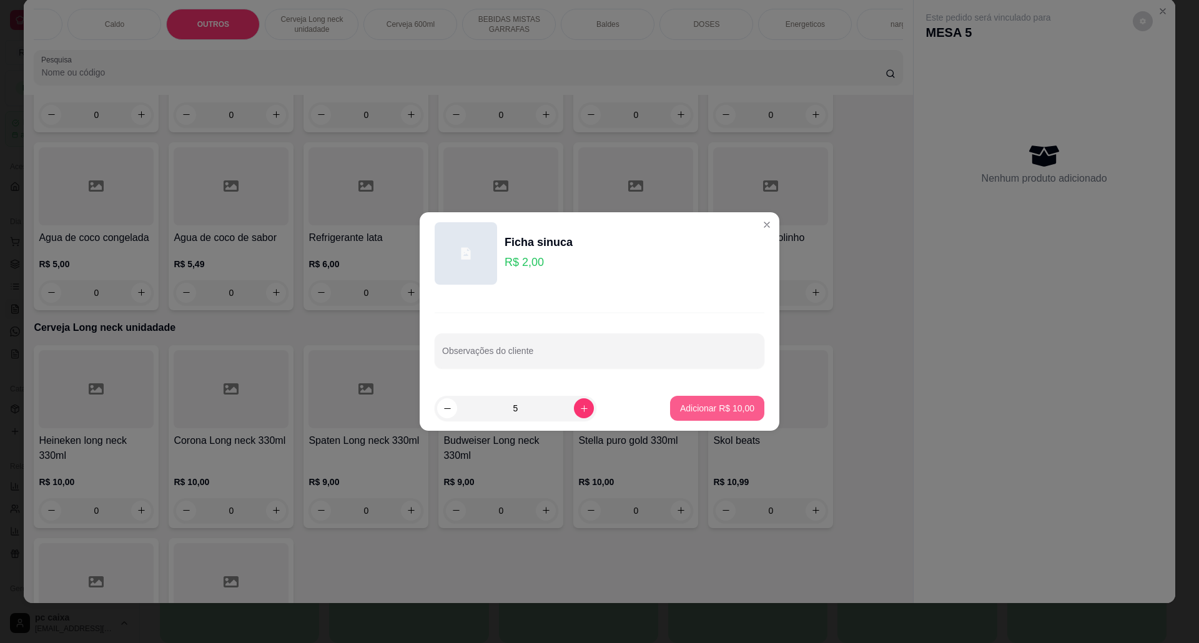
click at [702, 400] on button "Adicionar R$ 10,00" at bounding box center [717, 408] width 94 height 25
type input "5"
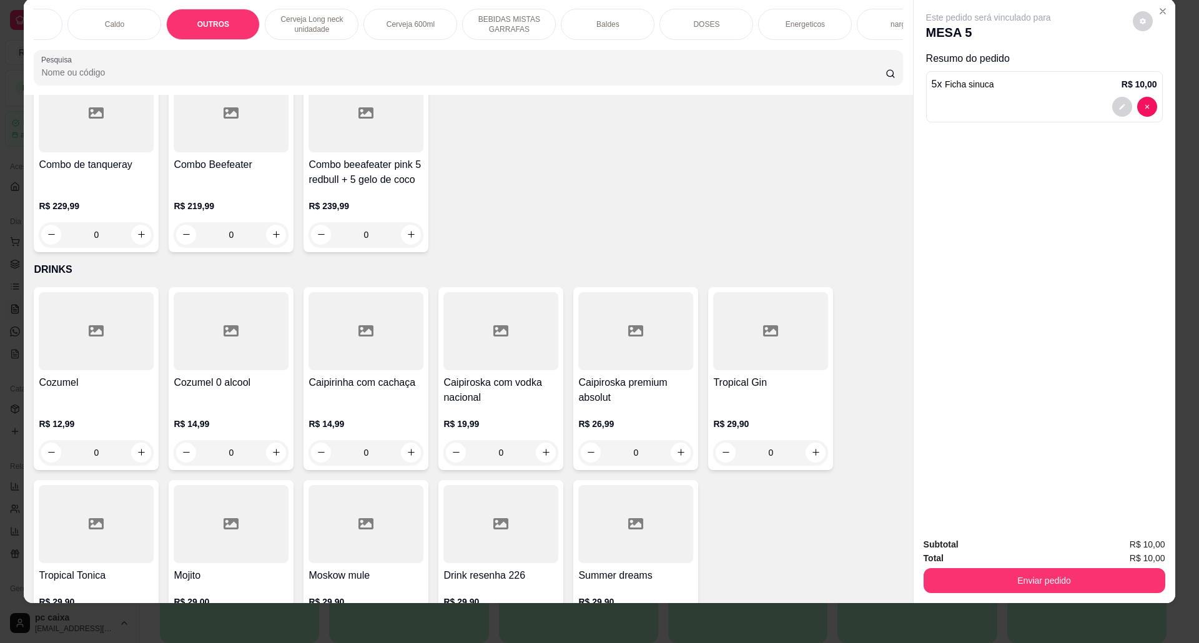
scroll to position [0, 0]
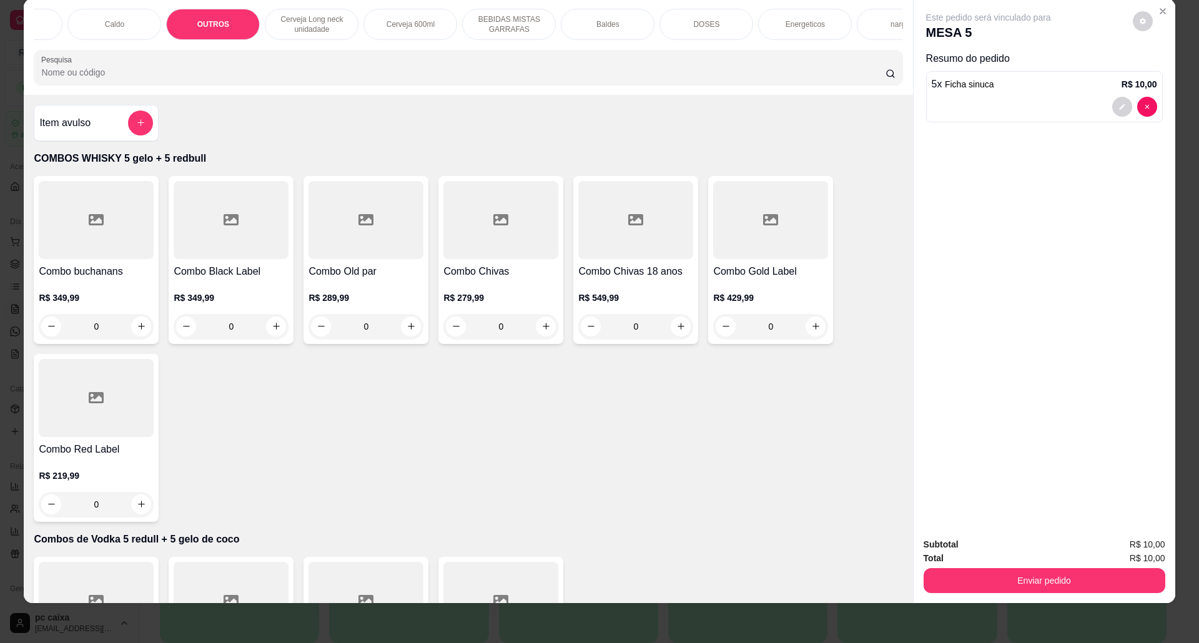
drag, startPoint x: 412, startPoint y: 19, endPoint x: 433, endPoint y: 63, distance: 48.9
click at [411, 18] on div "Cerveja 600ml" at bounding box center [411, 24] width 94 height 31
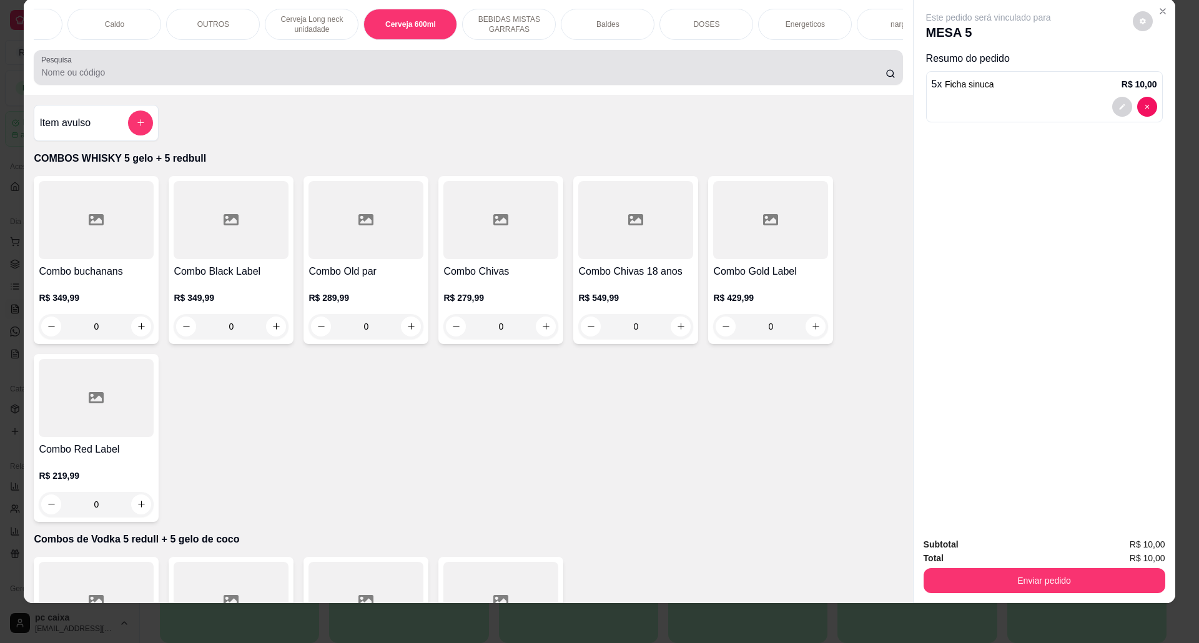
scroll to position [3014, 0]
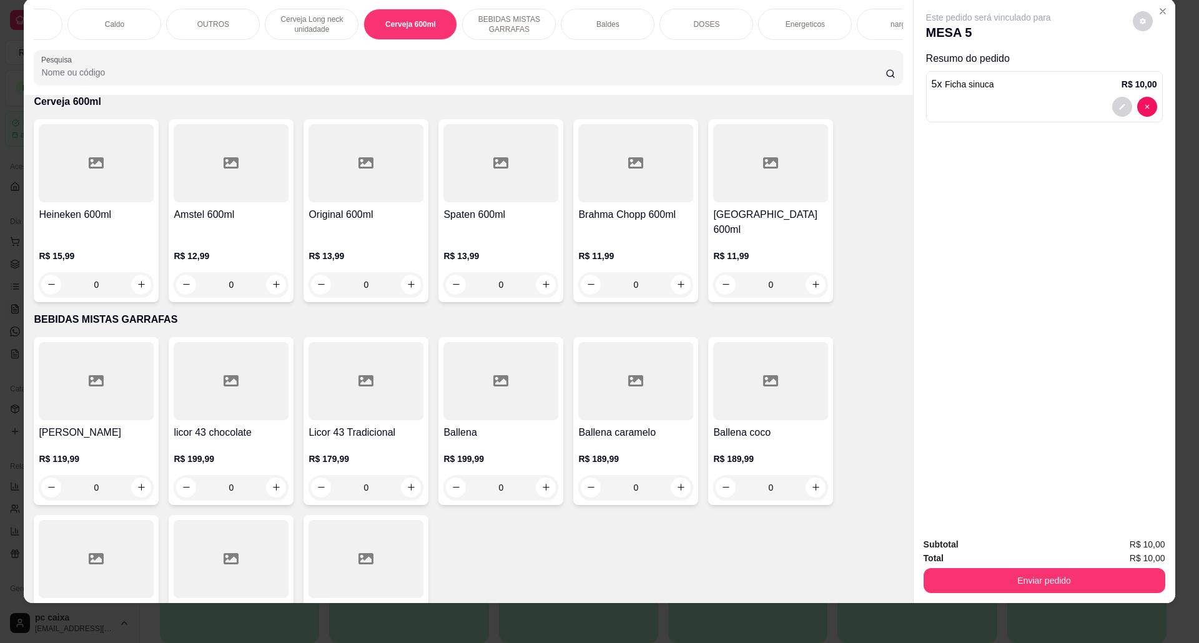
click at [314, 243] on div "R$ 13,99 0" at bounding box center [366, 267] width 115 height 60
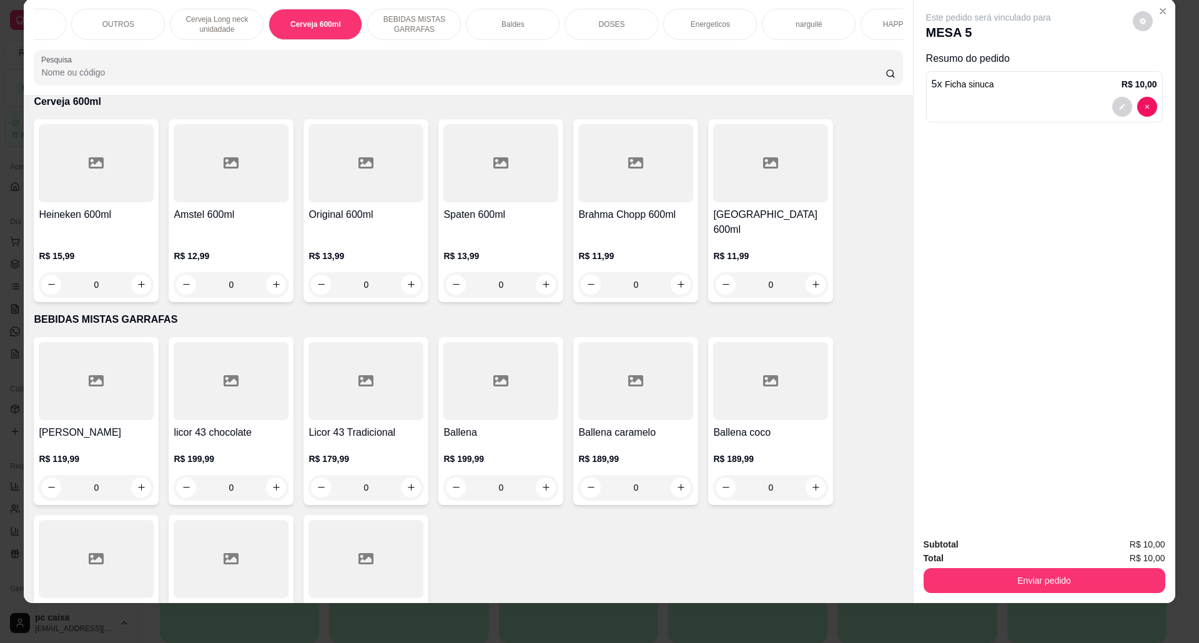
scroll to position [0, 705]
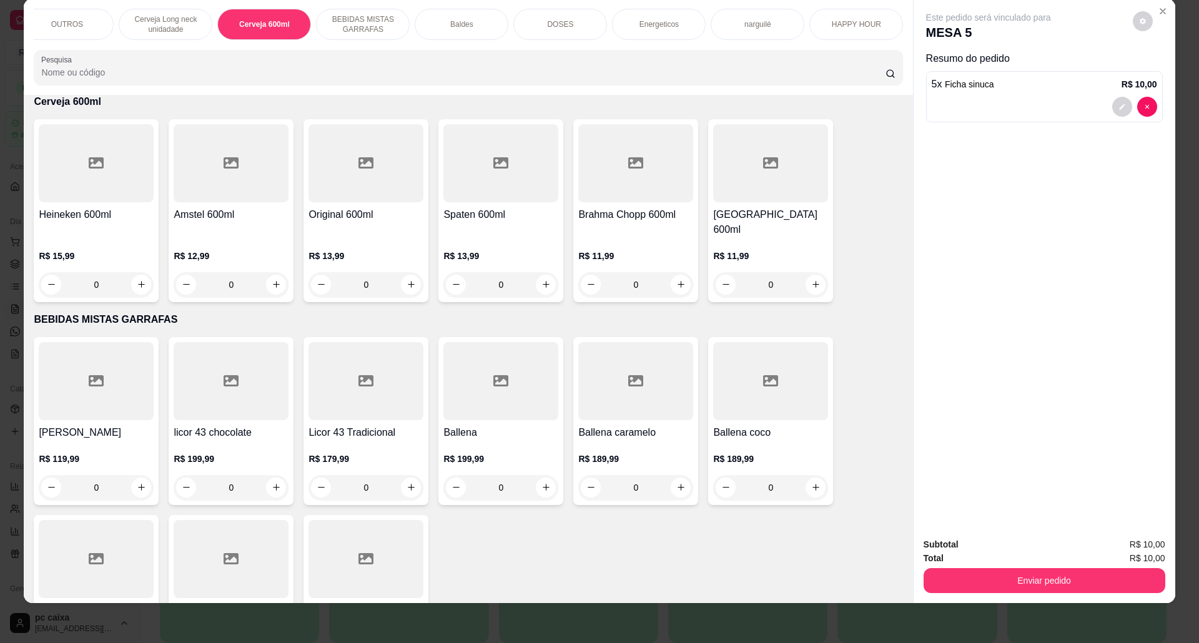
click at [877, 23] on div "HAPPY HOUR" at bounding box center [857, 24] width 94 height 31
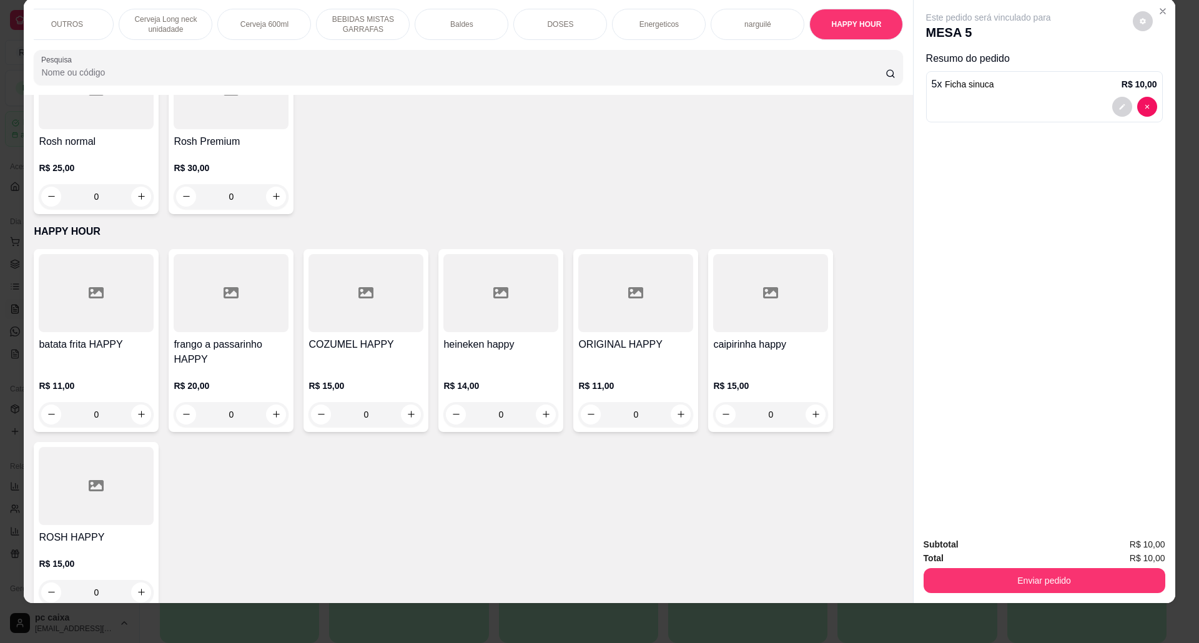
click at [643, 367] on div "R$ 11,00 0" at bounding box center [635, 397] width 115 height 60
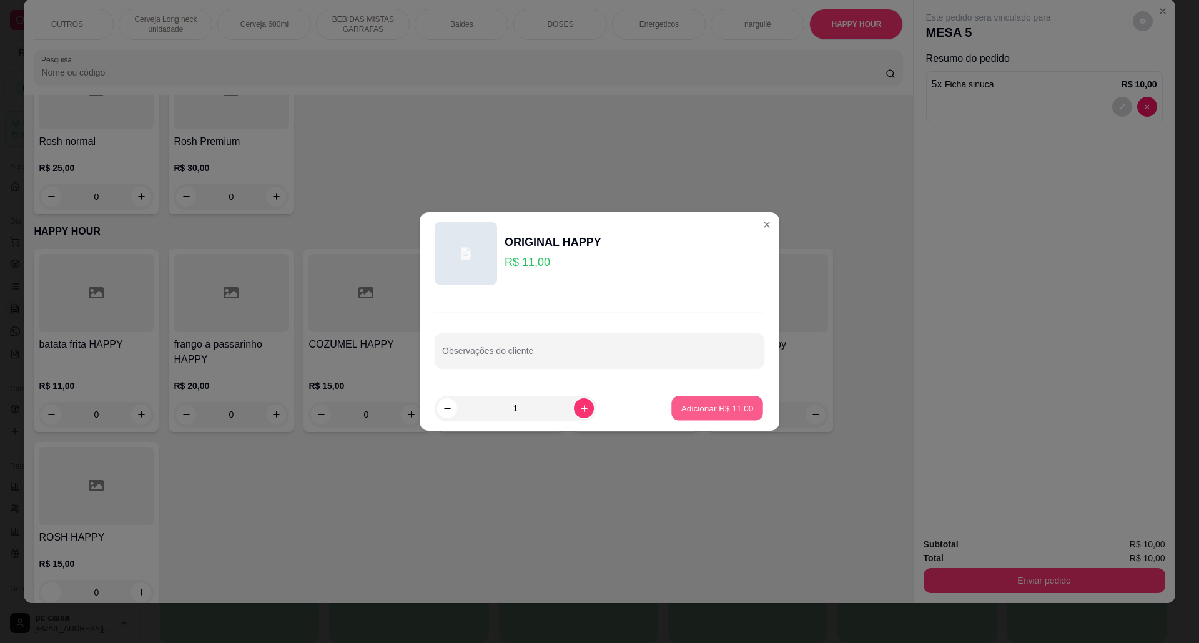
click at [738, 405] on p "Adicionar R$ 11,00" at bounding box center [718, 408] width 72 height 12
type input "1"
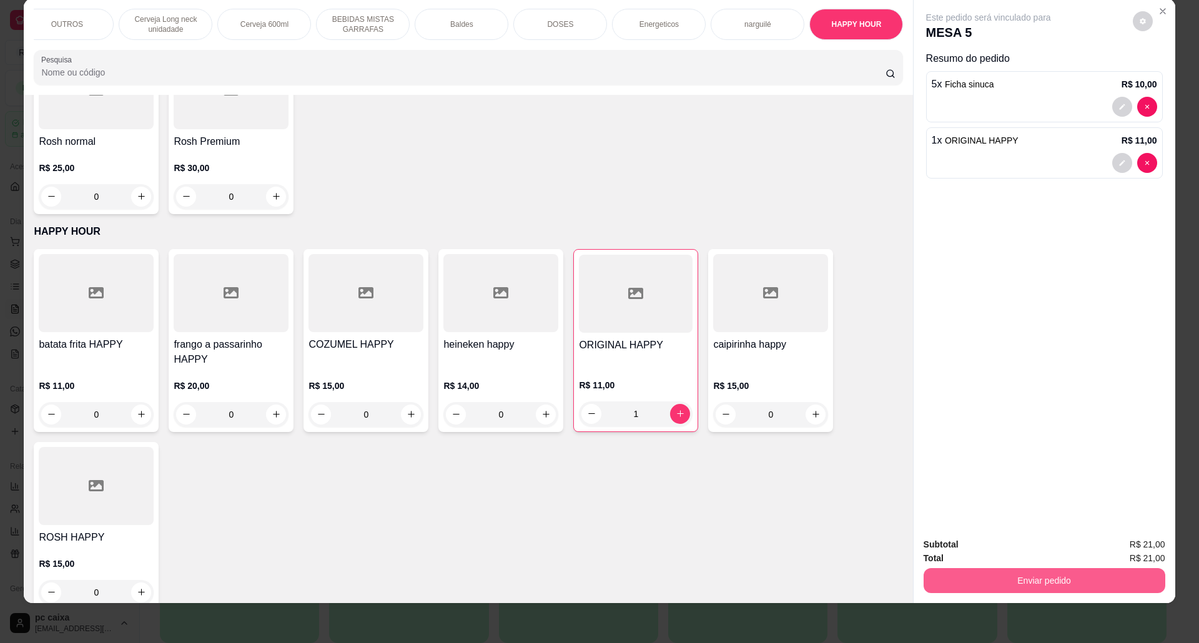
click at [1041, 580] on button "Enviar pedido" at bounding box center [1045, 580] width 242 height 25
click at [977, 549] on button "Não registrar e enviar pedido" at bounding box center [1002, 550] width 126 height 23
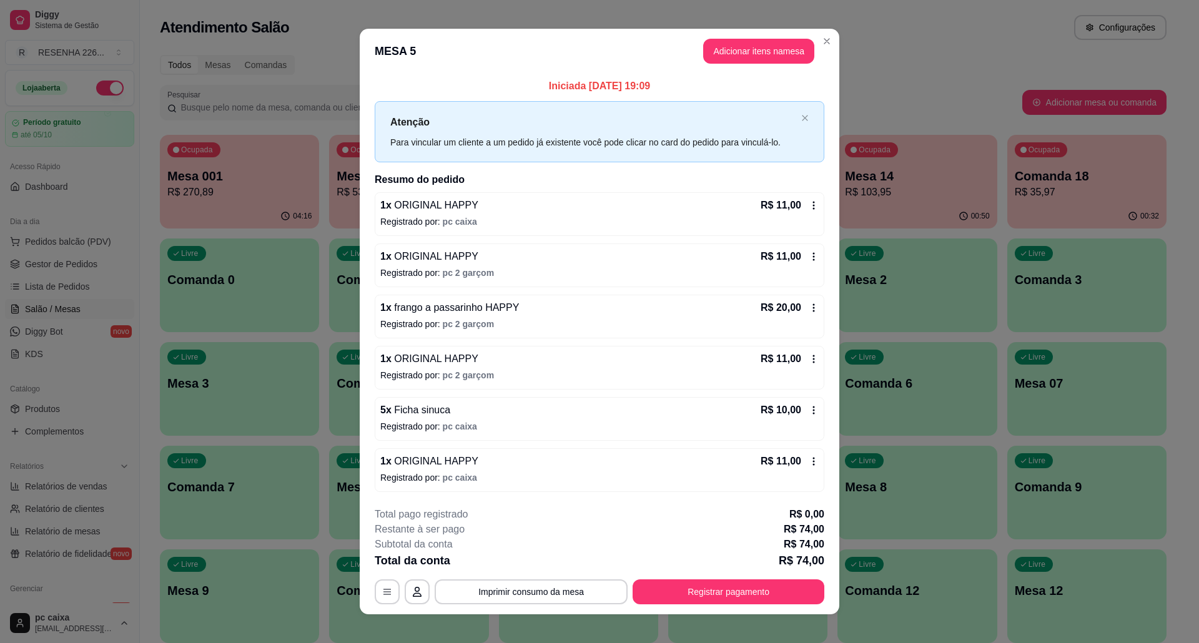
scroll to position [12, 0]
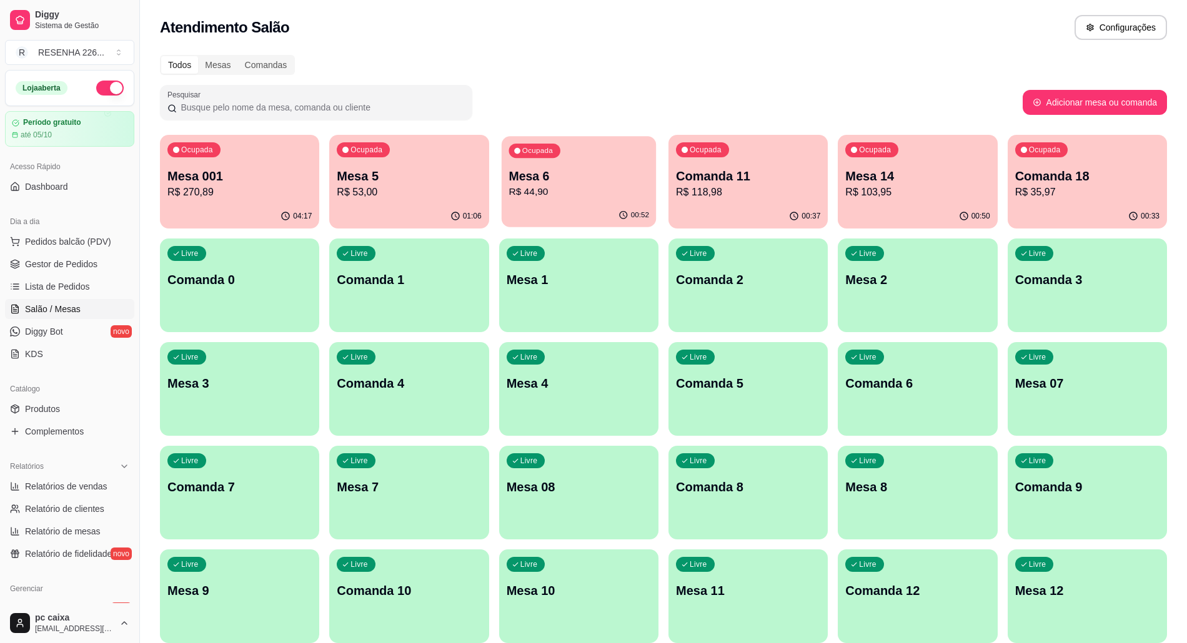
click at [562, 181] on p "Mesa 6" at bounding box center [579, 176] width 140 height 17
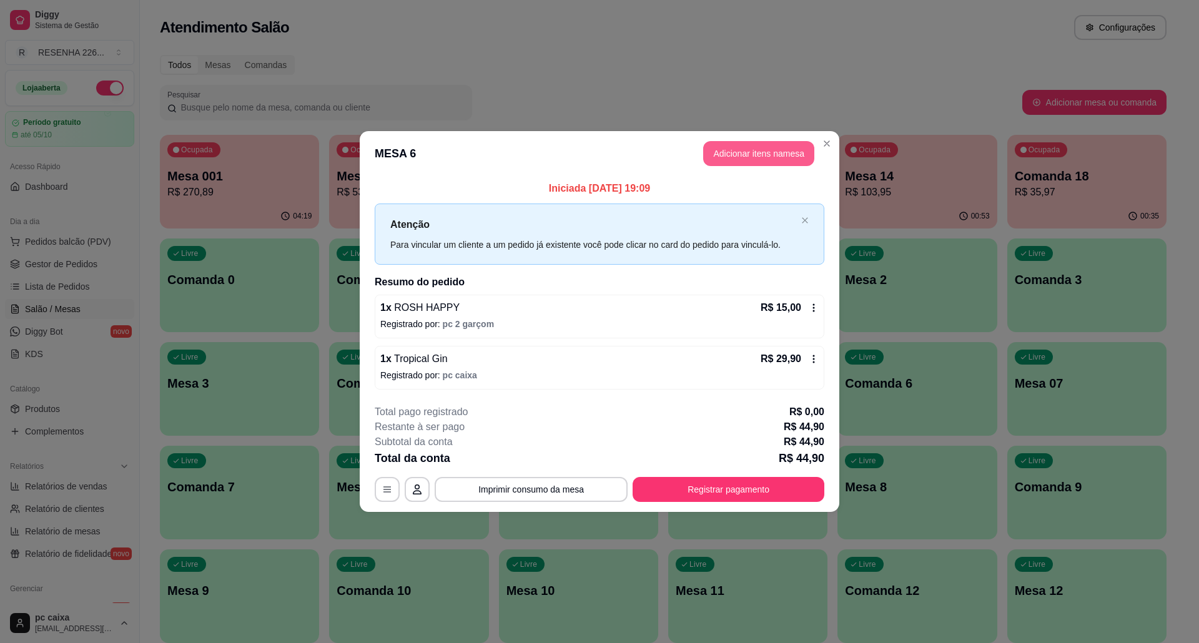
click at [738, 151] on button "Adicionar itens na mesa" at bounding box center [758, 153] width 111 height 25
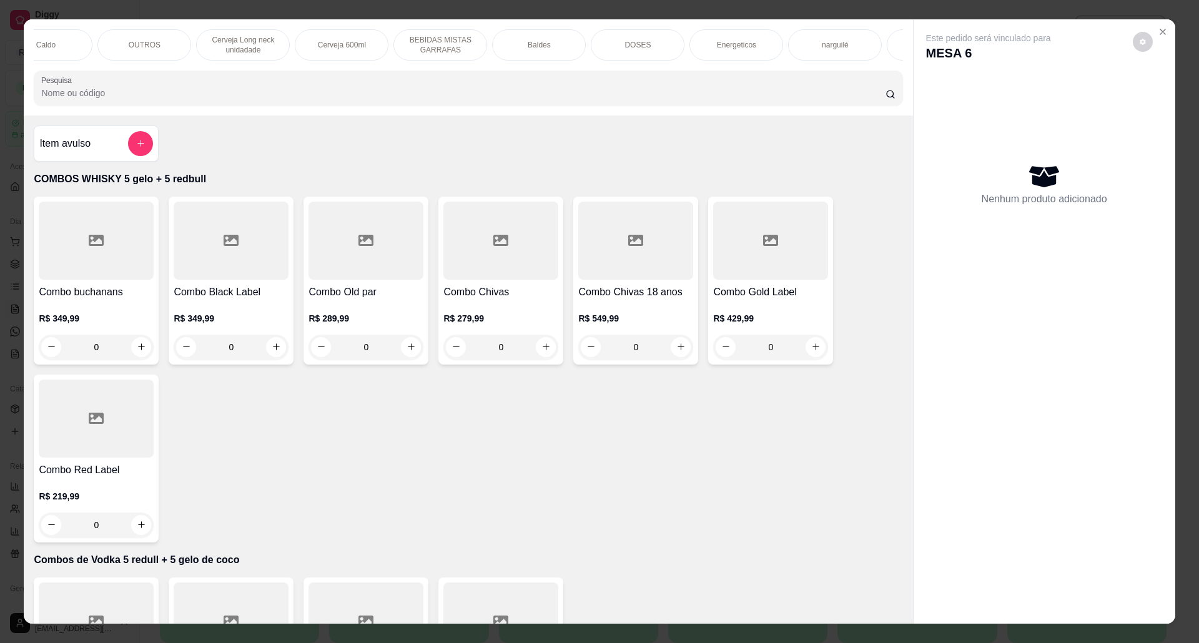
scroll to position [0, 690]
click at [291, 49] on p "Cerveja 600ml" at bounding box center [280, 45] width 48 height 10
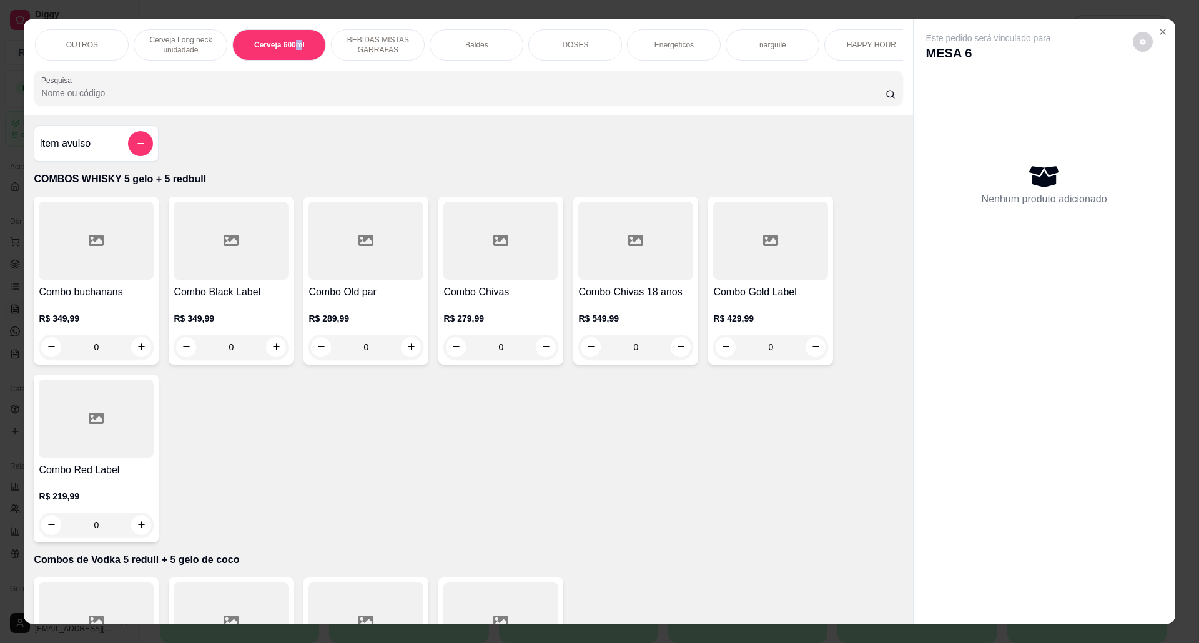
scroll to position [21, 0]
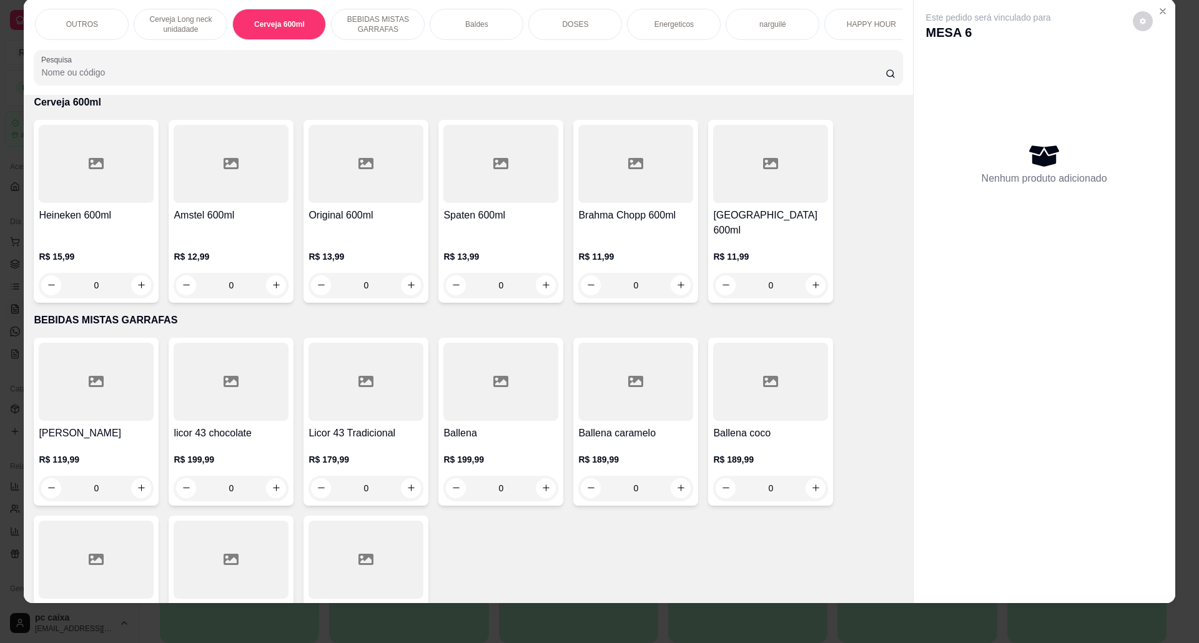
click at [118, 242] on div "R$ 15,99 0" at bounding box center [96, 268] width 115 height 60
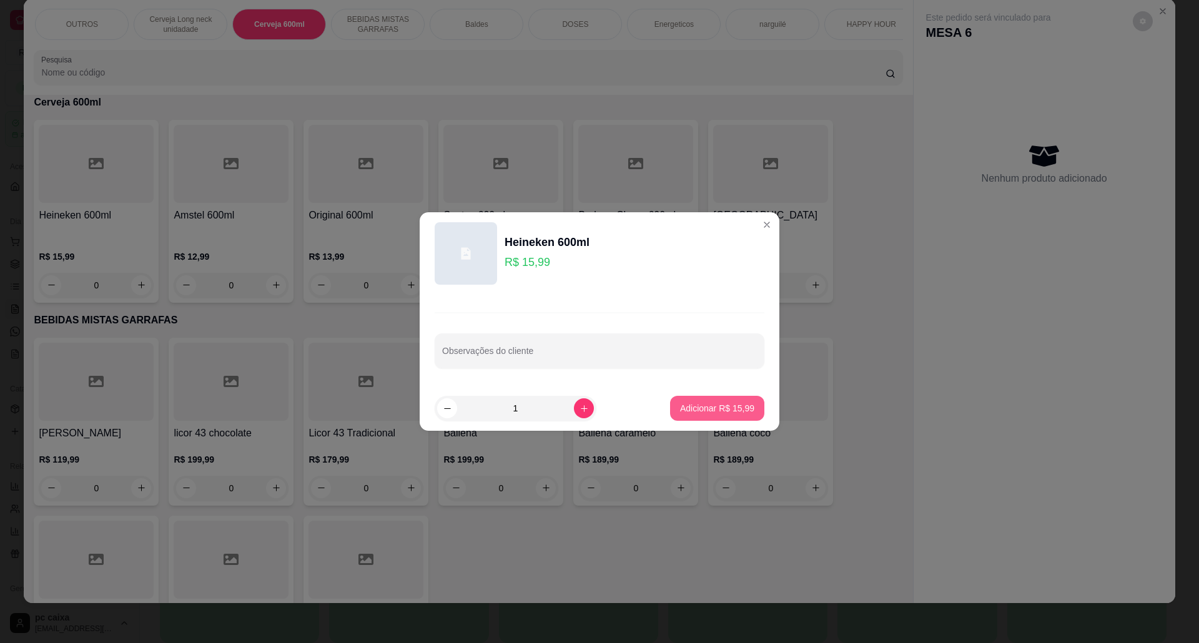
click at [726, 410] on p "Adicionar R$ 15,99" at bounding box center [717, 408] width 74 height 12
type input "1"
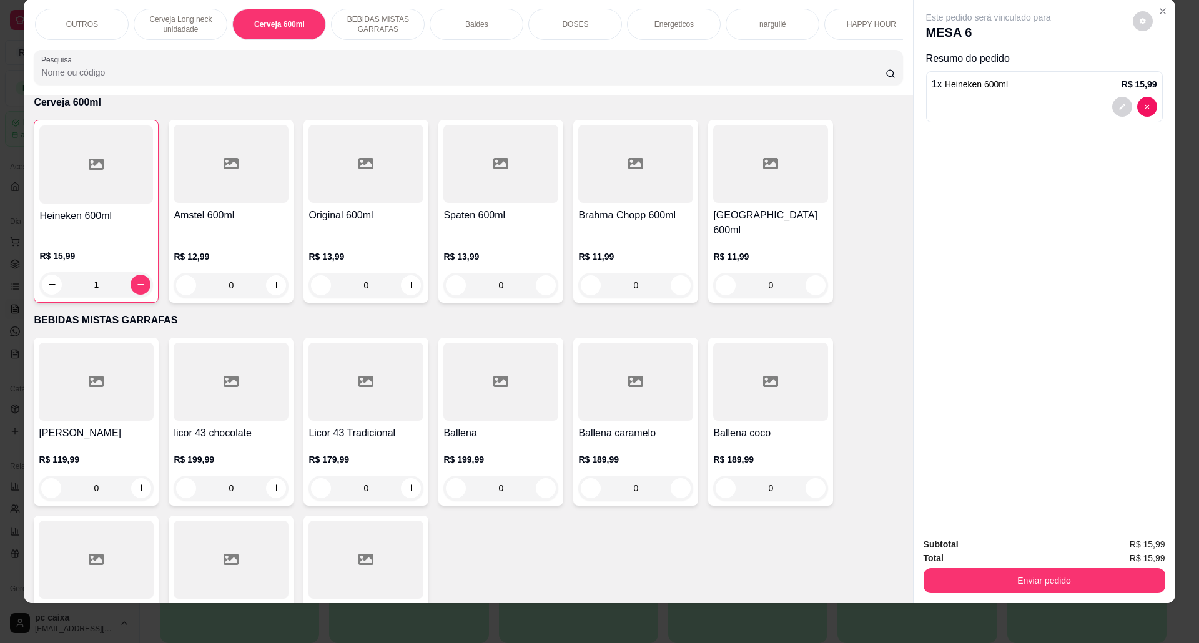
click at [1037, 575] on button "Enviar pedido" at bounding box center [1045, 580] width 242 height 25
click at [965, 545] on button "Não registrar e enviar pedido" at bounding box center [1002, 550] width 126 height 23
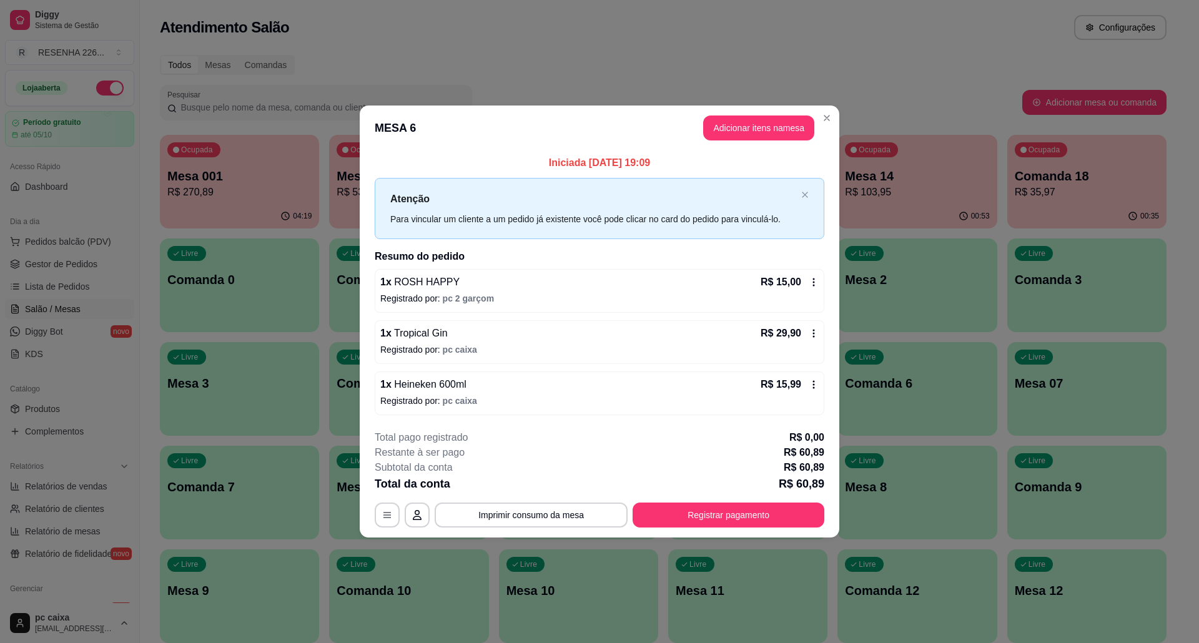
click at [690, 358] on div "1 x Tropical Gin R$ 29,90 Registrado por: pc caixa" at bounding box center [600, 342] width 450 height 44
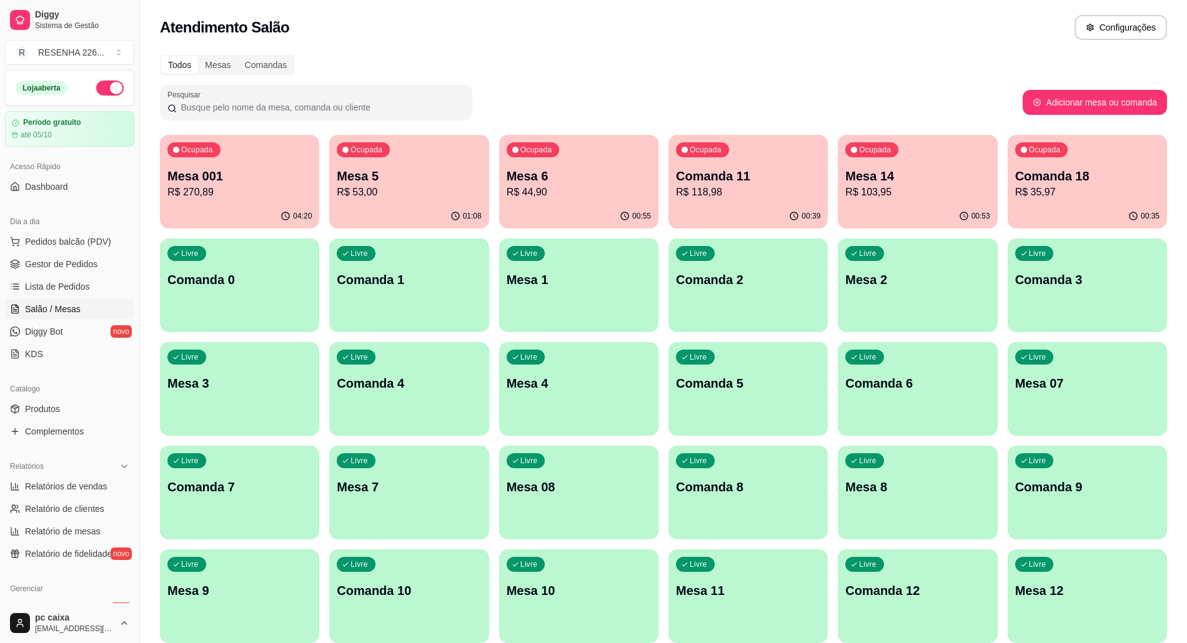
click at [916, 176] on p "Mesa 14" at bounding box center [917, 175] width 144 height 17
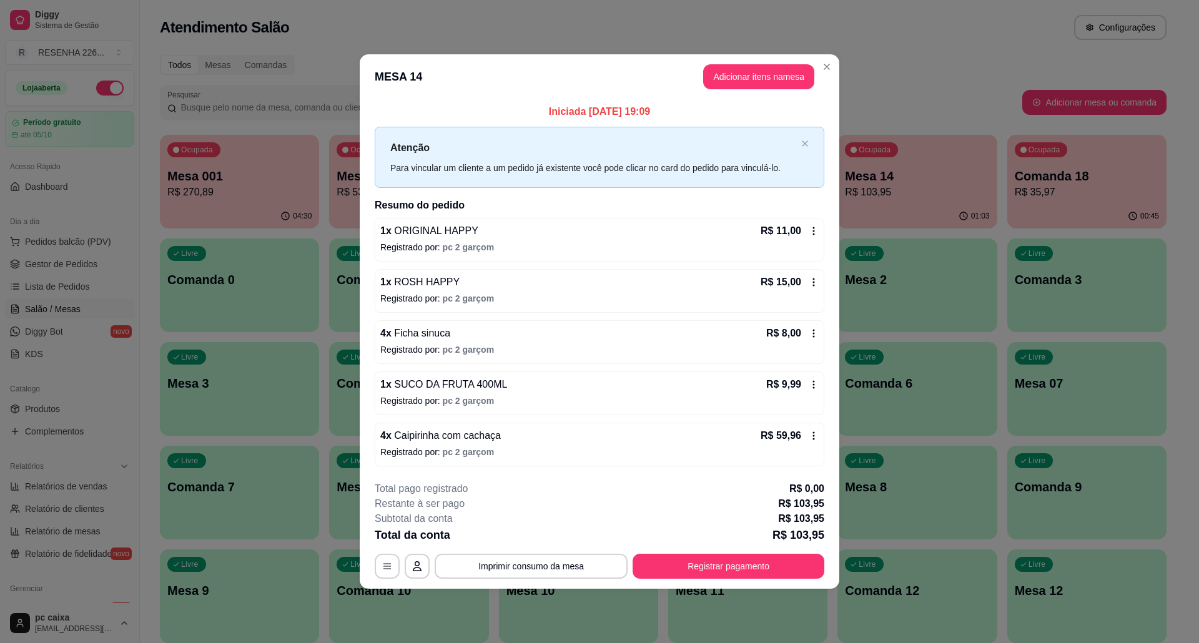
click at [818, 284] on icon at bounding box center [814, 282] width 10 height 10
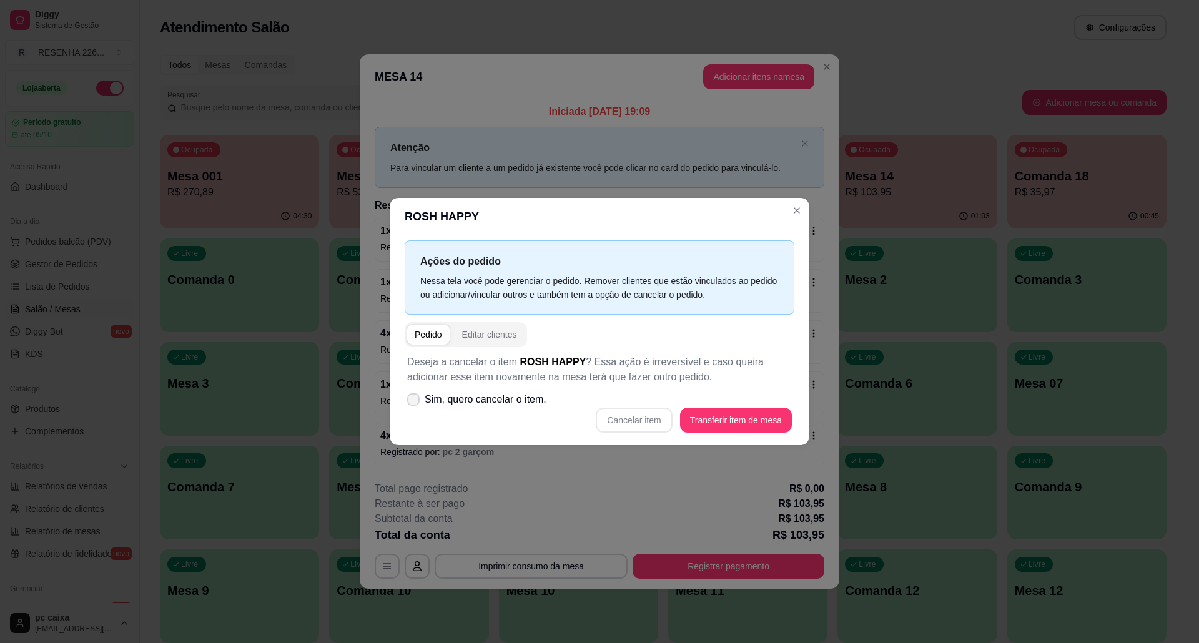
click at [522, 398] on span "Sim, quero cancelar o item." at bounding box center [486, 399] width 122 height 15
click at [415, 402] on input "Sim, quero cancelar o item." at bounding box center [411, 406] width 8 height 8
checkbox input "true"
click at [625, 419] on button "Cancelar item" at bounding box center [634, 421] width 74 height 24
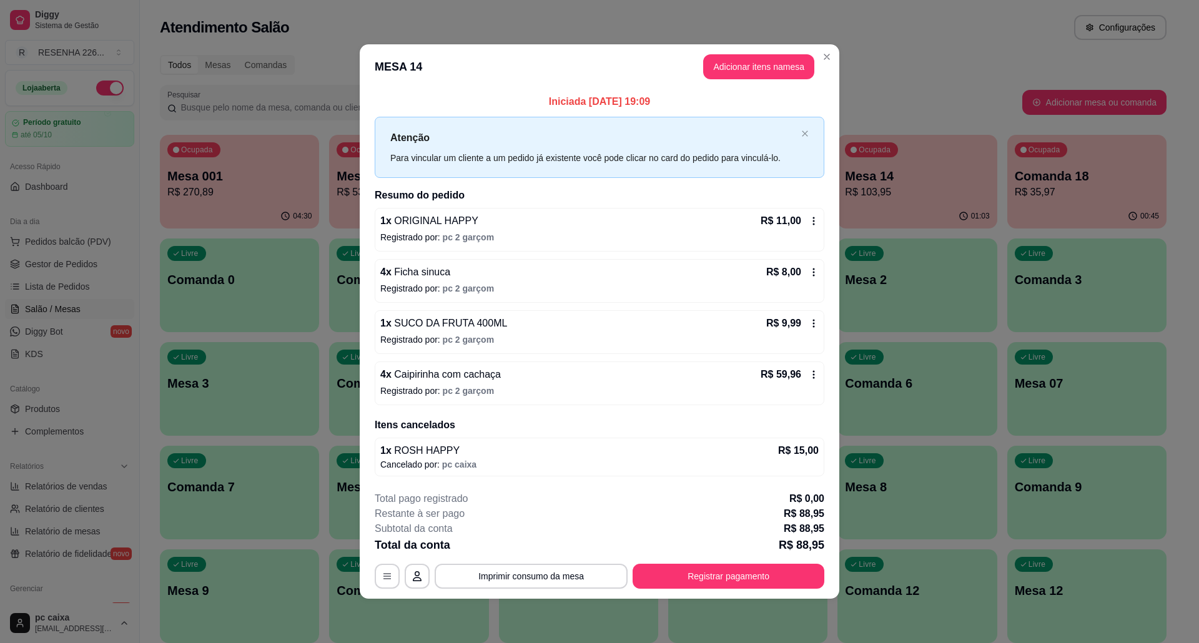
click at [817, 370] on icon at bounding box center [814, 375] width 10 height 10
click at [733, 56] on button "Adicionar itens na mesa" at bounding box center [758, 67] width 107 height 24
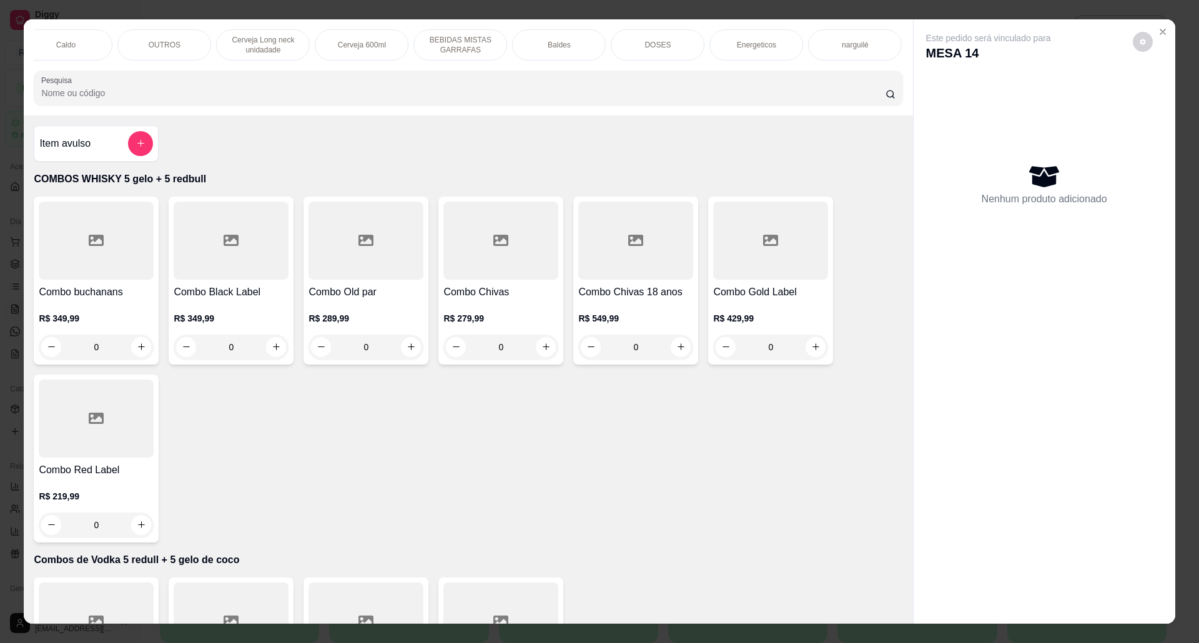
scroll to position [0, 705]
click at [855, 47] on p "HAPPY HOUR" at bounding box center [856, 45] width 49 height 10
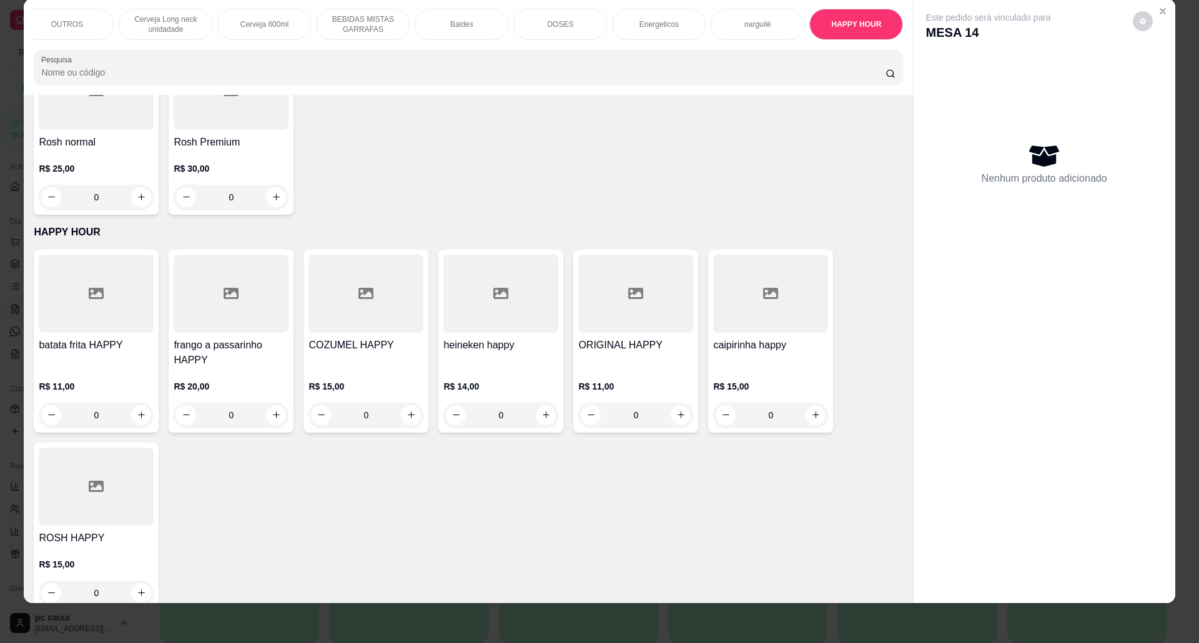
click at [790, 347] on div "caipirinha happy" at bounding box center [770, 353] width 115 height 30
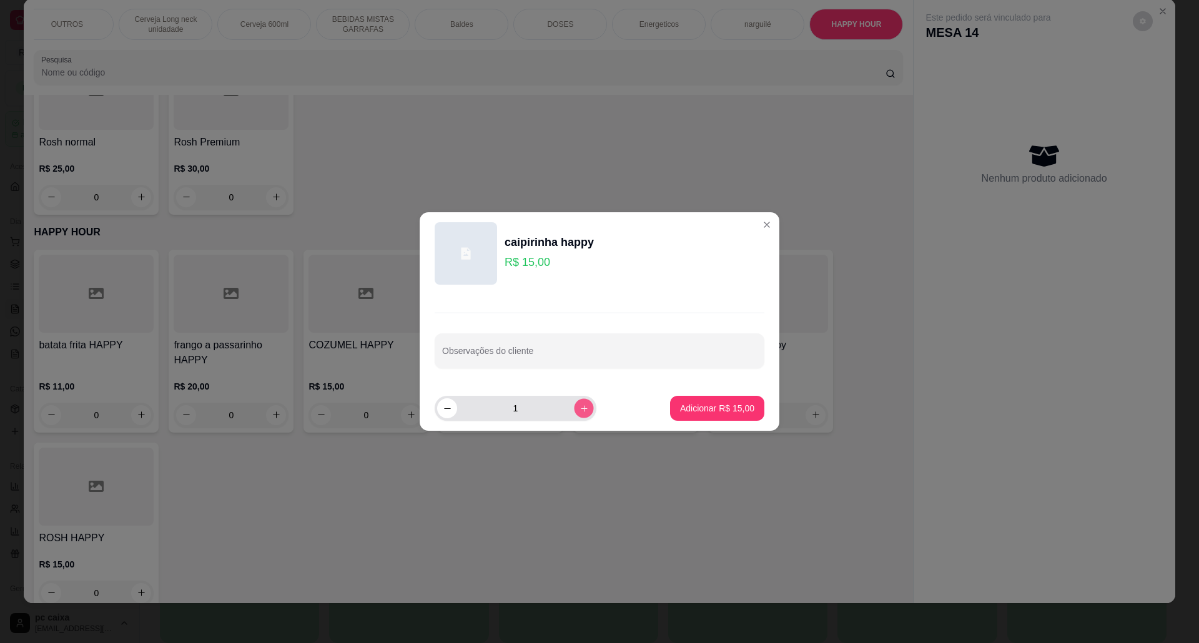
click at [580, 407] on icon "increase-product-quantity" at bounding box center [584, 408] width 9 height 9
type input "2"
click at [700, 414] on p "Adicionar R$ 30,00" at bounding box center [718, 408] width 72 height 12
type input "2"
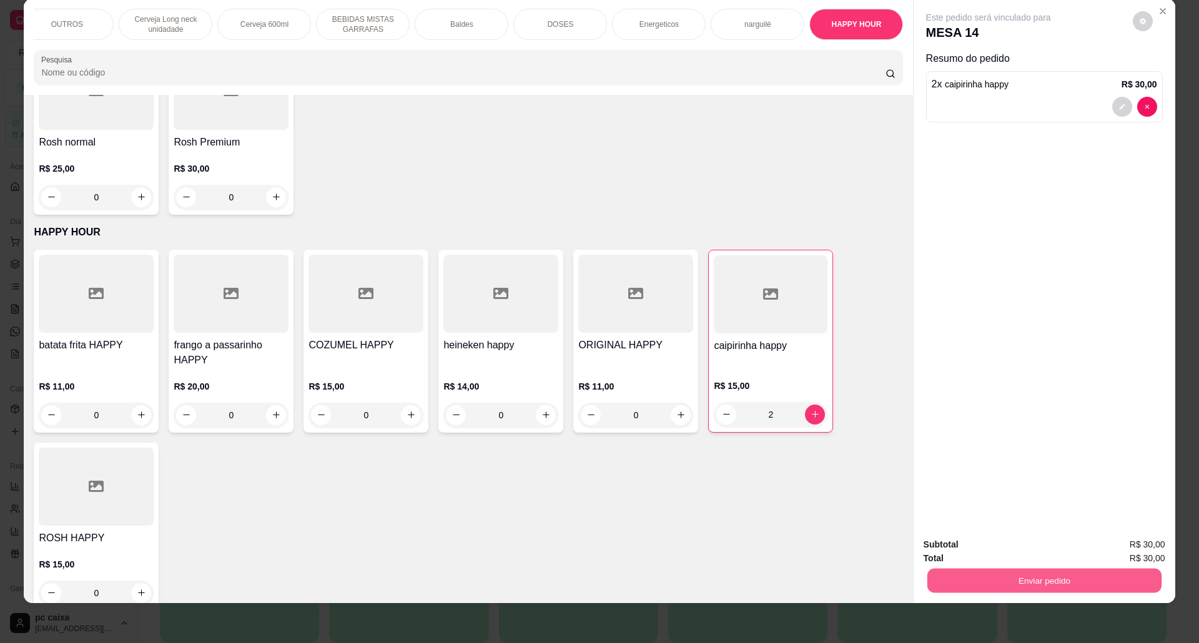
click at [1027, 570] on button "Enviar pedido" at bounding box center [1044, 581] width 234 height 24
click at [1003, 550] on button "Não registrar e enviar pedido" at bounding box center [1002, 551] width 130 height 24
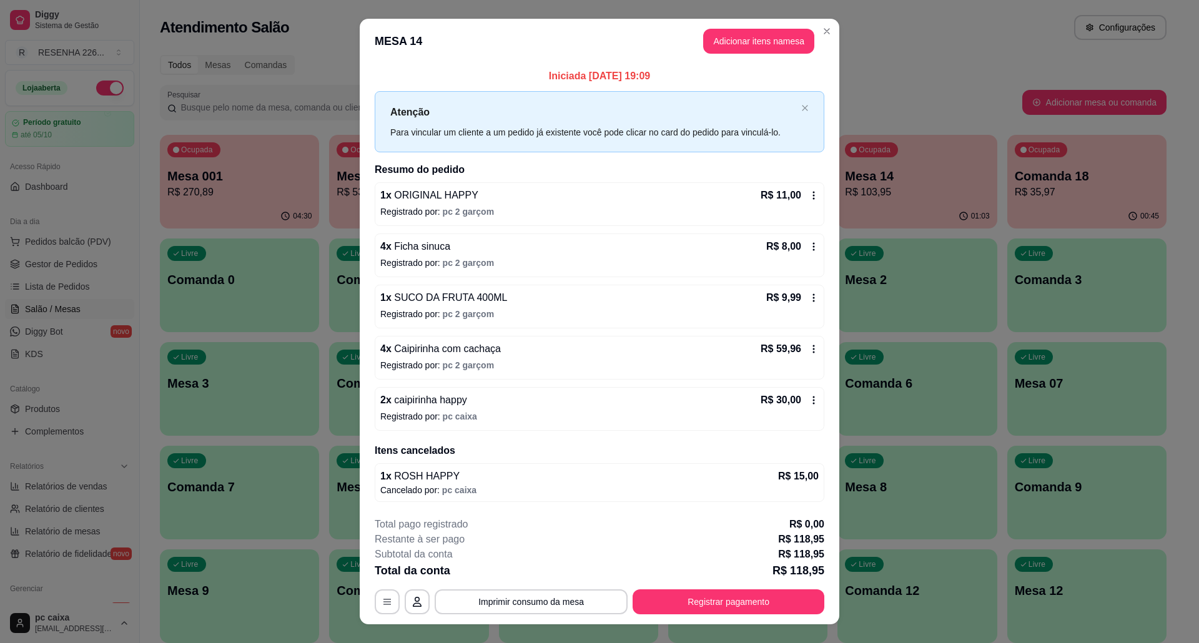
scroll to position [22, 0]
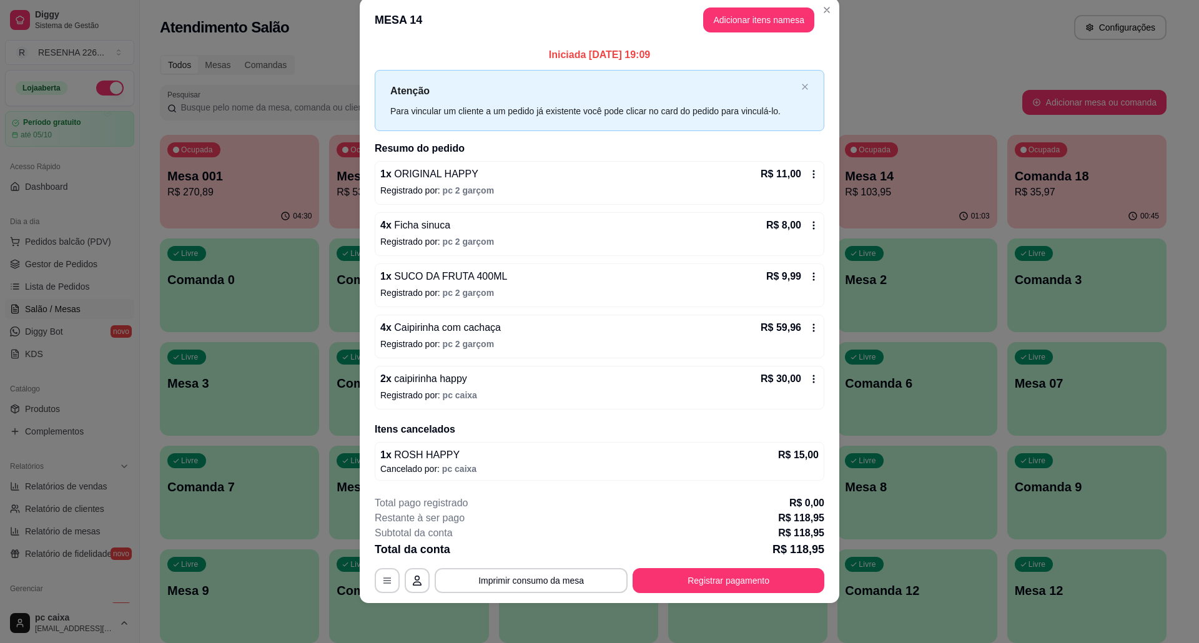
click at [815, 322] on div "4 x Caipirinha com cachaça R$ 59,96 Registrado por: pc 2 garçom" at bounding box center [600, 337] width 450 height 44
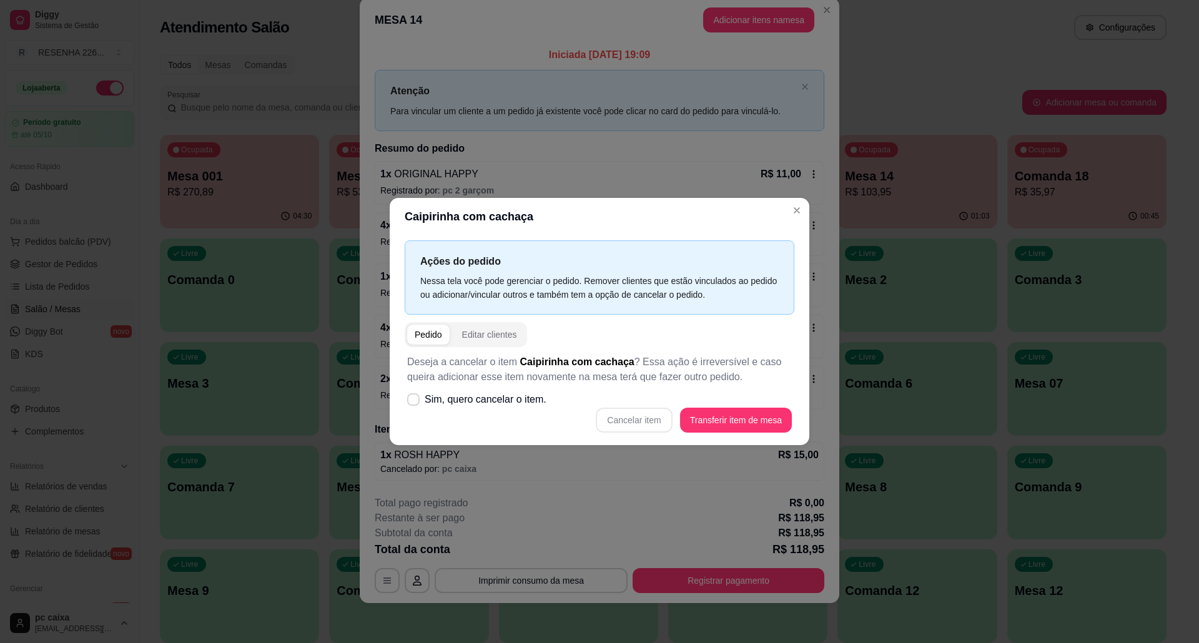
click at [775, 348] on div "Deseja a cancelar o item Caipirinha com cachaça ? Essa ação é irreversível e ca…" at bounding box center [600, 393] width 390 height 93
click at [462, 401] on span "Sim, quero cancelar o item." at bounding box center [486, 399] width 122 height 15
click at [415, 402] on input "Sim, quero cancelar o item." at bounding box center [411, 406] width 8 height 8
checkbox input "true"
click at [625, 417] on button "Cancelar item" at bounding box center [634, 420] width 76 height 25
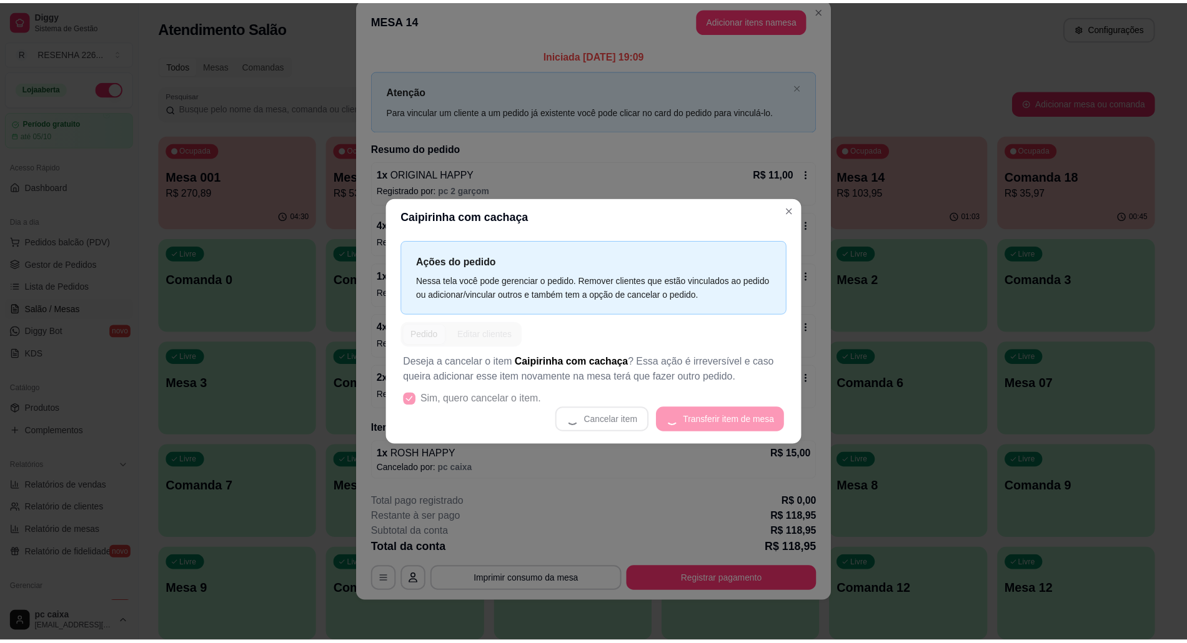
scroll to position [20, 0]
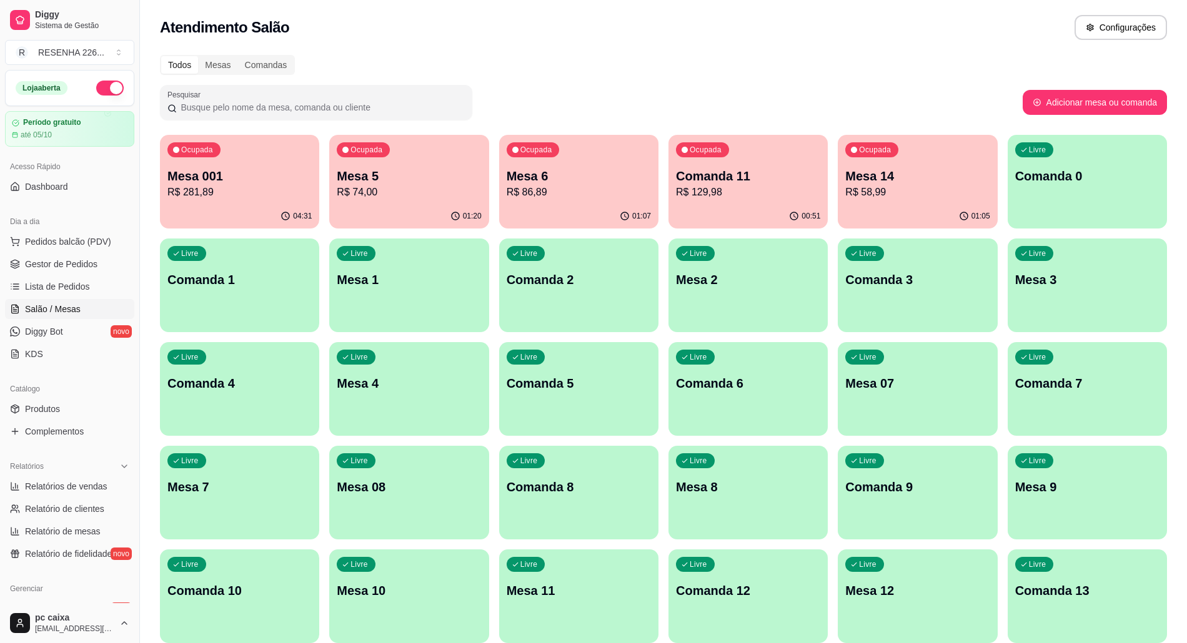
click at [776, 177] on p "Comanda 11" at bounding box center [748, 175] width 144 height 17
click at [876, 186] on p "R$ 58,99" at bounding box center [918, 192] width 140 height 14
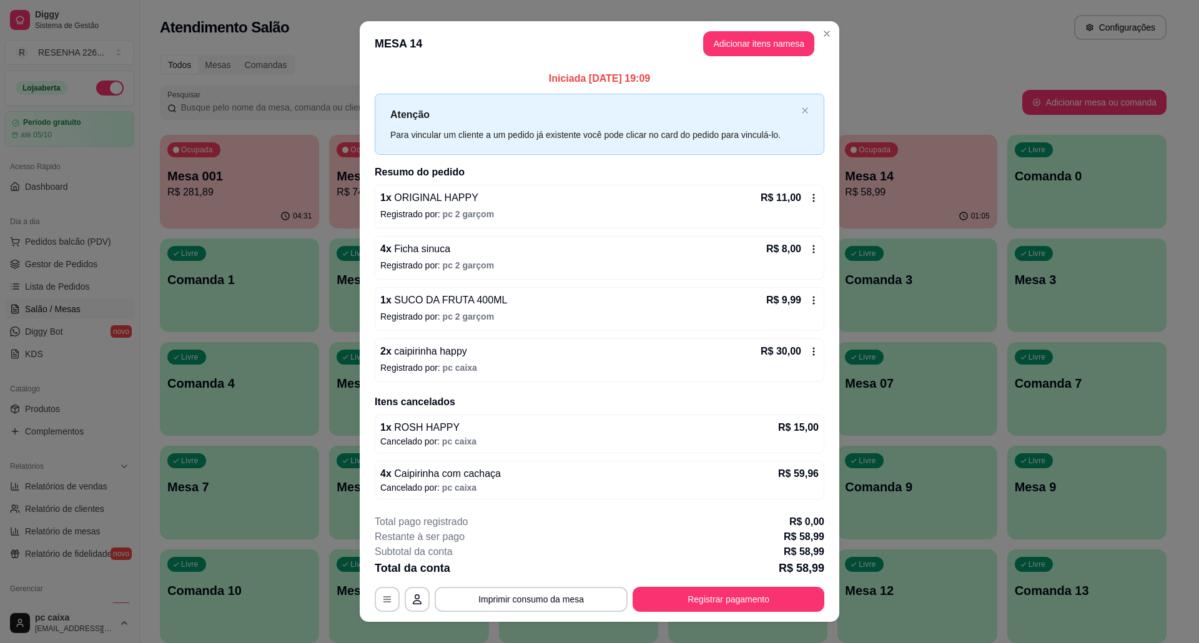
scroll to position [20, 0]
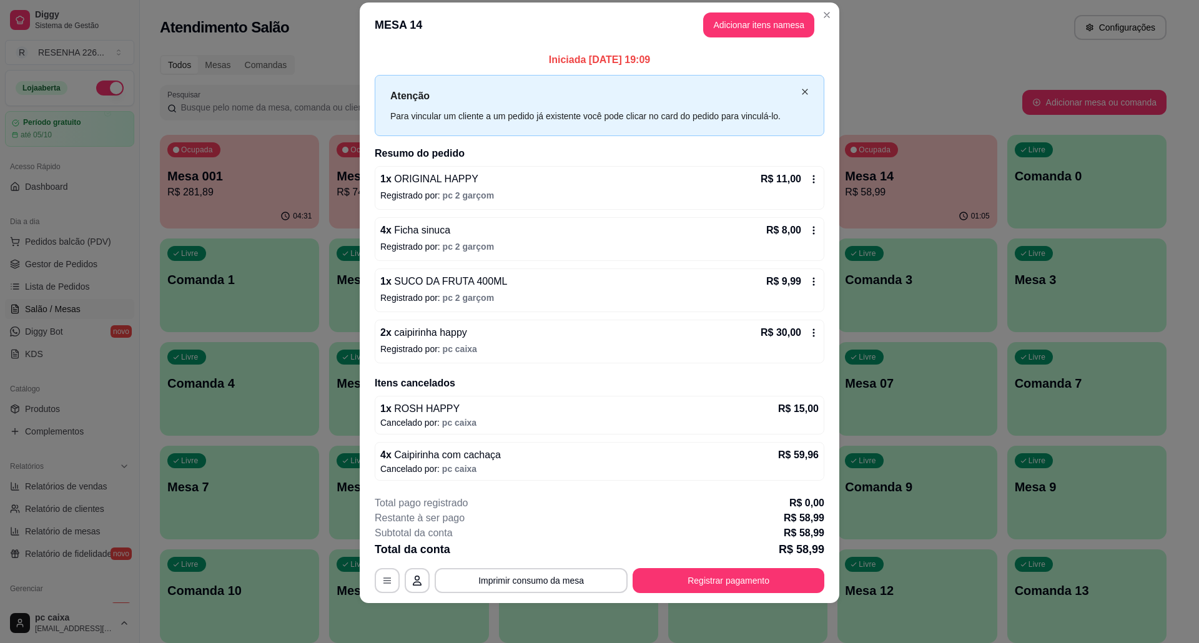
click at [802, 88] on icon "close" at bounding box center [805, 91] width 7 height 7
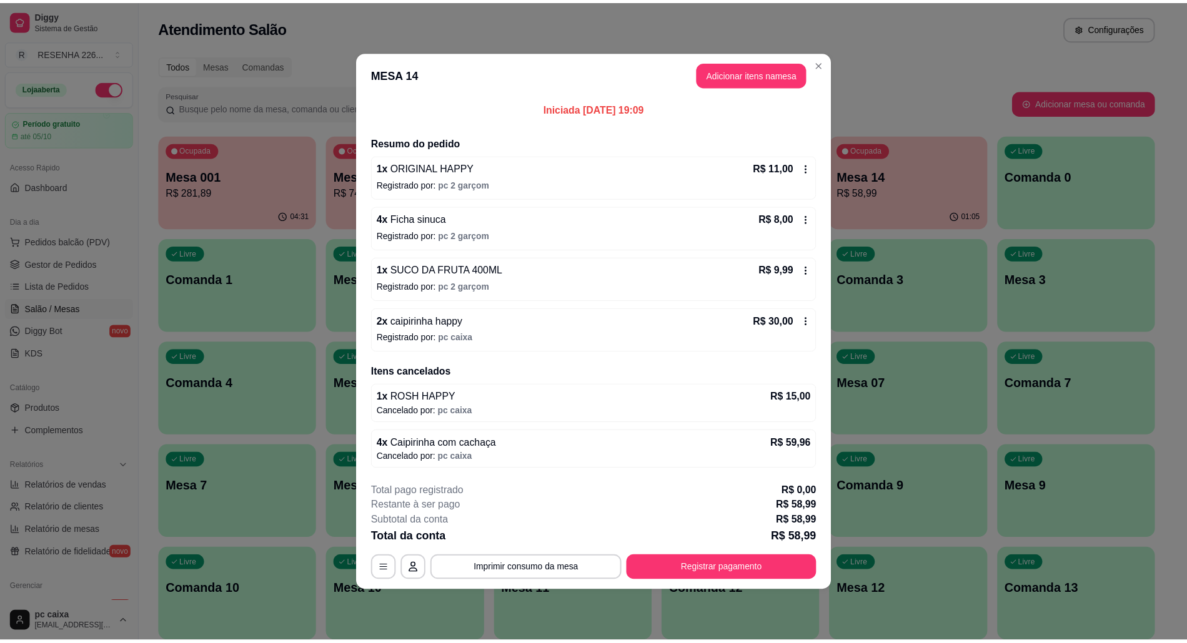
scroll to position [0, 0]
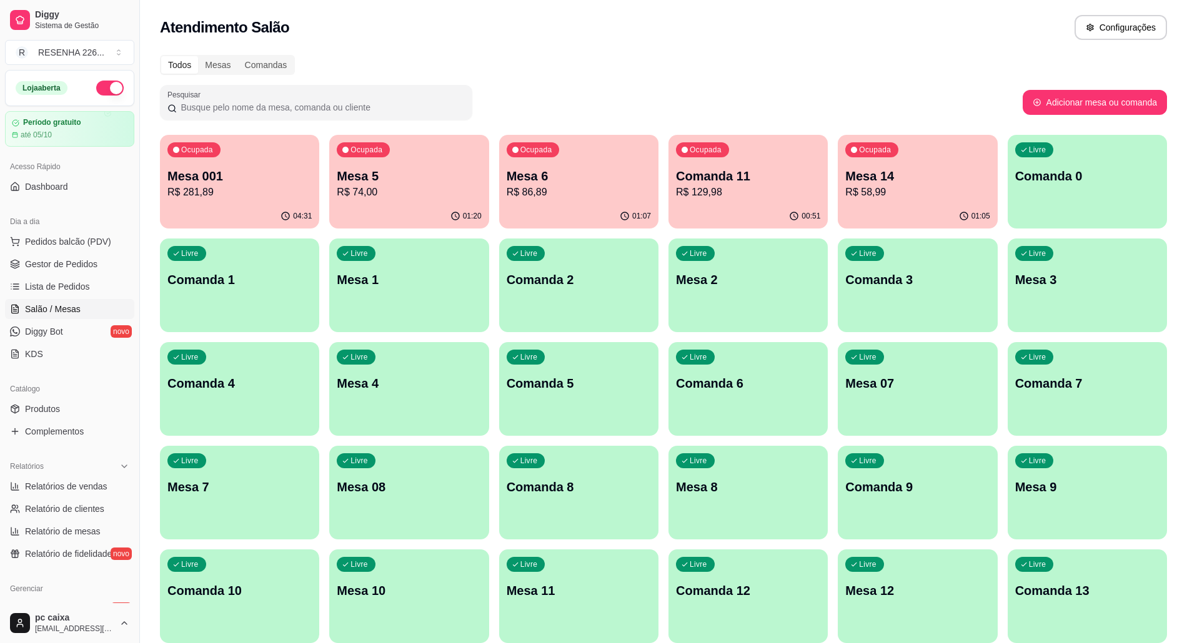
click at [104, 403] on link "Produtos" at bounding box center [69, 409] width 129 height 20
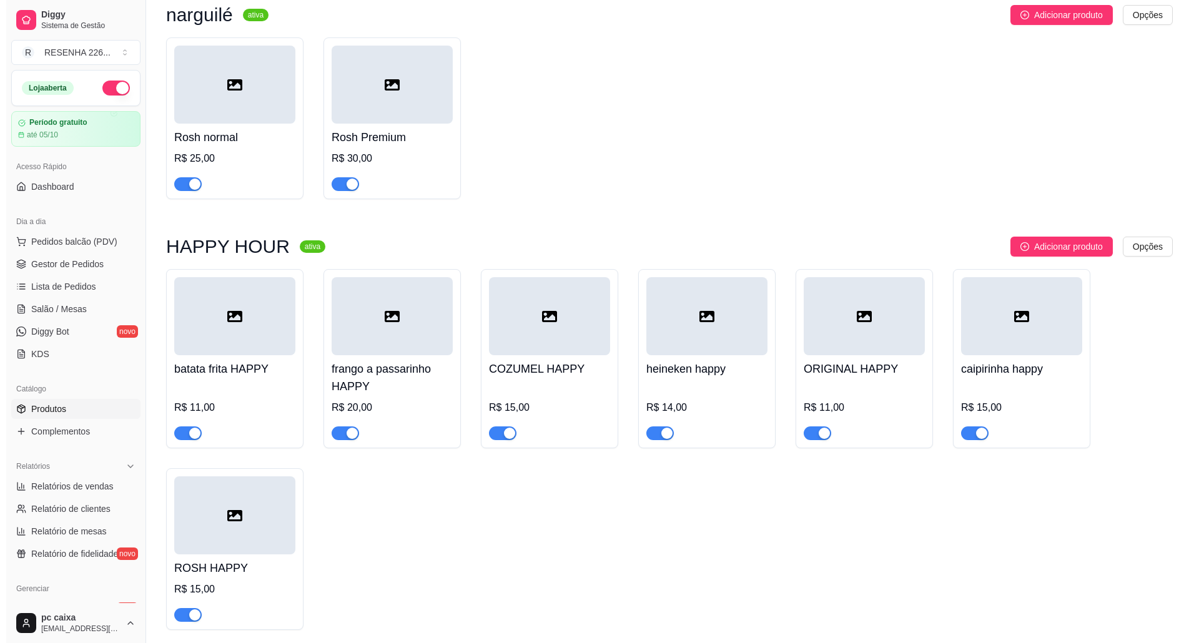
scroll to position [5211, 0]
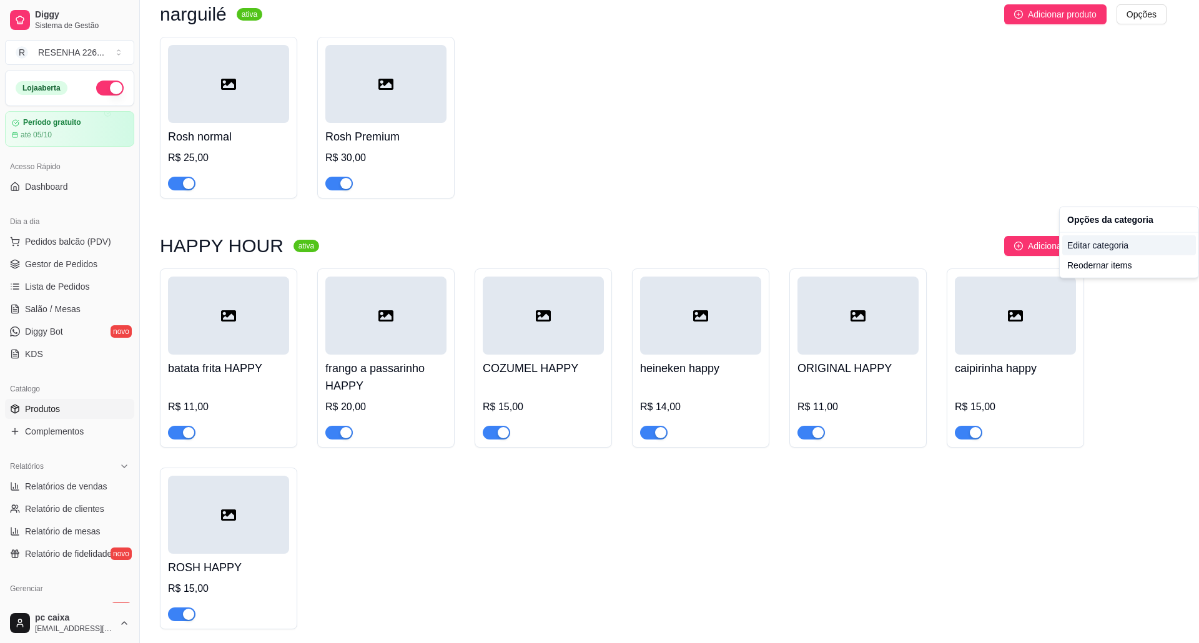
click at [1106, 246] on div "Editar categoria" at bounding box center [1130, 246] width 134 height 20
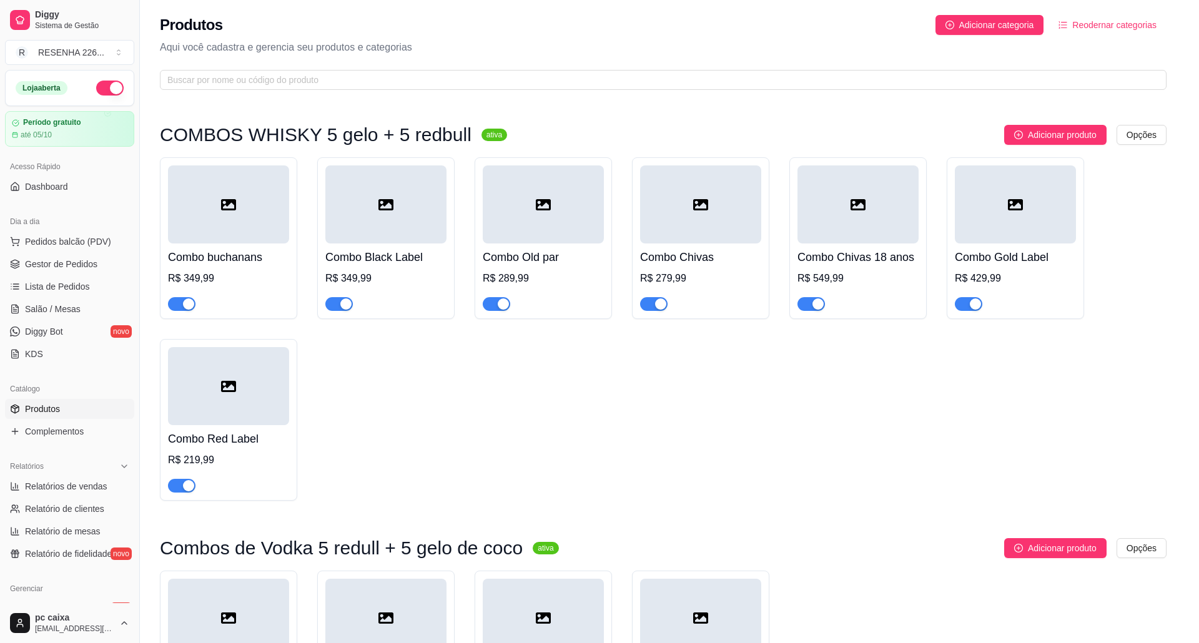
scroll to position [5083, 0]
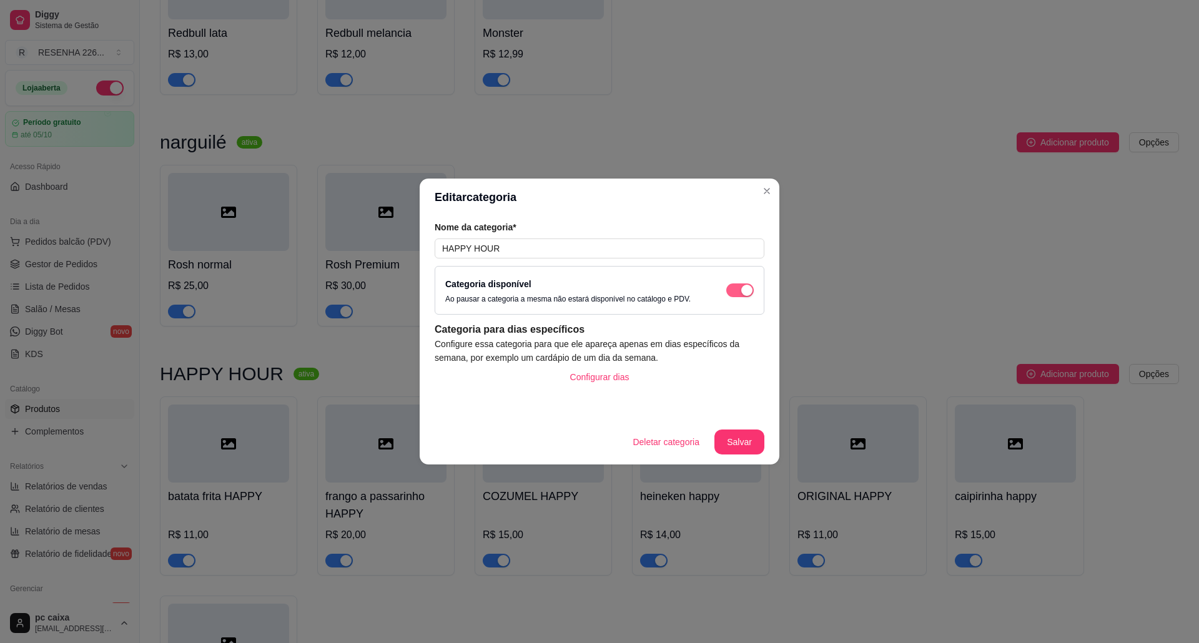
click at [738, 284] on span "button" at bounding box center [740, 291] width 27 height 14
click at [613, 379] on button "Configurar dias" at bounding box center [599, 377] width 79 height 25
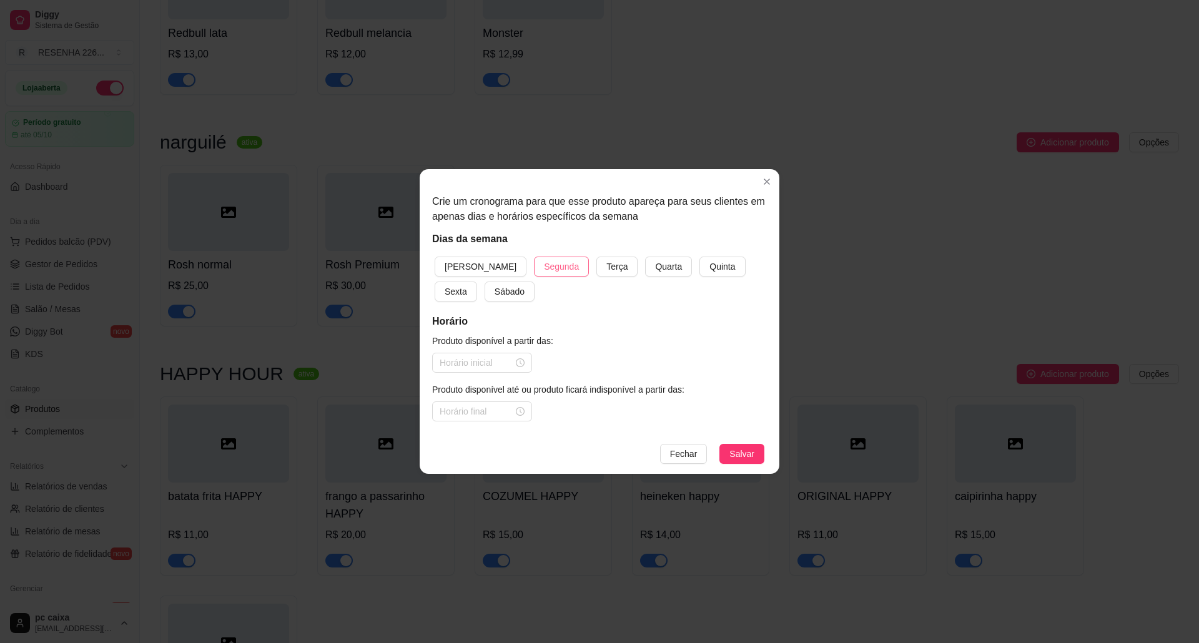
click at [544, 263] on span "Segunda" at bounding box center [561, 267] width 35 height 14
click at [607, 263] on span "Terça" at bounding box center [617, 267] width 21 height 14
click at [655, 263] on span "Quarta" at bounding box center [668, 267] width 27 height 14
click at [710, 263] on span "Quinta" at bounding box center [723, 267] width 26 height 14
click at [467, 285] on span "Sexta" at bounding box center [456, 292] width 22 height 14
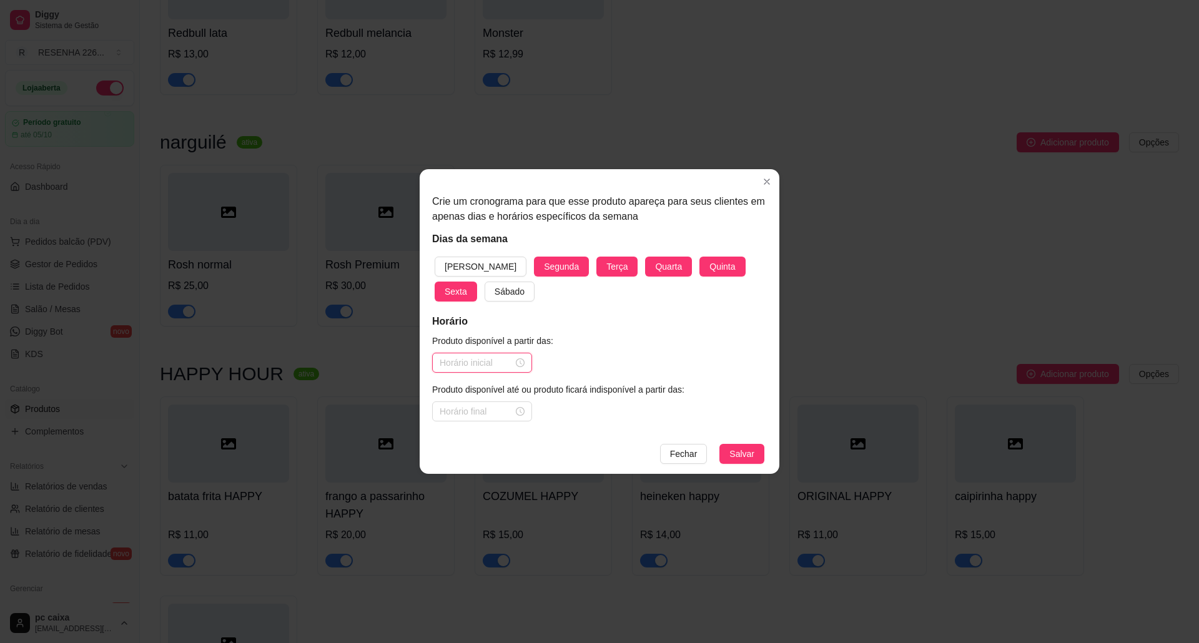
click at [463, 364] on input at bounding box center [477, 363] width 74 height 14
click at [450, 219] on div "16" at bounding box center [450, 224] width 30 height 17
type input "16:00"
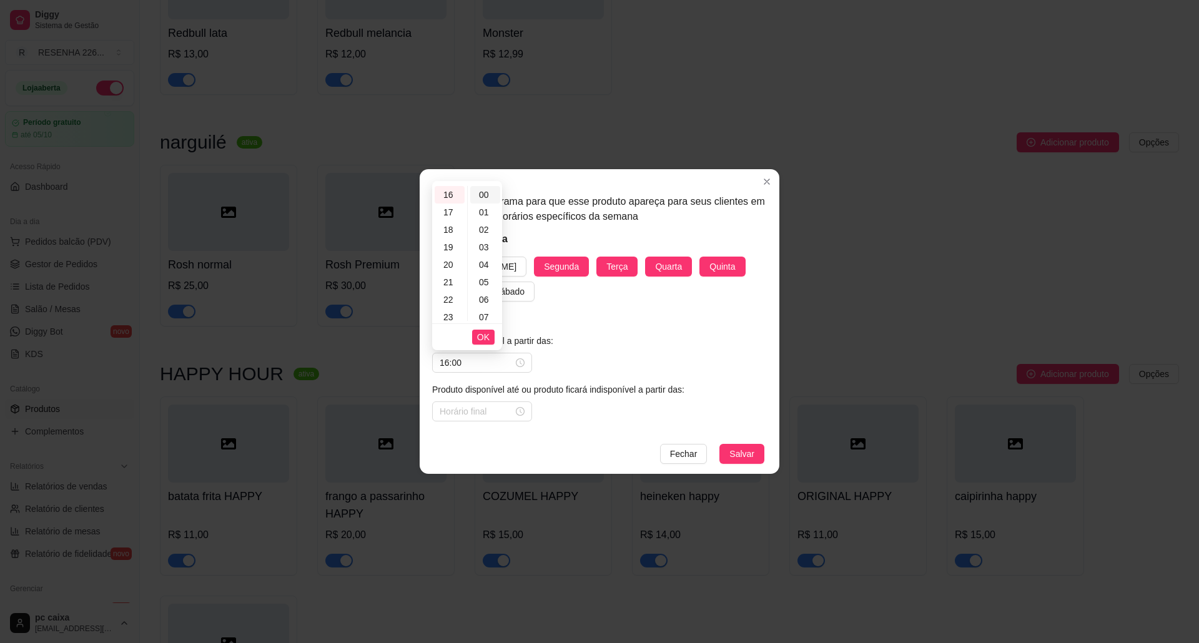
click at [485, 195] on div "00" at bounding box center [485, 194] width 30 height 17
click at [478, 417] on input at bounding box center [477, 412] width 74 height 14
click at [451, 353] on div "21" at bounding box center [450, 360] width 30 height 17
type input "21:00"
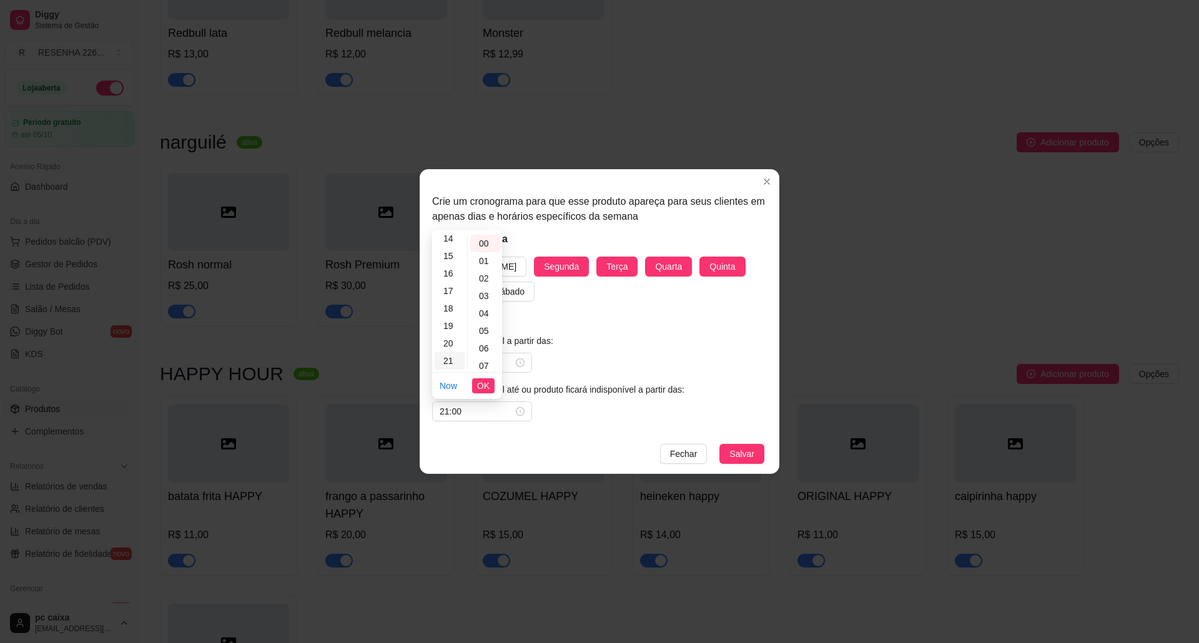
scroll to position [285, 0]
click at [482, 240] on div "00" at bounding box center [485, 243] width 30 height 17
click at [480, 379] on span "OK" at bounding box center [483, 386] width 12 height 14
click at [740, 449] on span "Salvar" at bounding box center [742, 454] width 25 height 14
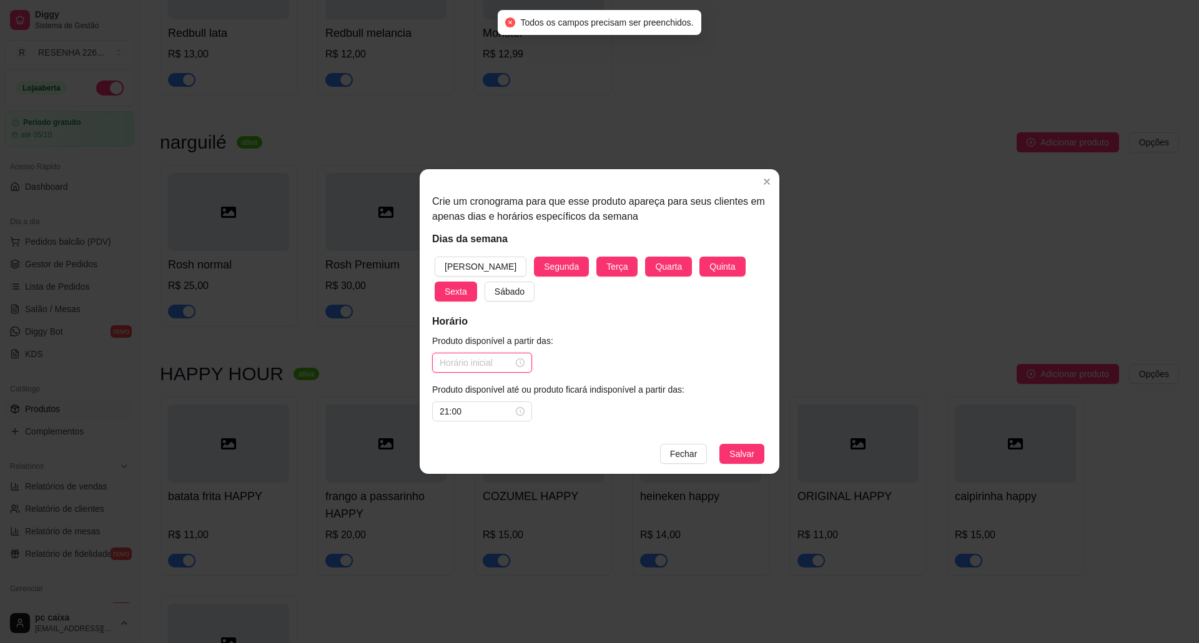
click at [473, 362] on input at bounding box center [477, 363] width 74 height 14
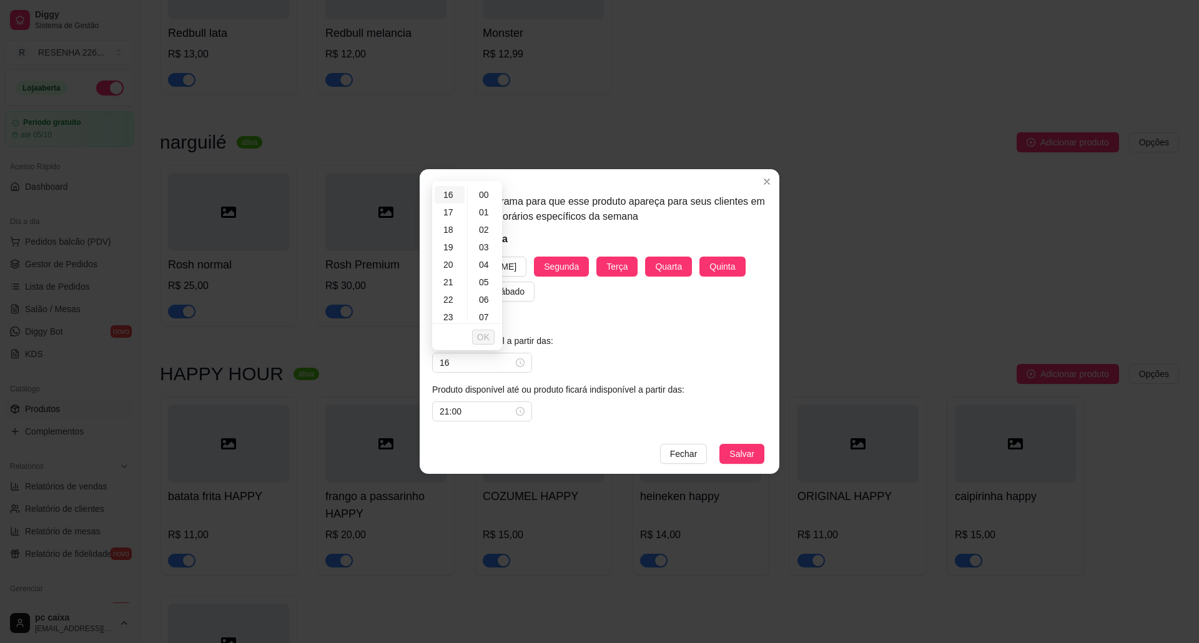
click at [446, 195] on div "16" at bounding box center [450, 194] width 30 height 17
type input "16:00"
click at [487, 340] on span "OK" at bounding box center [483, 337] width 12 height 14
click at [763, 450] on button "Salvar" at bounding box center [742, 454] width 45 height 20
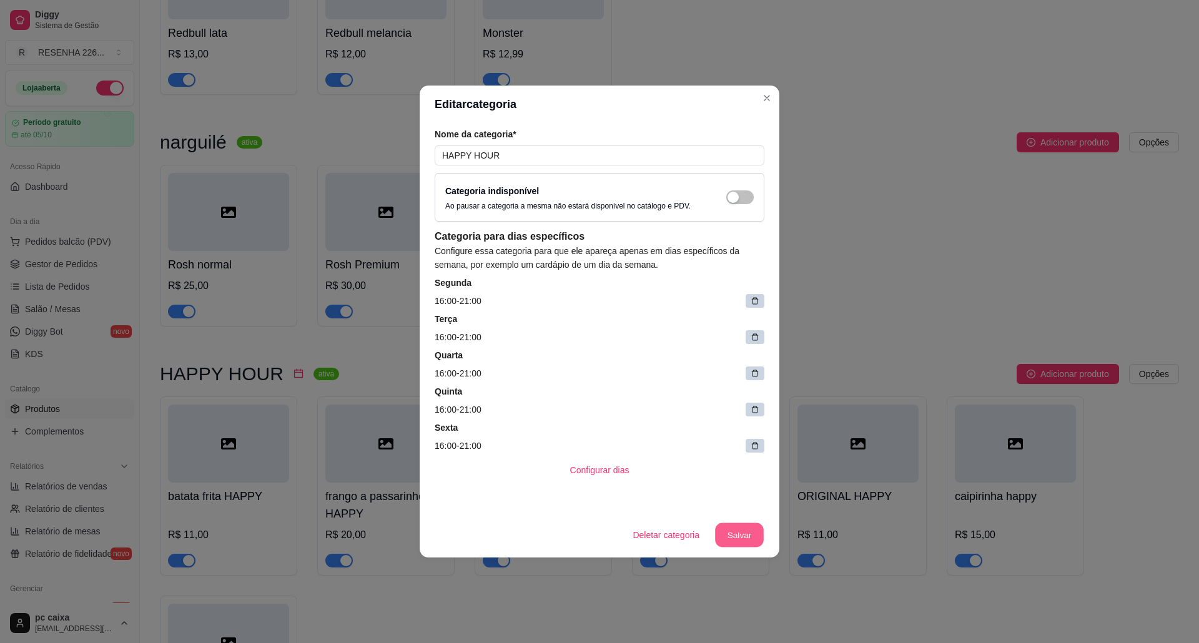
click at [735, 537] on button "Salvar" at bounding box center [739, 536] width 49 height 24
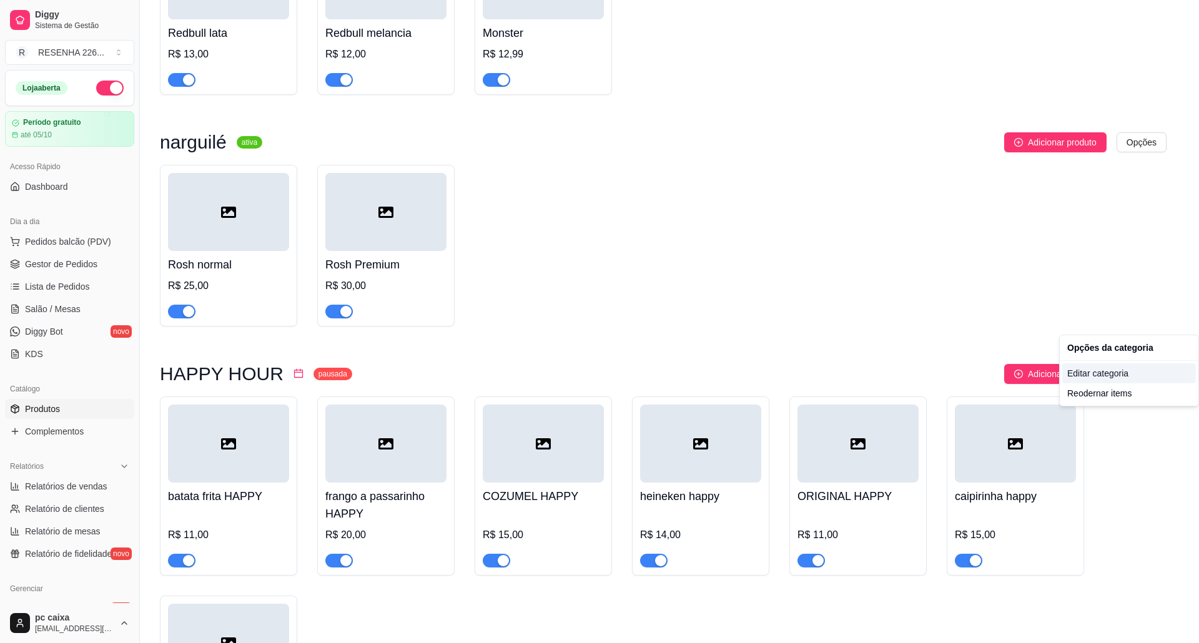
click at [1091, 372] on div "Editar categoria" at bounding box center [1130, 374] width 134 height 20
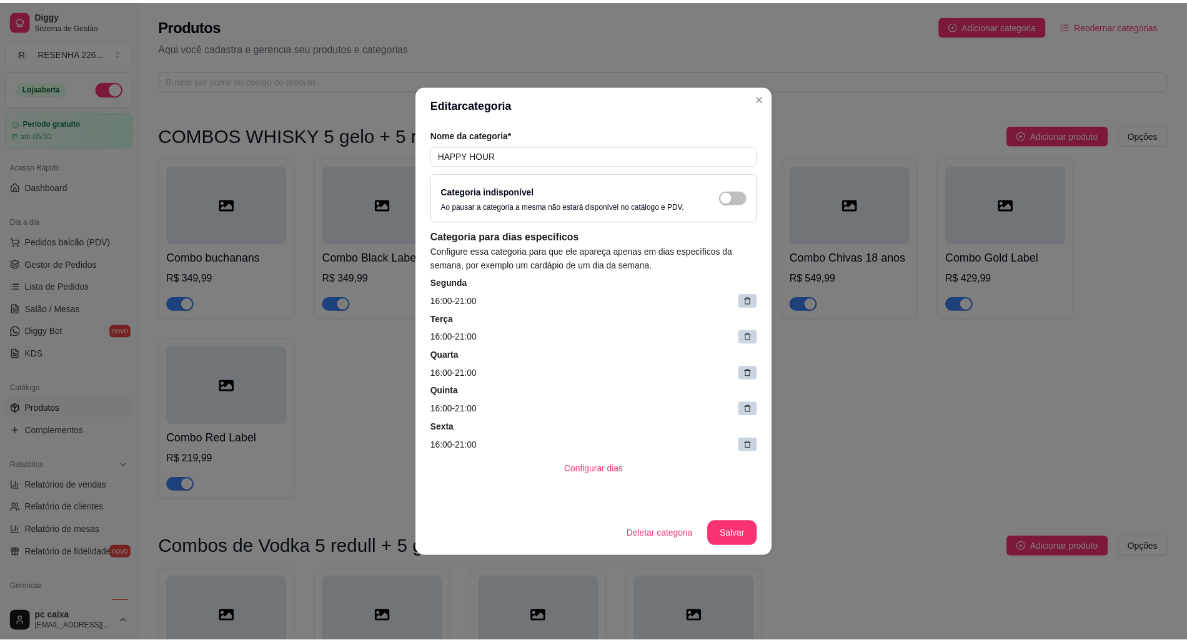
scroll to position [5083, 0]
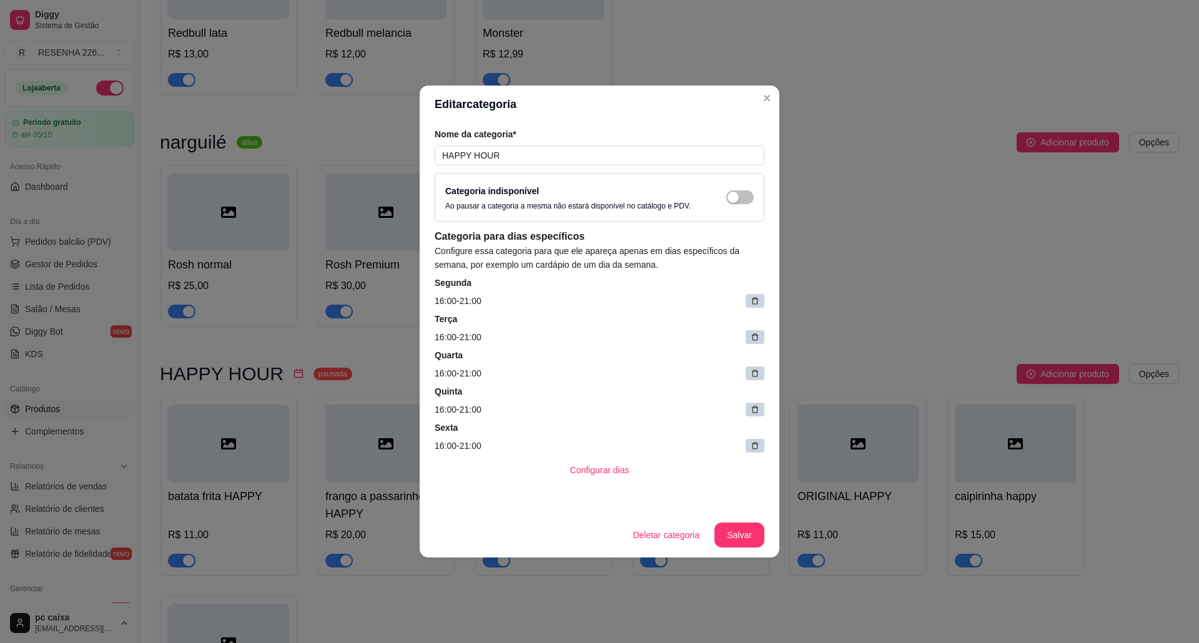
click at [737, 188] on div "Categoria indisponível Ao pausar a categoria a mesma não estará disponível no c…" at bounding box center [599, 197] width 309 height 27
click at [738, 192] on span "button" at bounding box center [740, 198] width 27 height 14
click at [735, 540] on button "Salvar" at bounding box center [740, 535] width 50 height 25
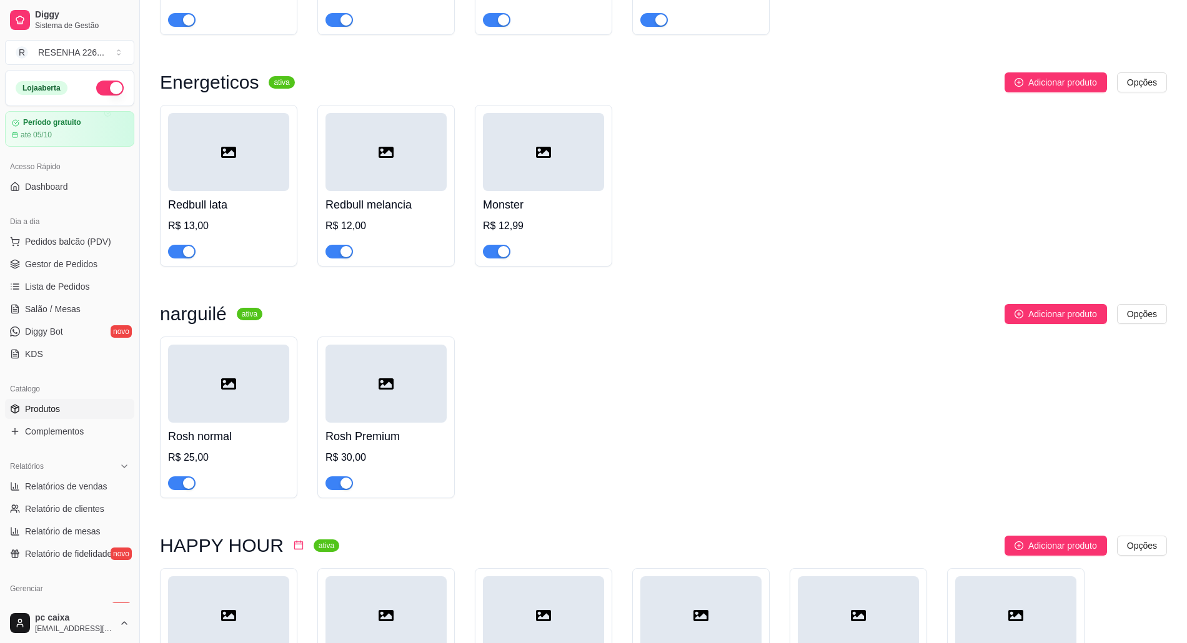
scroll to position [4584, 0]
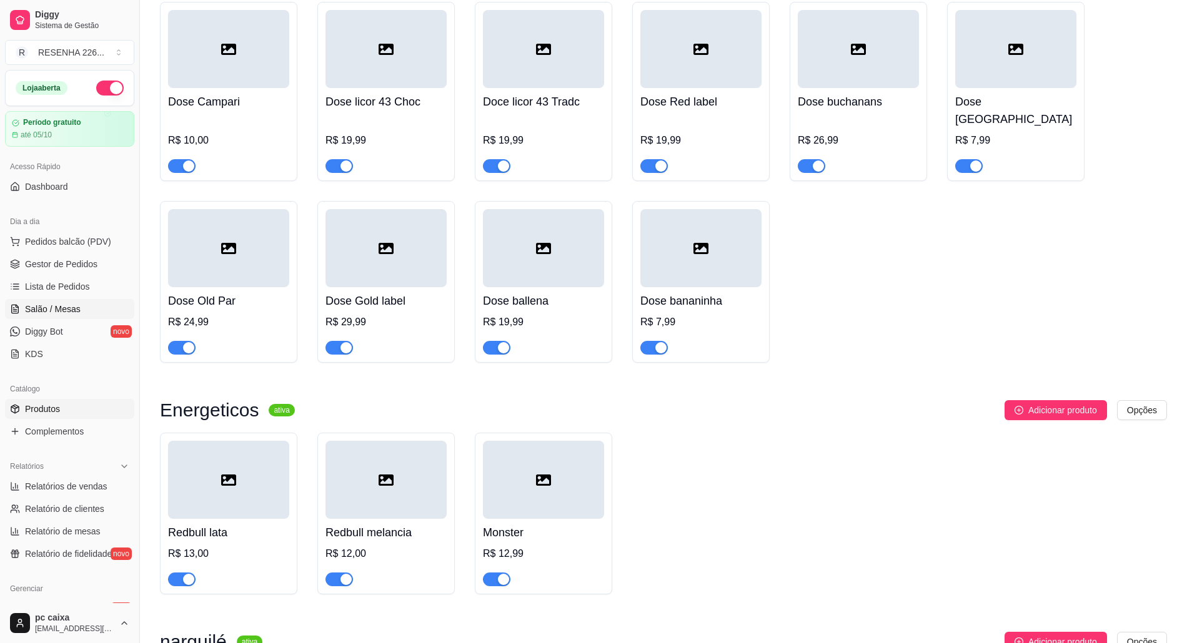
click at [81, 306] on link "Salão / Mesas" at bounding box center [69, 309] width 129 height 20
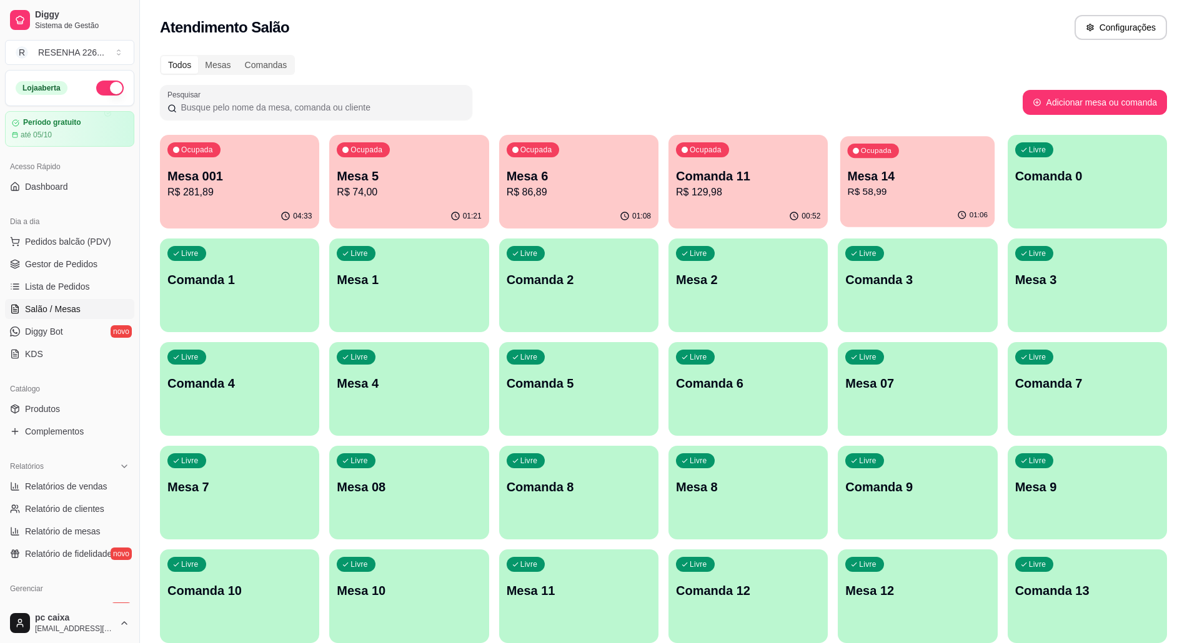
click at [930, 154] on div "Ocupada Mesa 14 R$ 58,99" at bounding box center [917, 169] width 155 height 67
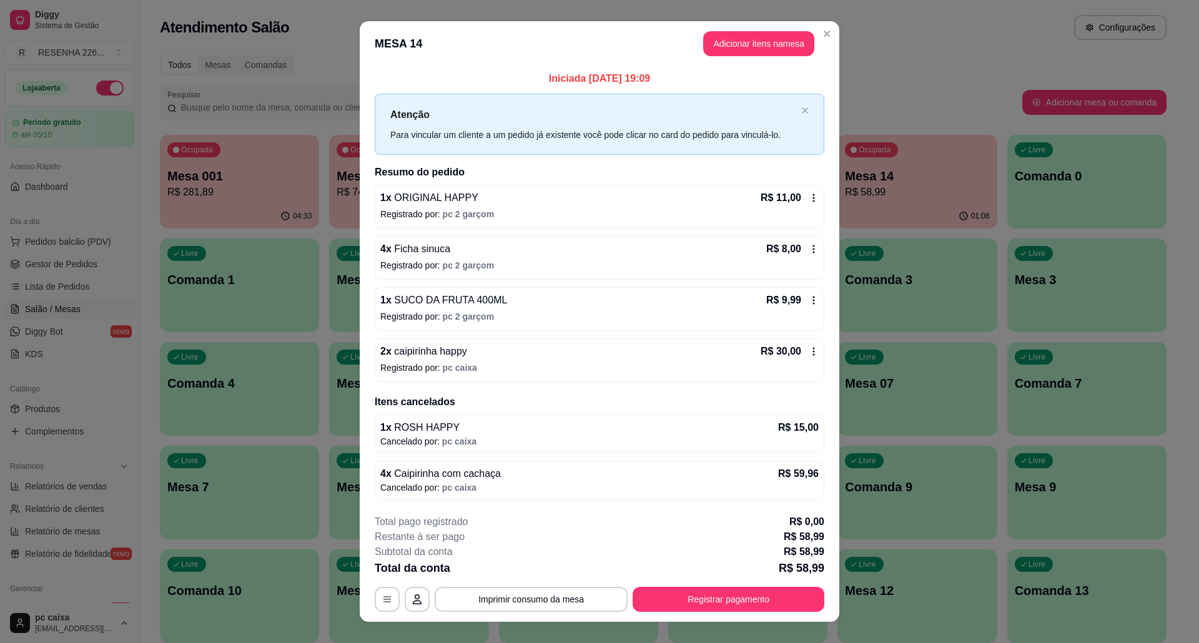
scroll to position [20, 0]
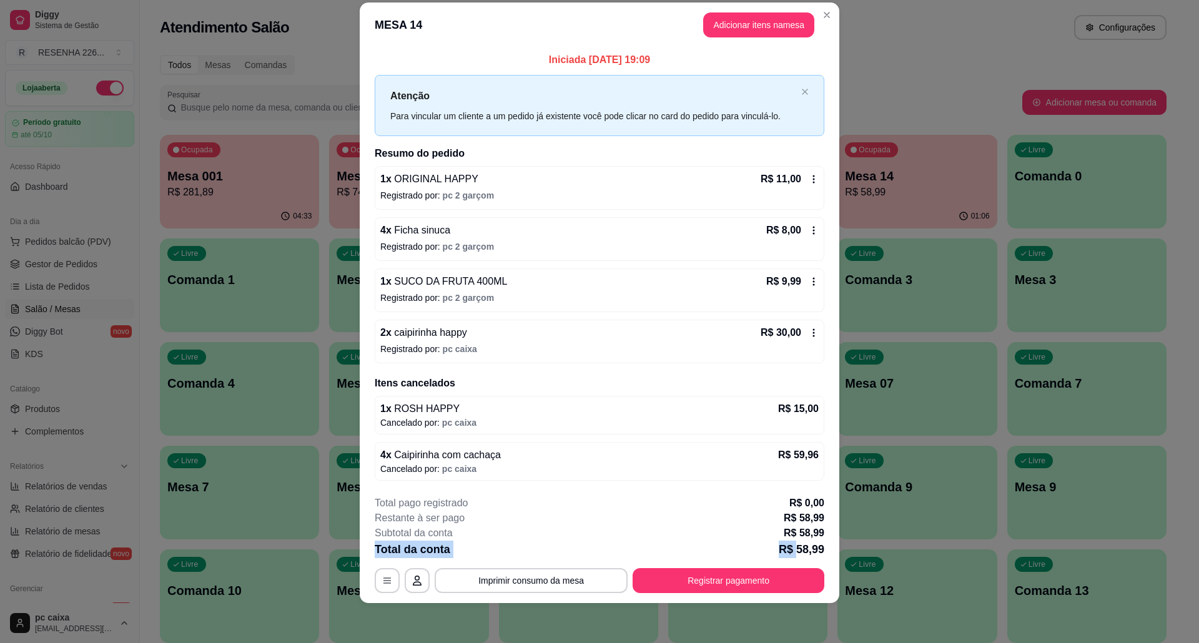
drag, startPoint x: 792, startPoint y: 543, endPoint x: 816, endPoint y: 540, distance: 23.9
click at [816, 540] on div "**********" at bounding box center [600, 544] width 450 height 97
click at [815, 513] on p "R$ 58,99" at bounding box center [804, 518] width 41 height 15
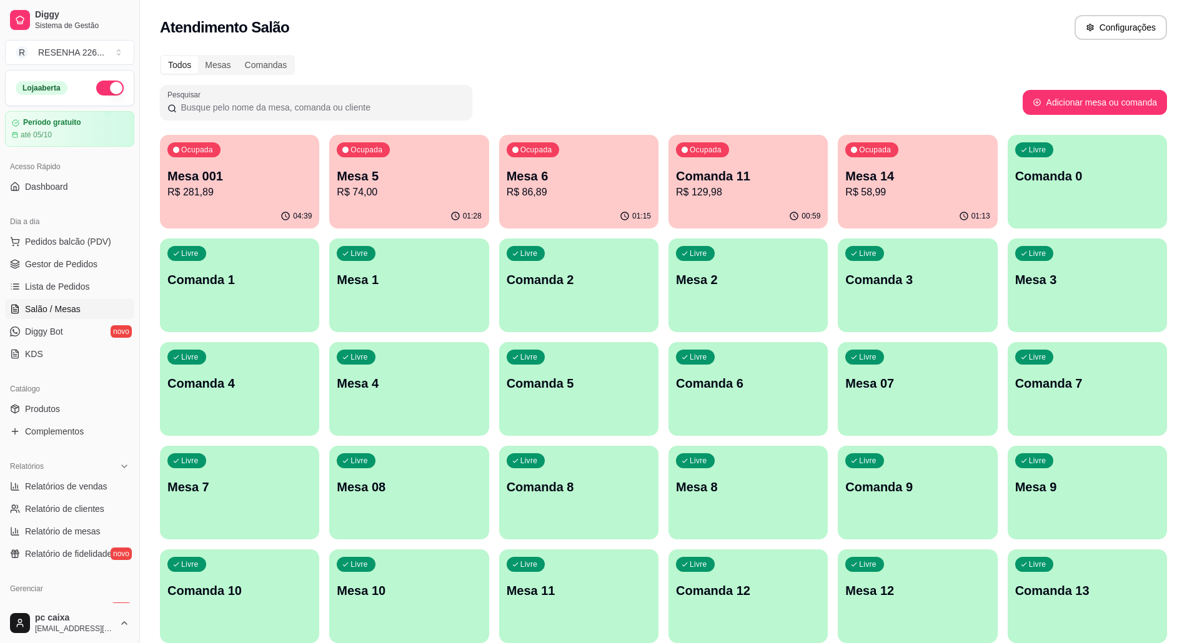
click at [259, 183] on p "Mesa 001" at bounding box center [239, 175] width 144 height 17
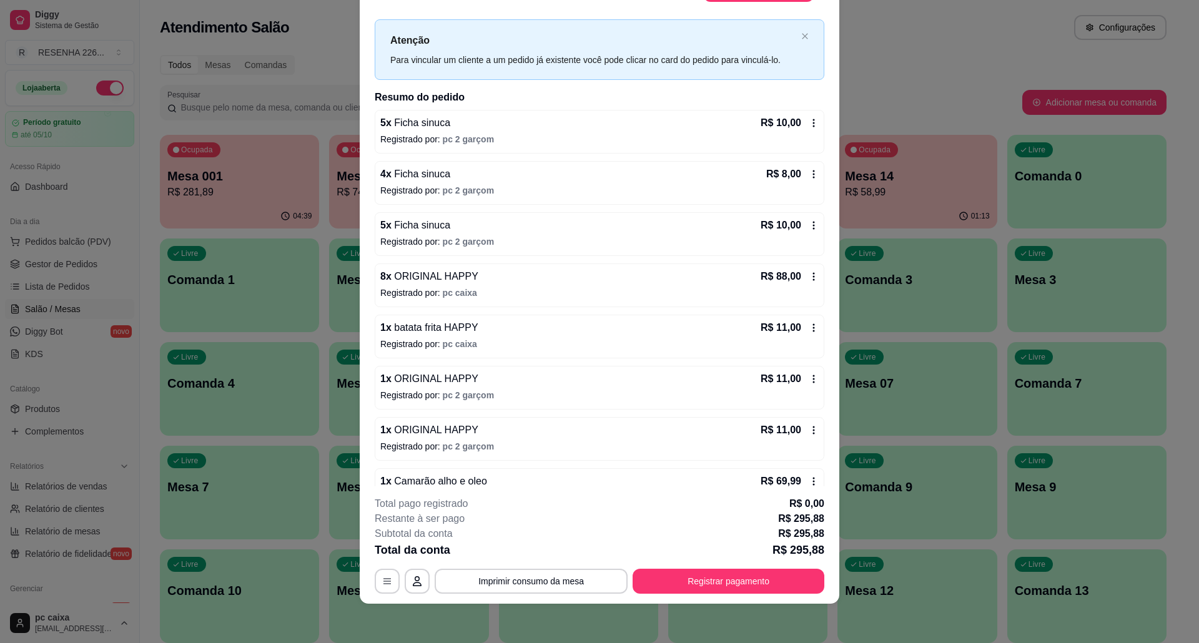
scroll to position [0, 0]
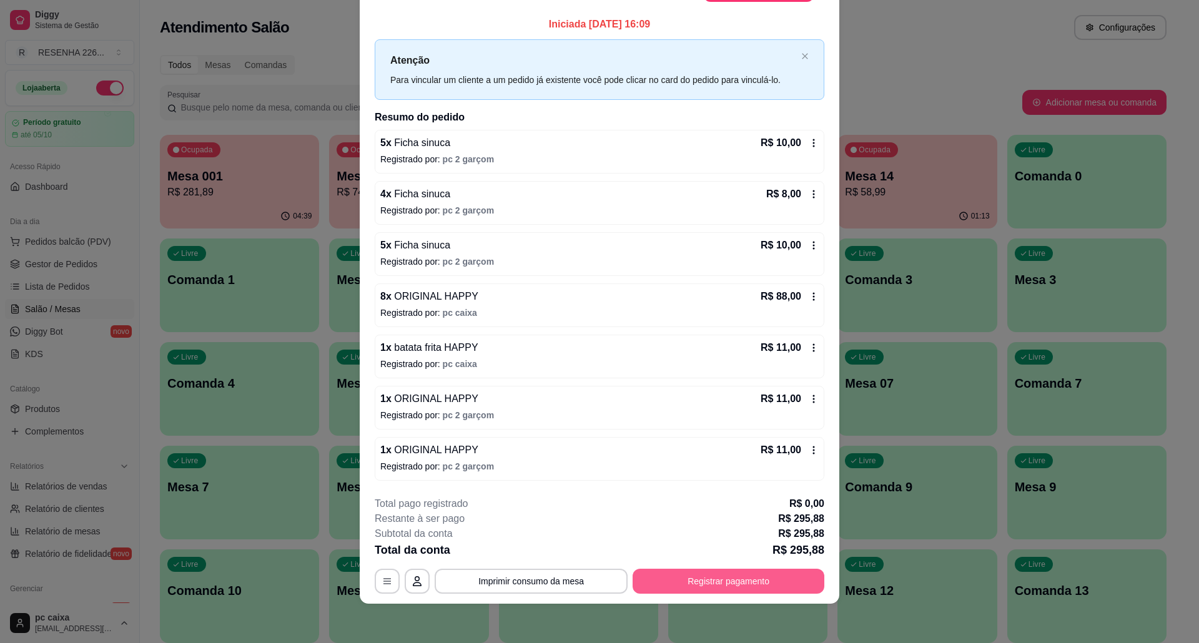
click at [715, 580] on button "Registrar pagamento" at bounding box center [729, 581] width 192 height 25
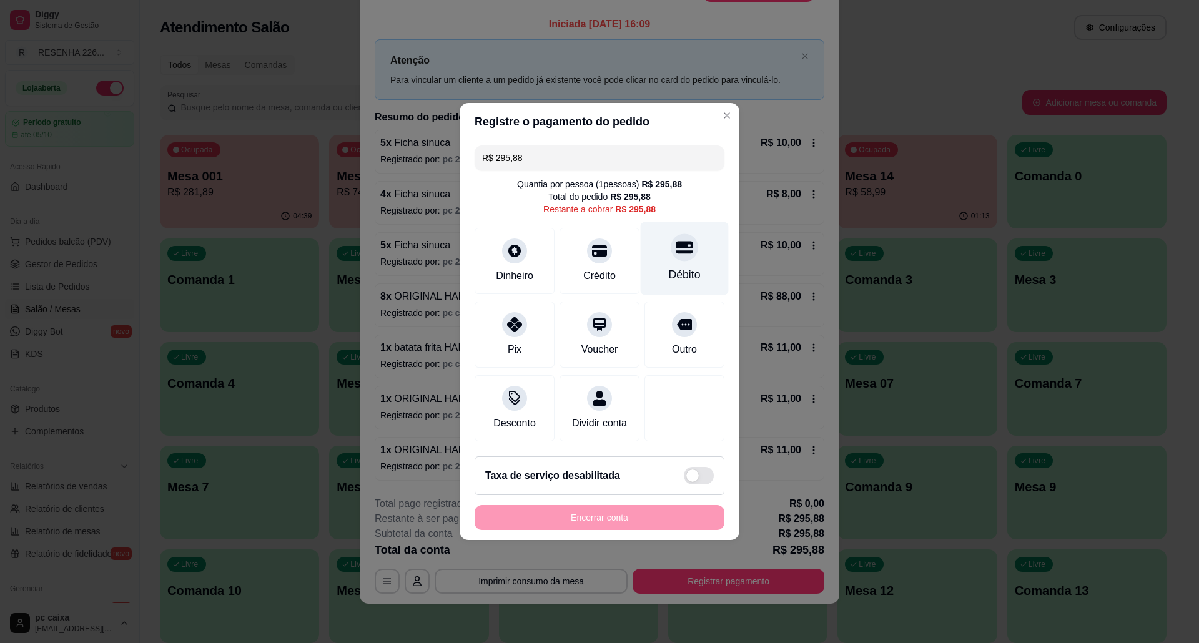
click at [662, 249] on div "Débito" at bounding box center [685, 258] width 88 height 73
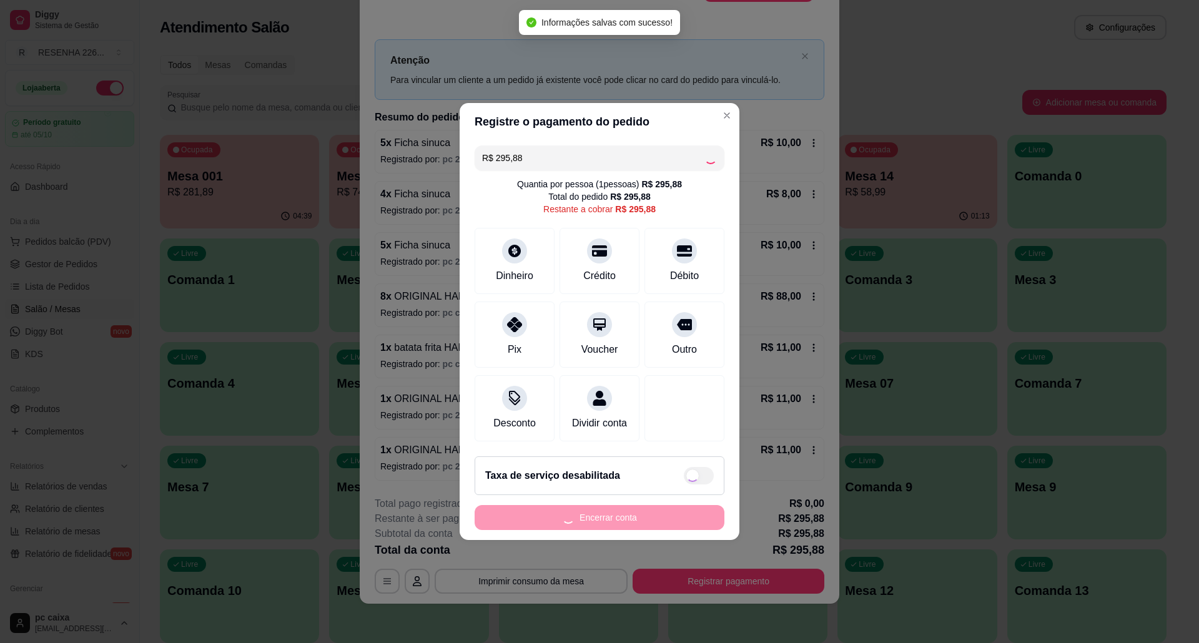
type input "R$ 0,00"
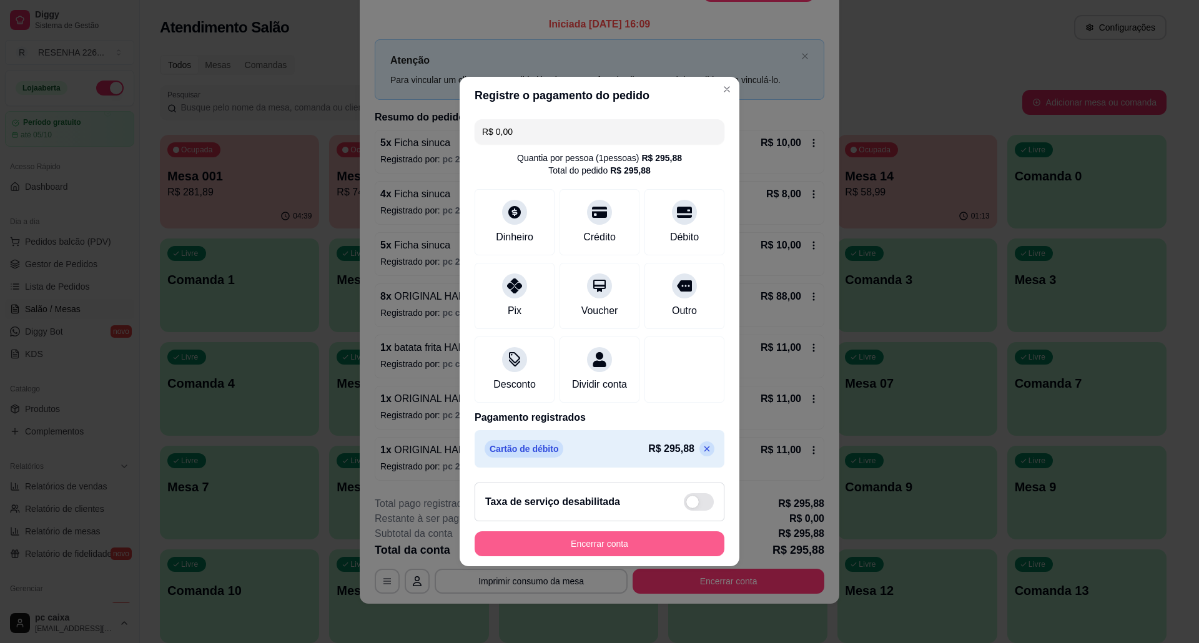
click at [577, 550] on button "Encerrar conta" at bounding box center [600, 544] width 250 height 25
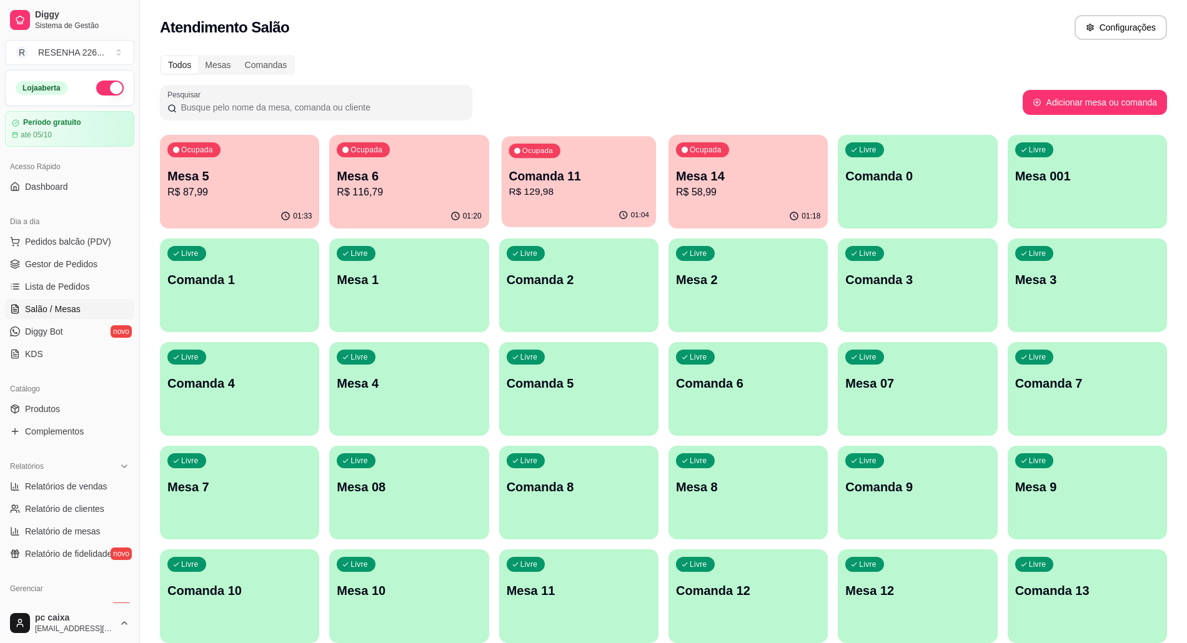
click at [628, 204] on button "Ocupada Comanda 11 R$ 129,98 01:04" at bounding box center [578, 181] width 155 height 91
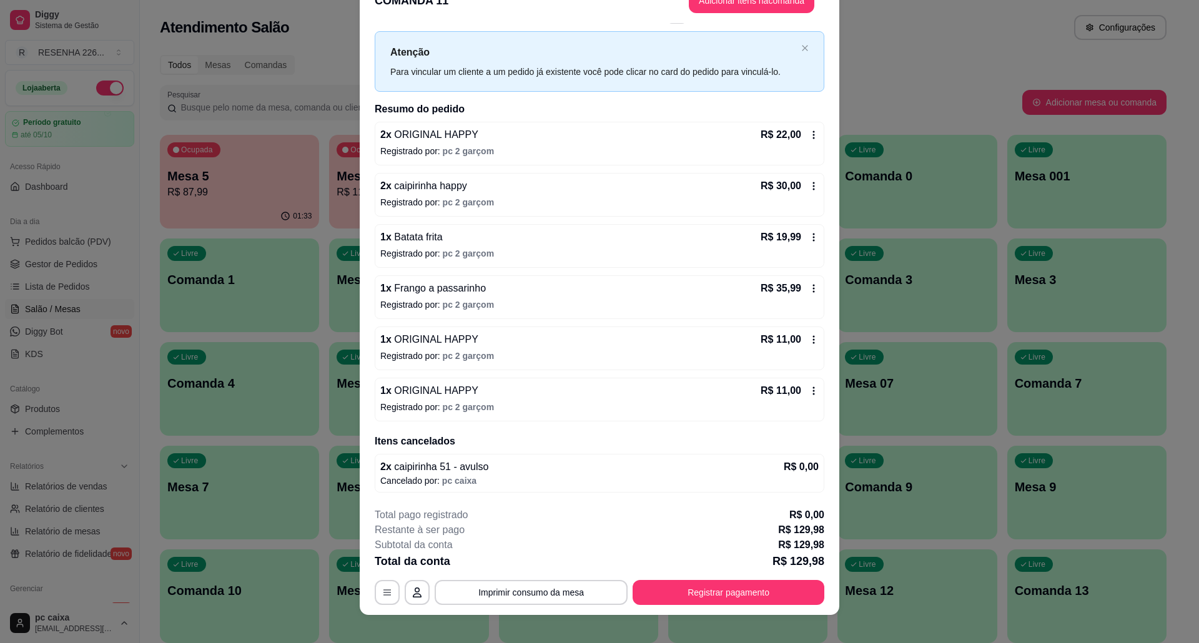
scroll to position [36, 0]
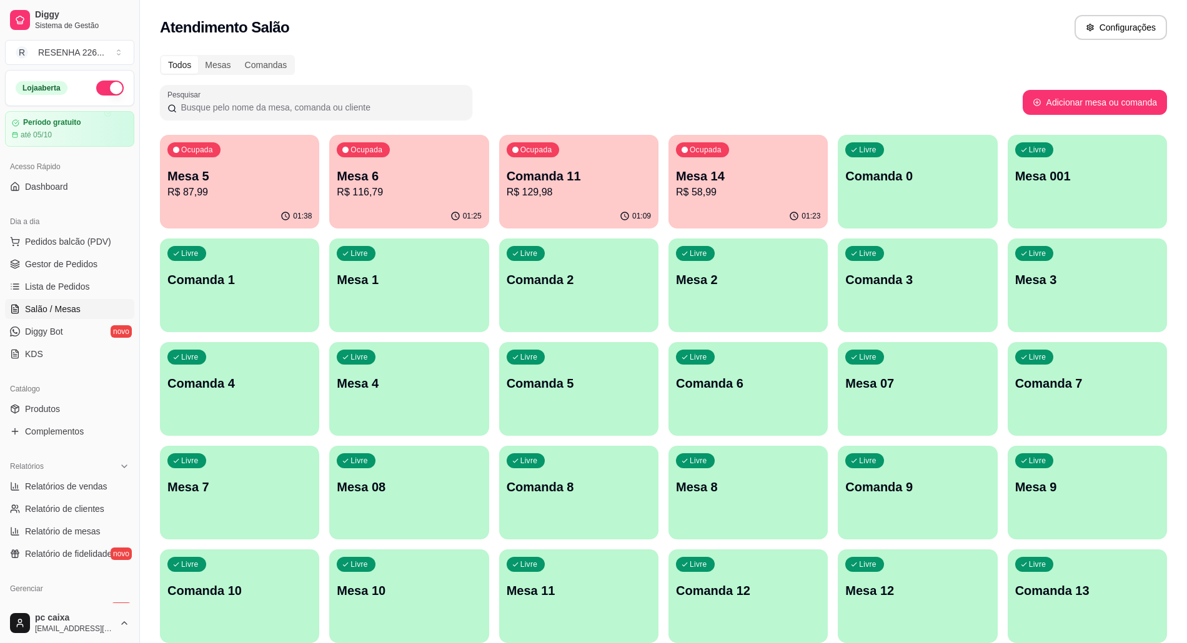
click at [700, 210] on div "01:23" at bounding box center [747, 216] width 159 height 24
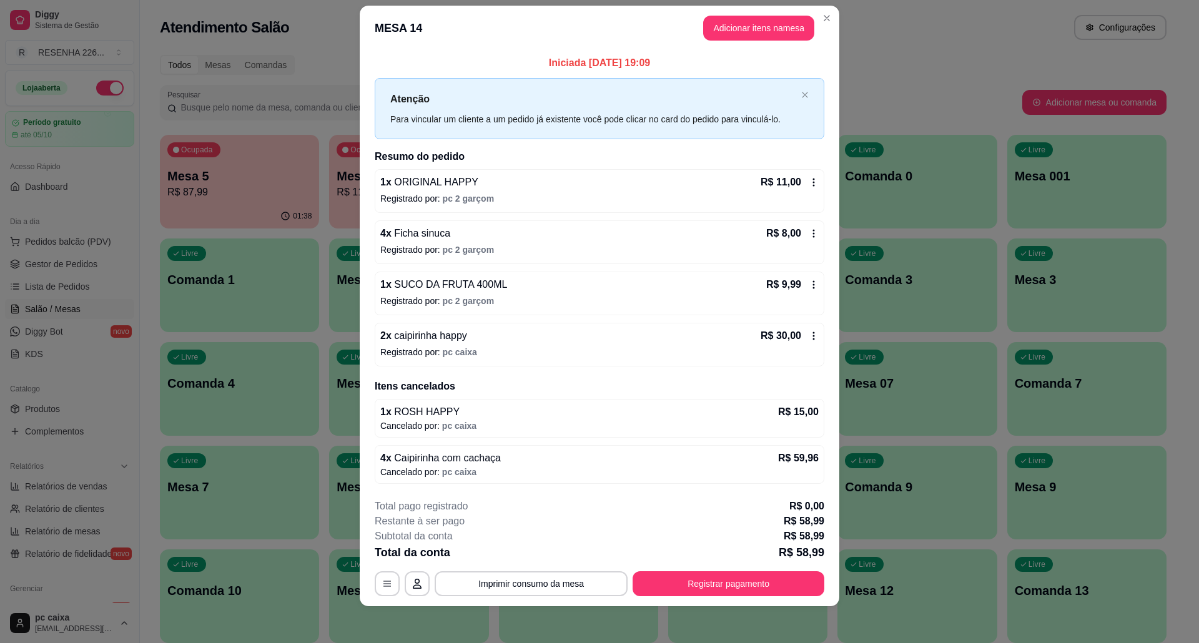
scroll to position [20, 0]
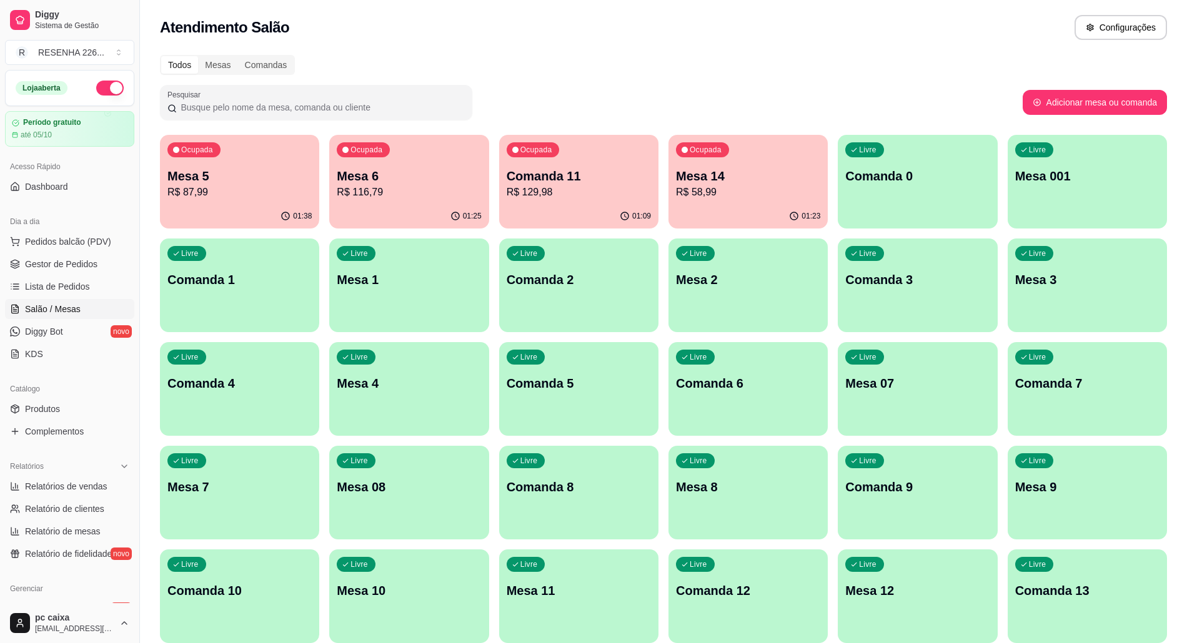
click at [590, 185] on p "R$ 129,98" at bounding box center [579, 192] width 144 height 15
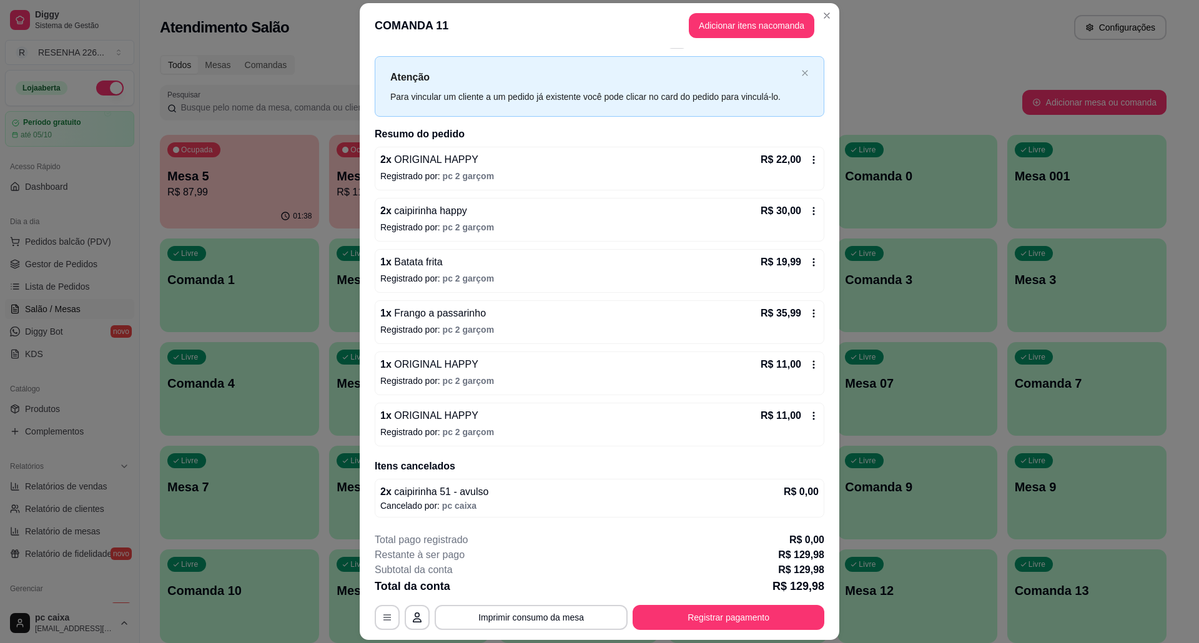
scroll to position [0, 0]
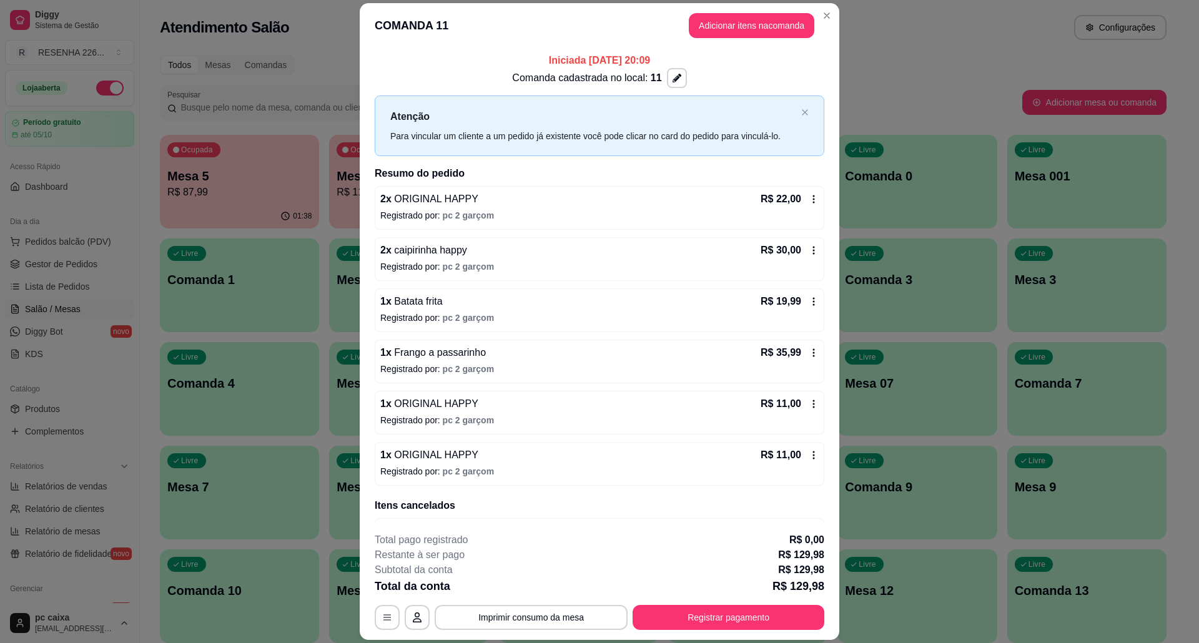
click at [809, 256] on icon at bounding box center [814, 251] width 10 height 10
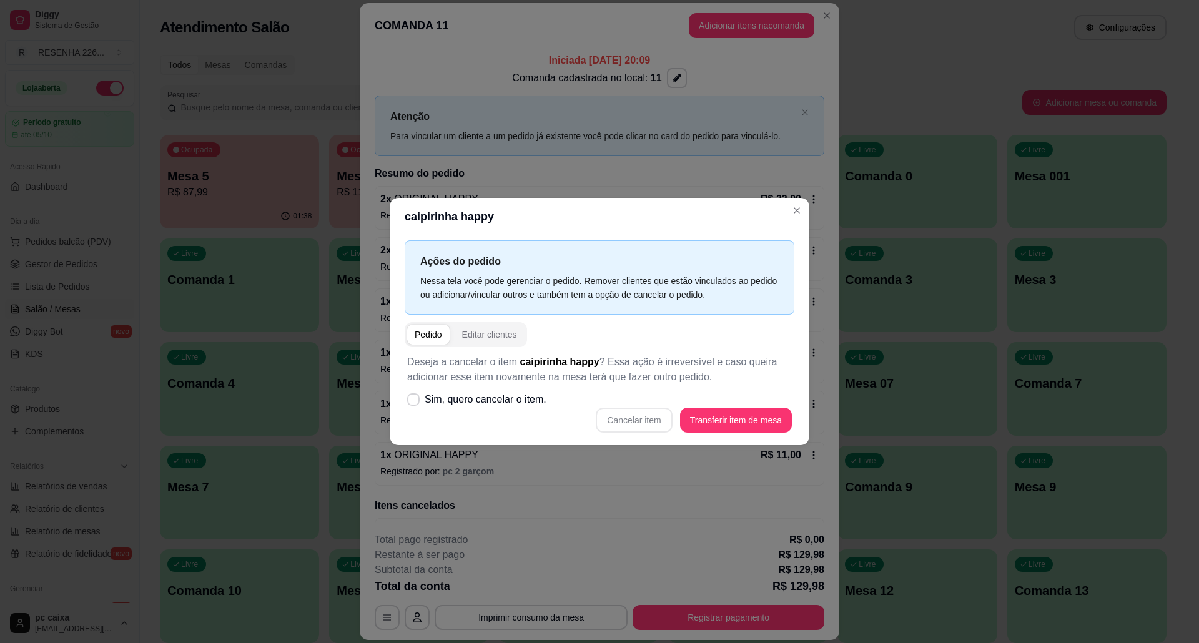
click at [490, 384] on p "Deseja a cancelar o item caipirinha happy ? Essa ação é irreversível e caso que…" at bounding box center [599, 370] width 385 height 30
click at [503, 406] on span "Sim, quero cancelar o item." at bounding box center [486, 399] width 122 height 15
click at [415, 406] on input "Sim, quero cancelar o item." at bounding box center [411, 406] width 8 height 8
checkbox input "true"
click at [651, 422] on button "Cancelar item" at bounding box center [634, 420] width 76 height 25
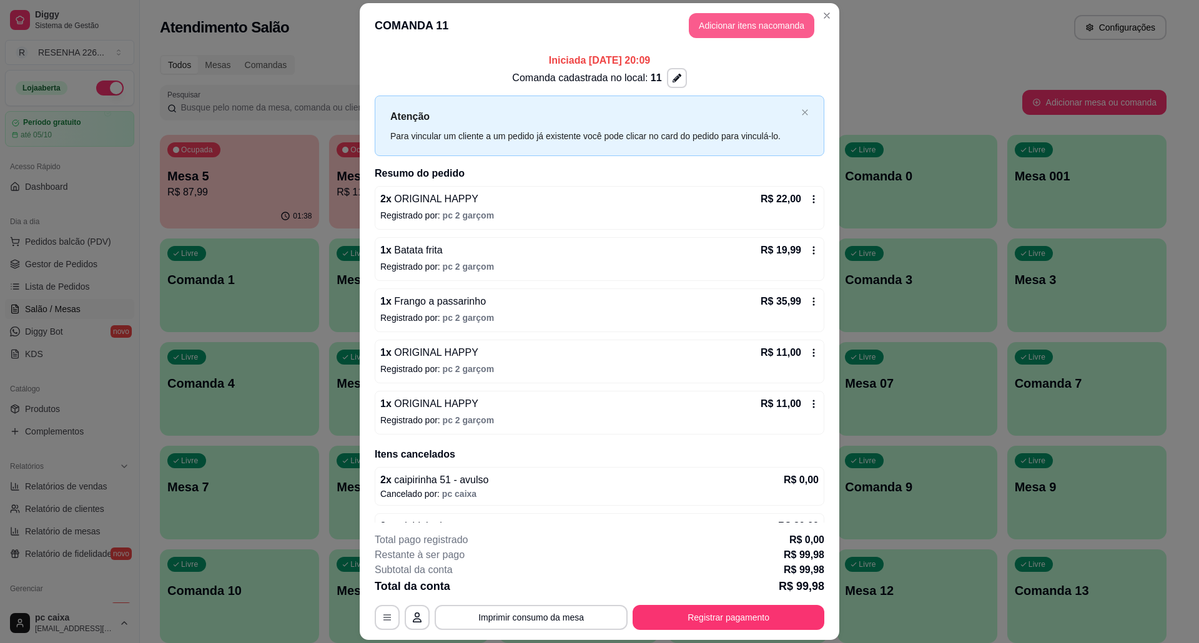
click at [777, 20] on button "Adicionar itens na comanda" at bounding box center [752, 25] width 126 height 25
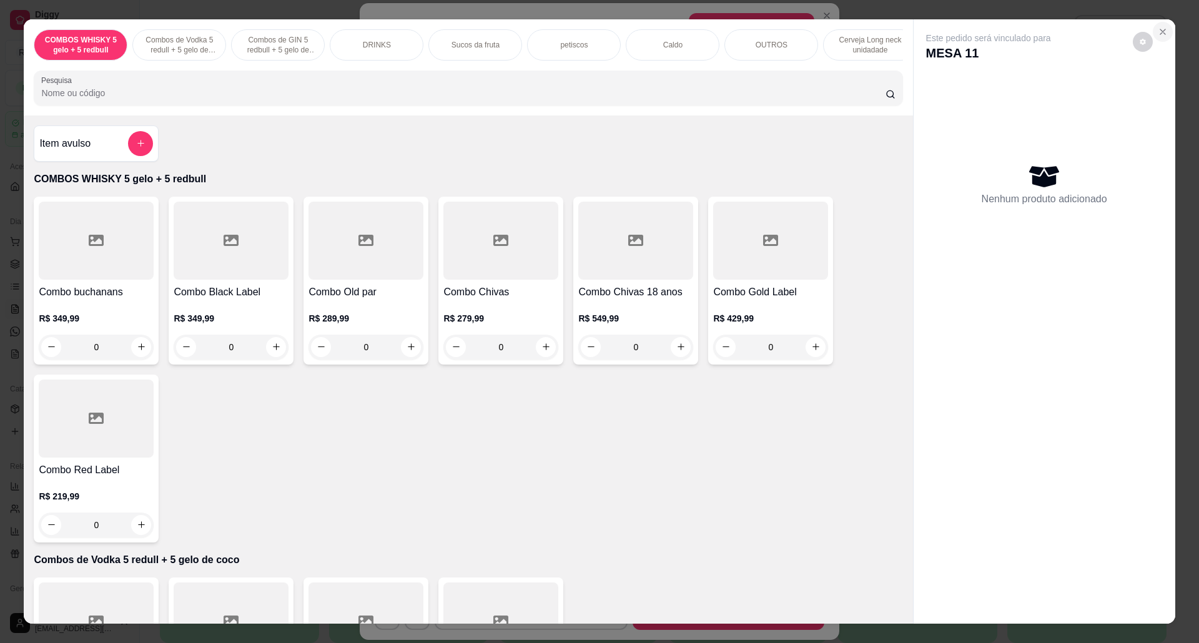
click at [1161, 30] on icon "Close" at bounding box center [1163, 32] width 10 height 10
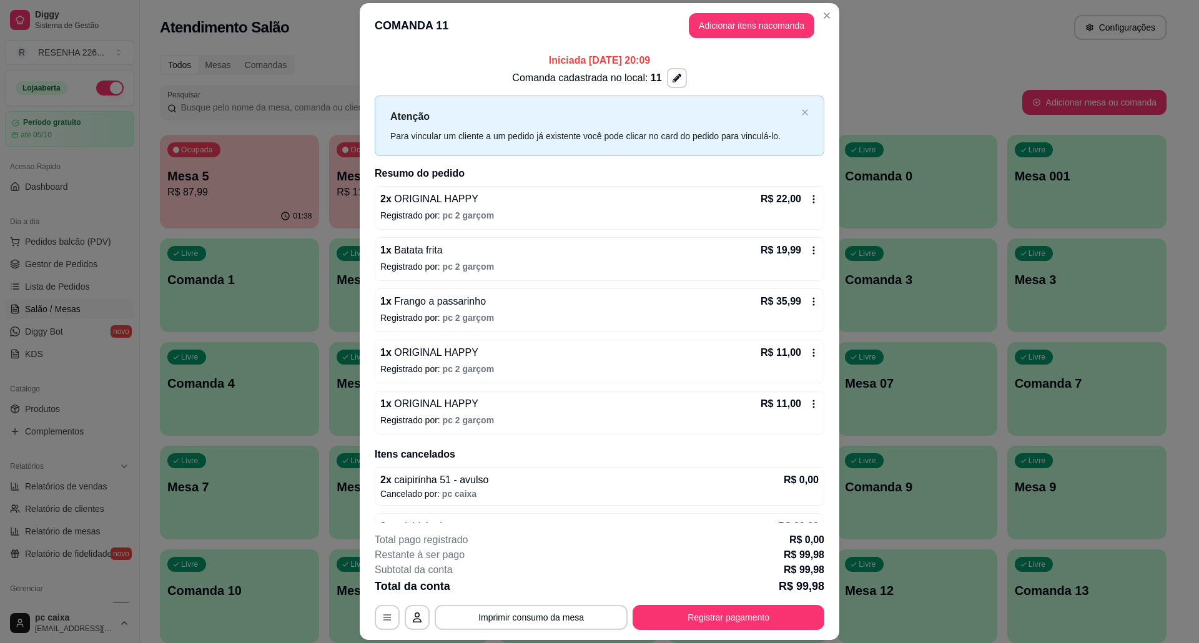
click at [731, 6] on header "COMANDA 11 Adicionar itens na comanda" at bounding box center [600, 25] width 480 height 45
click at [738, 18] on button "Adicionar itens na comanda" at bounding box center [752, 26] width 122 height 24
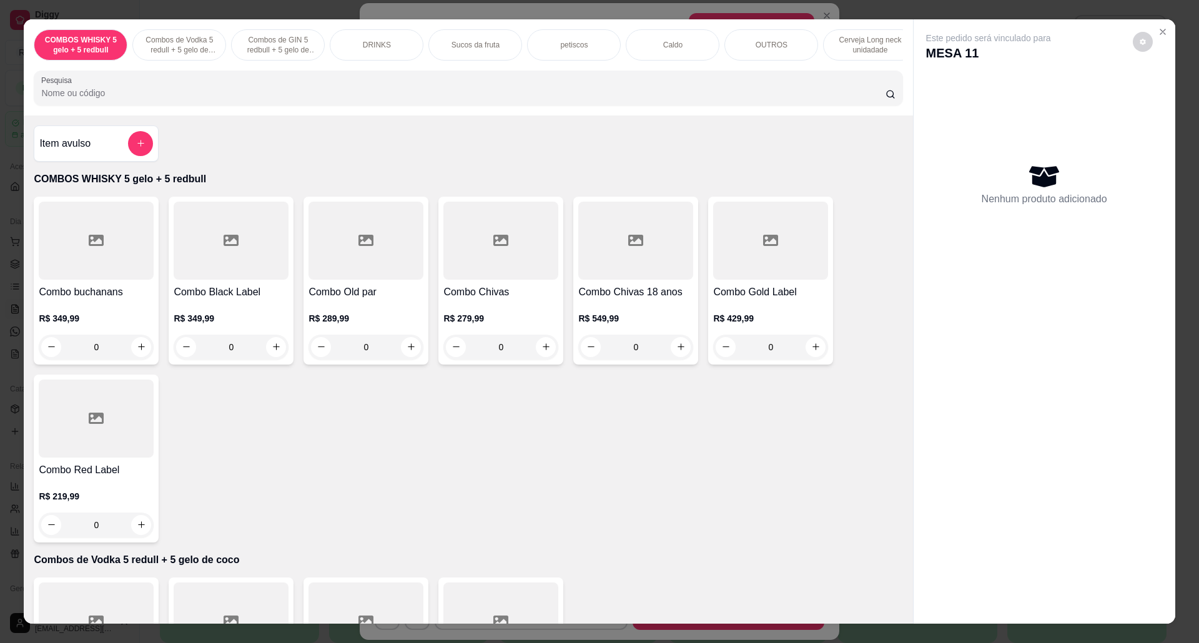
click at [128, 156] on button "add-separate-item" at bounding box center [140, 143] width 25 height 25
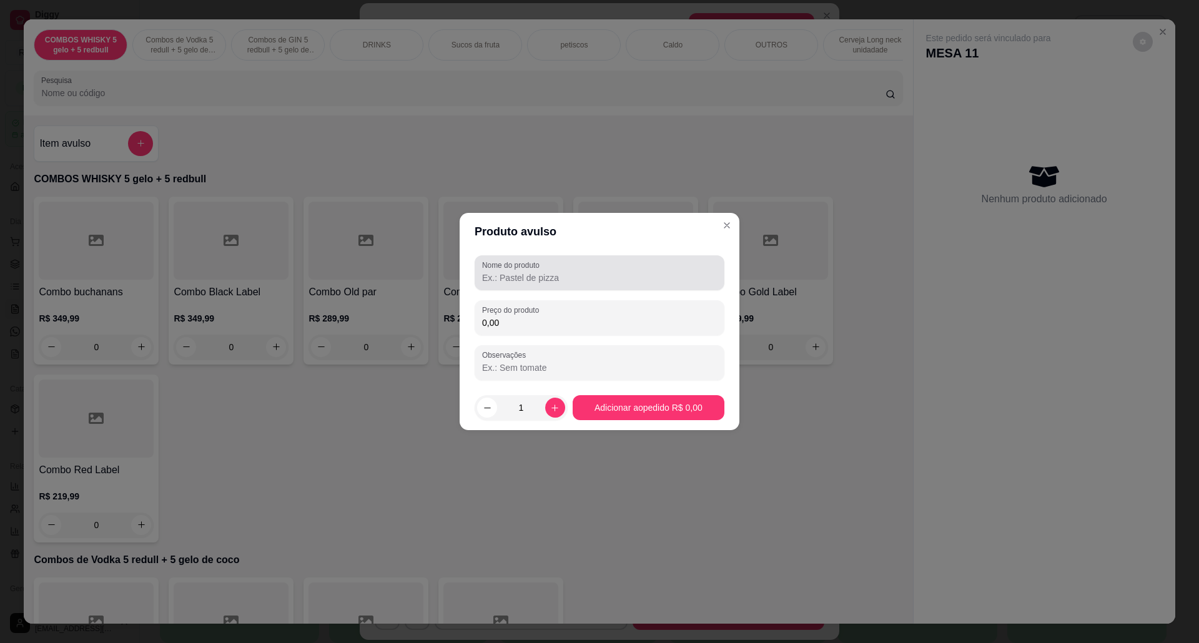
click at [528, 278] on input "Nome do produto" at bounding box center [599, 278] width 235 height 12
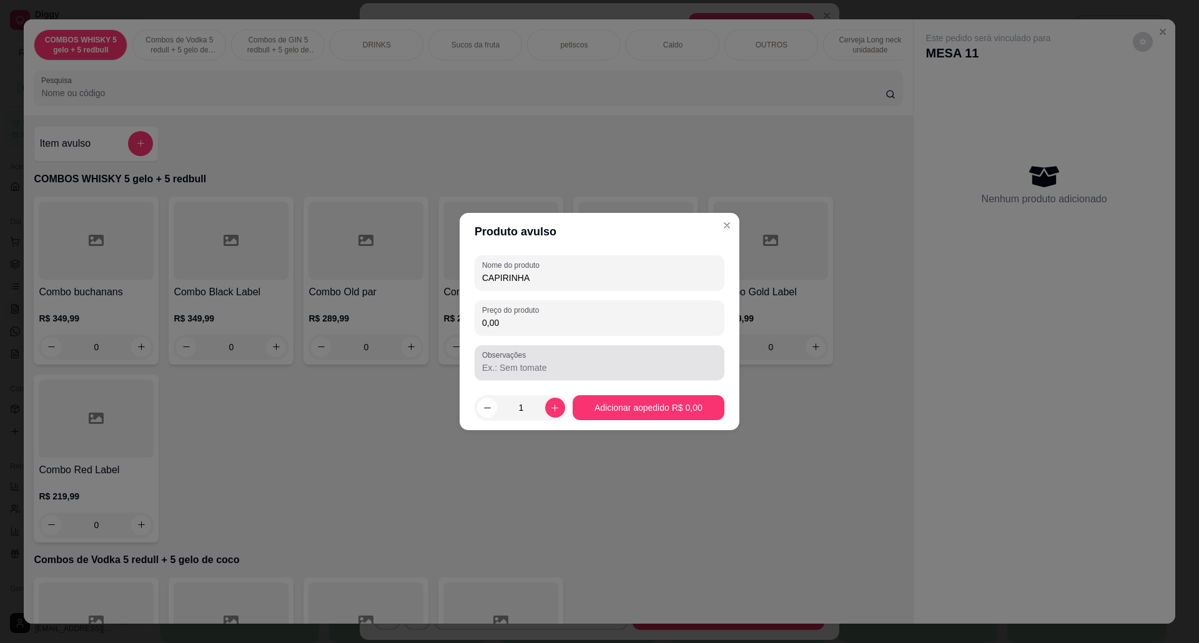
type input "CAPIRINHA"
click at [540, 327] on input "0,00" at bounding box center [599, 323] width 235 height 12
type input "15,00"
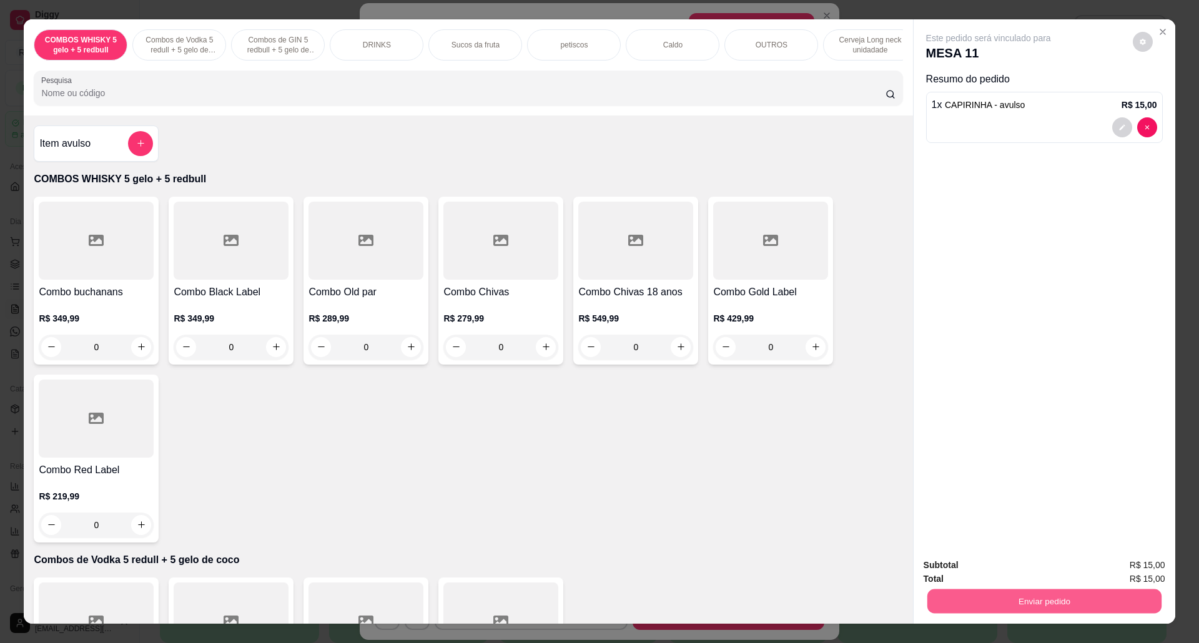
click at [1003, 602] on button "Enviar pedido" at bounding box center [1044, 602] width 234 height 24
click at [996, 568] on button "Não registrar e enviar pedido" at bounding box center [1002, 571] width 126 height 23
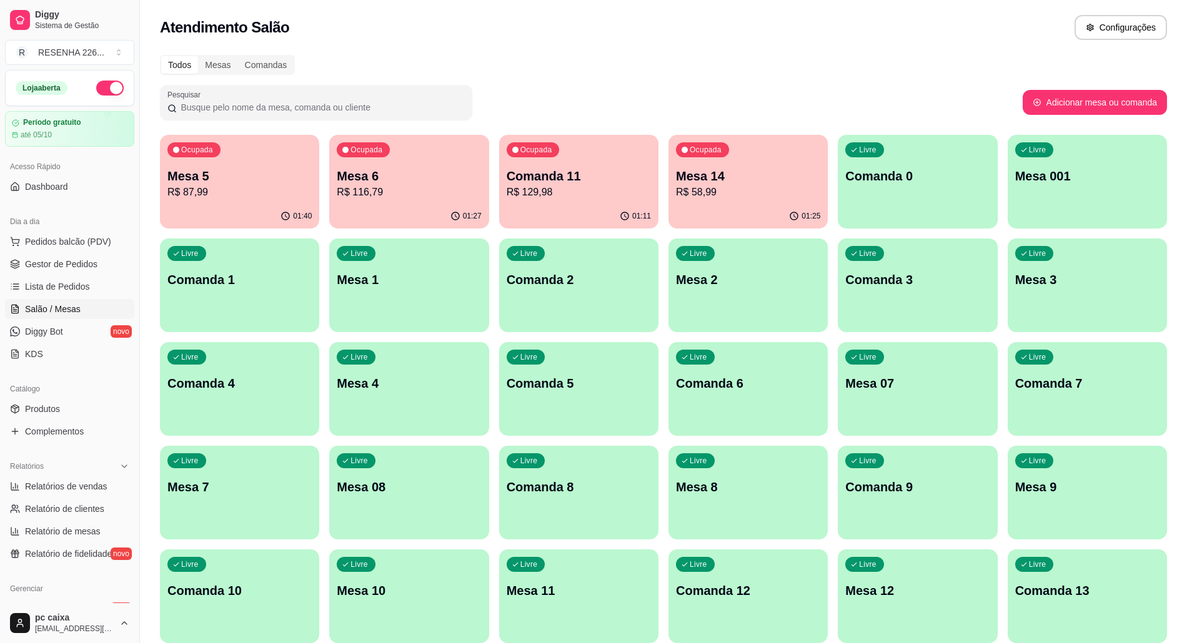
click at [271, 166] on div "Ocupada Mesa 5 R$ 87,99" at bounding box center [239, 169] width 159 height 69
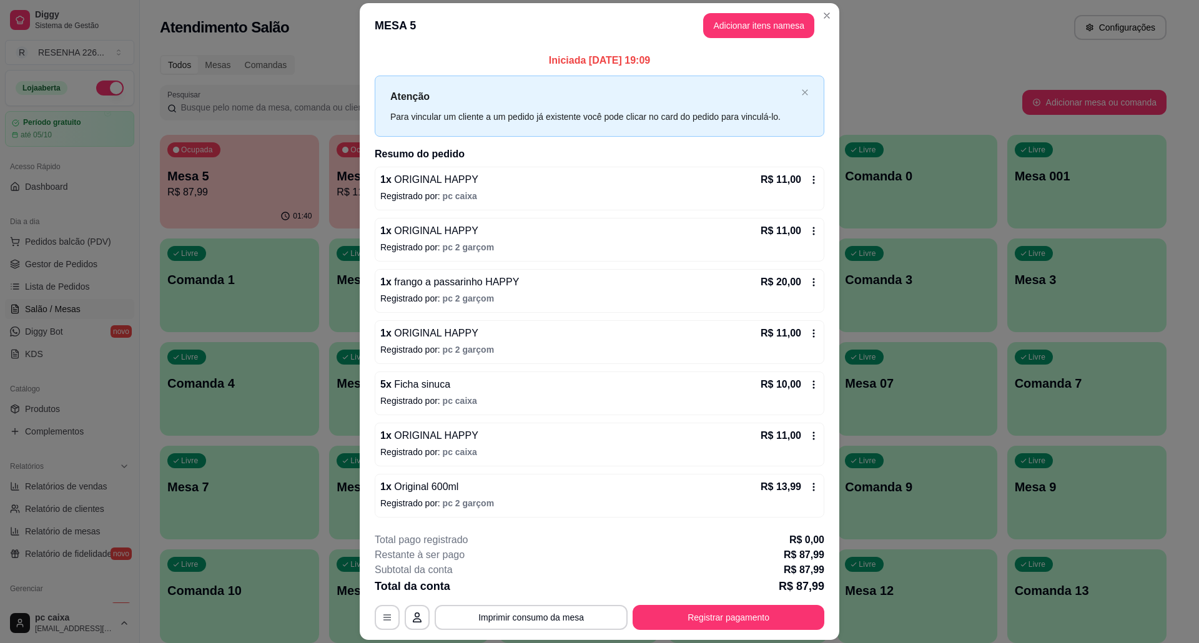
scroll to position [2, 0]
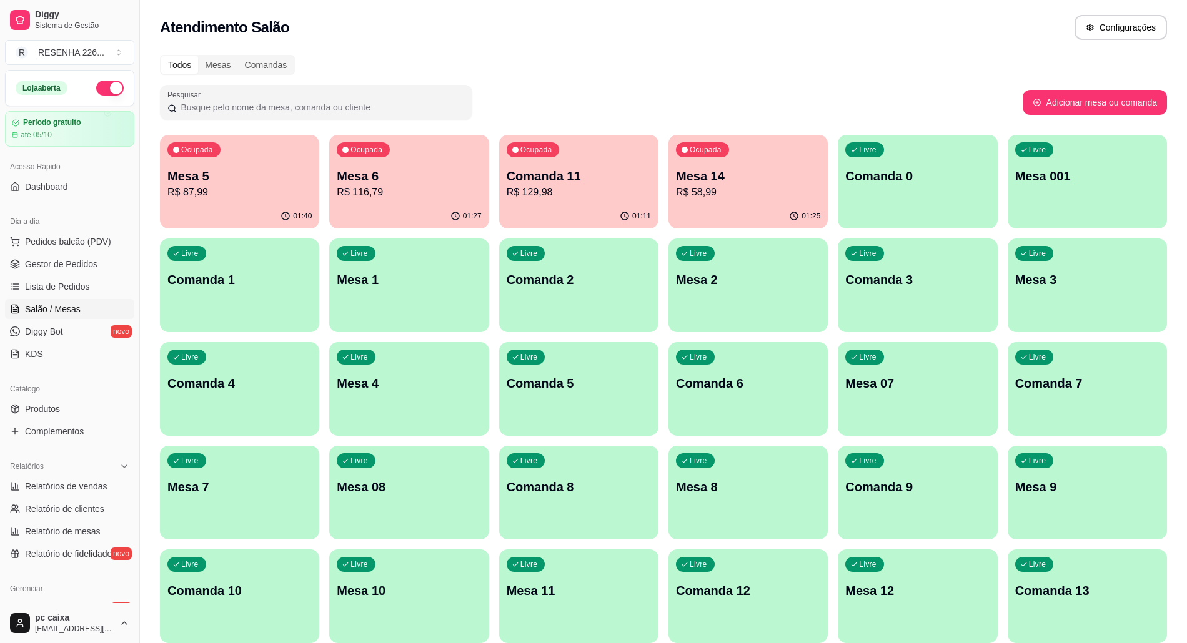
click at [653, 188] on div "Ocupada Comanda 11 R$ 129,98" at bounding box center [578, 169] width 159 height 69
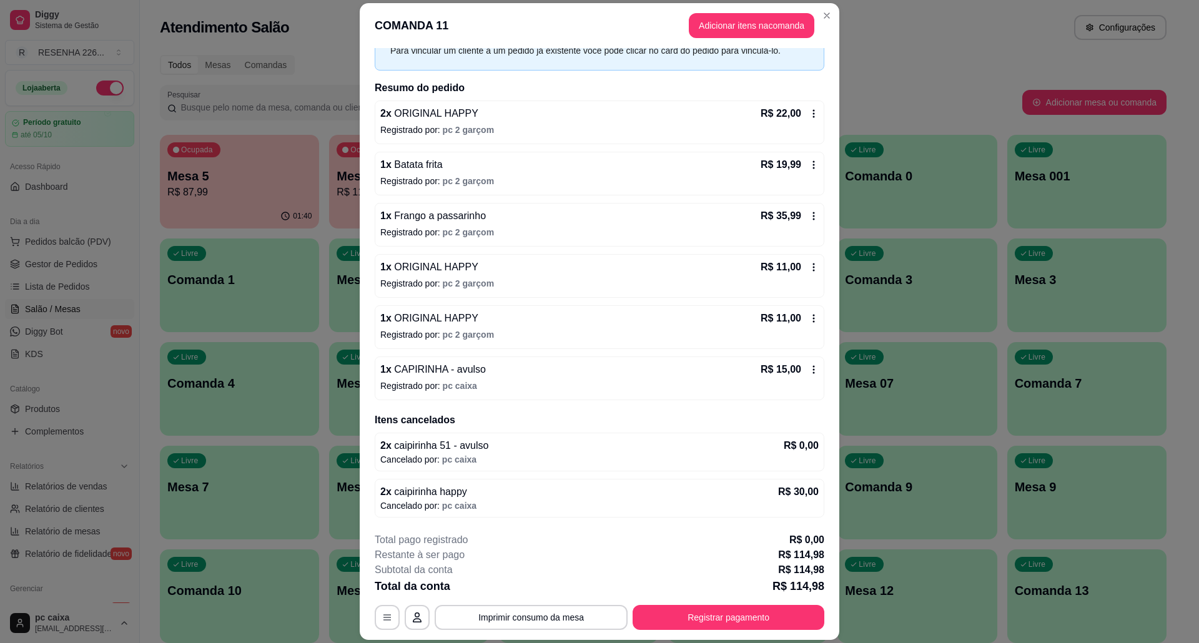
scroll to position [89, 0]
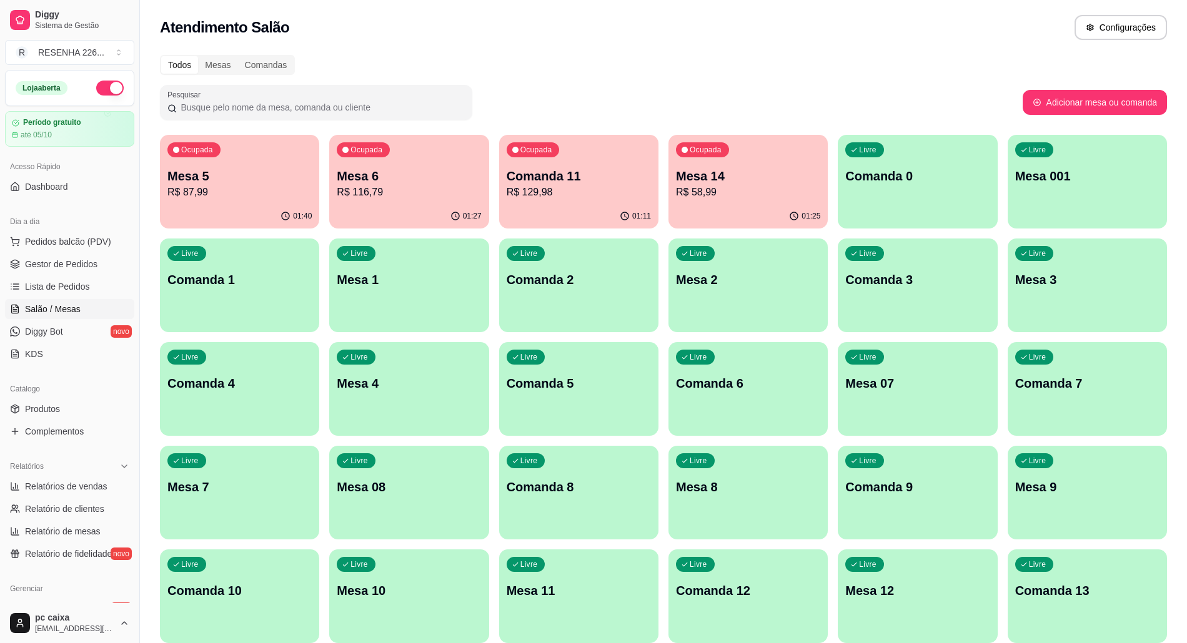
click at [743, 166] on div "Ocupada Mesa 14 R$ 58,99" at bounding box center [747, 169] width 159 height 69
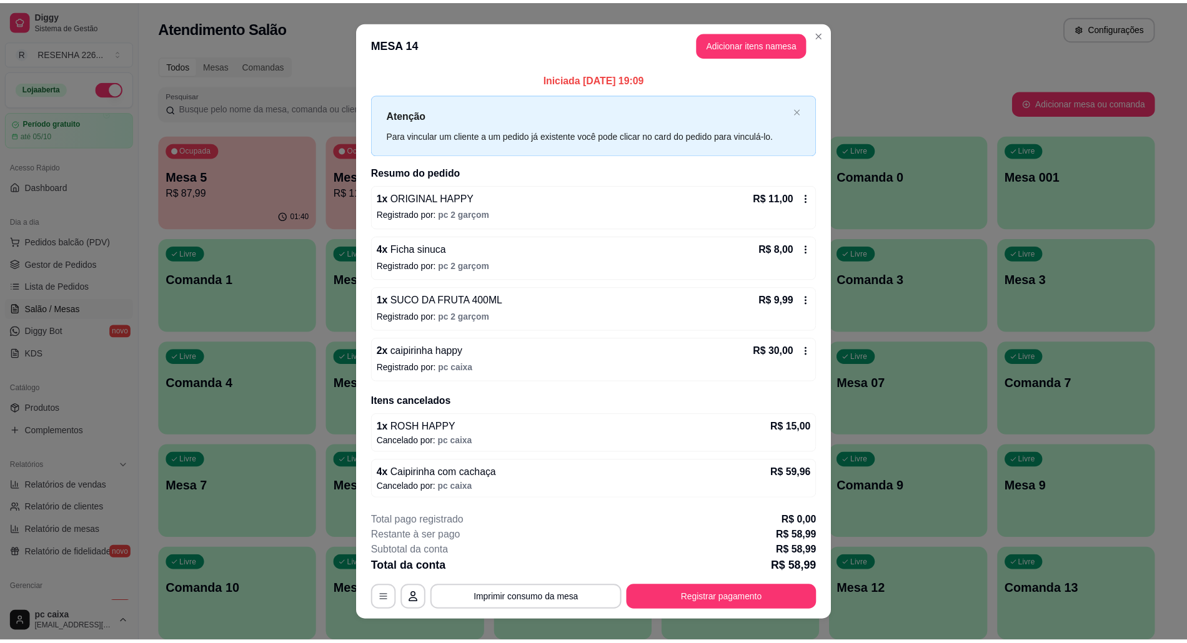
scroll to position [20, 0]
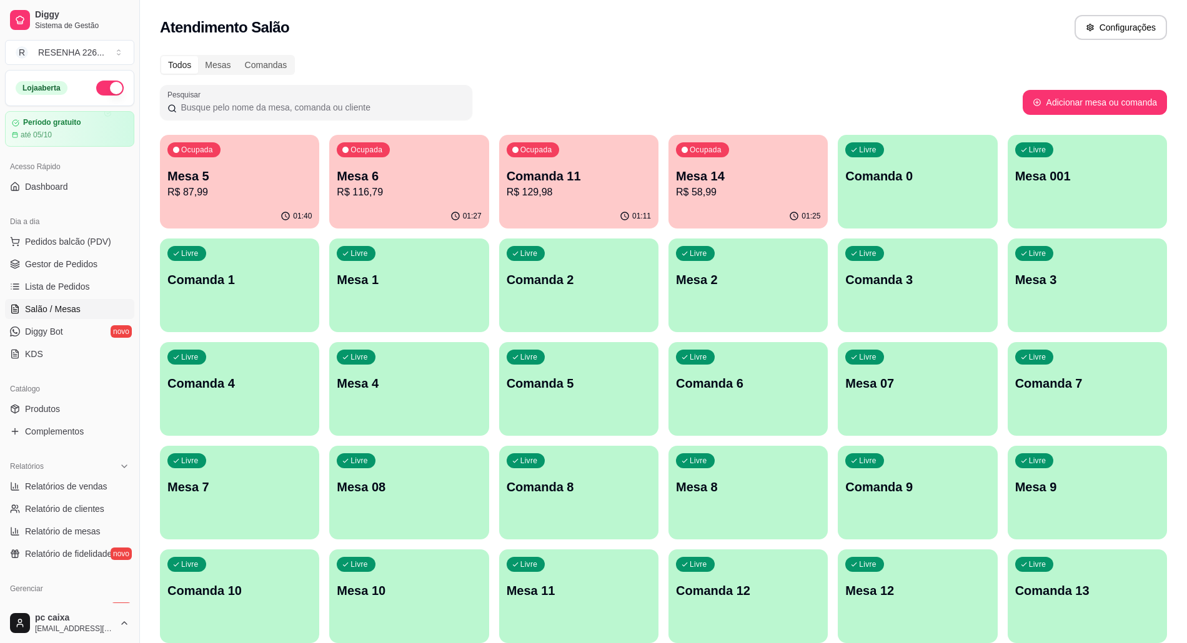
click at [767, 144] on div "Ocupada Mesa 14 R$ 58,99" at bounding box center [747, 169] width 159 height 69
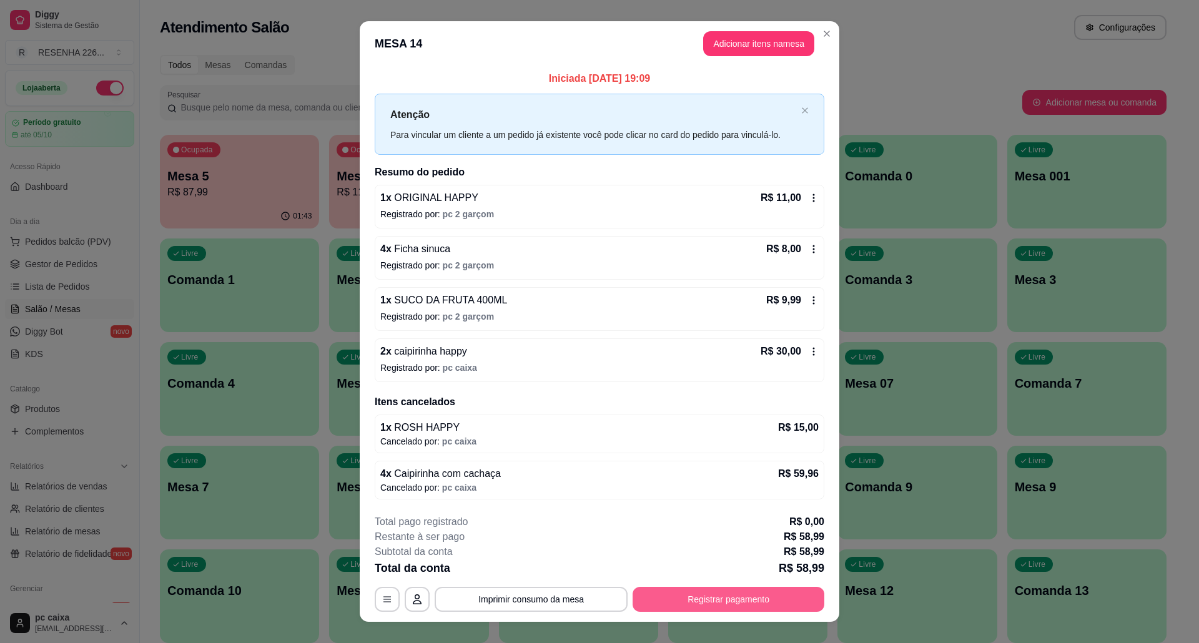
click at [658, 610] on button "Registrar pagamento" at bounding box center [729, 599] width 192 height 25
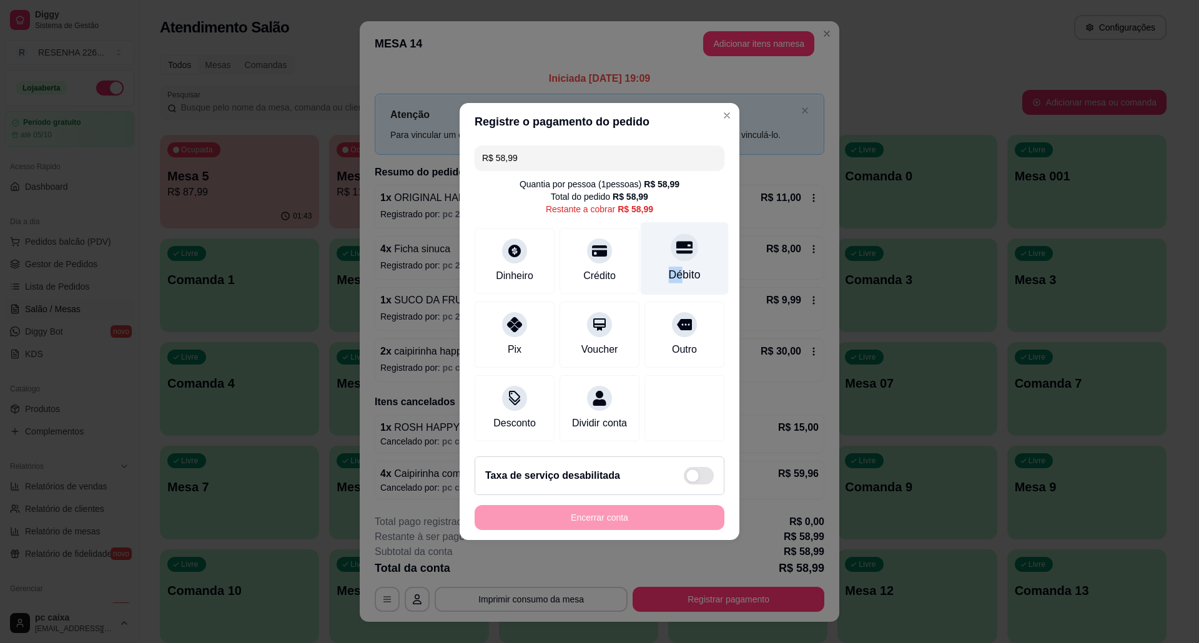
click at [668, 271] on div "Débito" at bounding box center [685, 258] width 88 height 73
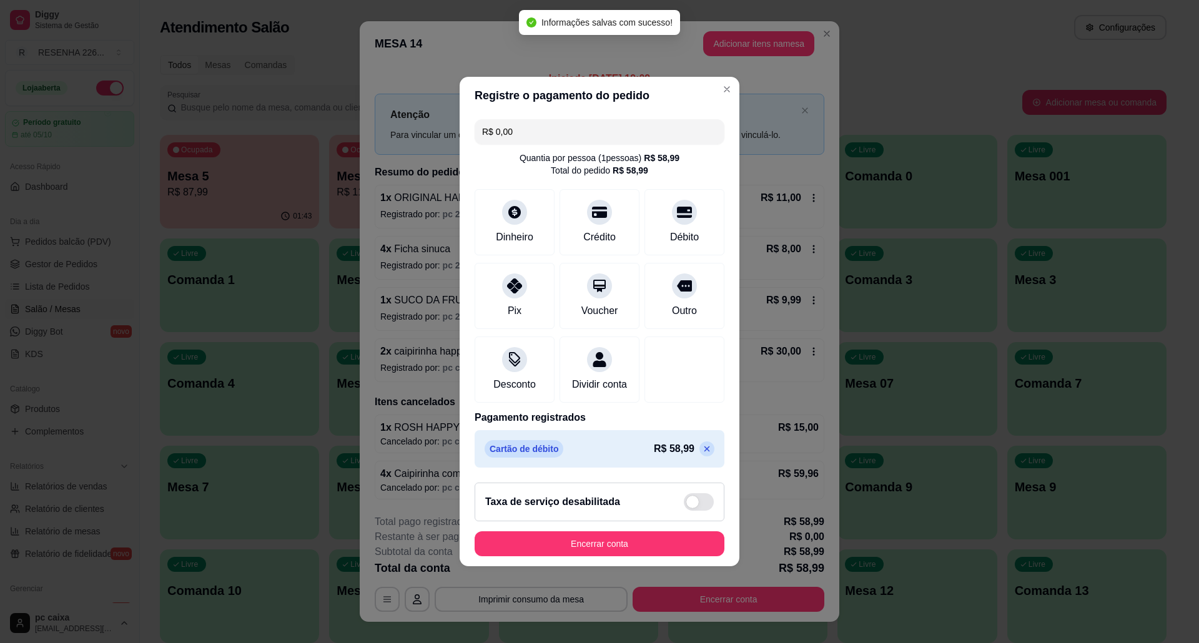
click at [685, 454] on div "R$ 58,99" at bounding box center [684, 449] width 61 height 15
click at [702, 454] on icon at bounding box center [707, 449] width 10 height 10
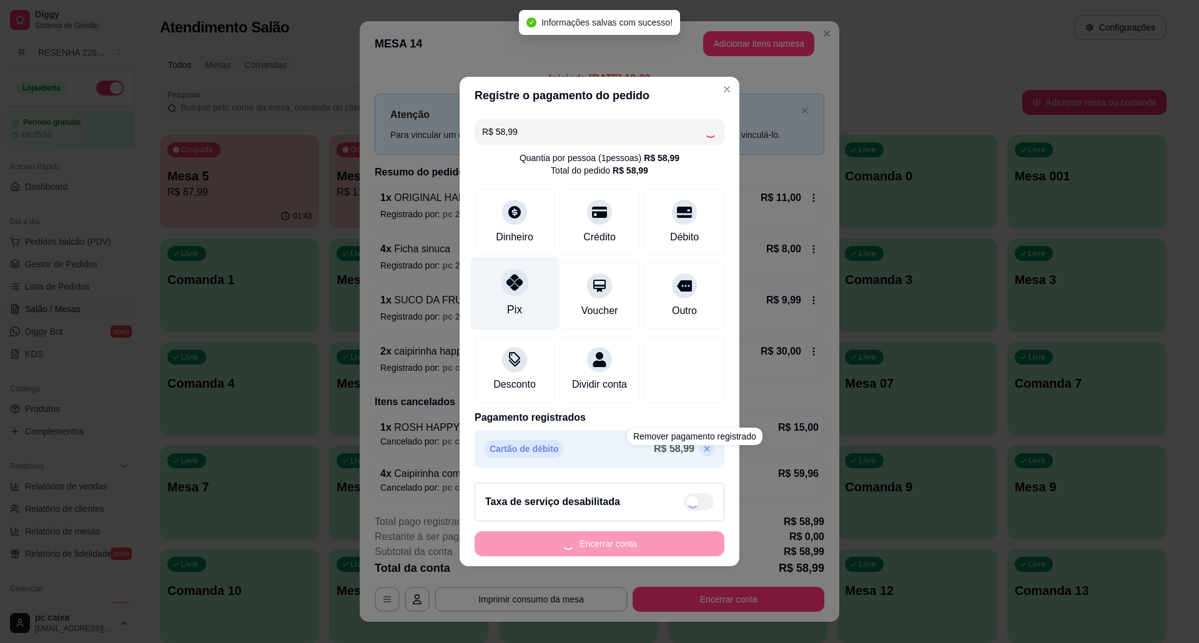
click at [499, 279] on div "R$ 58,99 Quantia por pessoa ( 1 pessoas) R$ 58,99 Total do pedido R$ 58,99 Dinh…" at bounding box center [600, 293] width 280 height 359
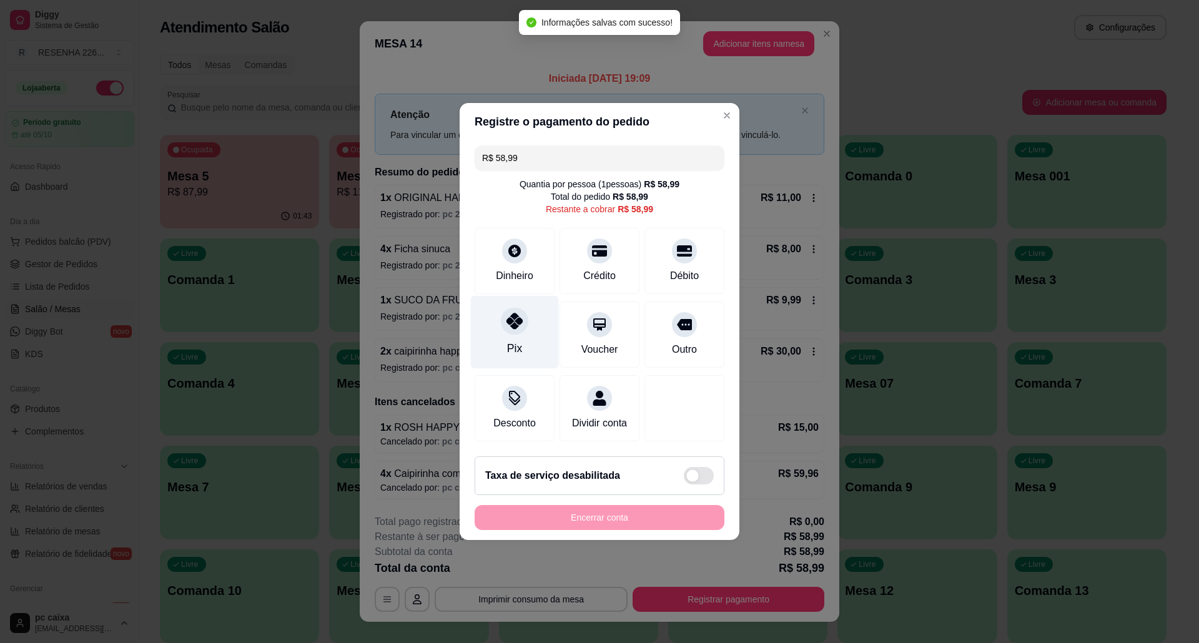
click at [507, 300] on div "Pix" at bounding box center [515, 332] width 88 height 73
type input "R$ 0,00"
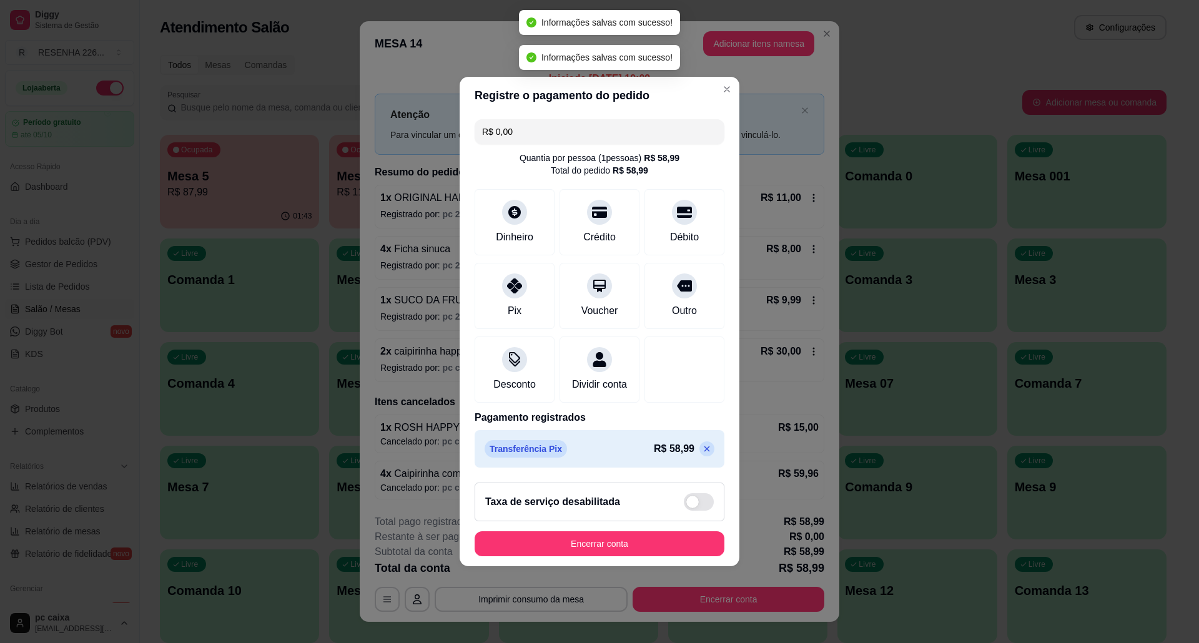
click at [630, 565] on footer "Taxa de serviço desabilitada Encerrar conta" at bounding box center [600, 520] width 280 height 94
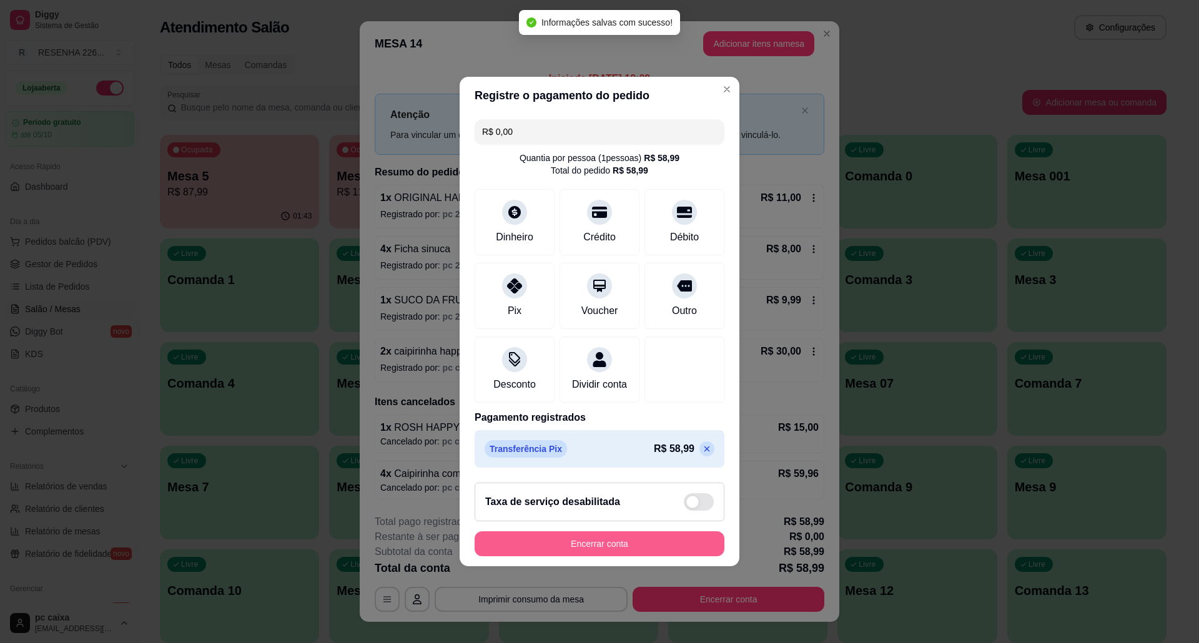
click at [628, 555] on button "Encerrar conta" at bounding box center [600, 544] width 250 height 25
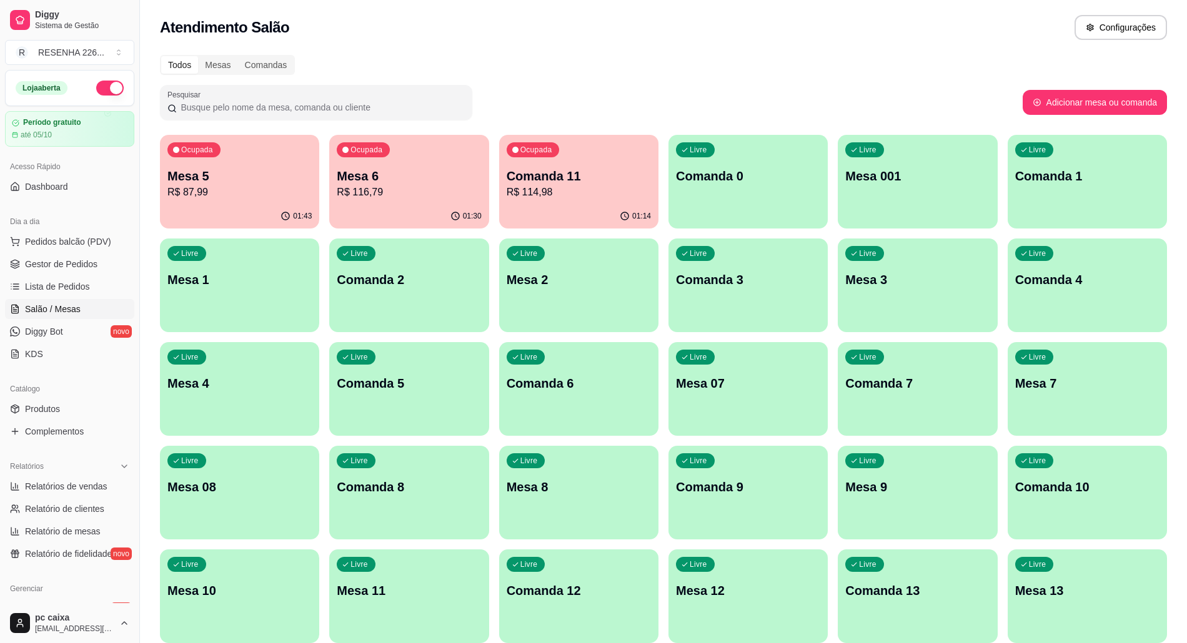
click at [552, 174] on p "Comanda 11" at bounding box center [579, 175] width 144 height 17
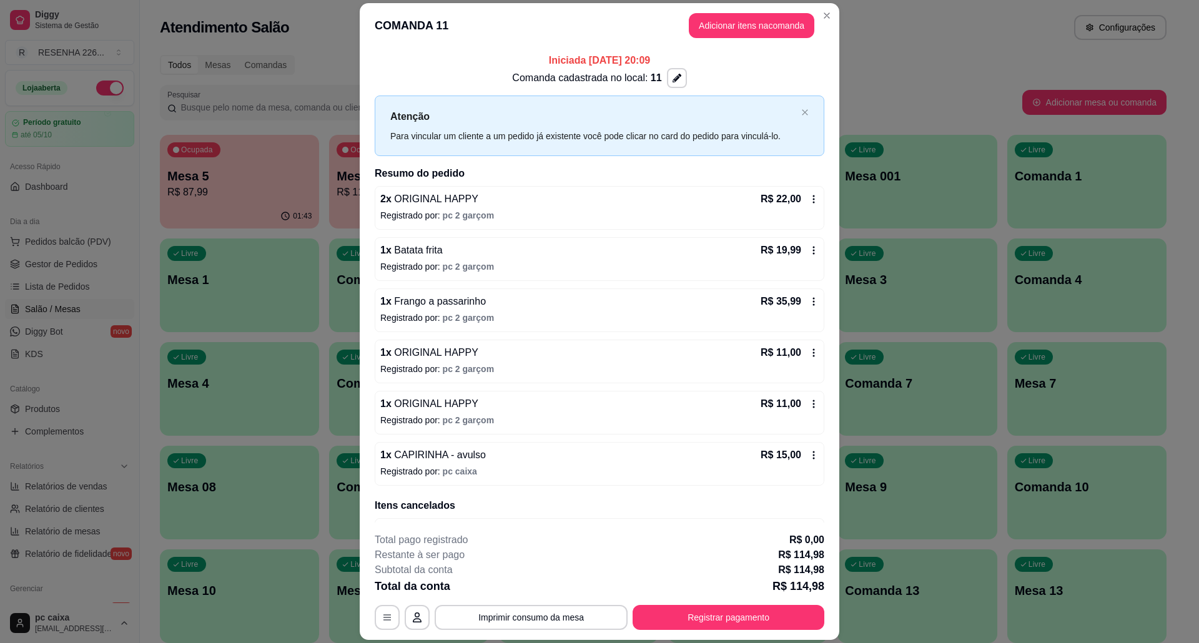
click at [695, 632] on footer "**********" at bounding box center [600, 581] width 480 height 117
click at [695, 625] on button "Registrar pagamento" at bounding box center [729, 617] width 192 height 25
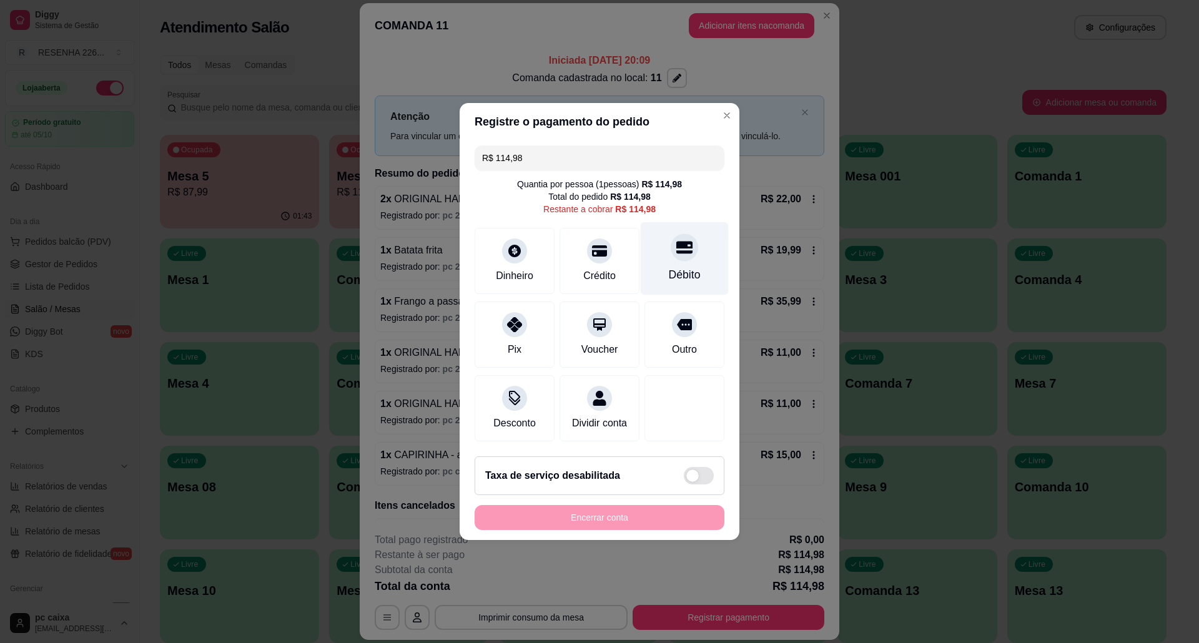
click at [682, 282] on div "Débito" at bounding box center [685, 258] width 88 height 73
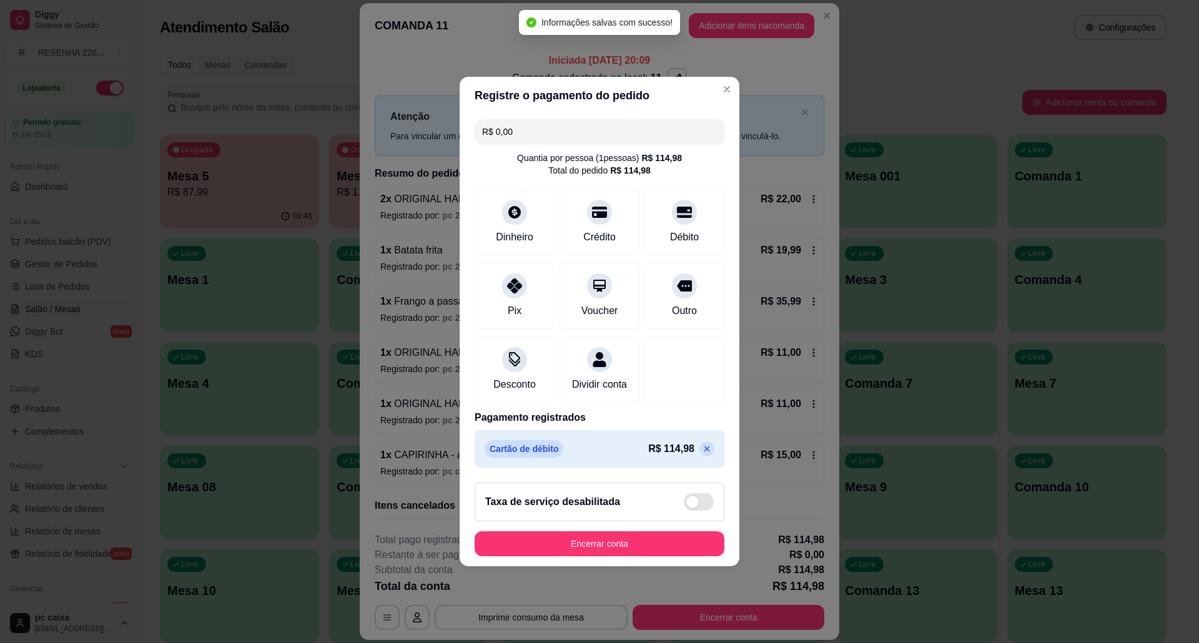
type input "R$ 0,00"
click at [648, 550] on button "Encerrar conta" at bounding box center [600, 544] width 242 height 24
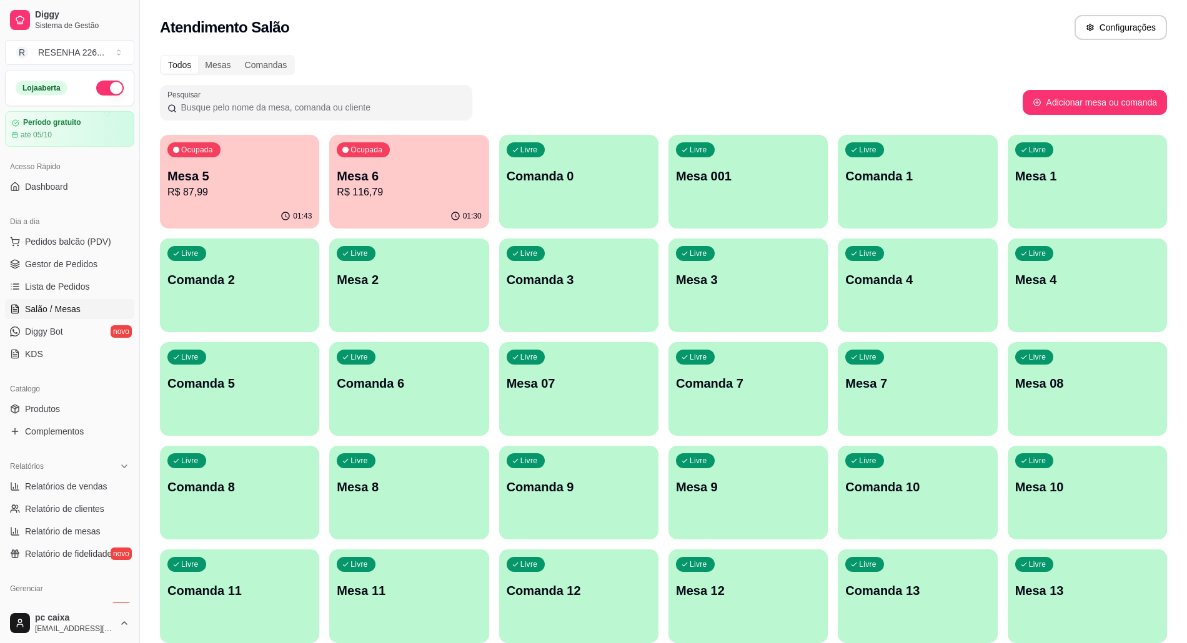
click at [138, 598] on button "Toggle Sidebar" at bounding box center [139, 321] width 10 height 643
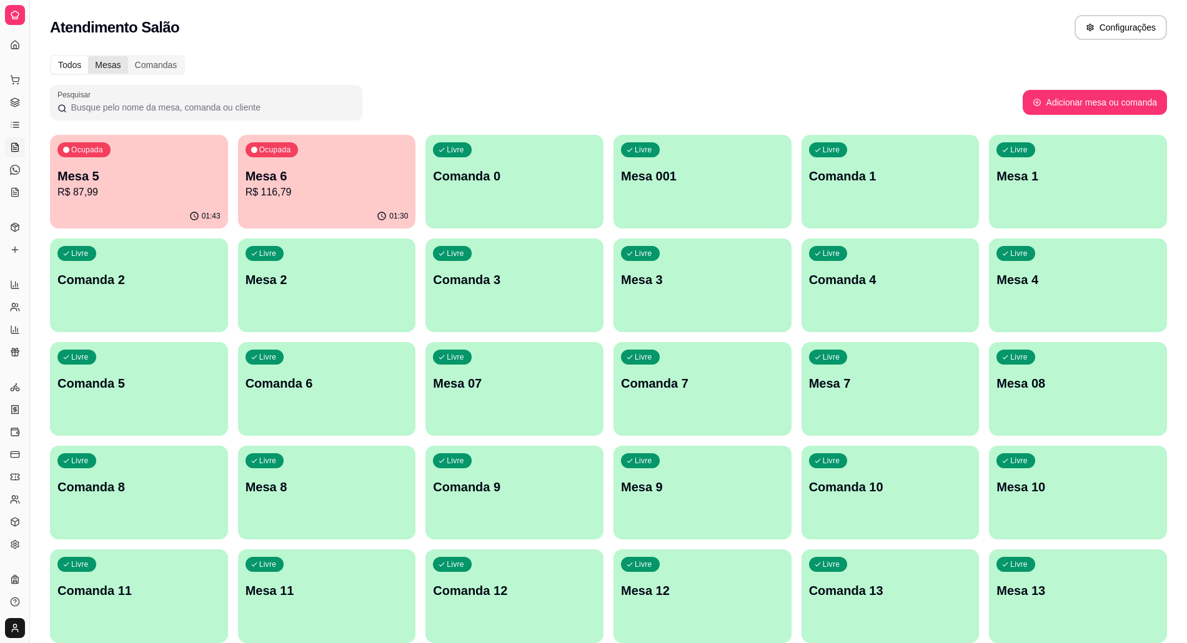
drag, startPoint x: 33, startPoint y: 52, endPoint x: 104, endPoint y: 65, distance: 71.7
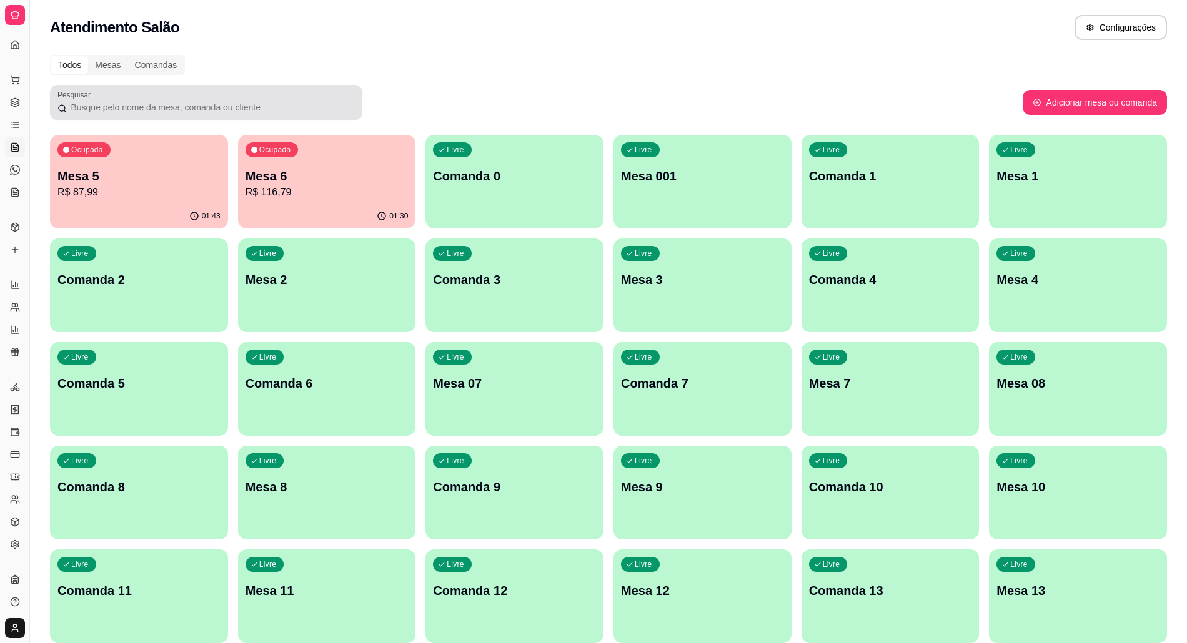
drag, startPoint x: 25, startPoint y: 82, endPoint x: 61, endPoint y: 88, distance: 36.1
drag, startPoint x: 24, startPoint y: 88, endPoint x: 106, endPoint y: 111, distance: 84.9
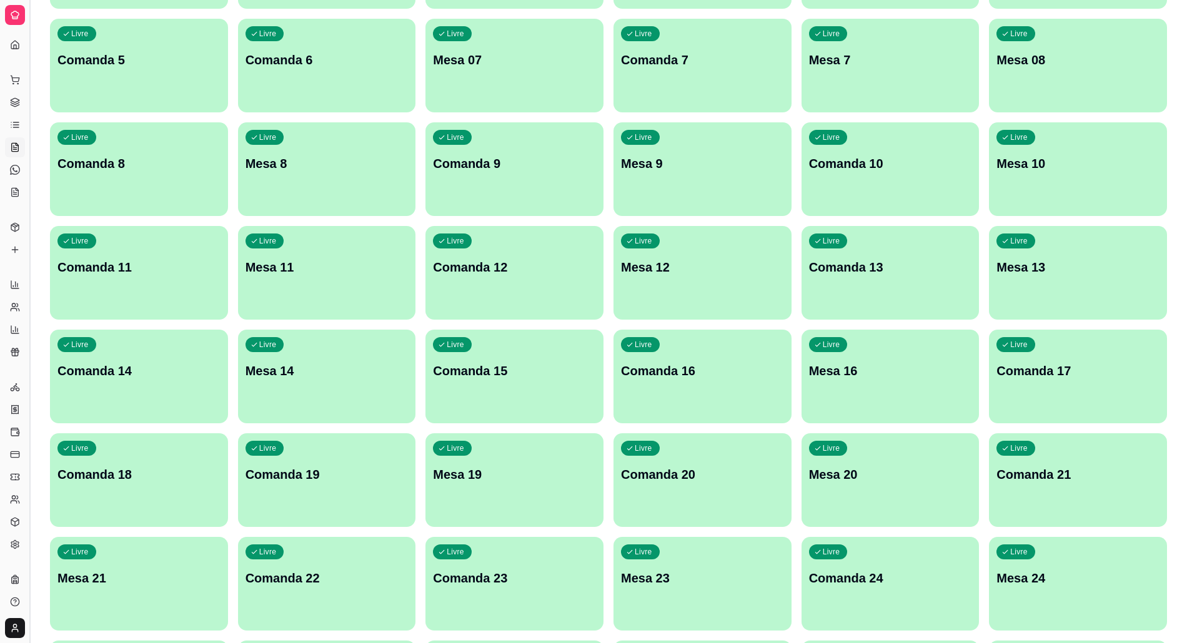
scroll to position [333, 0]
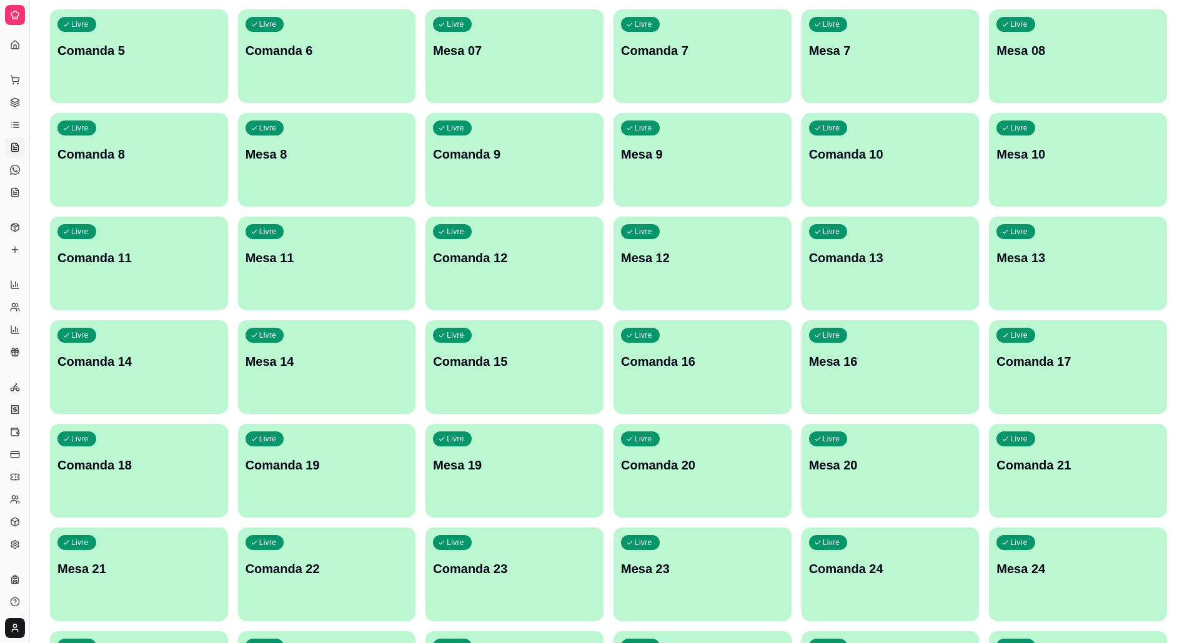
drag, startPoint x: 32, startPoint y: 596, endPoint x: 87, endPoint y: 399, distance: 204.9
click at [82, 592] on div "Diggy Sistema de Gestão R RESENHA 226 ... Loja aberta Período gratuito até 05/1…" at bounding box center [593, 480] width 1187 height 1627
click at [24, 0] on button "Toggle Sidebar" at bounding box center [29, 321] width 10 height 643
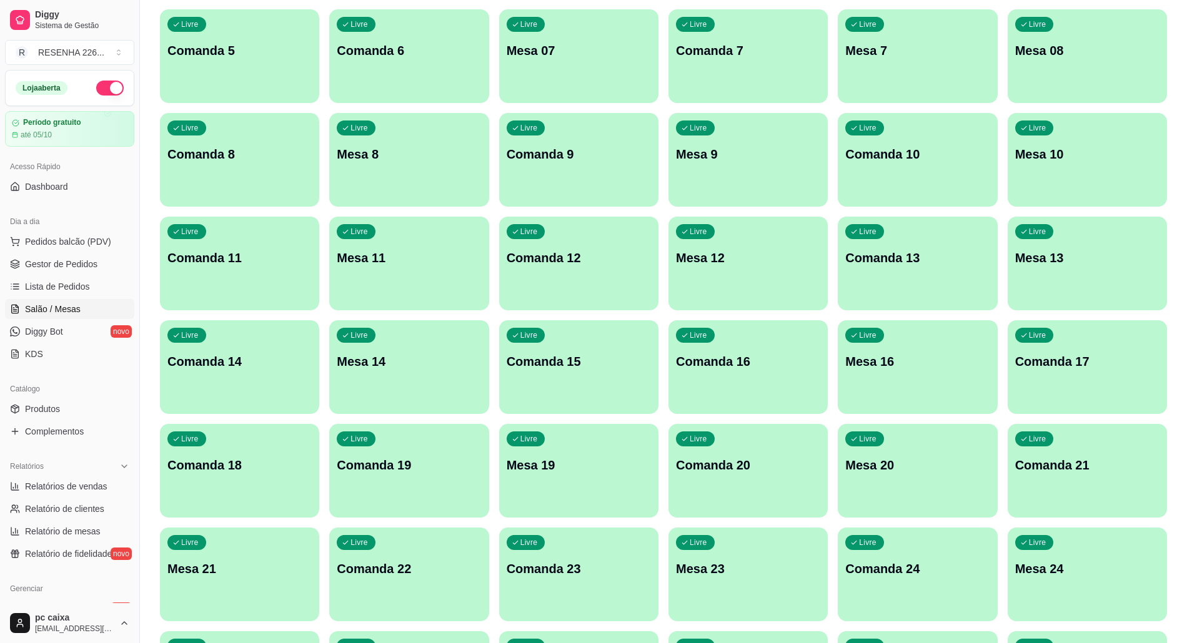
click at [134, 0] on button "Toggle Sidebar" at bounding box center [139, 321] width 10 height 643
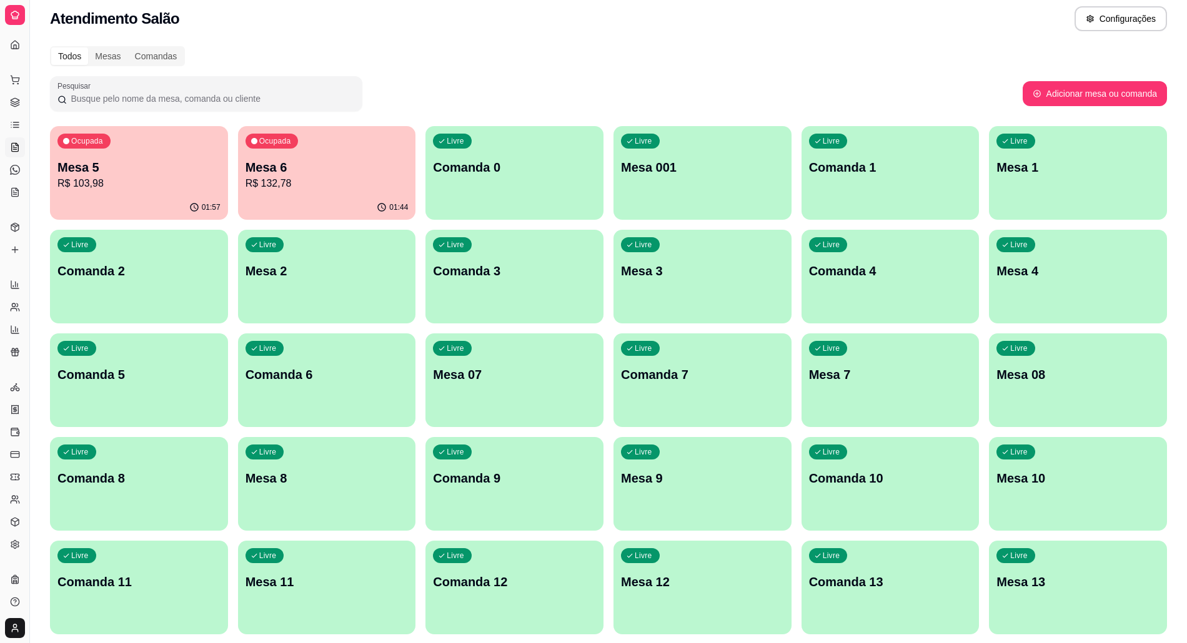
scroll to position [0, 0]
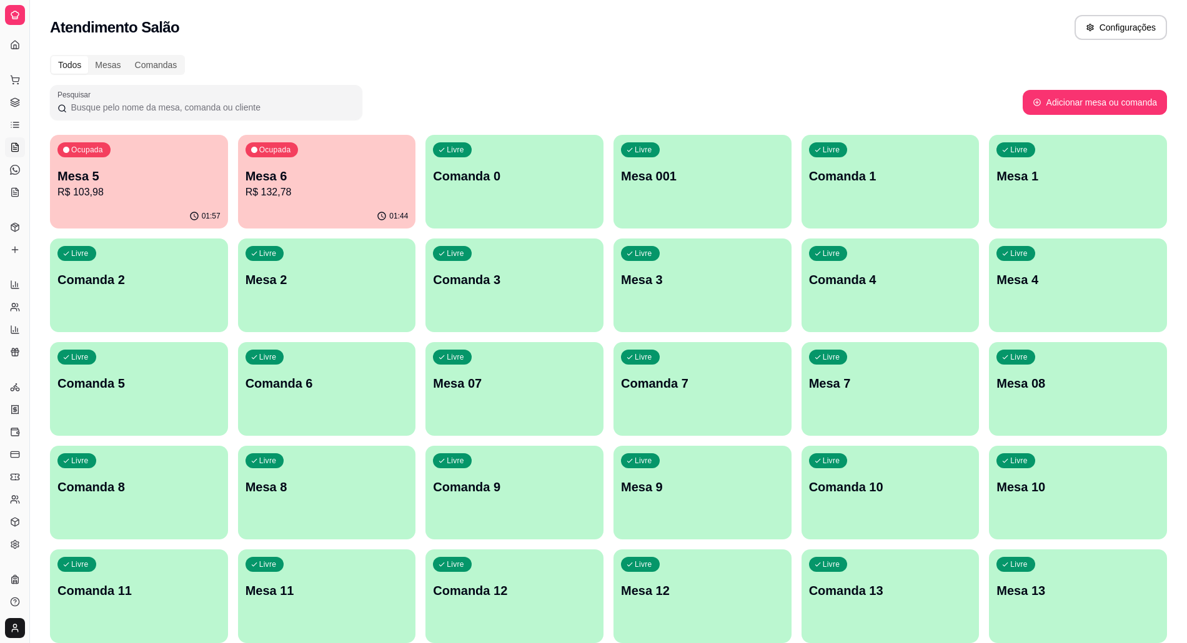
drag, startPoint x: 26, startPoint y: 70, endPoint x: 84, endPoint y: 69, distance: 57.5
drag, startPoint x: 29, startPoint y: 630, endPoint x: 49, endPoint y: 620, distance: 22.4
click at [17, 42] on icon at bounding box center [14, 45] width 7 height 8
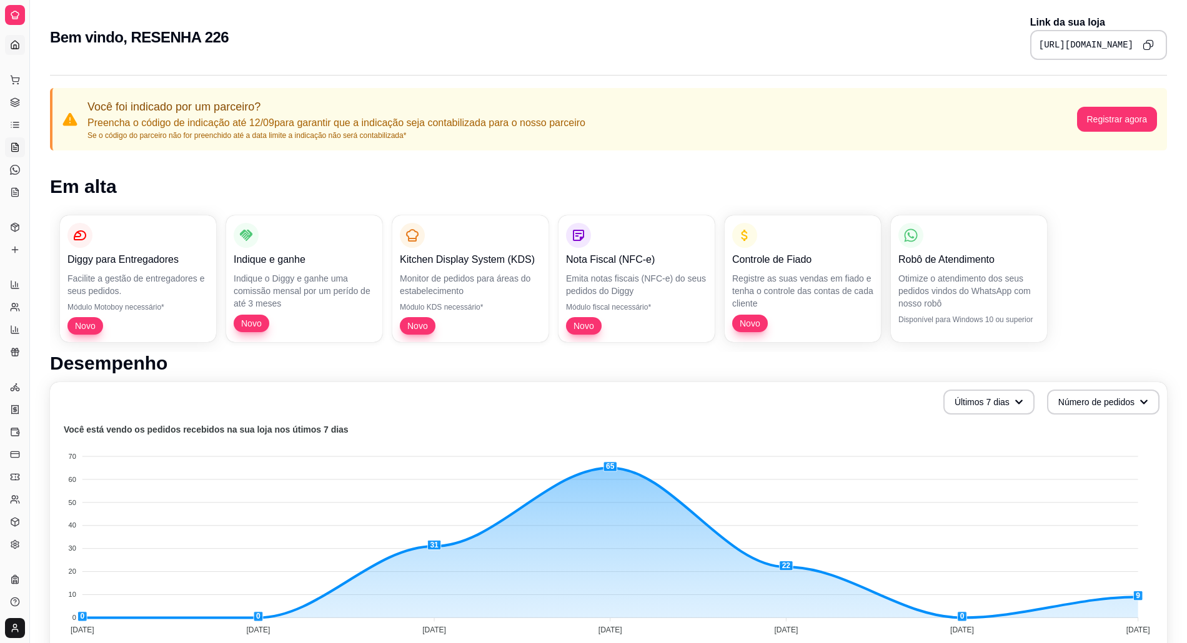
click at [12, 144] on icon at bounding box center [15, 147] width 7 height 8
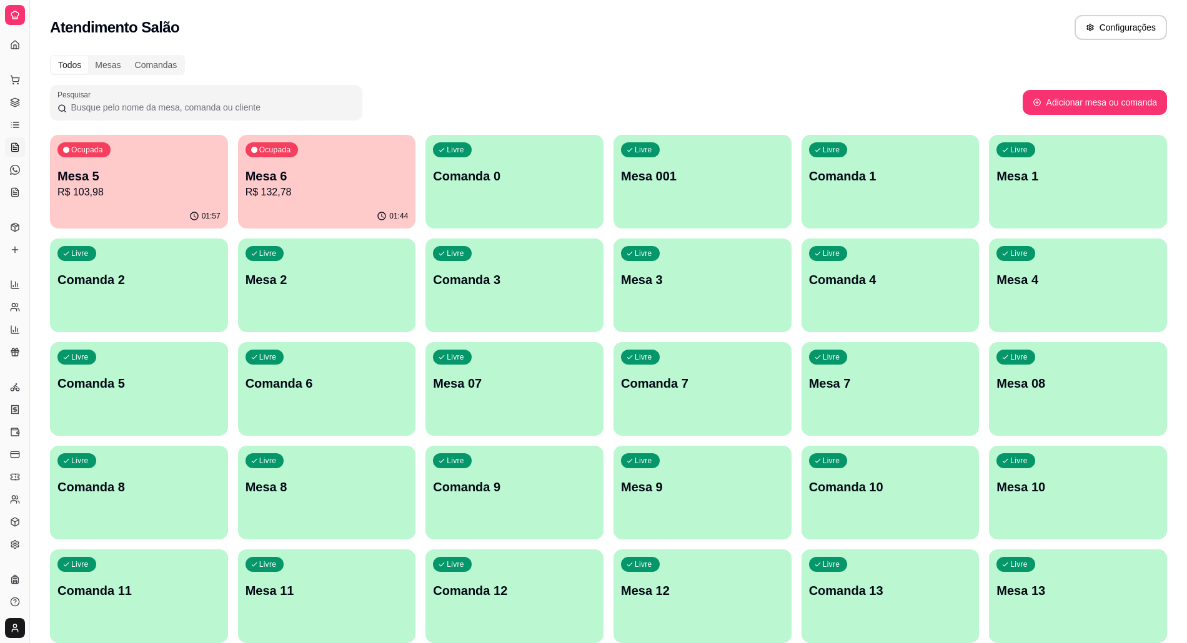
click at [326, 156] on div "Ocupada Mesa 6 R$ 132,78" at bounding box center [327, 169] width 178 height 69
click at [333, 198] on p "R$ 132,78" at bounding box center [327, 192] width 163 height 15
click at [289, 29] on div "Atendimento Salão Configurações" at bounding box center [608, 27] width 1117 height 25
click at [1105, 103] on button "Adicionar mesa ou comanda" at bounding box center [1095, 102] width 144 height 25
select select "TABLE"
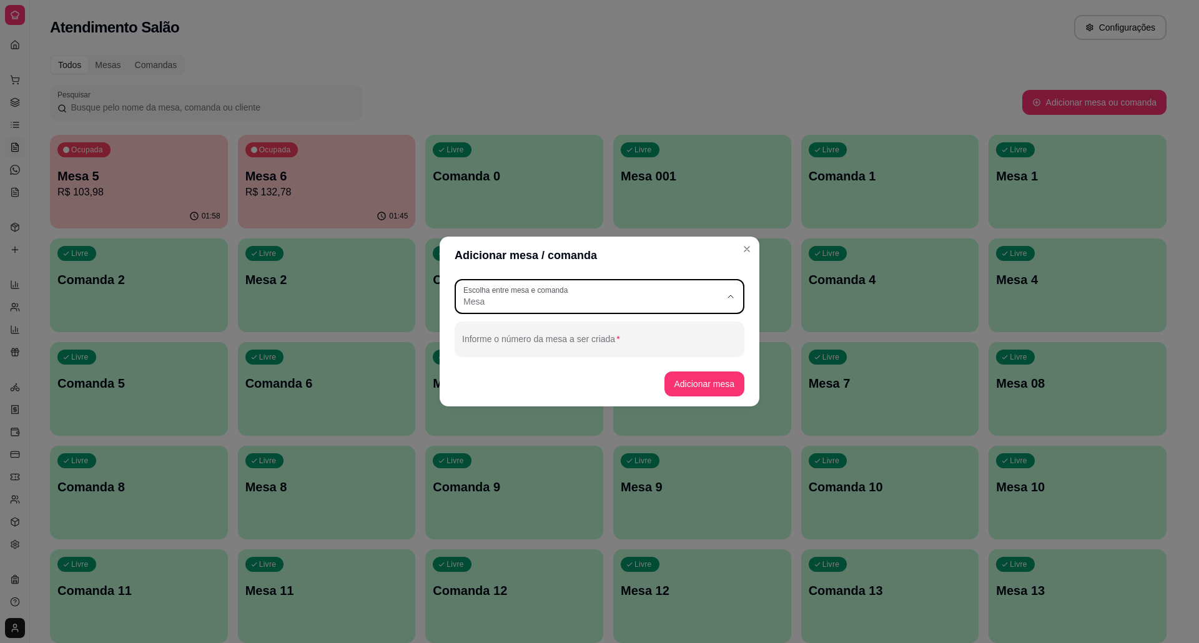
click at [698, 286] on div "Mesa" at bounding box center [592, 296] width 257 height 22
click at [663, 316] on div "TABLE Escolha entre mesa e comanda Mesa Comanda Escolha entre mesa e comanda Me…" at bounding box center [600, 317] width 320 height 87
select select
click at [506, 327] on span "Mesa" at bounding box center [593, 331] width 247 height 12
type input "TABLE"
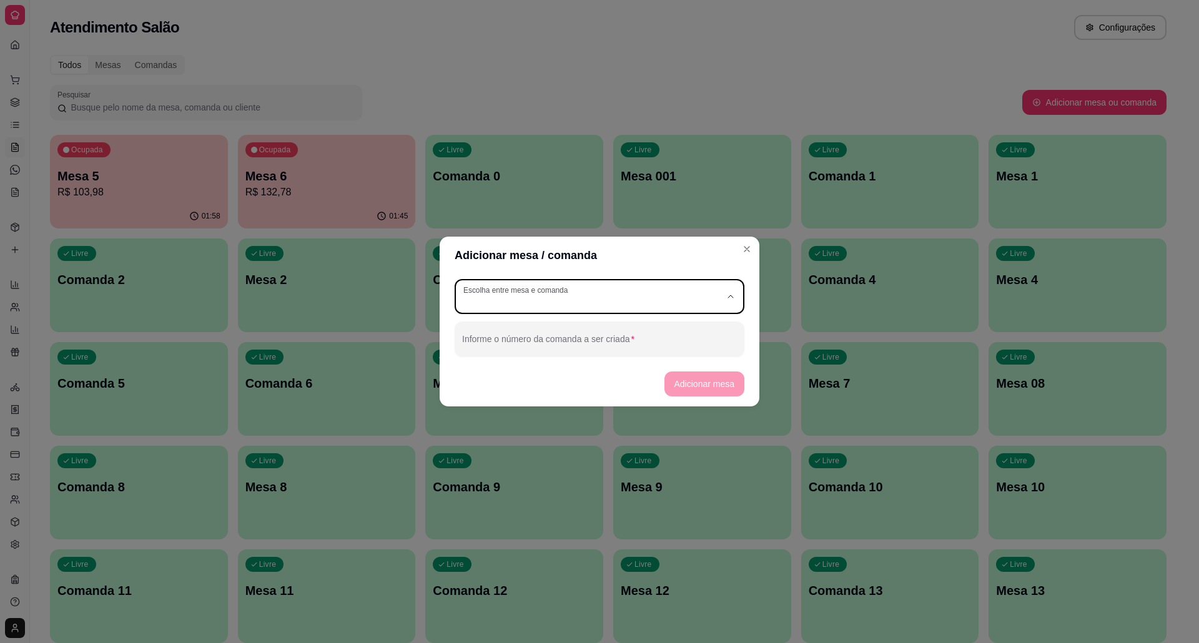
select select "TABLE"
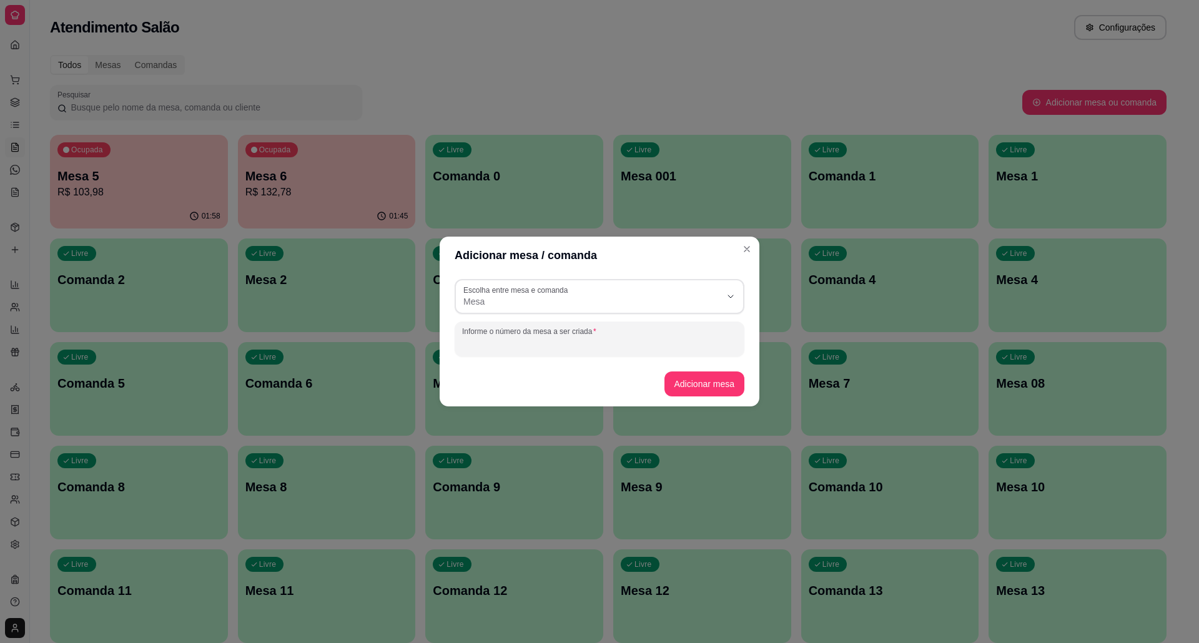
click at [635, 348] on input "Informe o número da mesa a ser criada" at bounding box center [599, 344] width 275 height 12
type input "MESA 3"
click at [701, 389] on button "Adicionar mesa" at bounding box center [704, 384] width 78 height 24
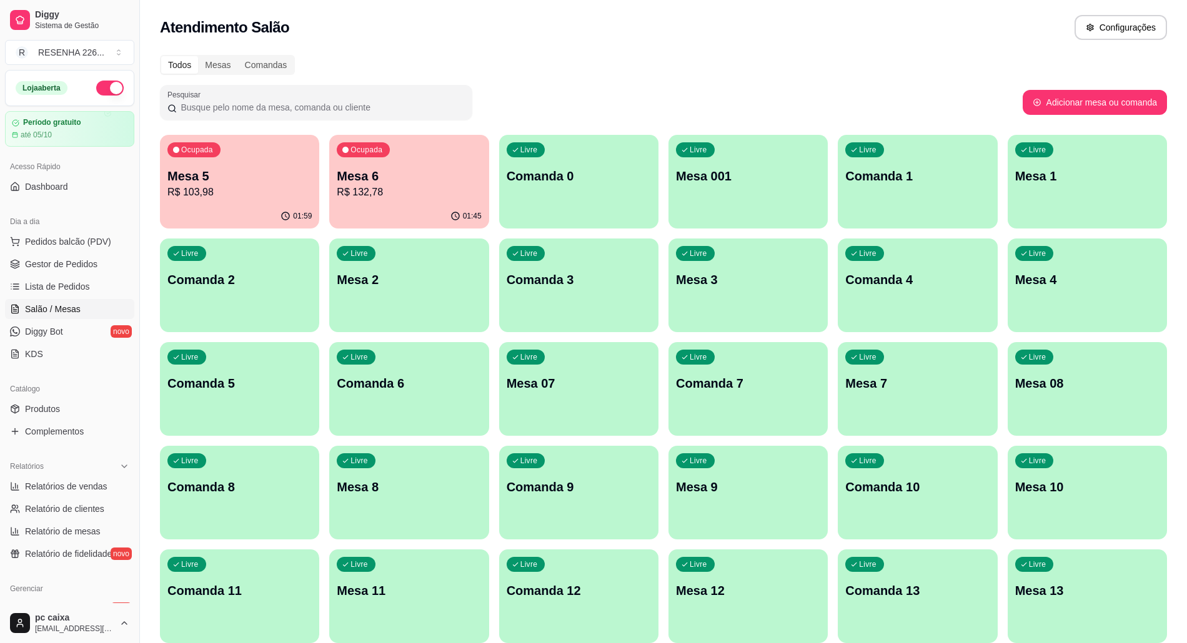
click at [508, 300] on div "Livre Comanda 3" at bounding box center [578, 278] width 159 height 79
click at [767, 299] on div "Livre Mesa 3" at bounding box center [748, 278] width 155 height 76
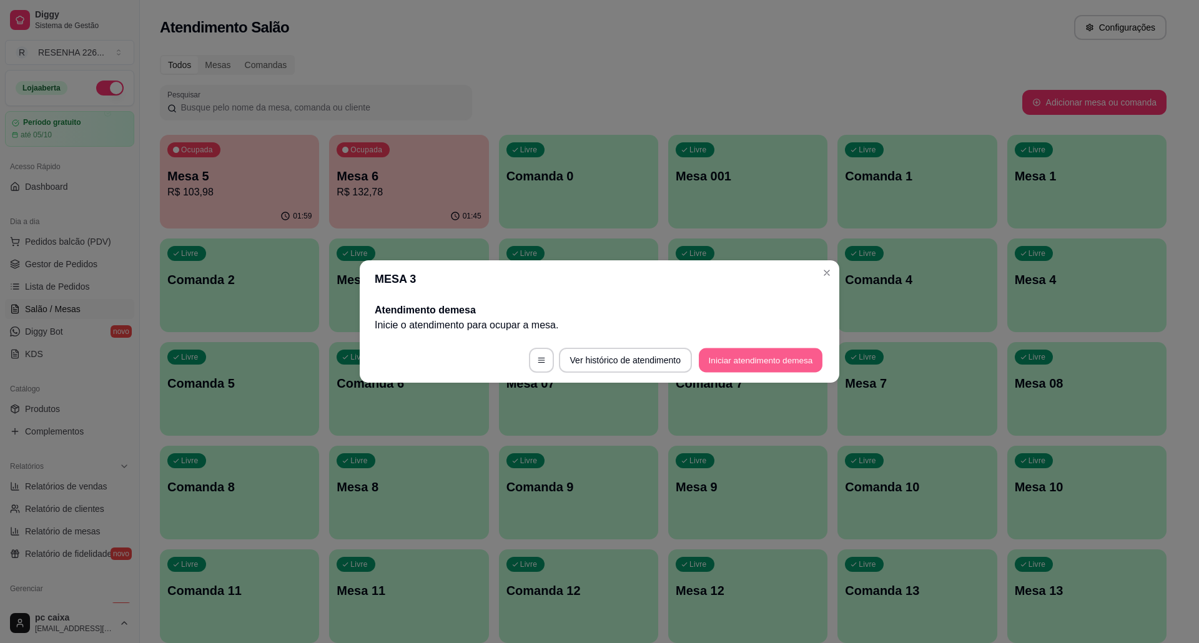
click at [783, 356] on button "Iniciar atendimento de mesa" at bounding box center [761, 361] width 124 height 24
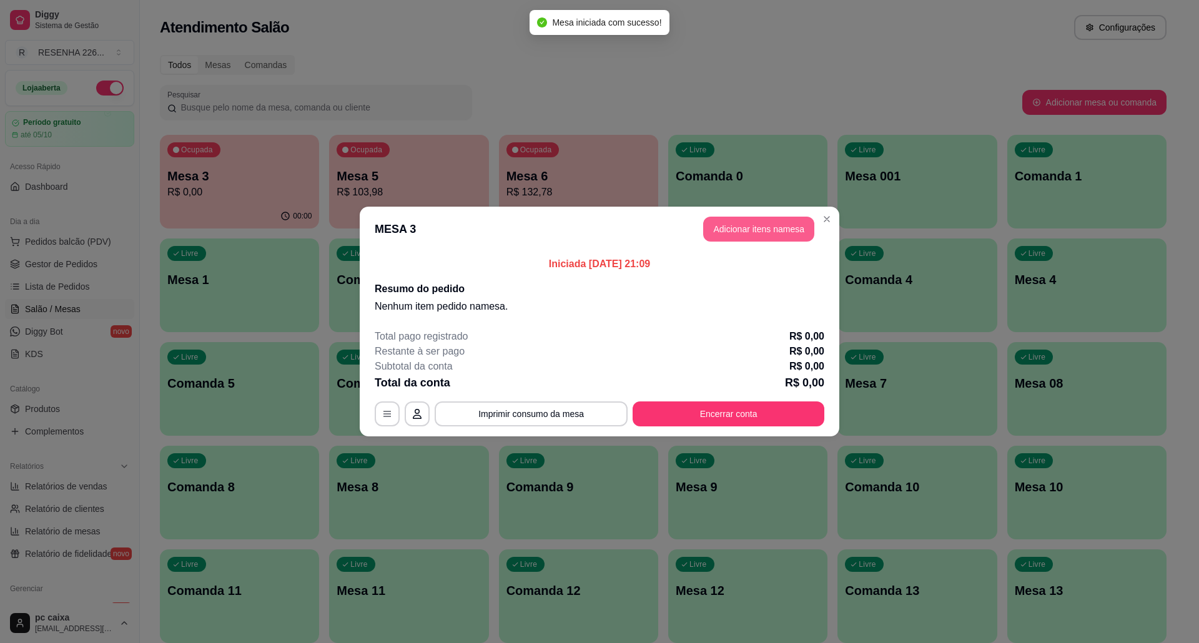
click at [730, 226] on button "Adicionar itens na mesa" at bounding box center [758, 229] width 111 height 25
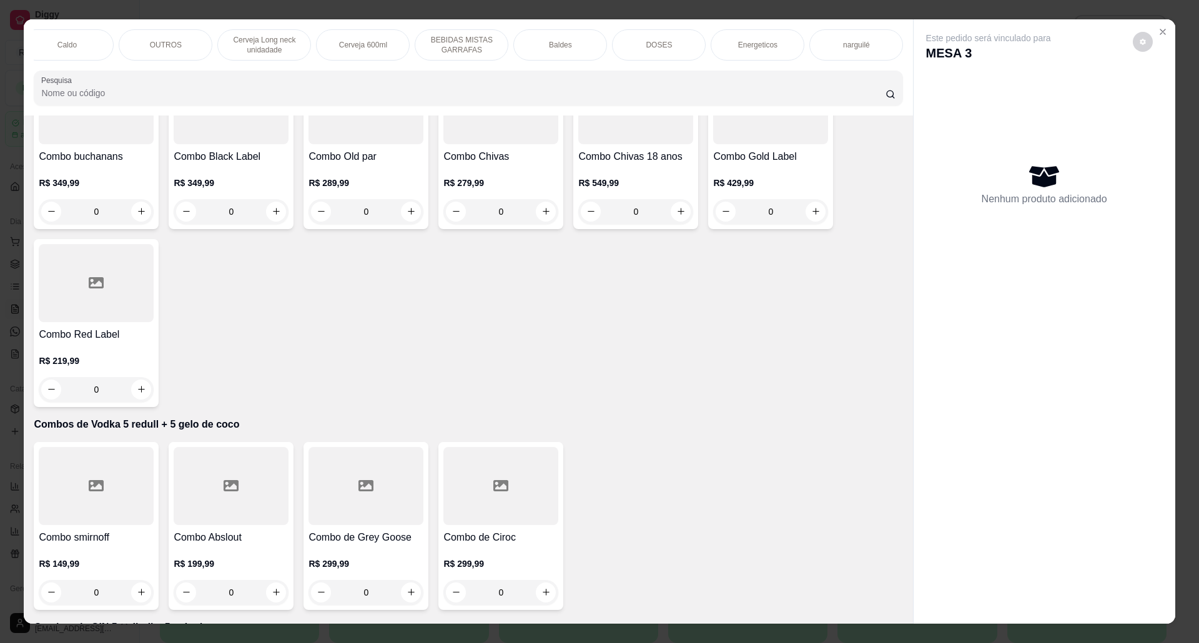
scroll to position [166, 0]
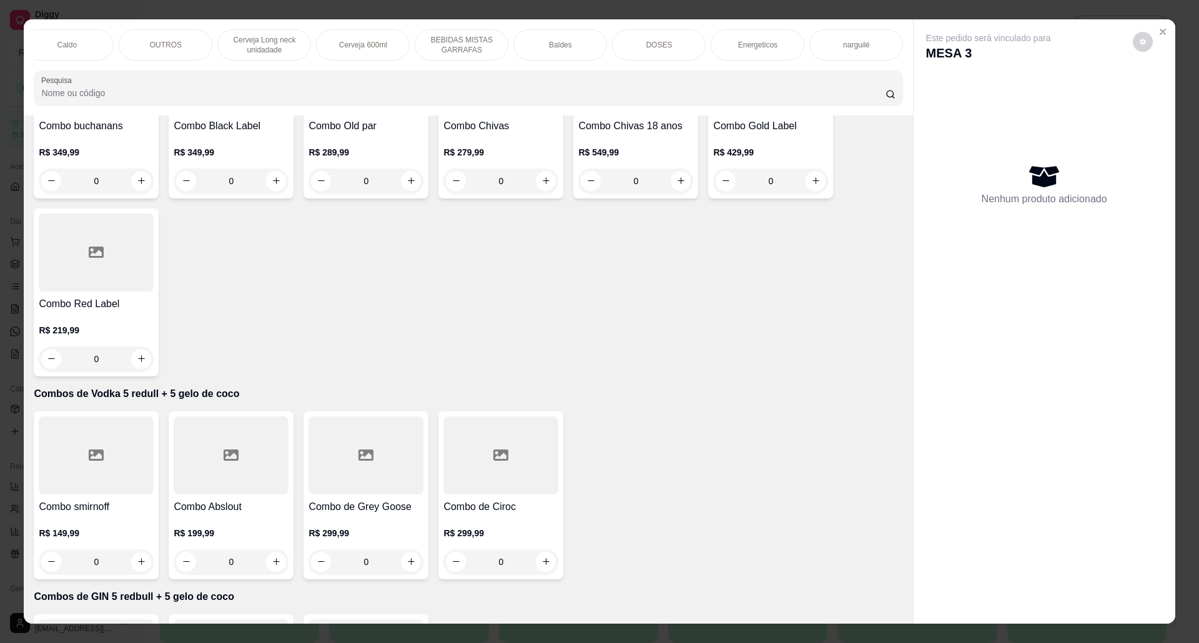
drag, startPoint x: 545, startPoint y: 38, endPoint x: 528, endPoint y: 62, distance: 30.0
click at [545, 38] on div "Baldes" at bounding box center [561, 44] width 94 height 31
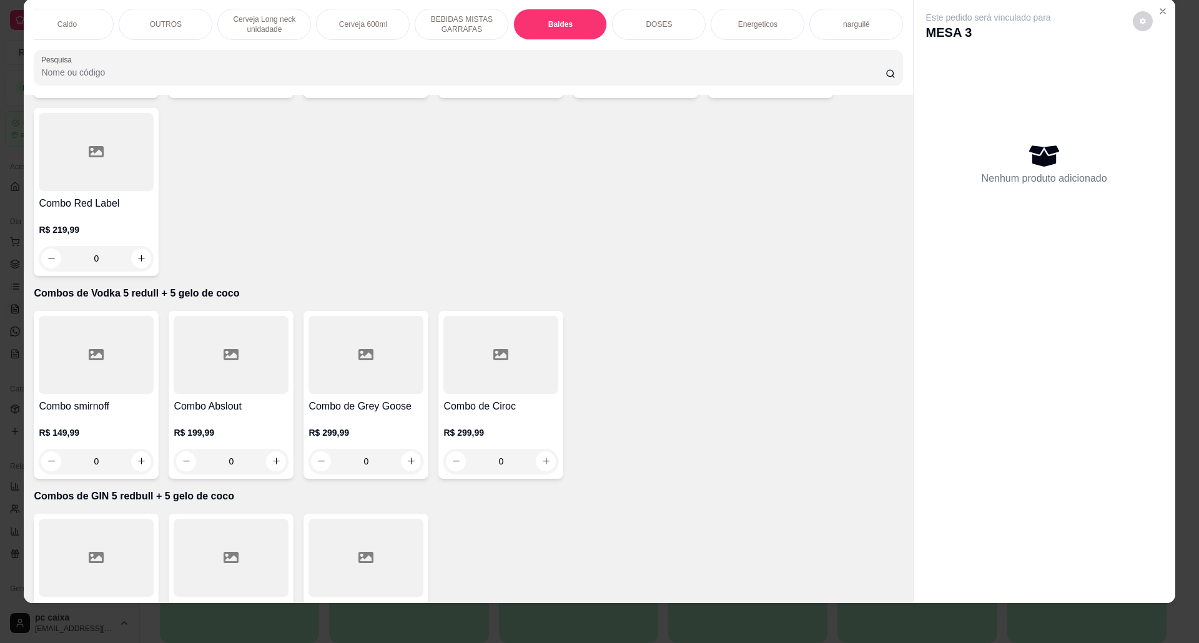
scroll to position [0, 0]
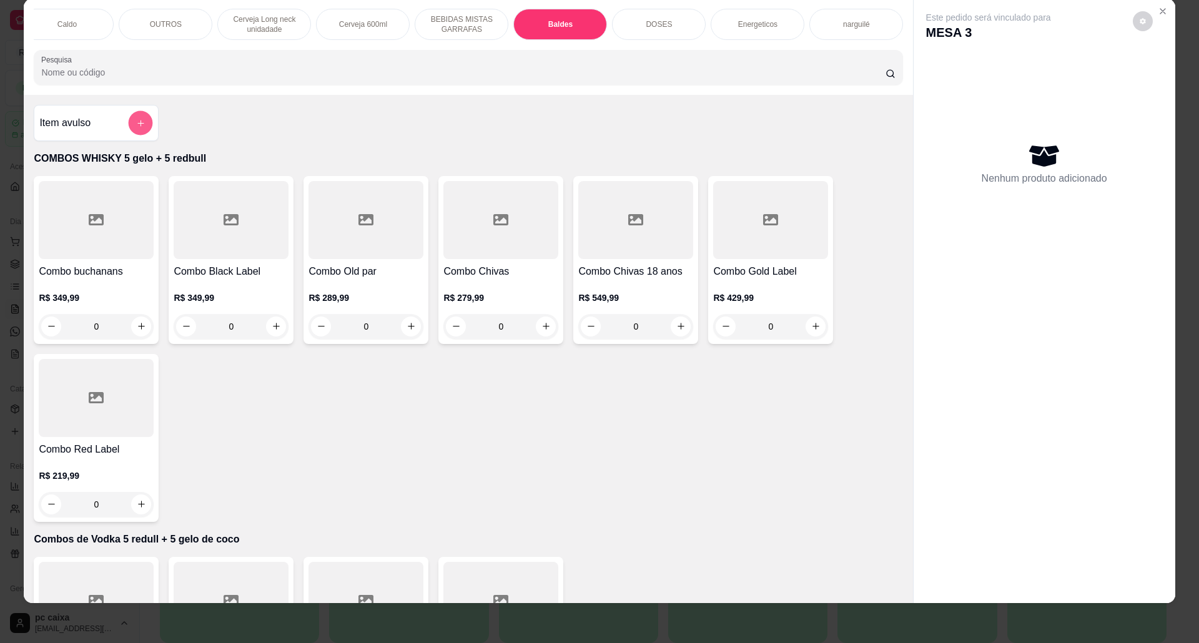
click at [129, 131] on button "add-separate-item" at bounding box center [141, 123] width 24 height 24
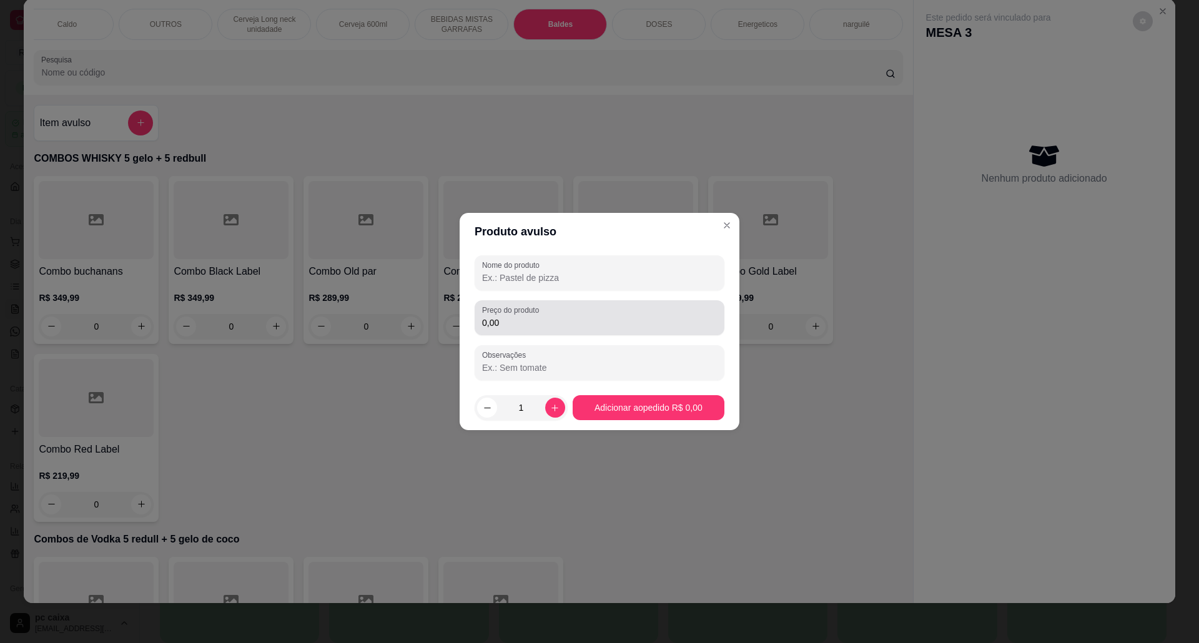
click at [556, 308] on div "0,00" at bounding box center [599, 317] width 235 height 25
type input "48,00"
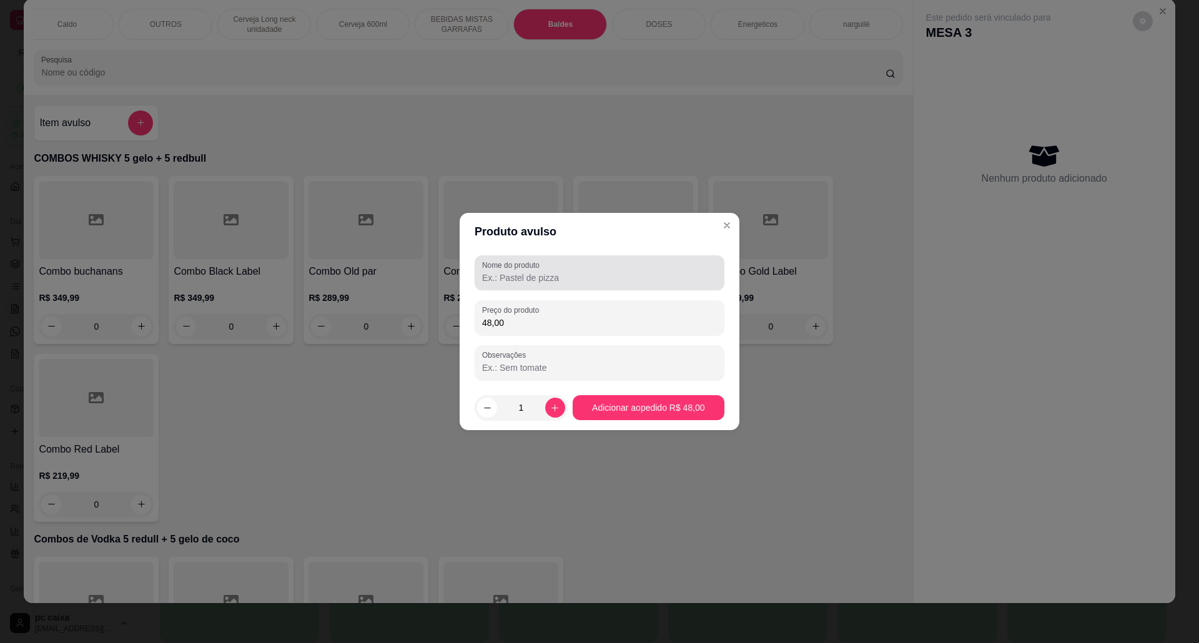
click at [590, 285] on div "Nome do produto" at bounding box center [600, 273] width 250 height 35
type input "BALDE DE SHOT"
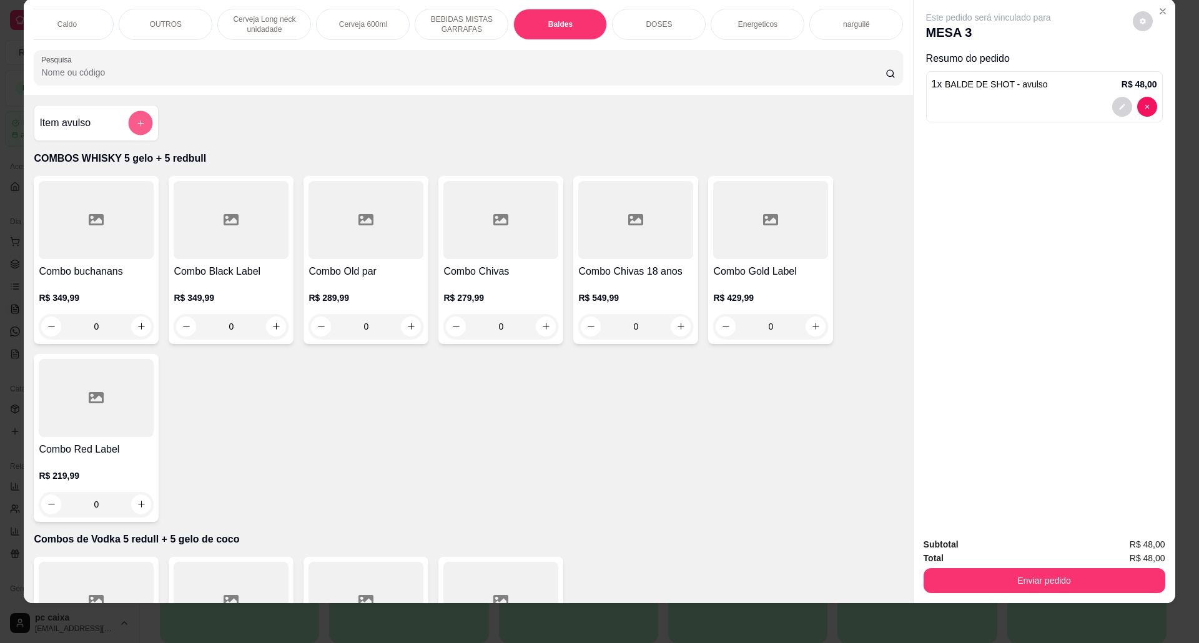
click at [140, 135] on button "add-separate-item" at bounding box center [141, 123] width 24 height 24
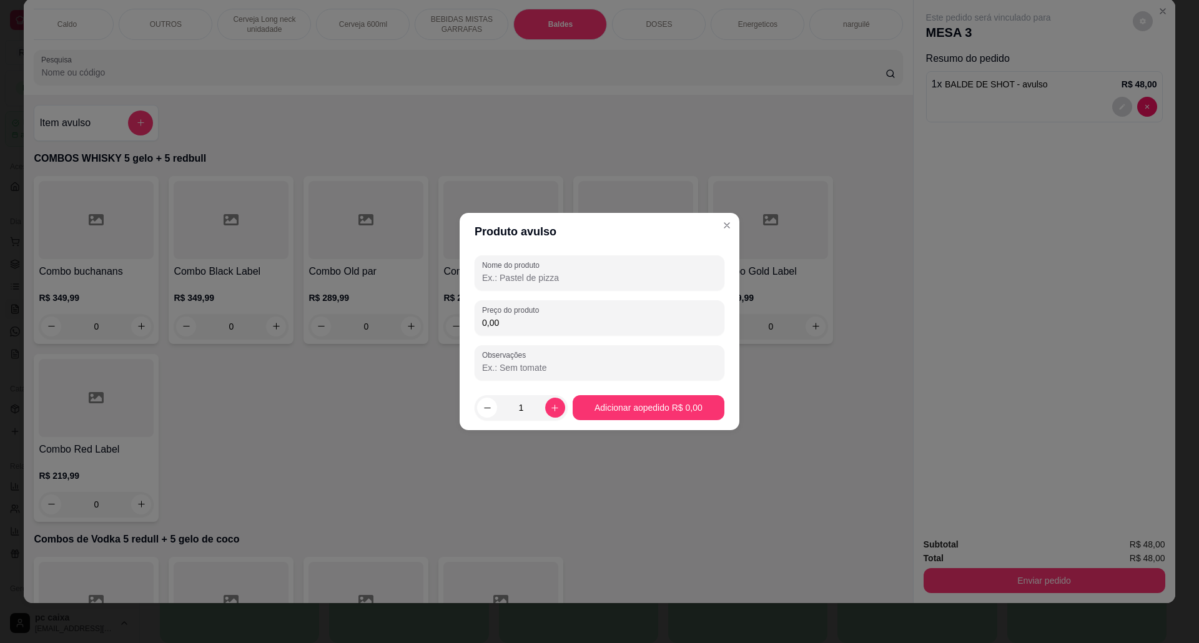
click at [578, 276] on input "Nome do produto" at bounding box center [599, 278] width 235 height 12
type input "copao de jack"
click at [545, 325] on input "0,00" at bounding box center [599, 323] width 235 height 12
type input "35,00"
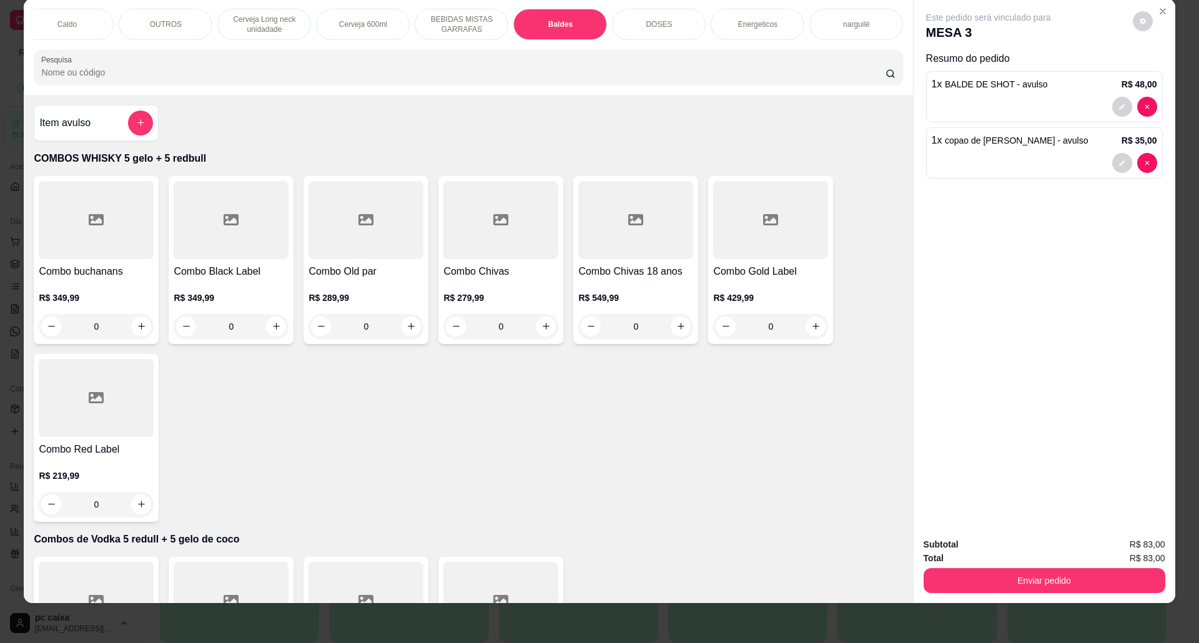
click at [139, 19] on div "OUTROS" at bounding box center [166, 24] width 94 height 31
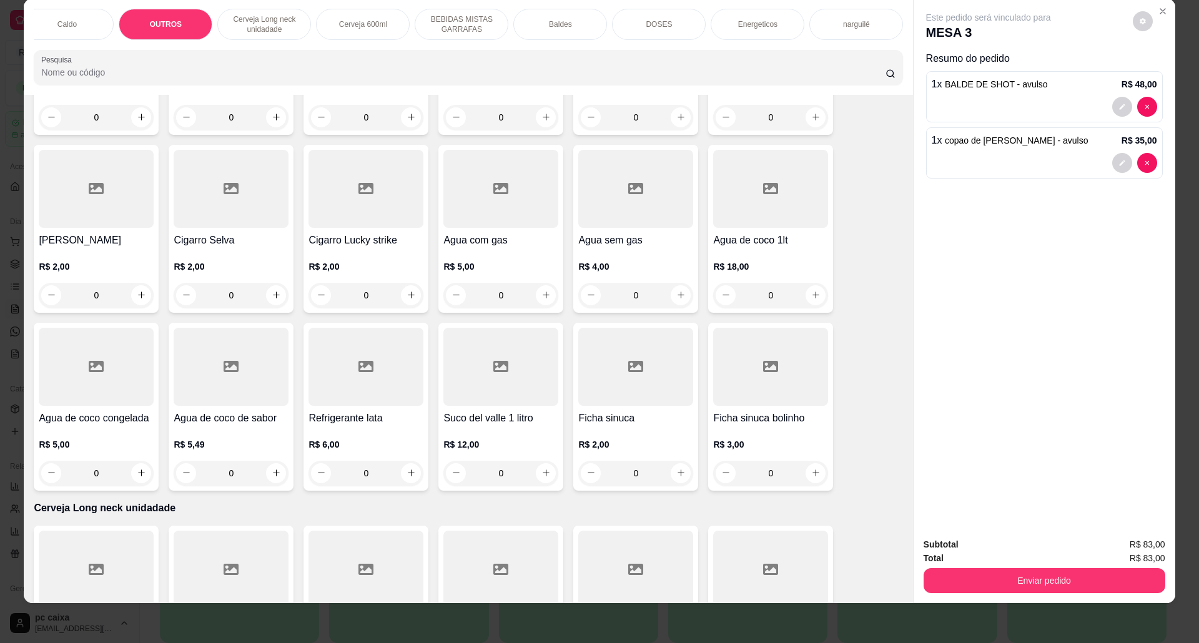
scroll to position [2224, 0]
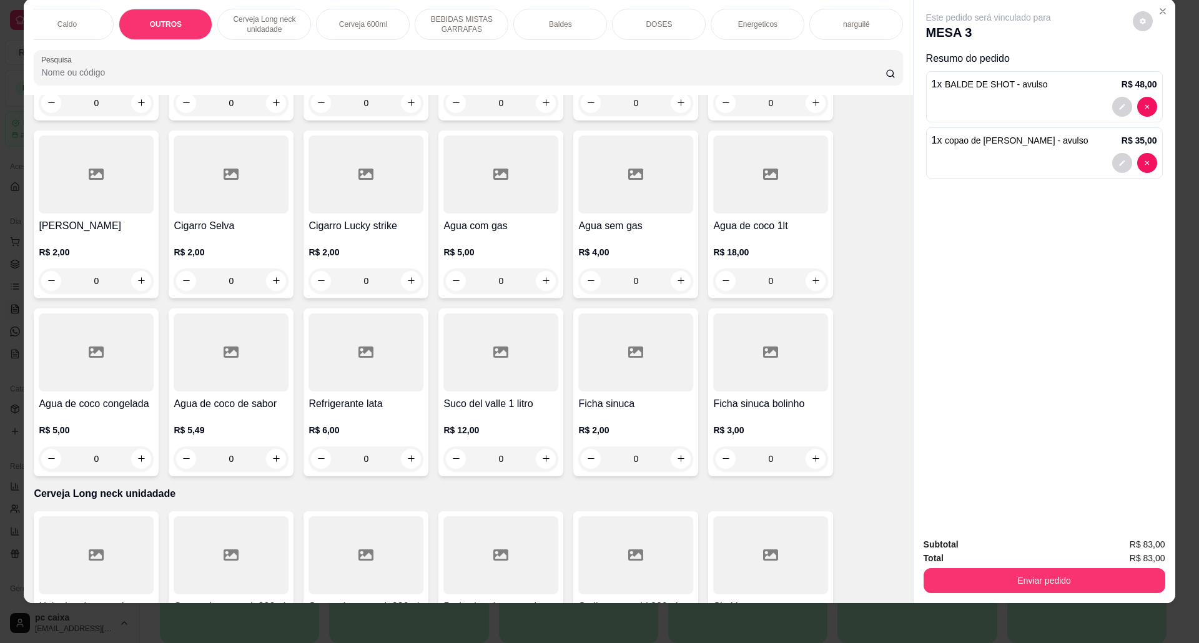
click at [597, 412] on h4 "Ficha sinuca" at bounding box center [635, 404] width 115 height 15
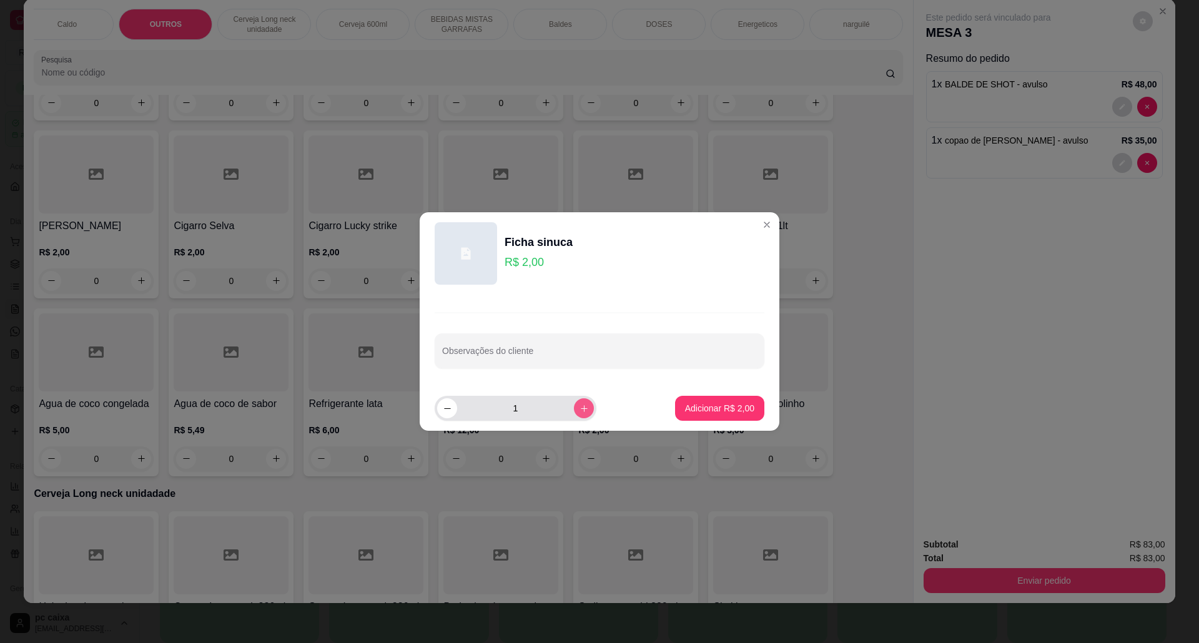
click at [583, 409] on button "increase-product-quantity" at bounding box center [584, 409] width 20 height 20
click at [581, 409] on button "increase-product-quantity" at bounding box center [583, 408] width 19 height 19
type input "5"
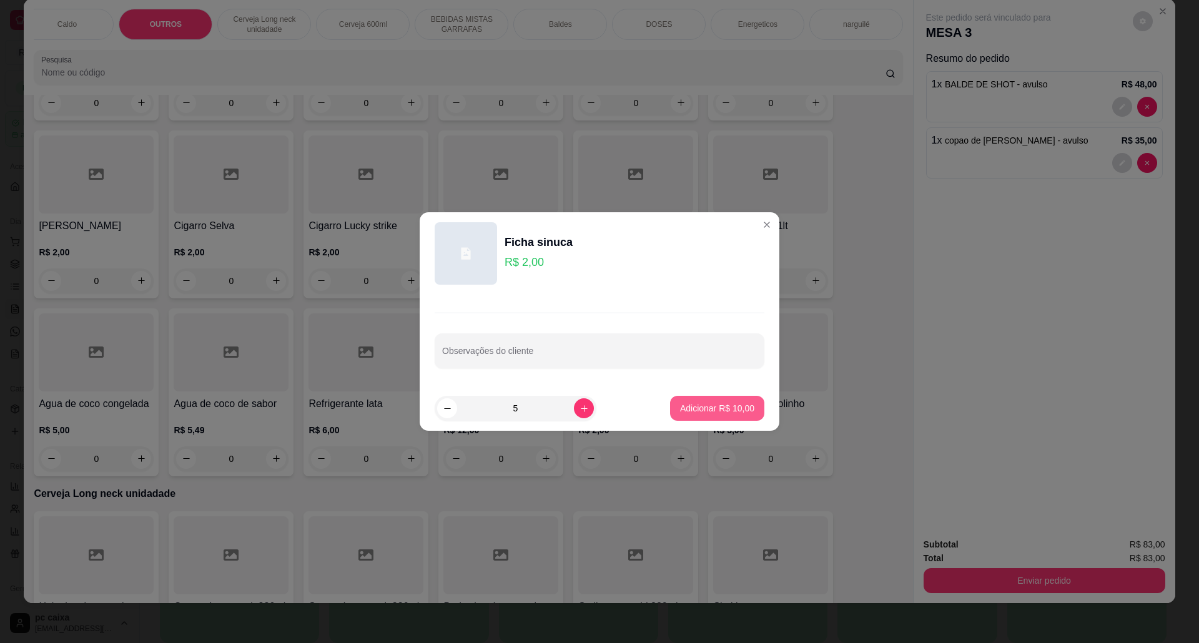
drag, startPoint x: 750, startPoint y: 410, endPoint x: 740, endPoint y: 410, distance: 10.0
click at [742, 410] on footer "5 Adicionar R$ 10,00" at bounding box center [600, 408] width 360 height 45
click at [740, 410] on p "Adicionar R$ 10,00" at bounding box center [718, 408] width 72 height 12
type input "5"
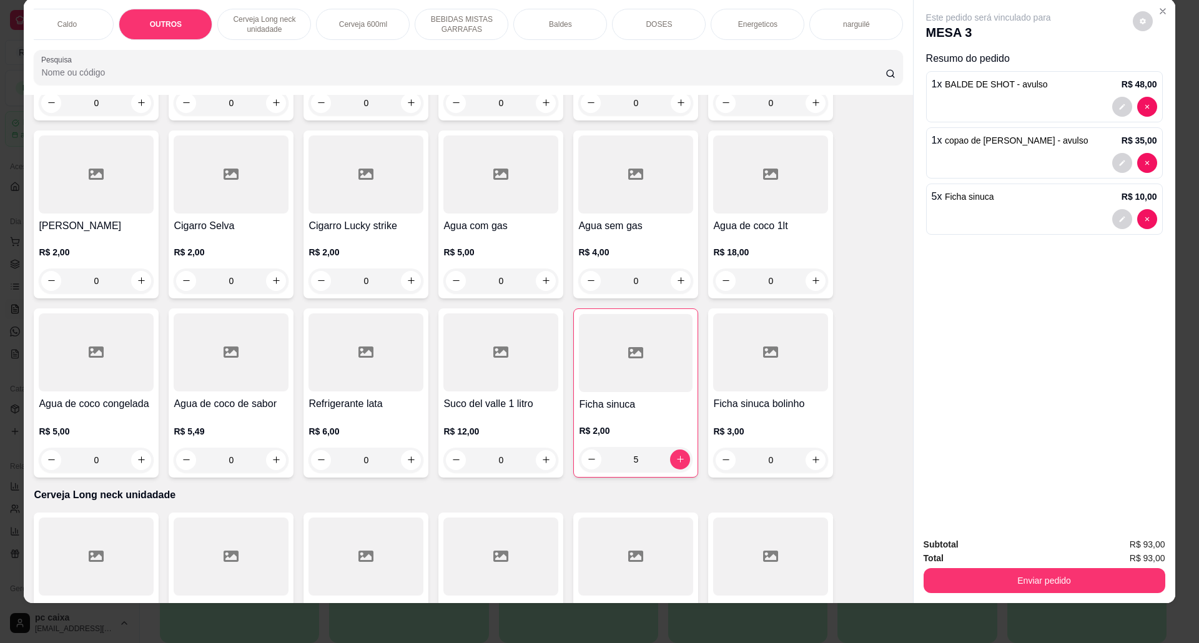
click at [993, 575] on button "Enviar pedido" at bounding box center [1045, 580] width 242 height 25
click at [993, 540] on button "Não registrar e enviar pedido" at bounding box center [1002, 551] width 130 height 24
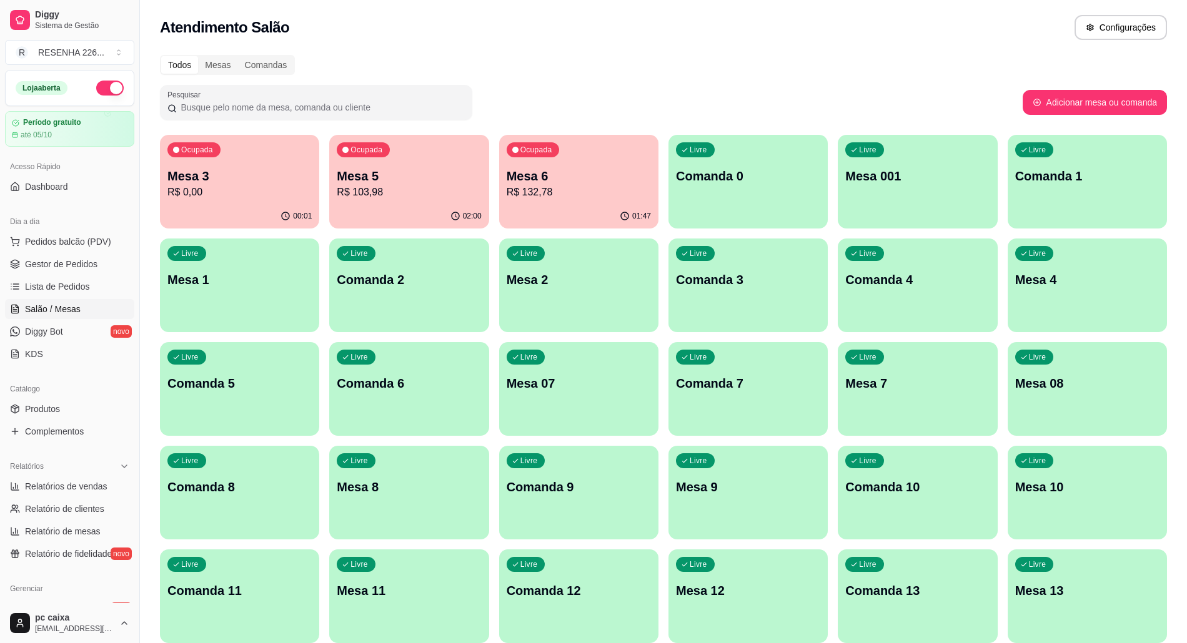
click at [547, 155] on div "Ocupada" at bounding box center [533, 149] width 53 height 15
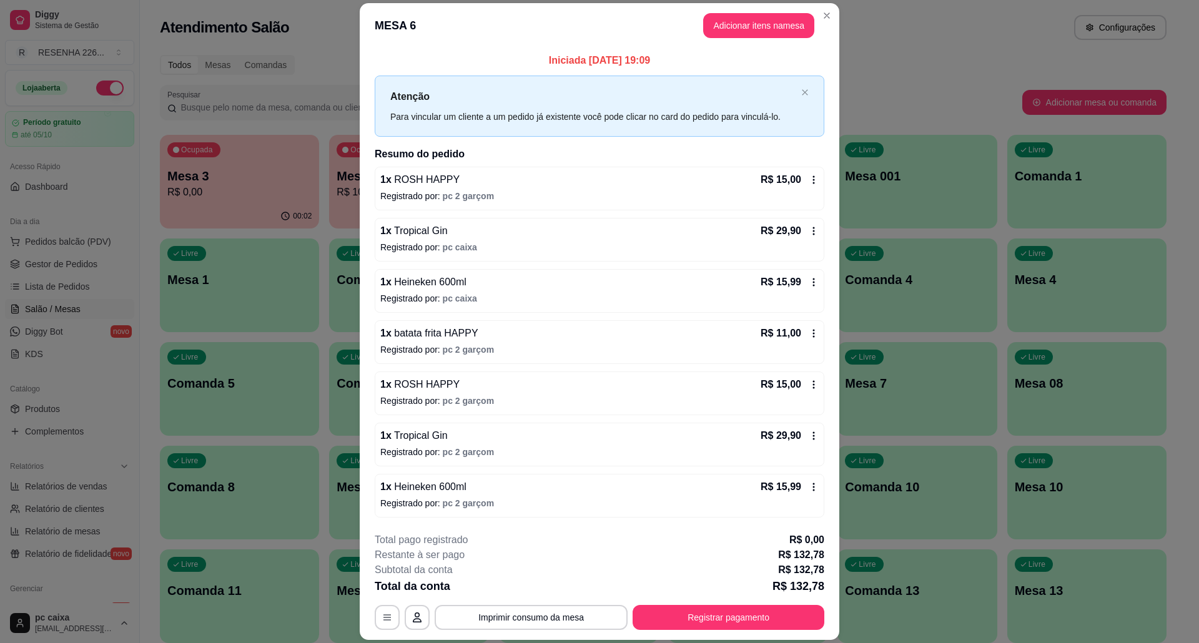
scroll to position [2, 0]
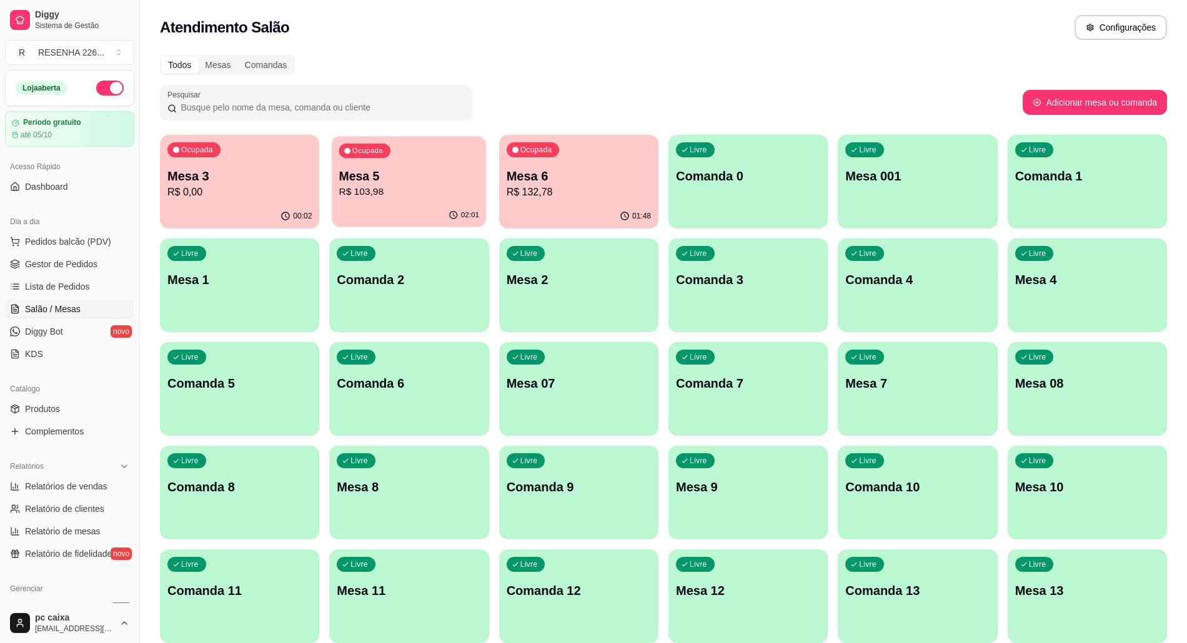
click at [456, 170] on p "Mesa 5" at bounding box center [409, 176] width 140 height 17
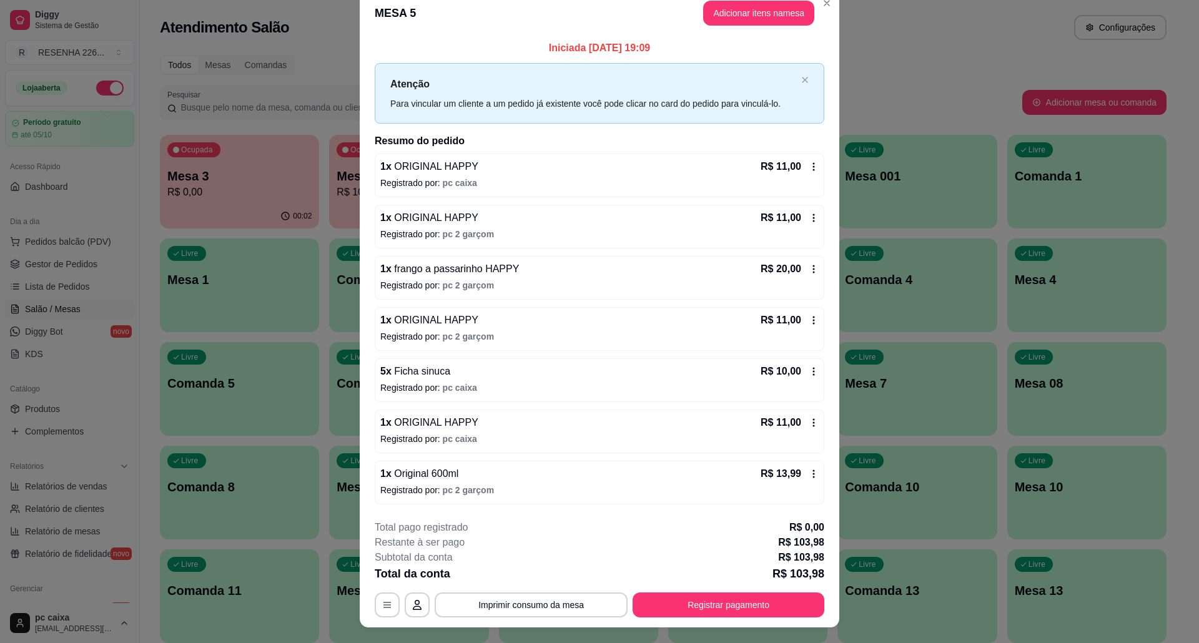
scroll to position [0, 0]
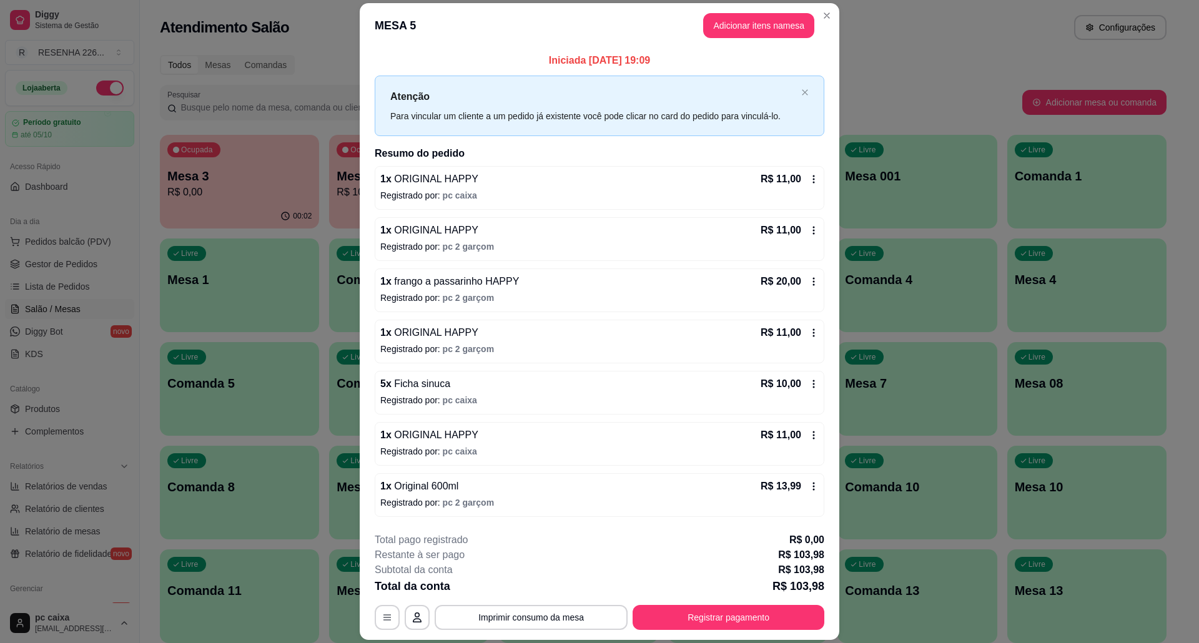
click at [716, 41] on header "MESA 5 Adicionar itens na mesa" at bounding box center [600, 25] width 480 height 45
click at [723, 24] on button "Adicionar itens na mesa" at bounding box center [758, 26] width 107 height 24
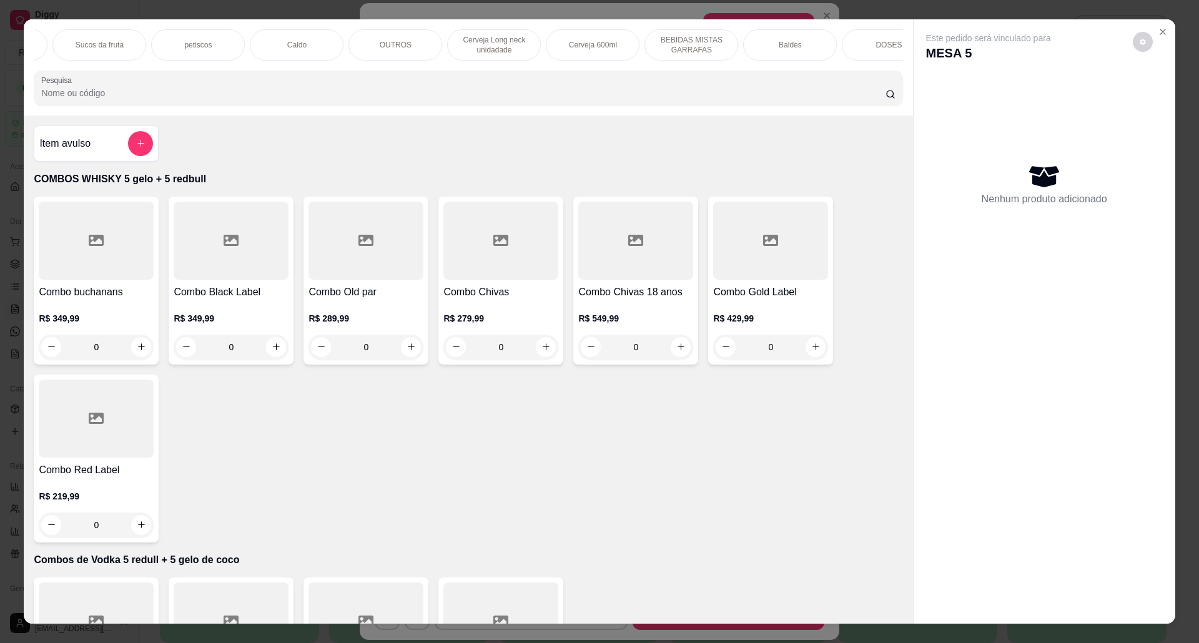
scroll to position [0, 370]
click at [424, 54] on div "OUTROS" at bounding box center [402, 44] width 94 height 31
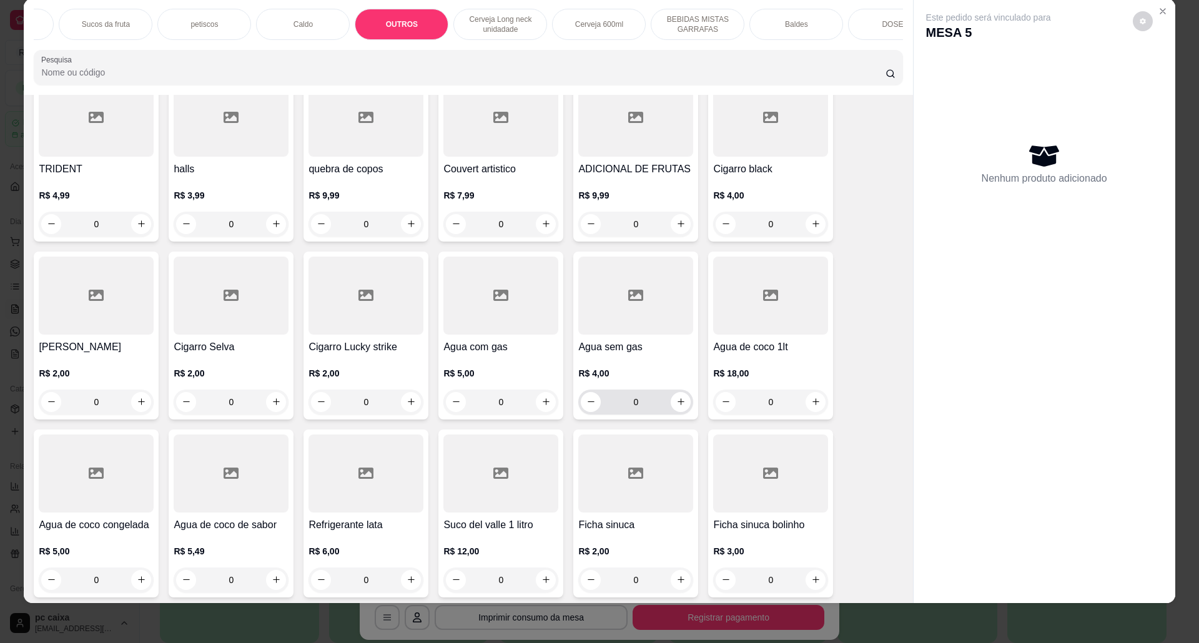
scroll to position [2140, 0]
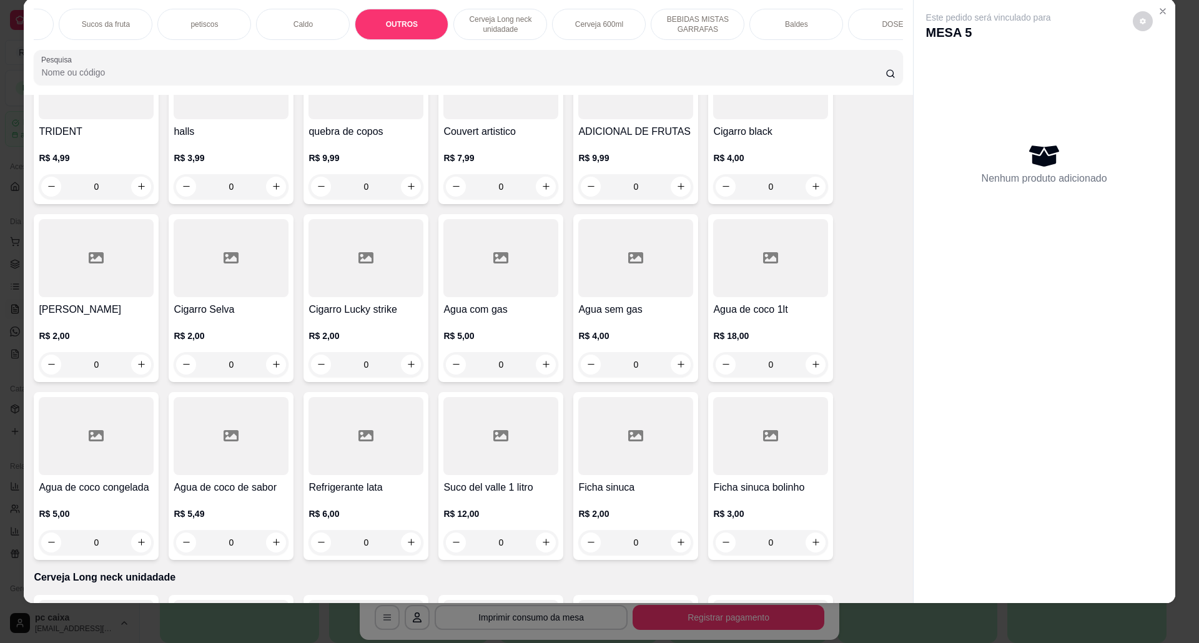
click at [675, 444] on div at bounding box center [635, 436] width 115 height 78
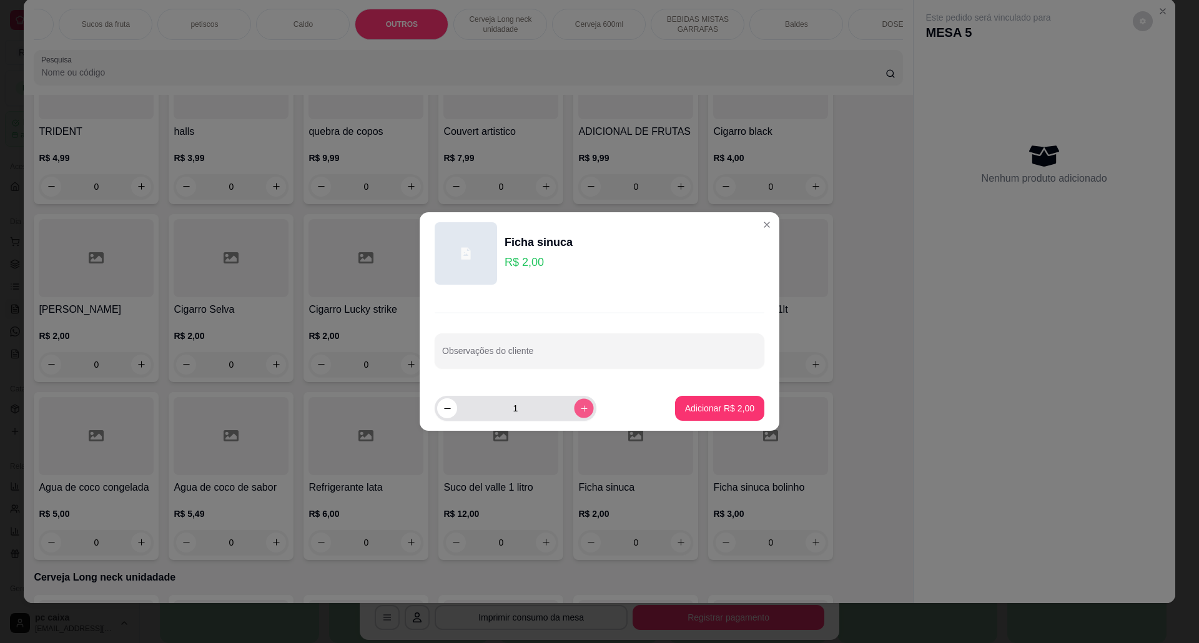
click at [580, 410] on icon "increase-product-quantity" at bounding box center [584, 408] width 9 height 9
type input "5"
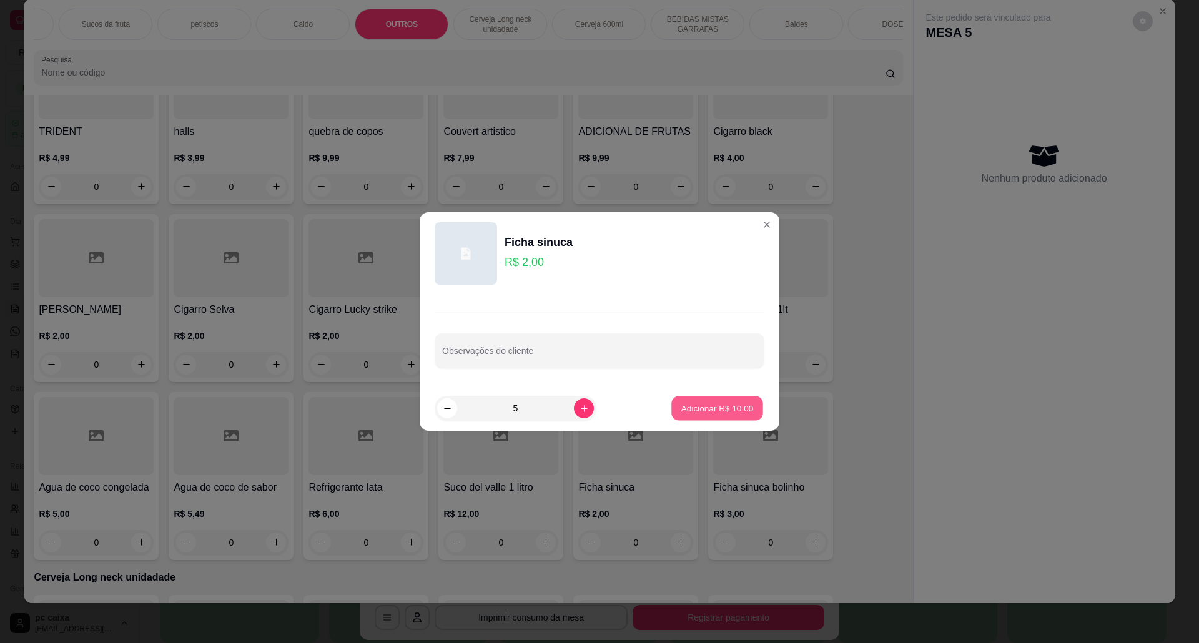
click at [717, 403] on p "Adicionar R$ 10,00" at bounding box center [718, 408] width 72 height 12
type input "5"
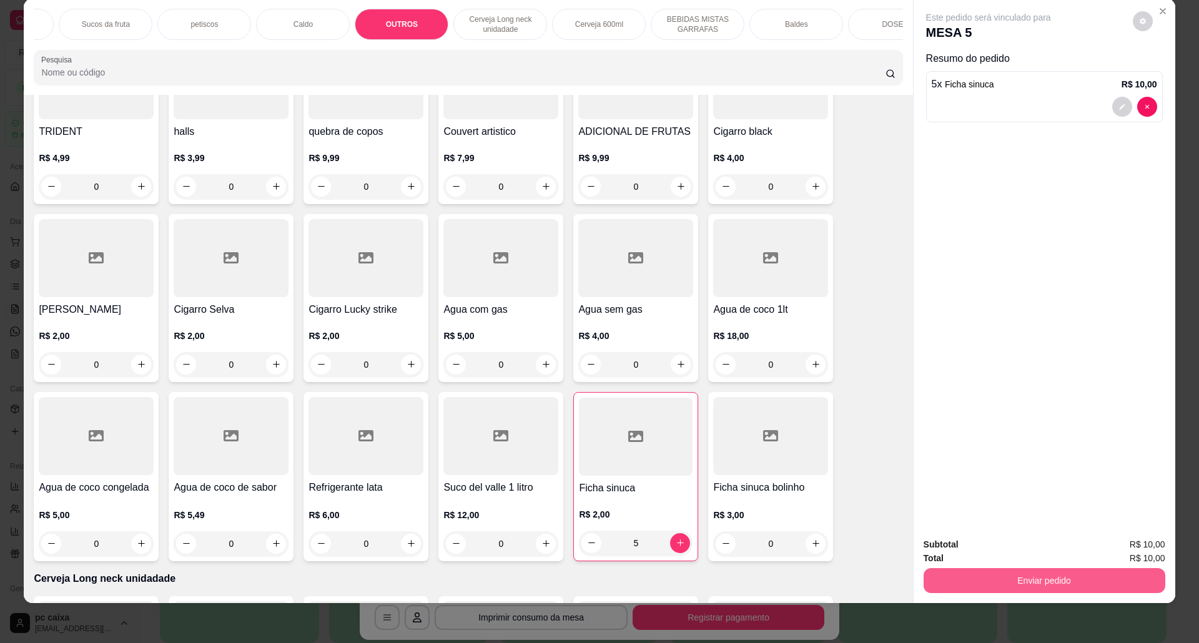
click at [973, 580] on button "Enviar pedido" at bounding box center [1045, 580] width 242 height 25
click at [958, 542] on button "Não registrar e enviar pedido" at bounding box center [1002, 551] width 130 height 24
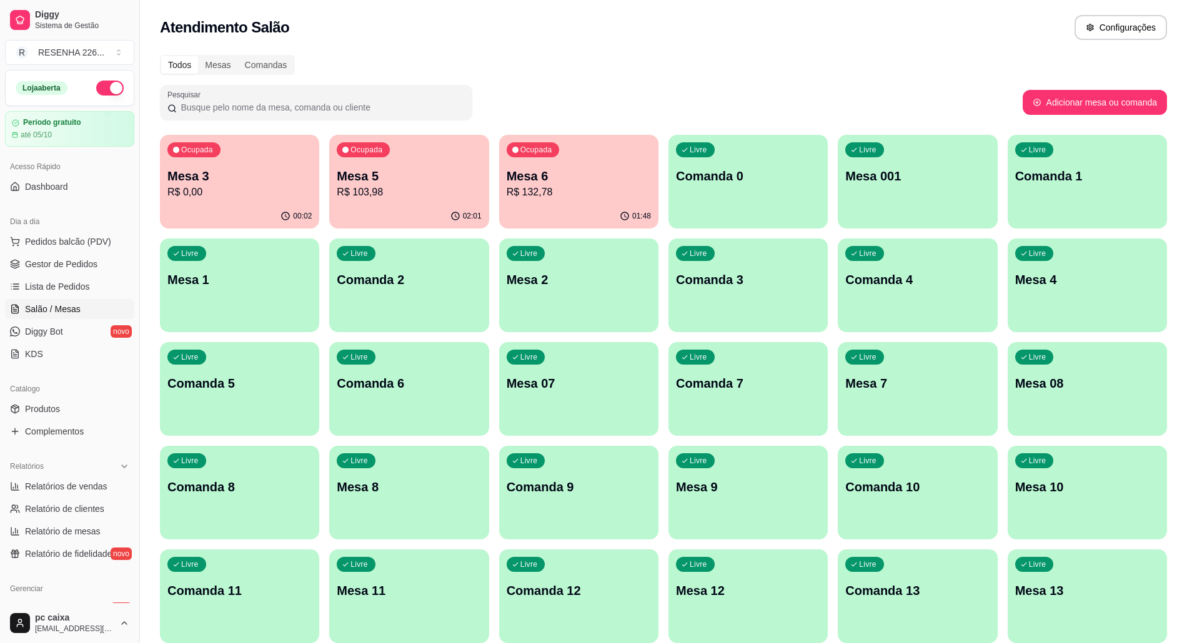
click at [201, 186] on p "R$ 0,00" at bounding box center [239, 192] width 144 height 15
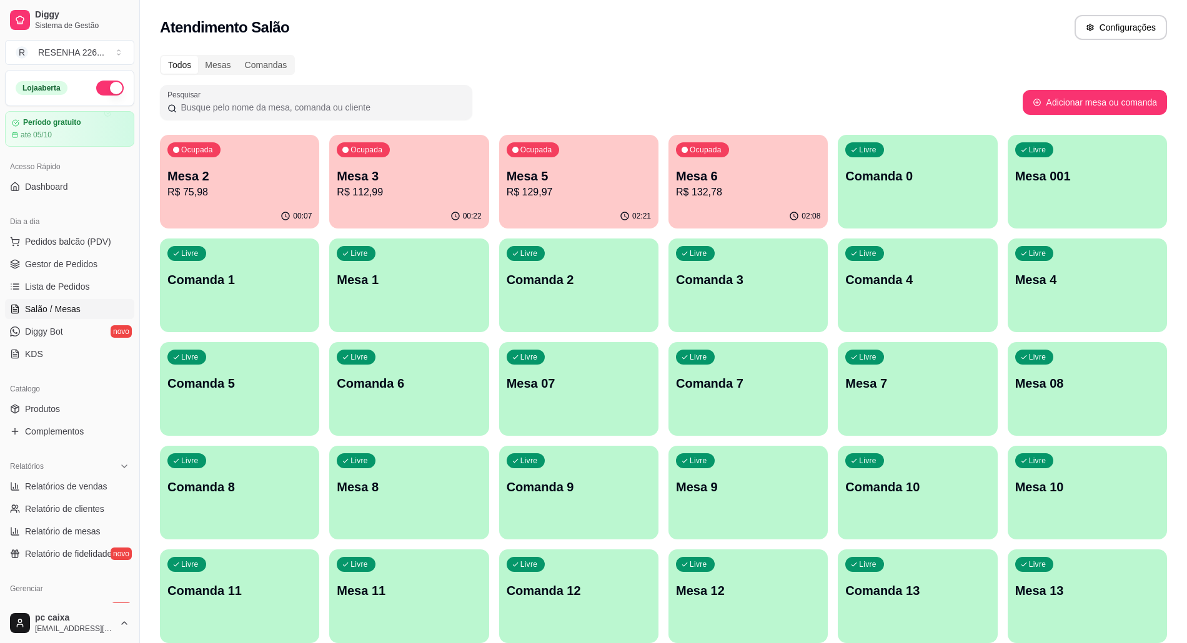
click at [593, 119] on div "Pesquisar" at bounding box center [591, 102] width 863 height 35
click at [706, 186] on p "R$ 192,58" at bounding box center [748, 192] width 144 height 15
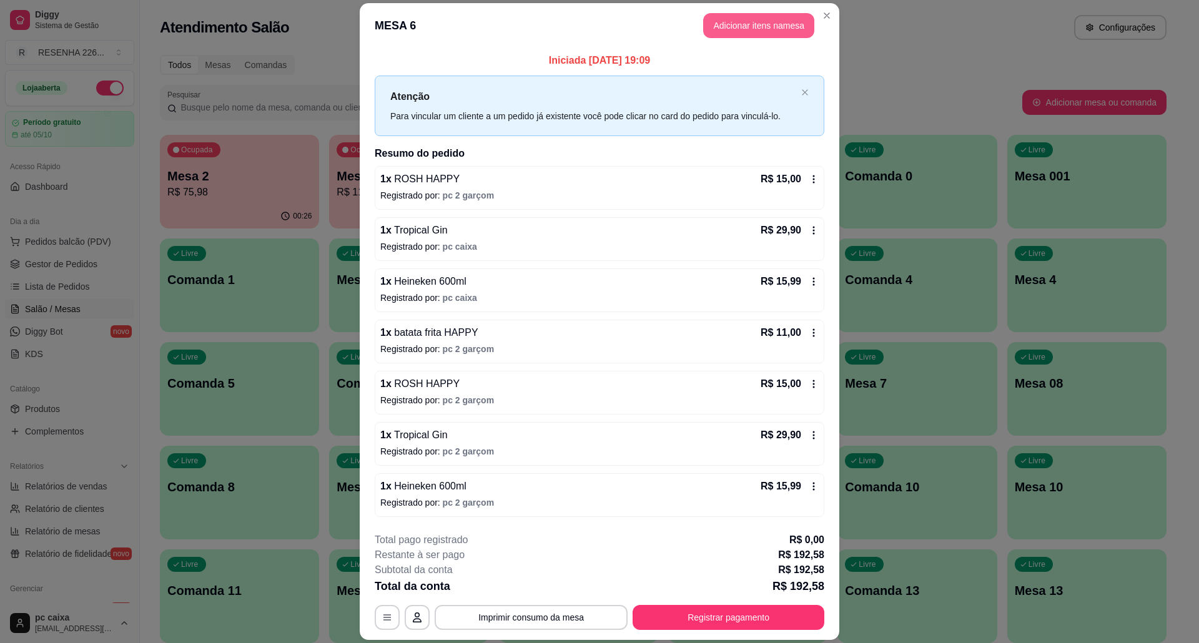
click at [758, 21] on button "Adicionar itens na mesa" at bounding box center [758, 25] width 111 height 25
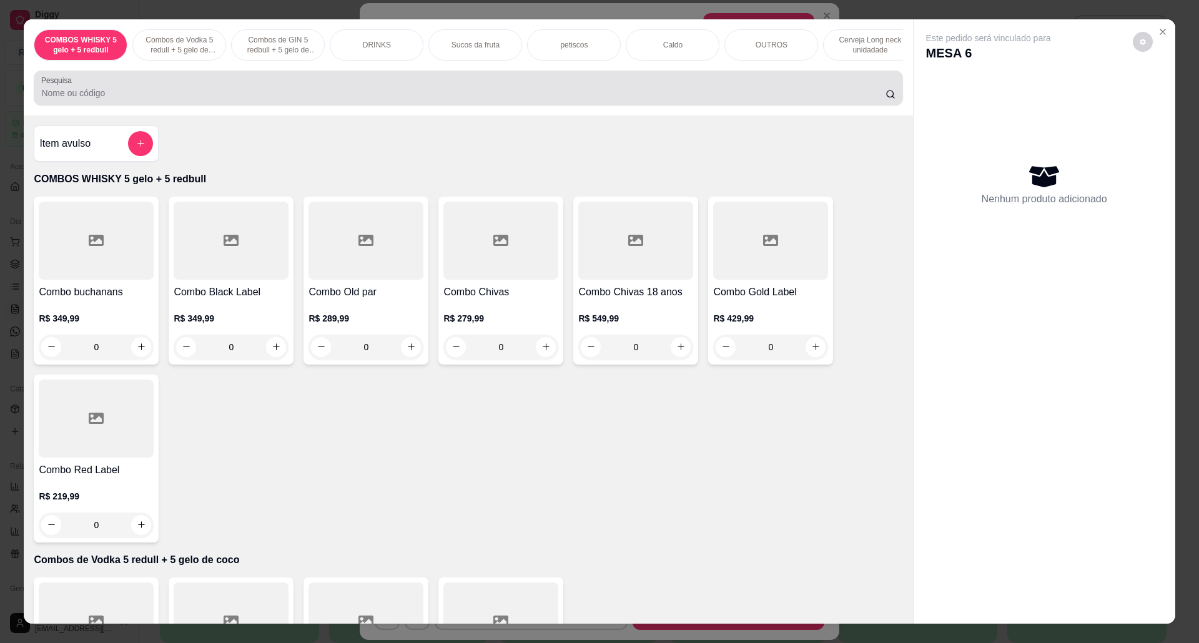
click at [88, 96] on div at bounding box center [468, 88] width 854 height 25
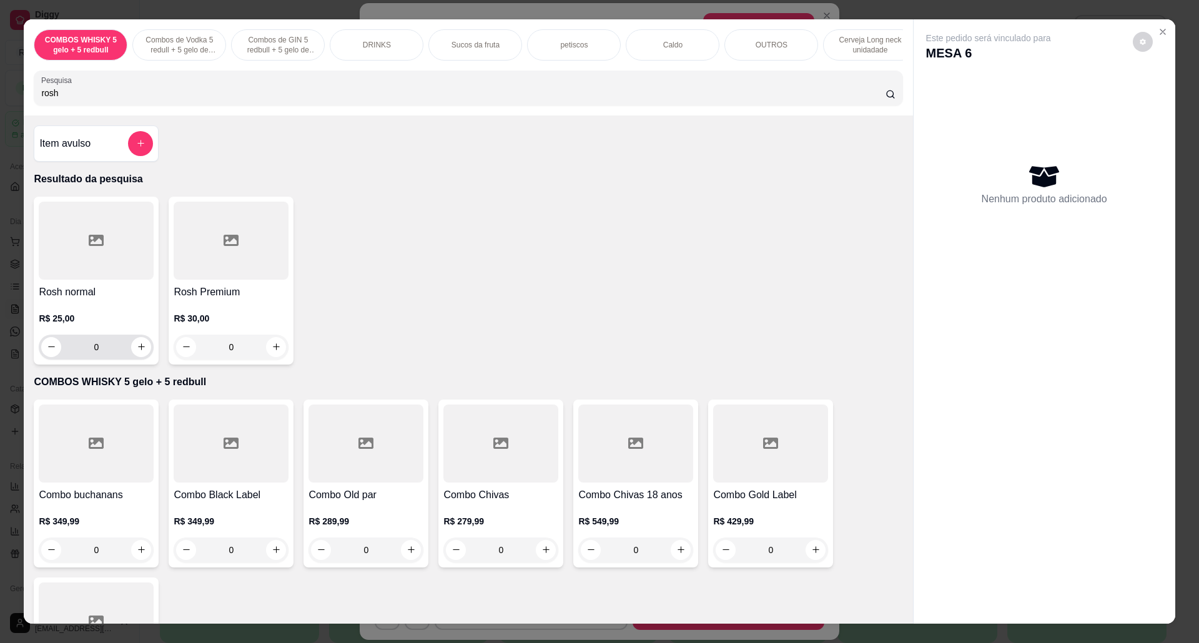
type input "rosh"
click at [140, 355] on button "increase-product-quantity" at bounding box center [141, 346] width 19 height 19
type input "1"
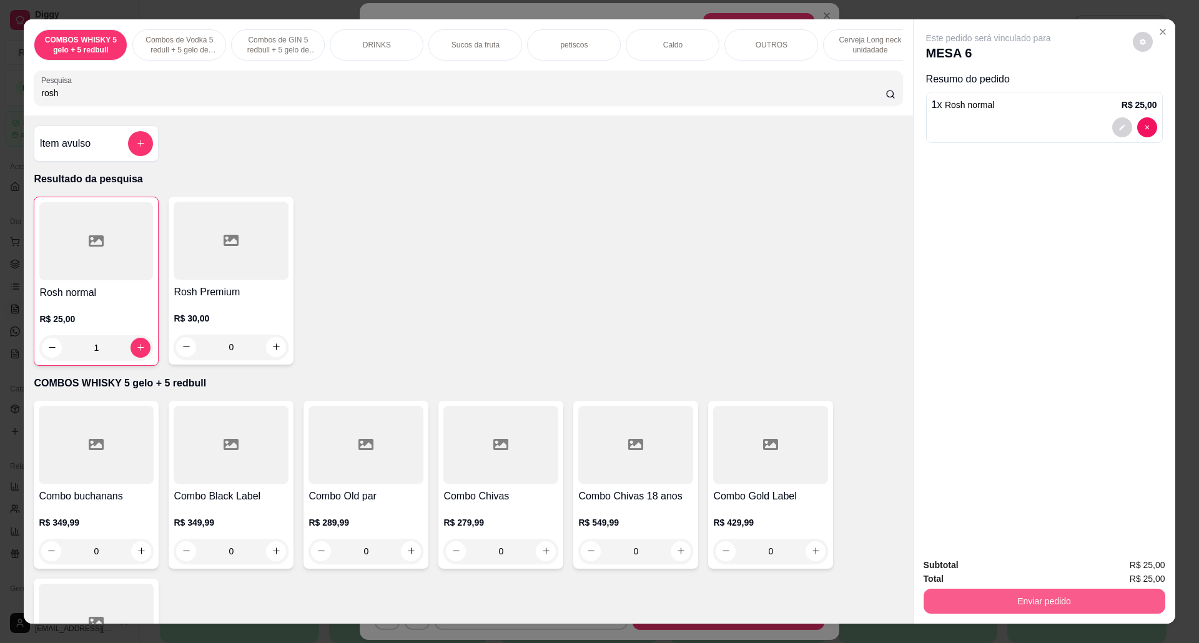
click at [988, 596] on button "Enviar pedido" at bounding box center [1045, 601] width 242 height 25
click at [1007, 570] on button "Não registrar e enviar pedido" at bounding box center [1002, 572] width 130 height 24
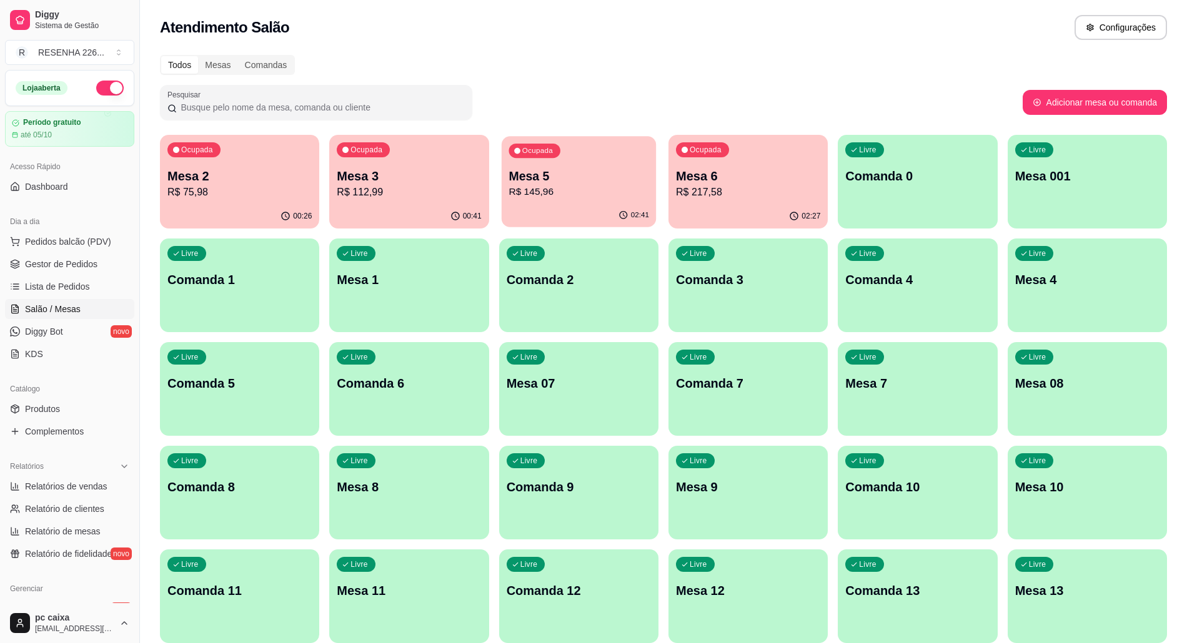
click at [568, 182] on p "Mesa 5" at bounding box center [579, 176] width 140 height 17
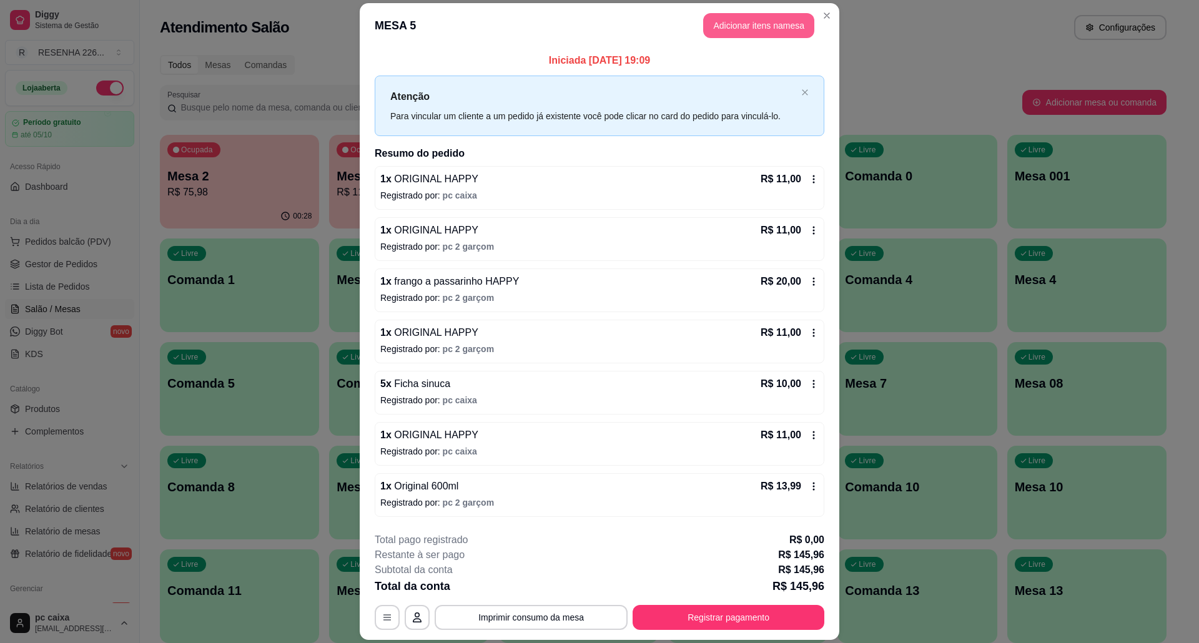
click at [765, 36] on button "Adicionar itens na mesa" at bounding box center [758, 25] width 111 height 25
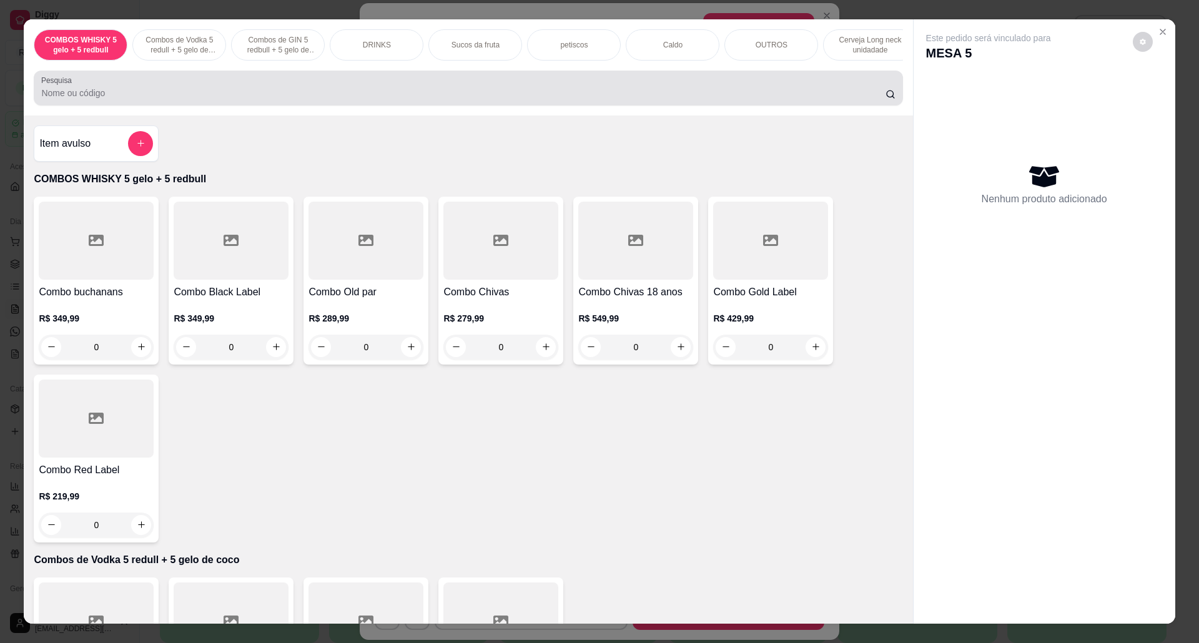
click at [238, 94] on div at bounding box center [468, 88] width 854 height 25
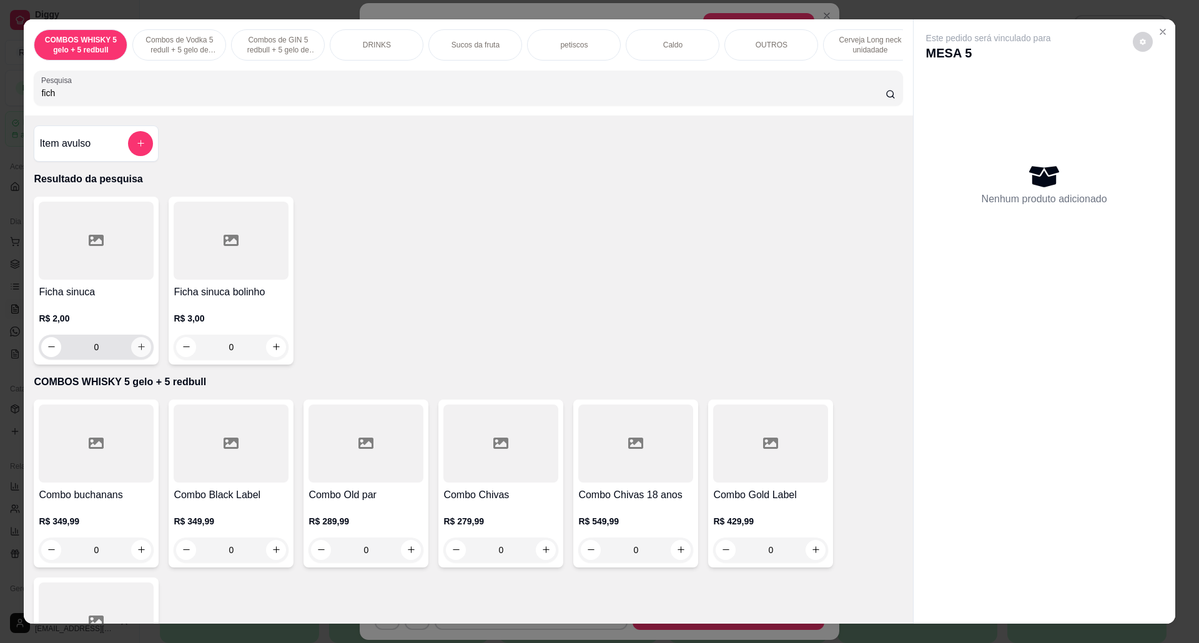
type input "fich"
click at [131, 357] on button "increase-product-quantity" at bounding box center [141, 347] width 20 height 20
type input "1"
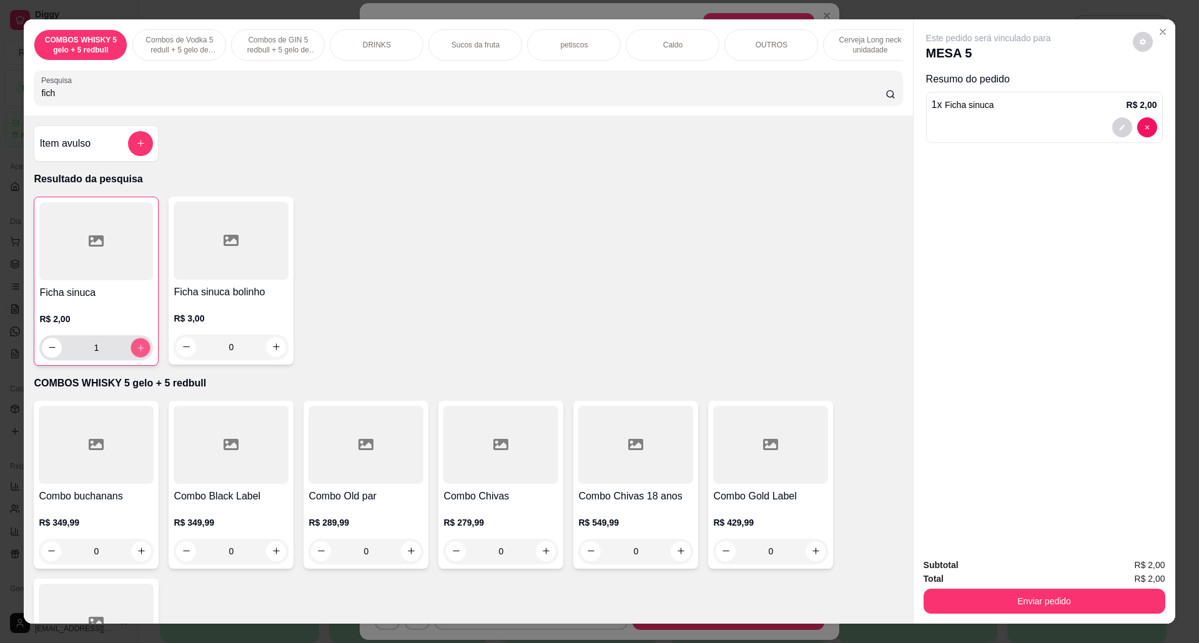
click at [136, 353] on icon "increase-product-quantity" at bounding box center [140, 348] width 9 height 9
type input "2"
click at [137, 351] on icon "increase-product-quantity" at bounding box center [140, 348] width 6 height 6
type input "3"
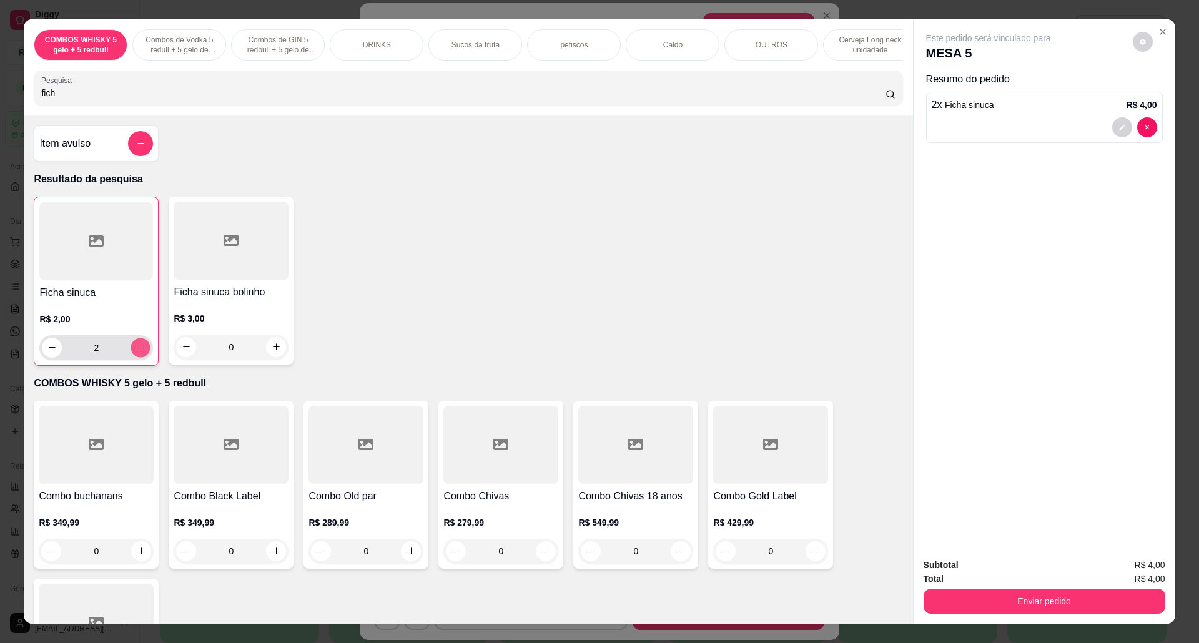
type input "3"
click at [137, 352] on icon "increase-product-quantity" at bounding box center [140, 348] width 7 height 7
type input "4"
click at [137, 352] on icon "increase-product-quantity" at bounding box center [140, 348] width 7 height 7
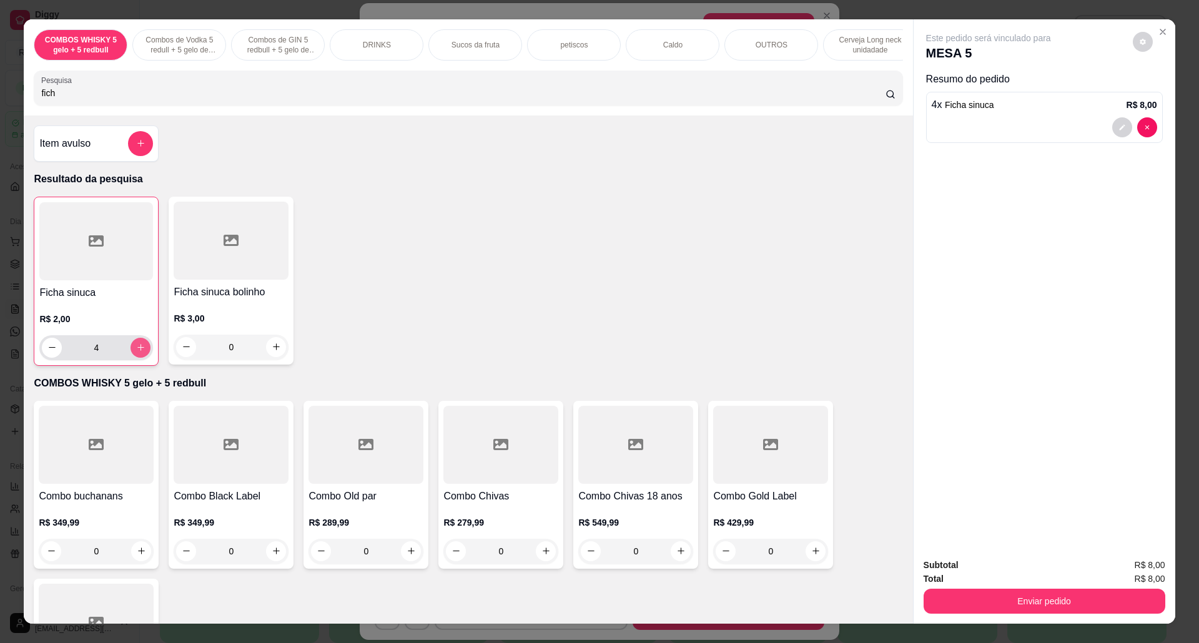
type input "5"
click at [1011, 607] on button "Enviar pedido" at bounding box center [1045, 601] width 242 height 25
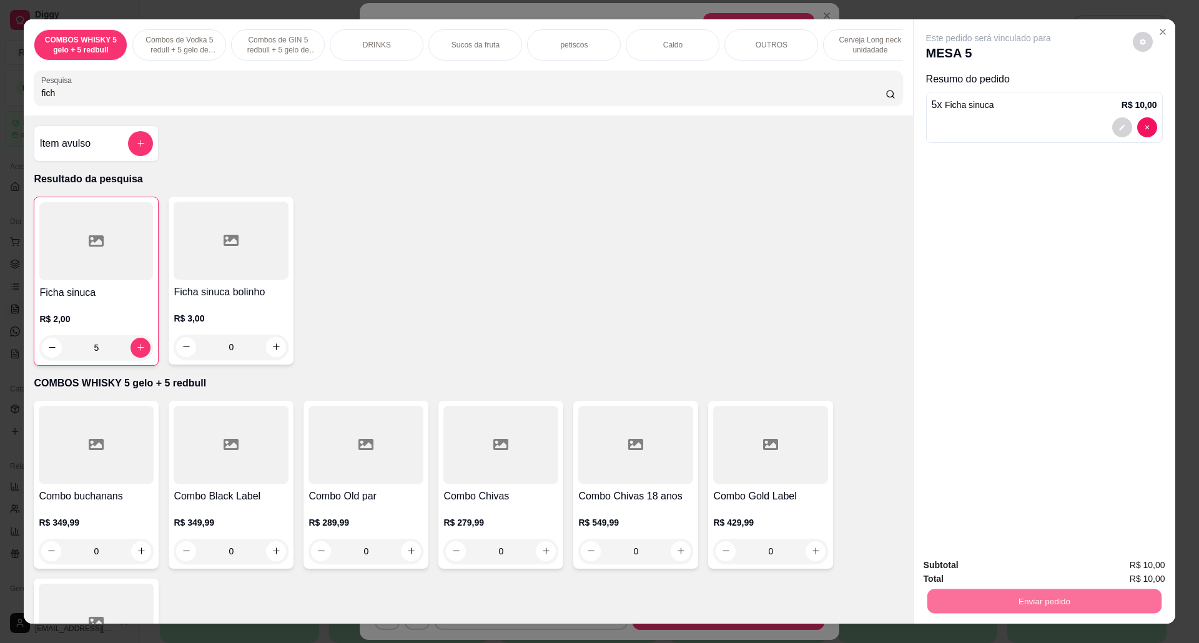
click at [1020, 565] on button "Não registrar e enviar pedido" at bounding box center [1002, 572] width 130 height 24
